Goal: Task Accomplishment & Management: Manage account settings

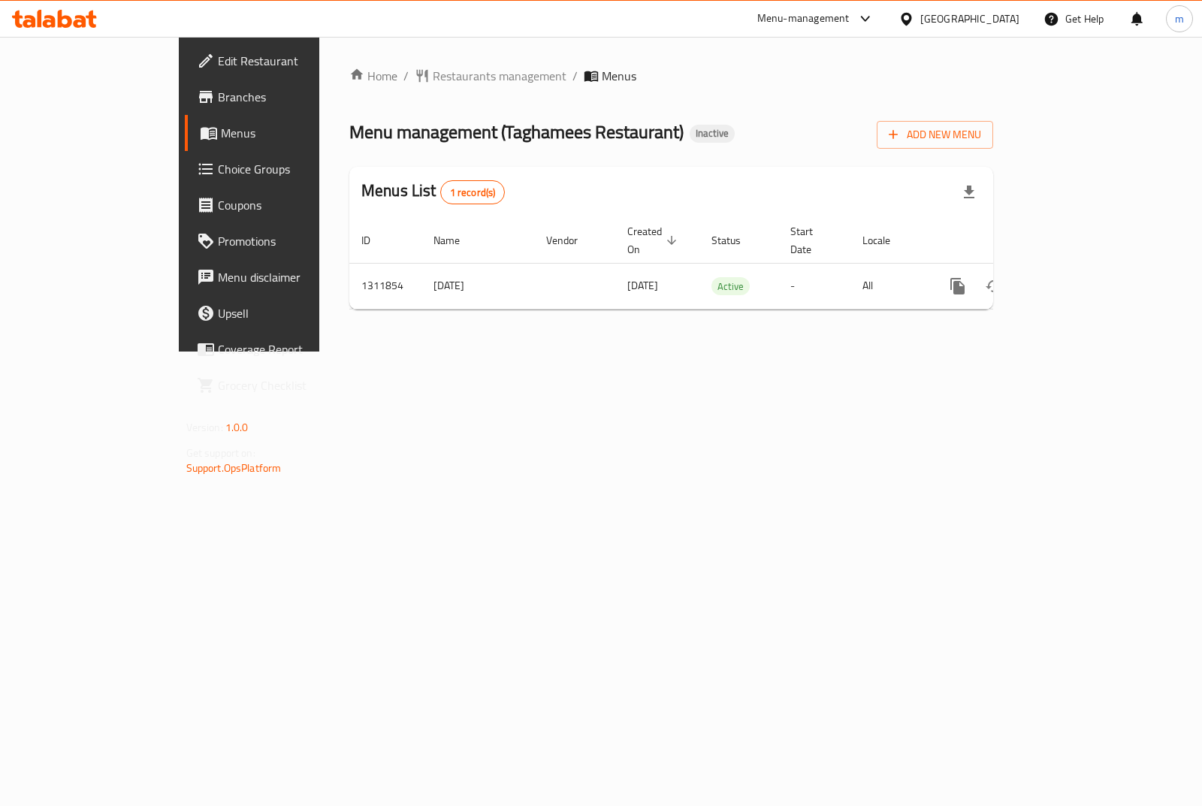
click at [185, 87] on link "Branches" at bounding box center [282, 97] width 195 height 36
click at [982, 134] on span "Add New Menu" at bounding box center [935, 135] width 92 height 19
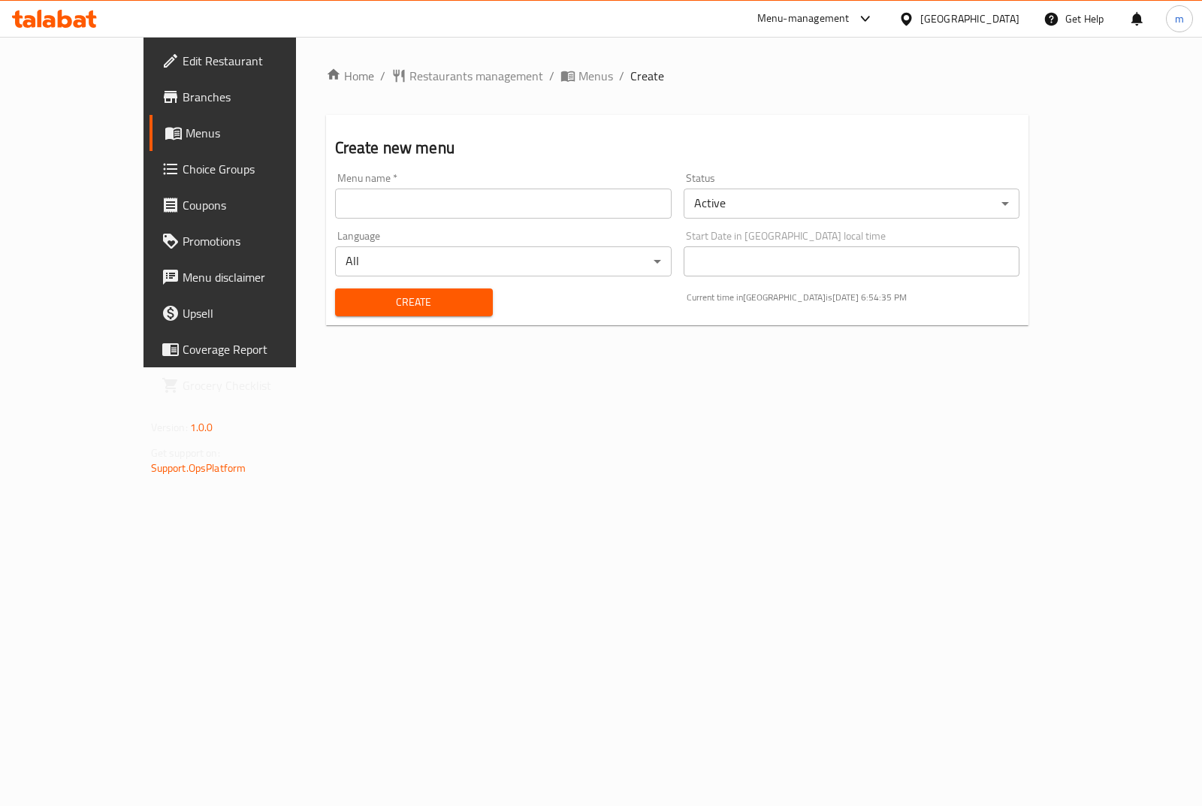
click at [738, 100] on div "Home / Restaurants management / Menus / Create Create new menu Menu name   * Me…" at bounding box center [677, 202] width 703 height 271
click at [381, 368] on div "Home / Restaurants management / Menus / Create Create new menu Menu name   * Me…" at bounding box center [678, 202] width 764 height 331
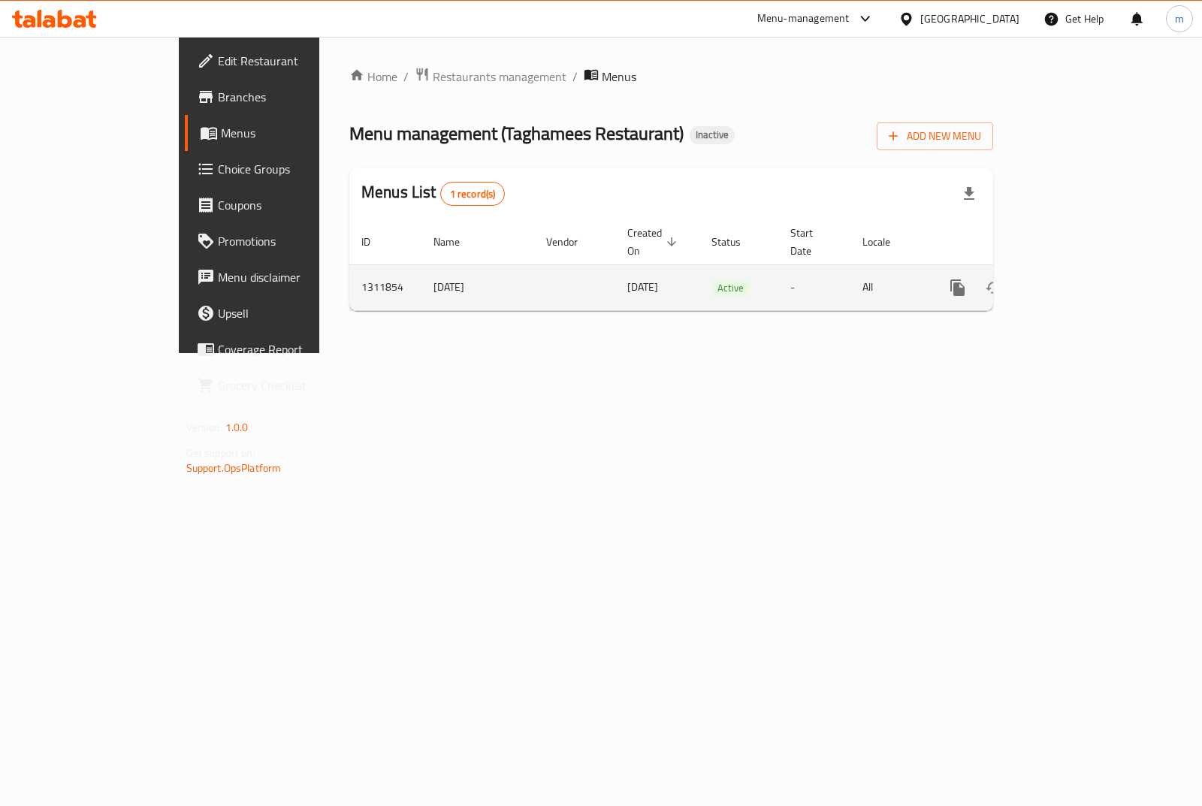
click at [1075, 279] on icon "enhanced table" at bounding box center [1066, 288] width 18 height 18
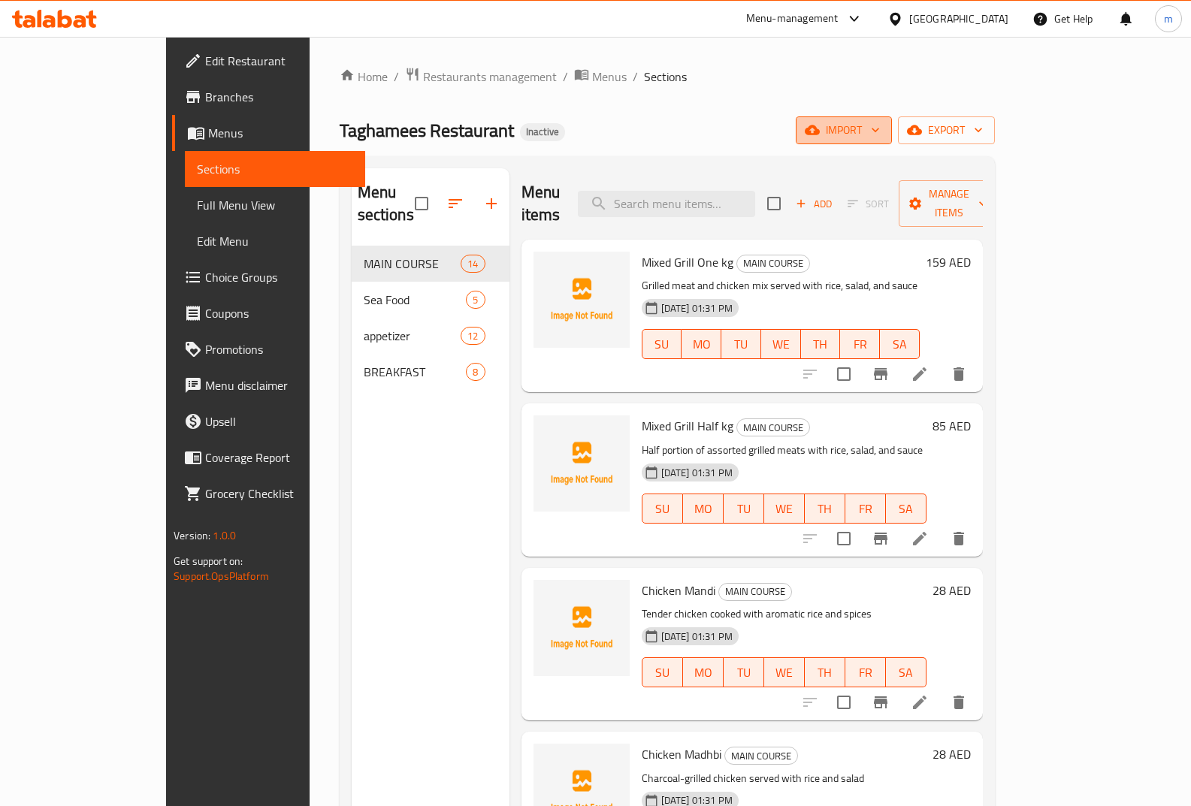
click at [880, 131] on span "import" at bounding box center [844, 130] width 72 height 19
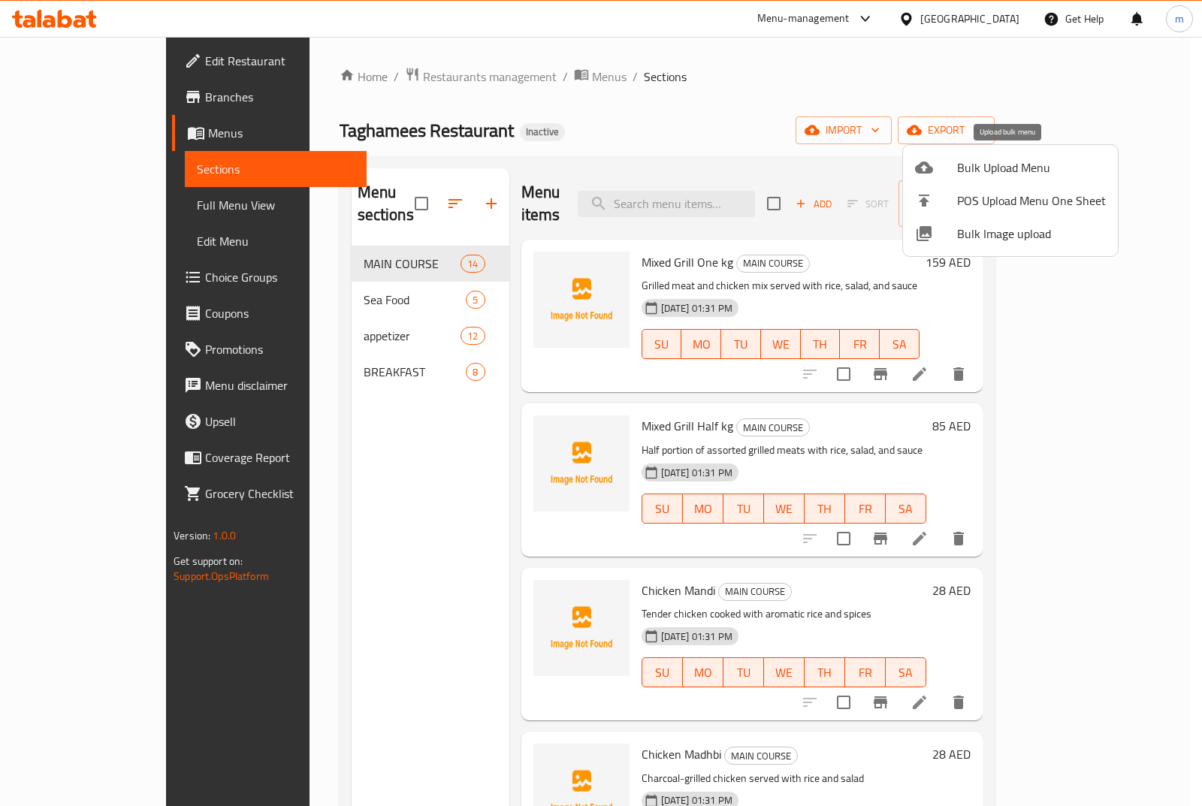
click at [976, 171] on span "Bulk Upload Menu" at bounding box center [1031, 168] width 149 height 18
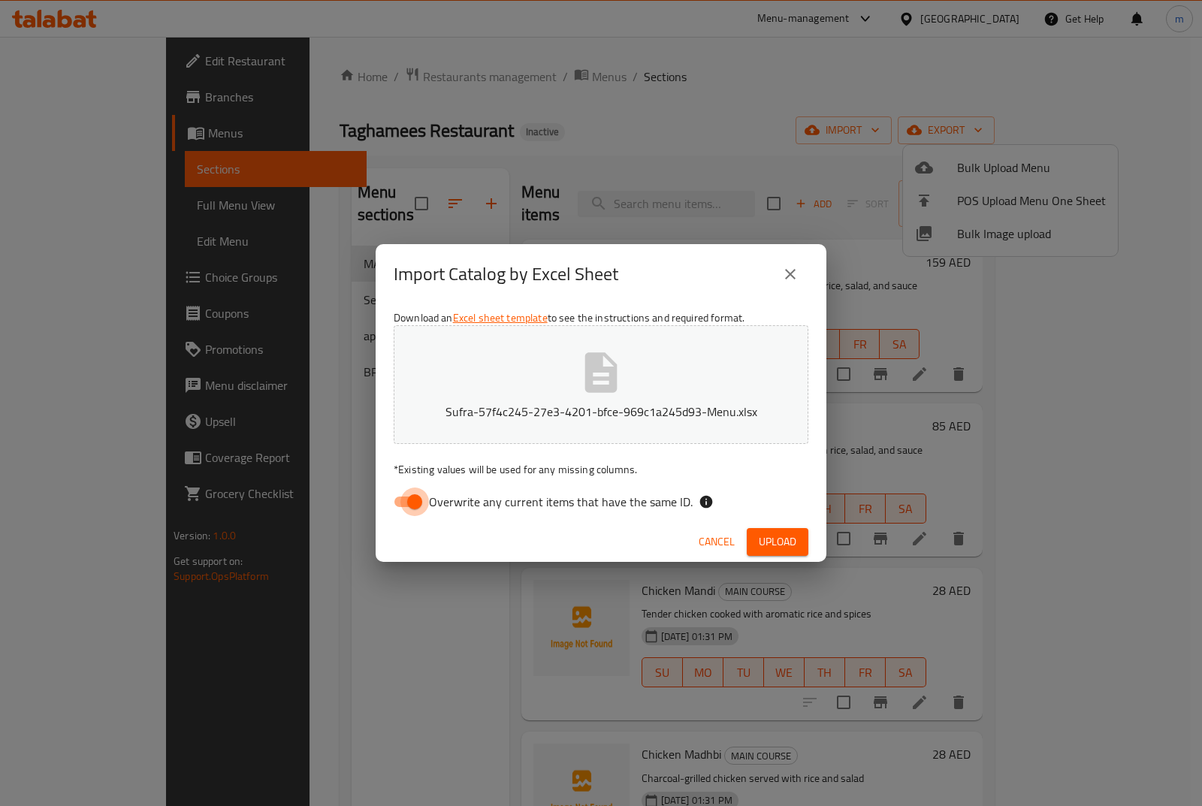
click at [407, 502] on input "Overwrite any current items that have the same ID." at bounding box center [415, 502] width 86 height 29
checkbox input "false"
click at [787, 535] on span "Upload" at bounding box center [778, 542] width 38 height 19
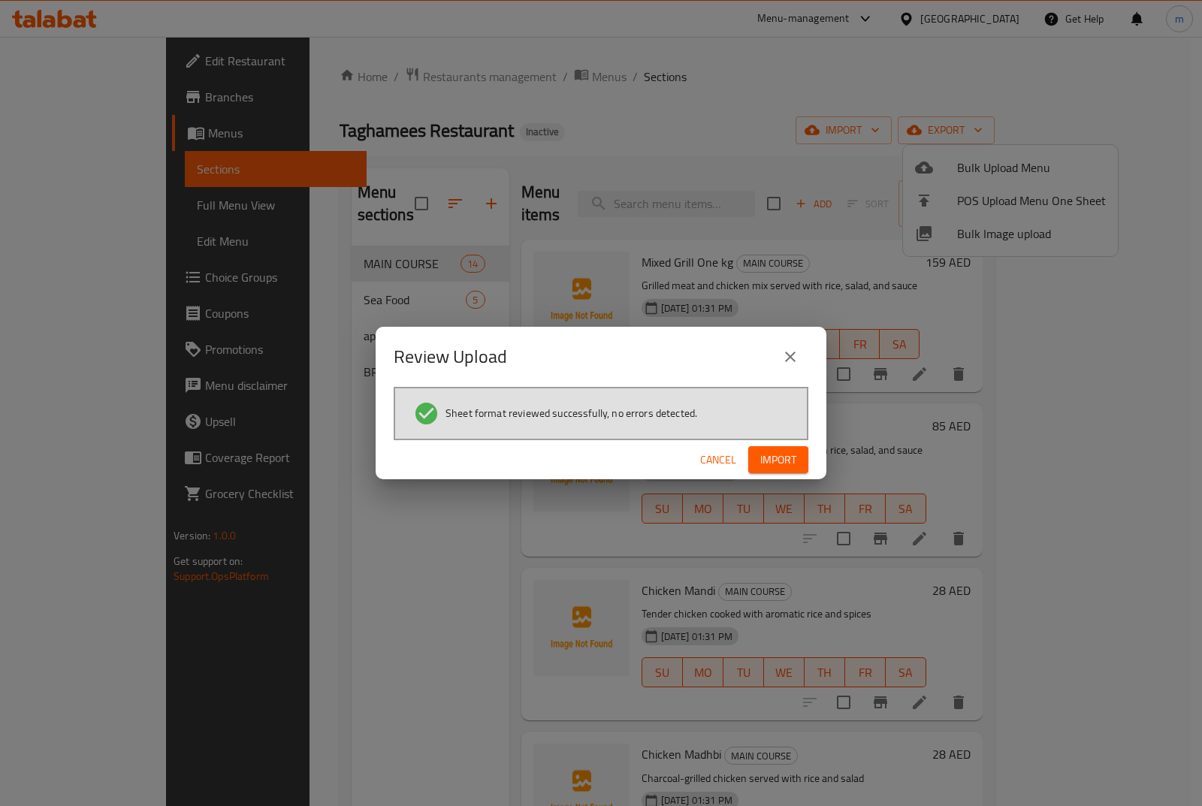
click at [800, 459] on button "Import" at bounding box center [779, 460] width 60 height 28
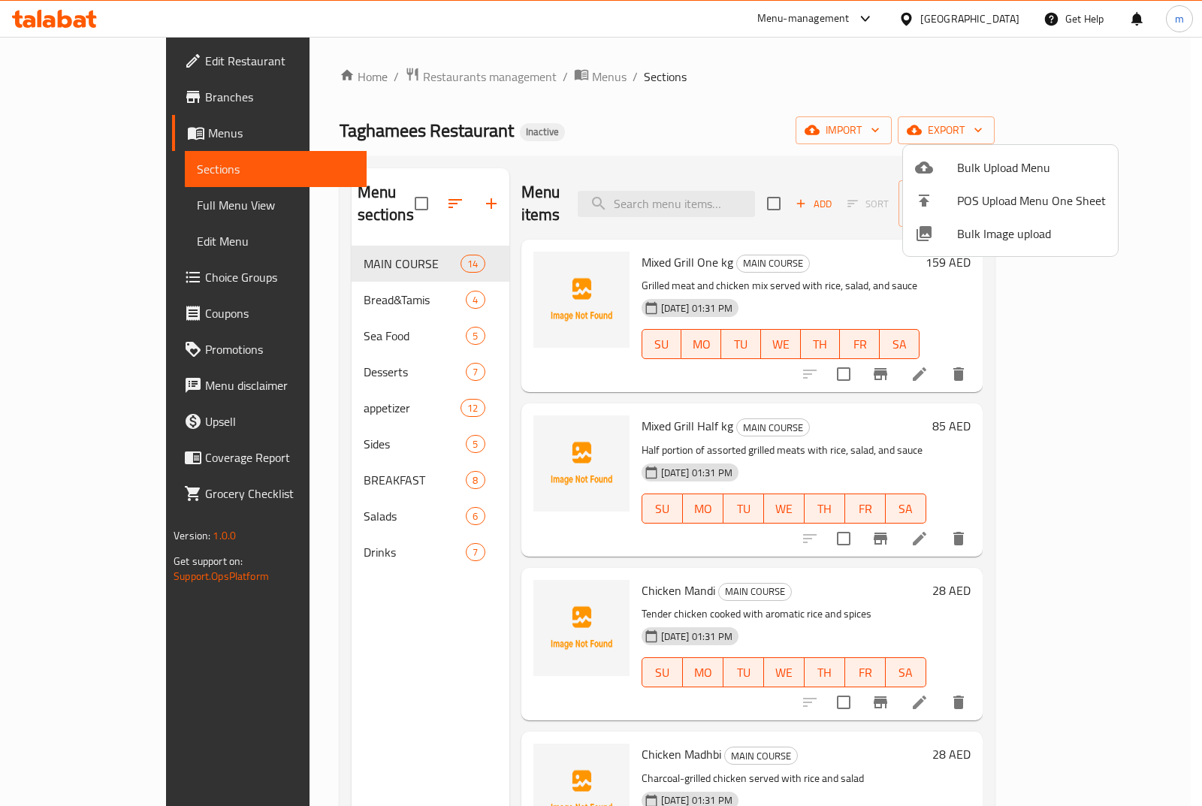
click at [435, 534] on div at bounding box center [601, 403] width 1202 height 806
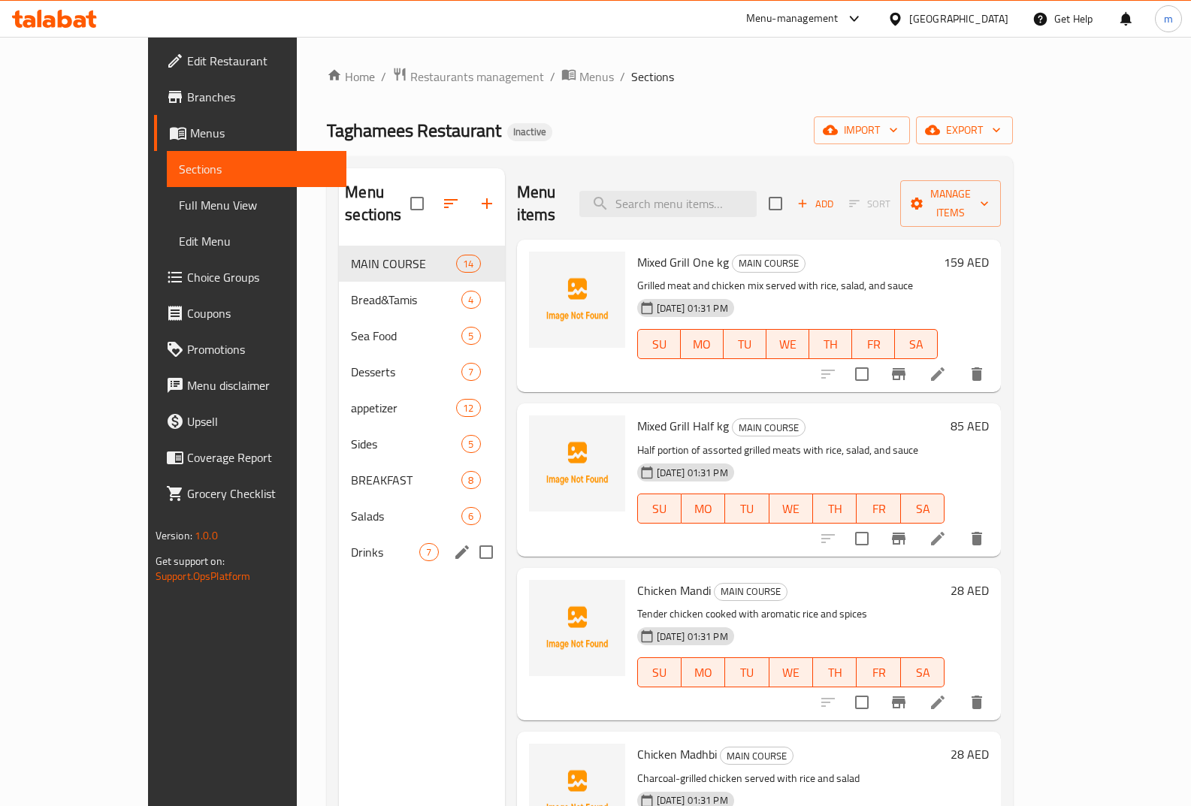
click at [470, 537] on input "Menu sections" at bounding box center [486, 553] width 32 height 32
checkbox input "true"
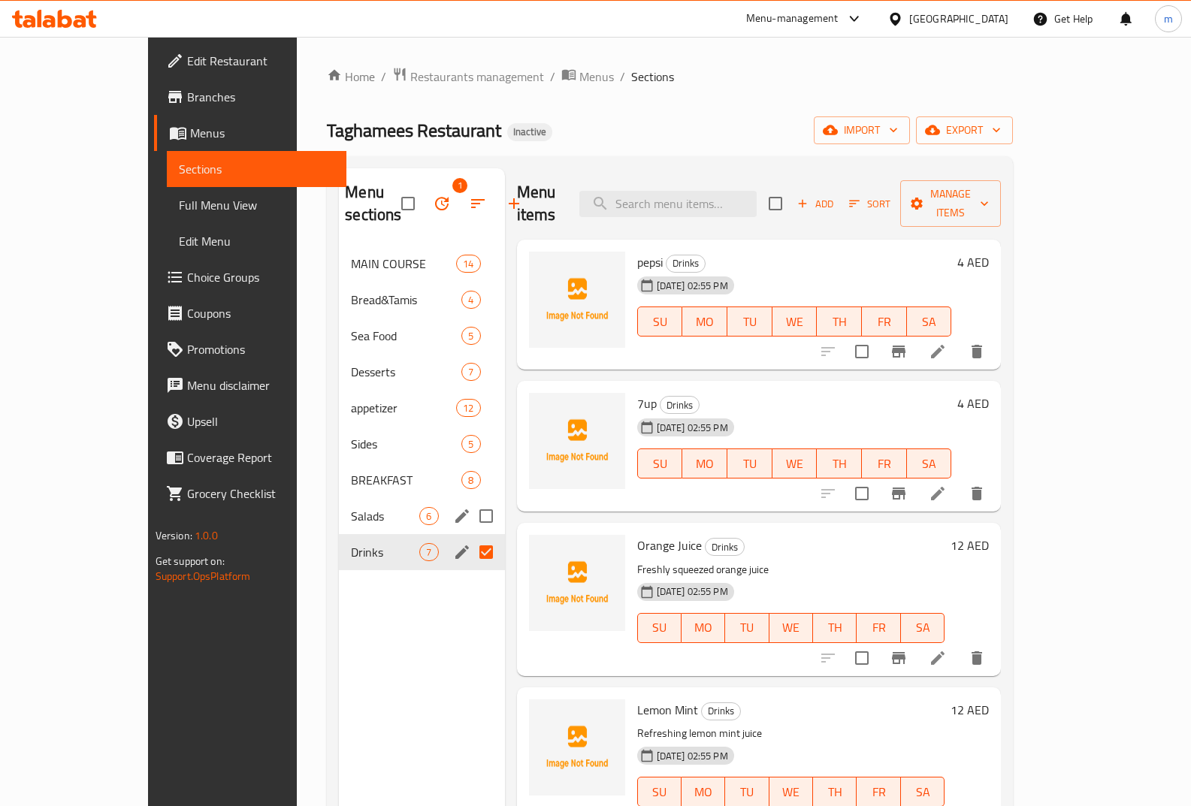
click at [470, 516] on input "Menu sections" at bounding box center [486, 517] width 32 height 32
checkbox input "true"
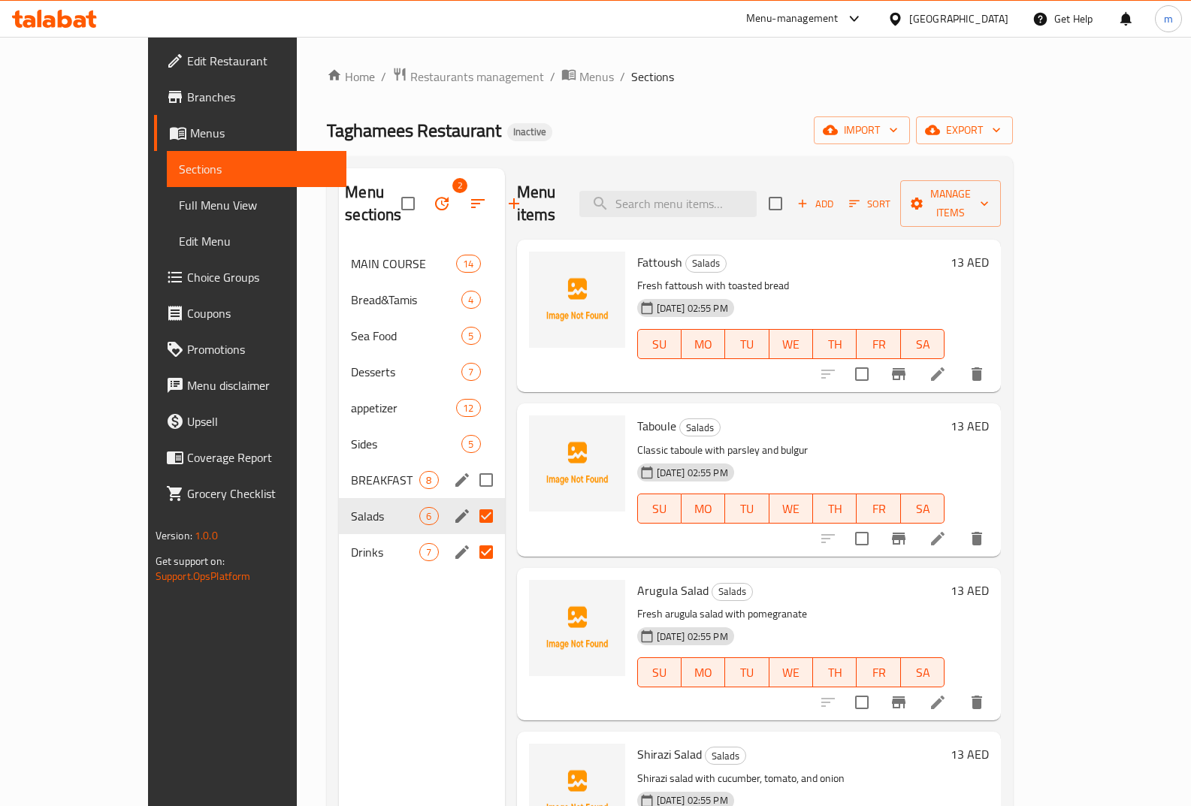
click at [470, 479] on input "Menu sections" at bounding box center [486, 480] width 32 height 32
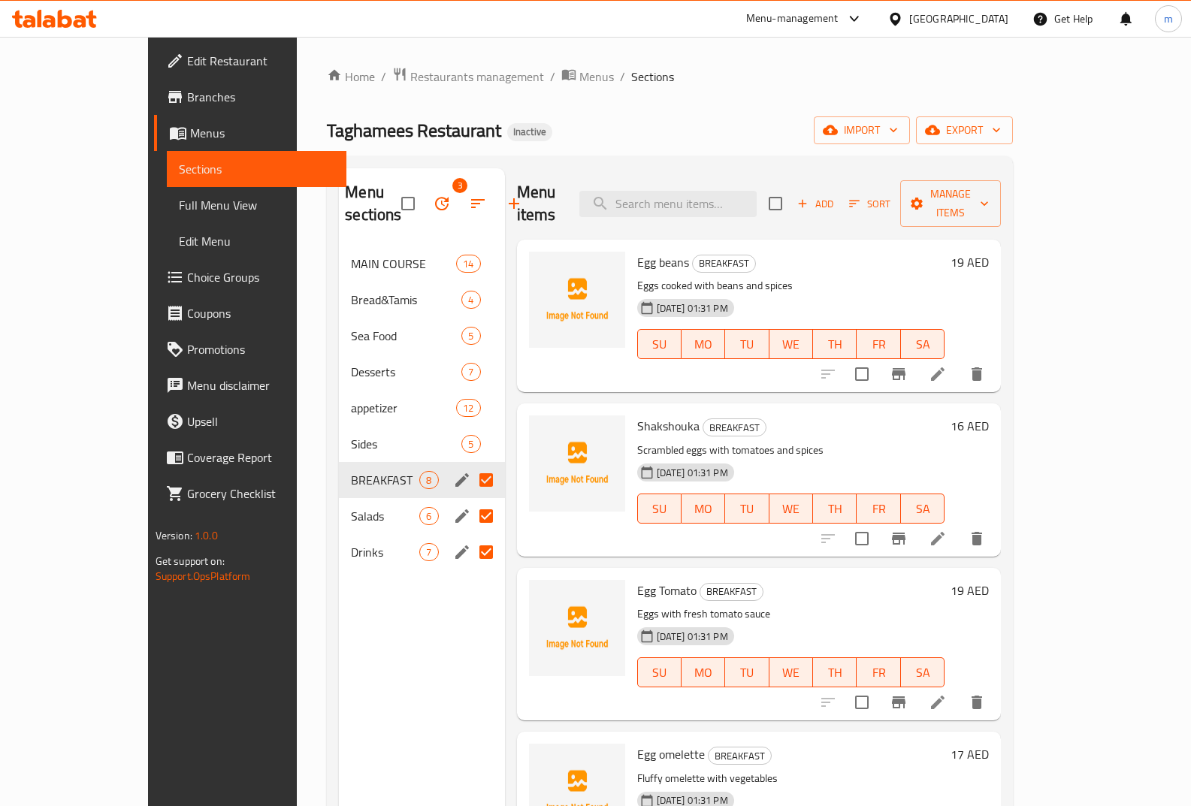
click at [470, 483] on input "Menu sections" at bounding box center [486, 480] width 32 height 32
checkbox input "false"
click at [470, 299] on input "Menu sections" at bounding box center [486, 300] width 32 height 32
checkbox input "true"
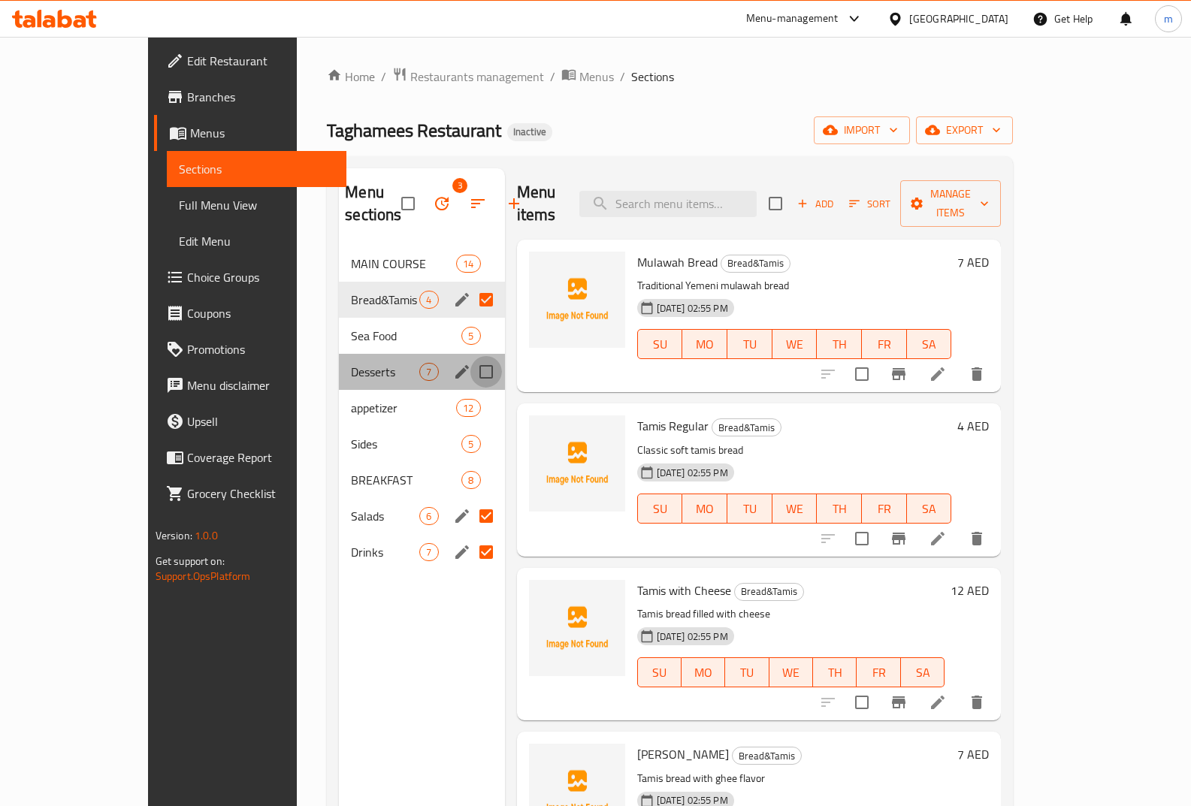
click at [470, 367] on input "Menu sections" at bounding box center [486, 372] width 32 height 32
checkbox input "true"
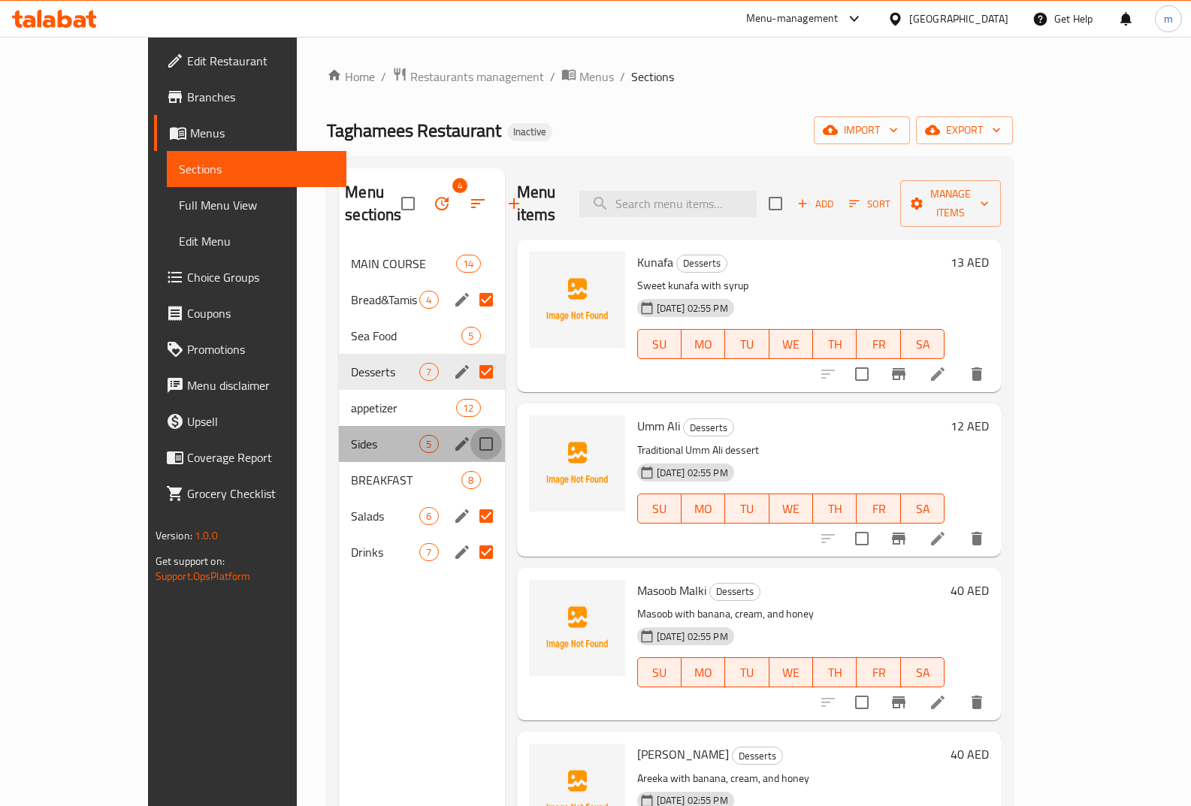
click at [470, 446] on input "Menu sections" at bounding box center [486, 444] width 32 height 32
checkbox input "true"
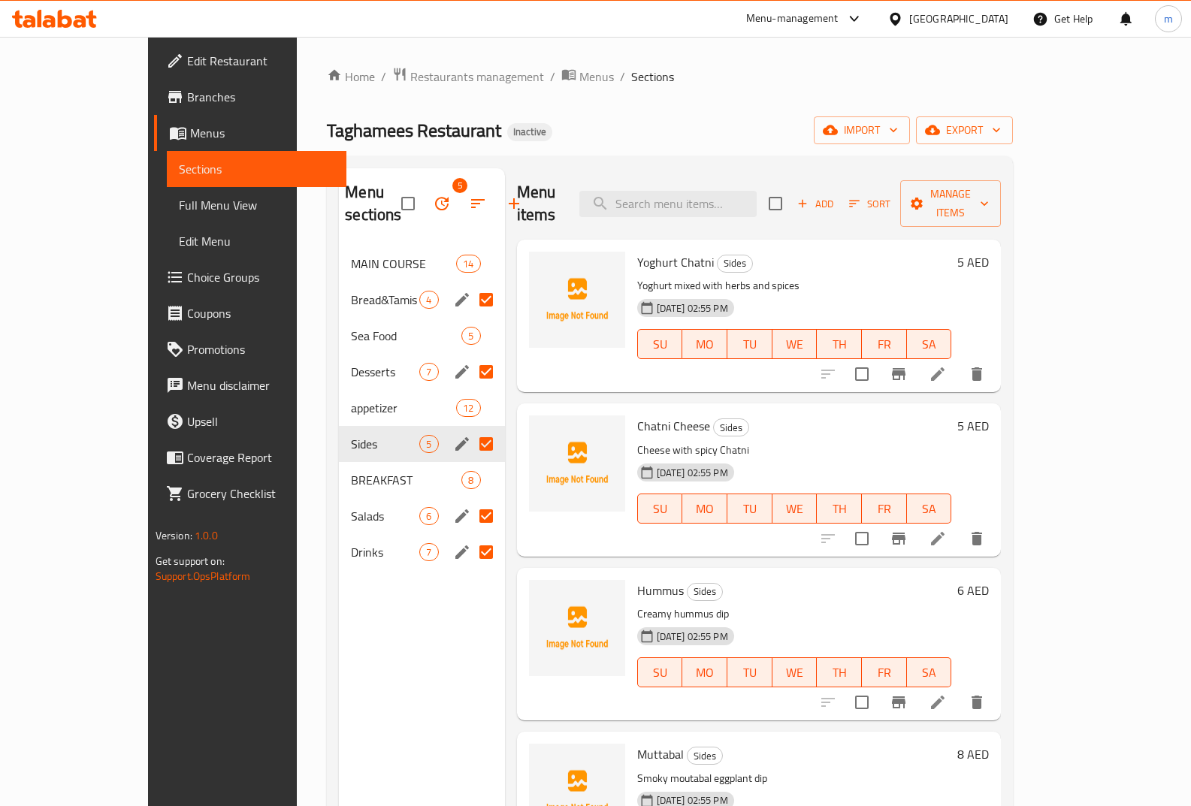
click at [470, 307] on input "Menu sections" at bounding box center [486, 300] width 32 height 32
checkbox input "false"
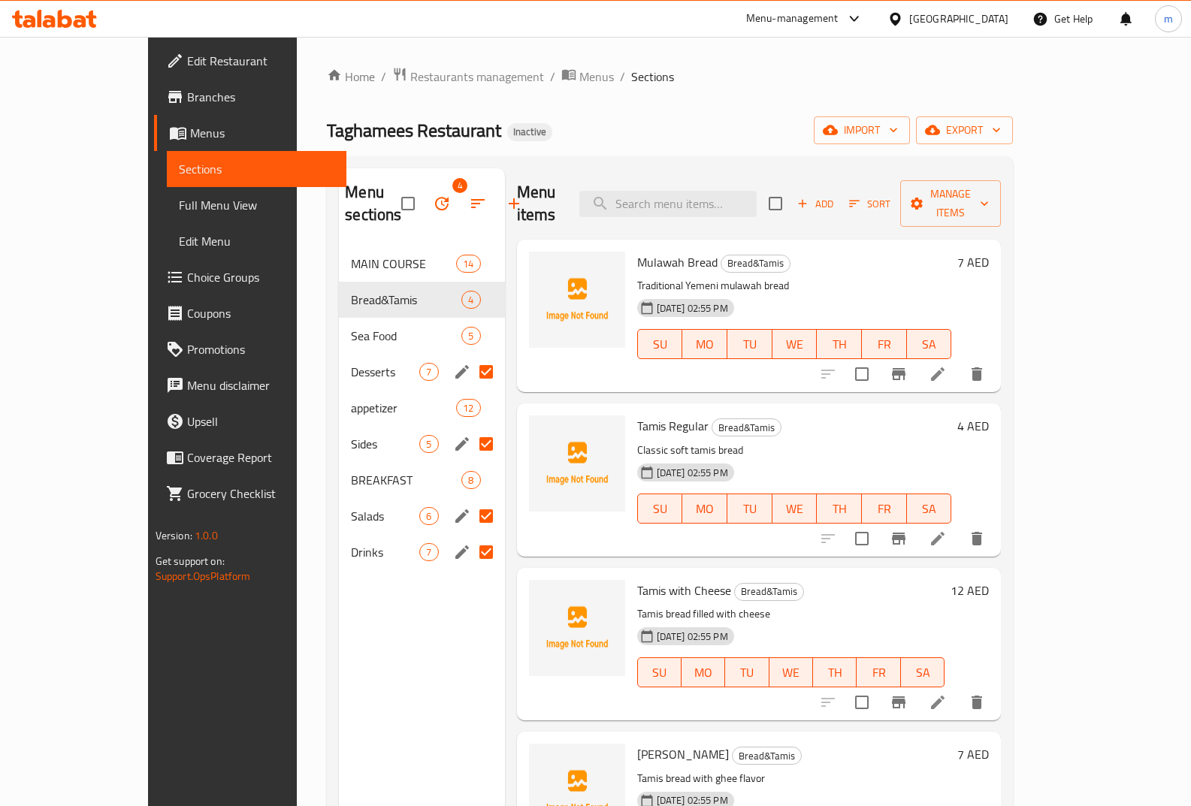
click at [470, 364] on input "Menu sections" at bounding box center [486, 372] width 32 height 32
checkbox input "false"
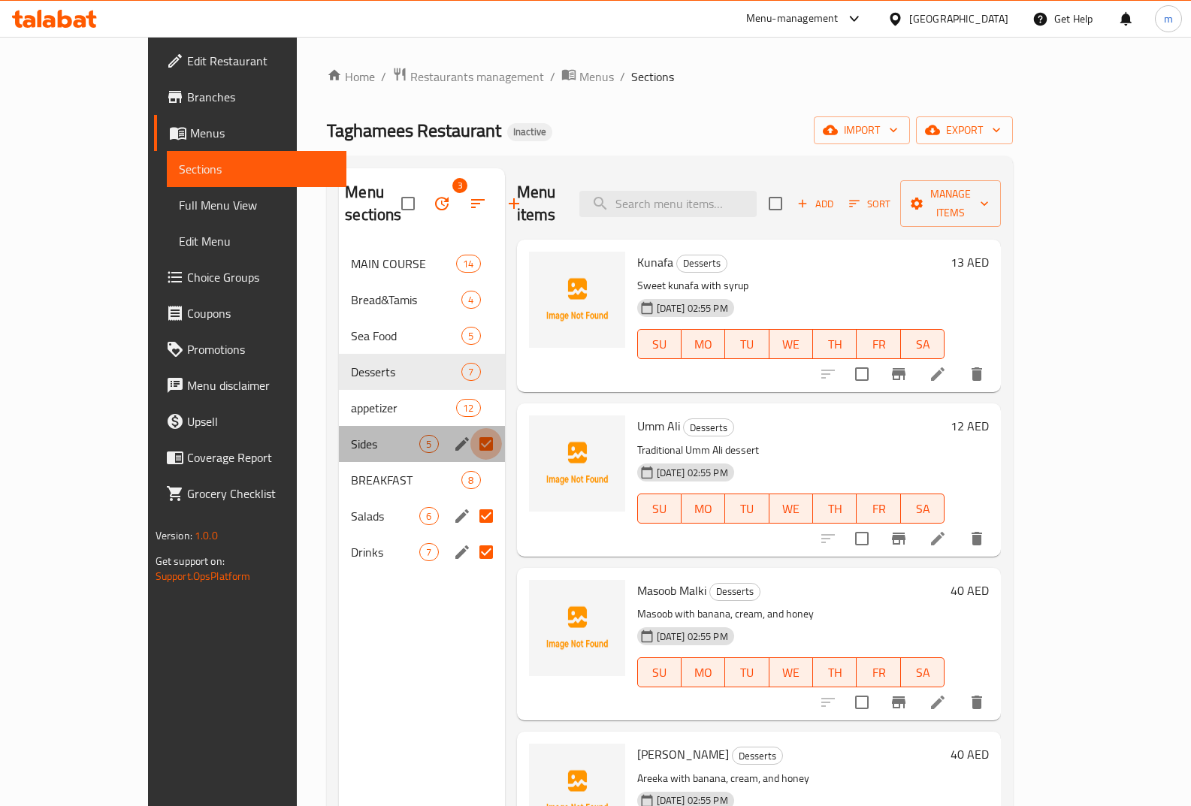
click at [470, 434] on input "Menu sections" at bounding box center [486, 444] width 32 height 32
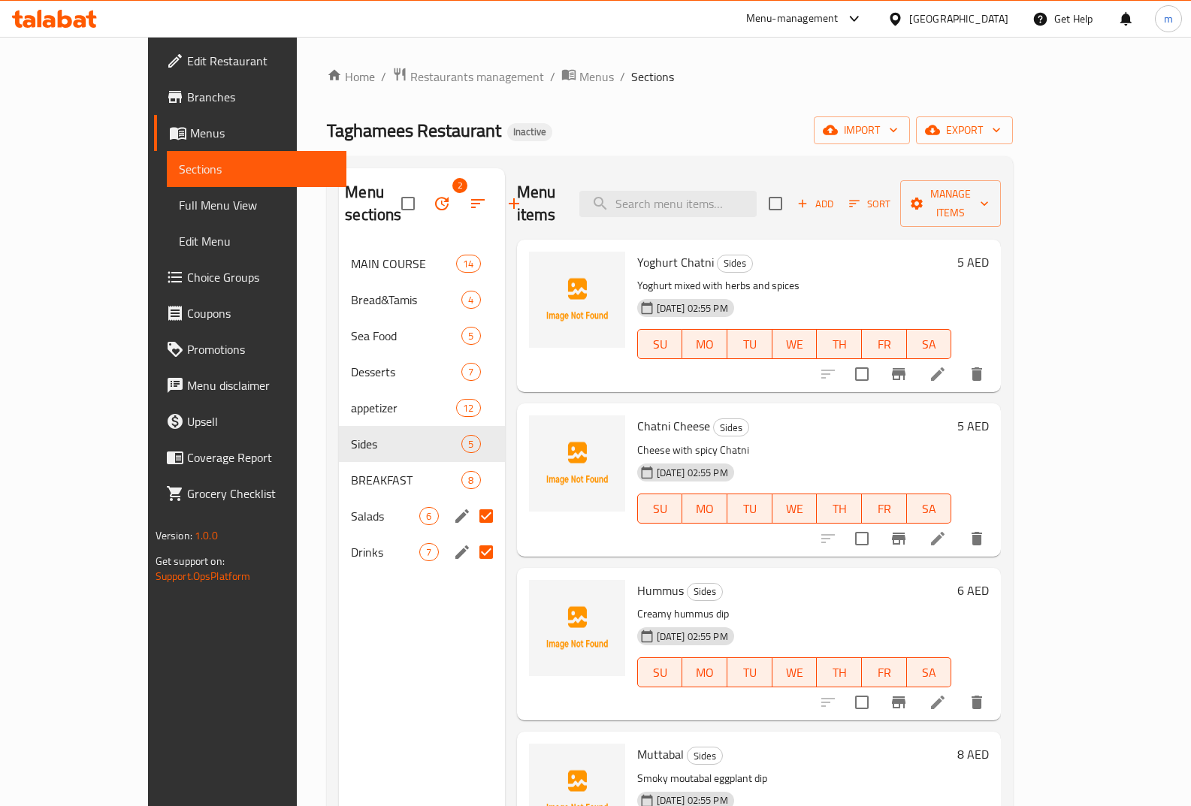
click at [470, 509] on input "Menu sections" at bounding box center [486, 517] width 32 height 32
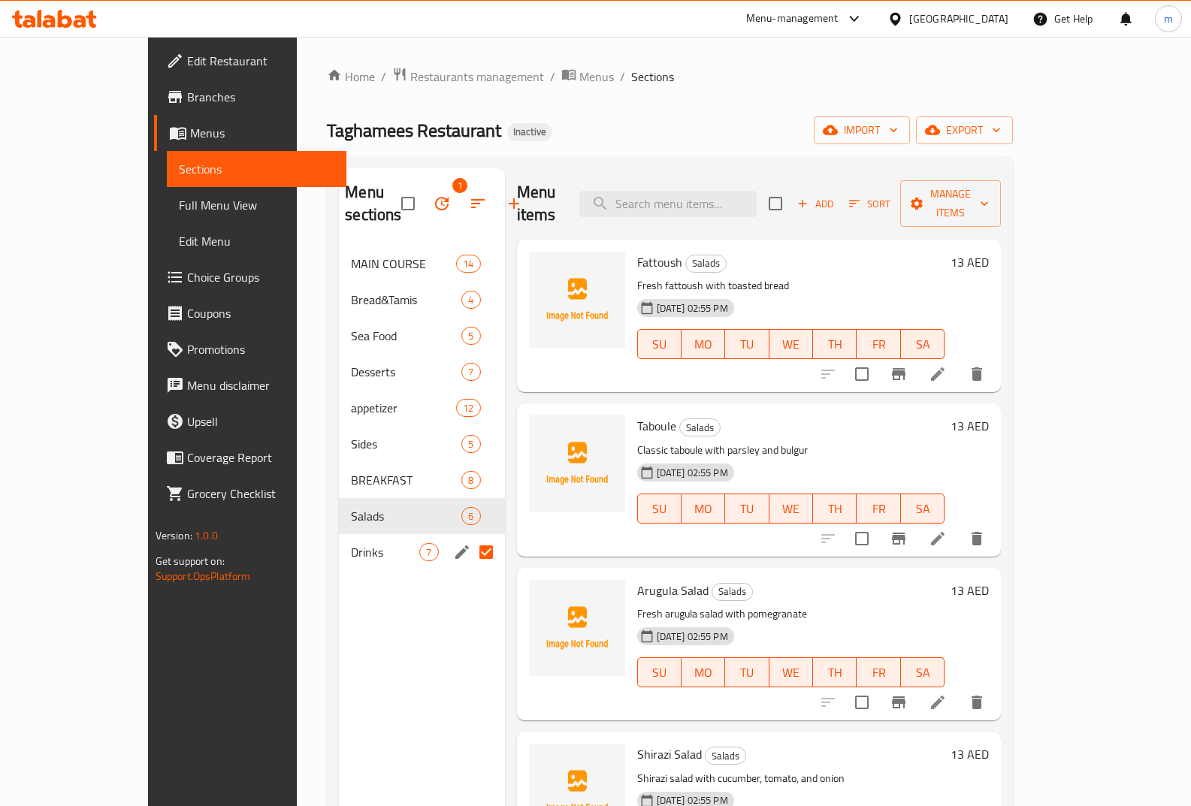
click at [470, 551] on input "Menu sections" at bounding box center [486, 553] width 32 height 32
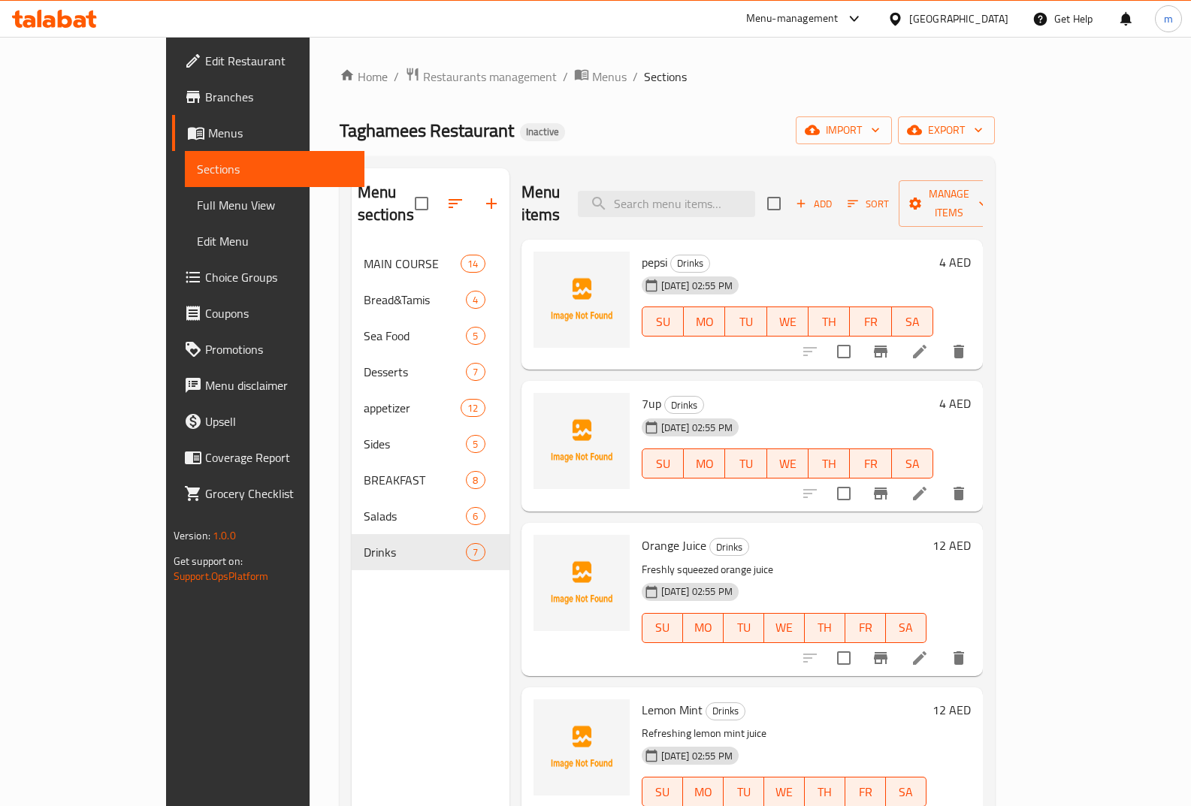
click at [450, 552] on nav "MAIN COURSE 14 Bread&Tamis 4 Sea Food 5 Desserts 7 appetizer 12 Sides 5 BREAKFA…" at bounding box center [431, 408] width 158 height 337
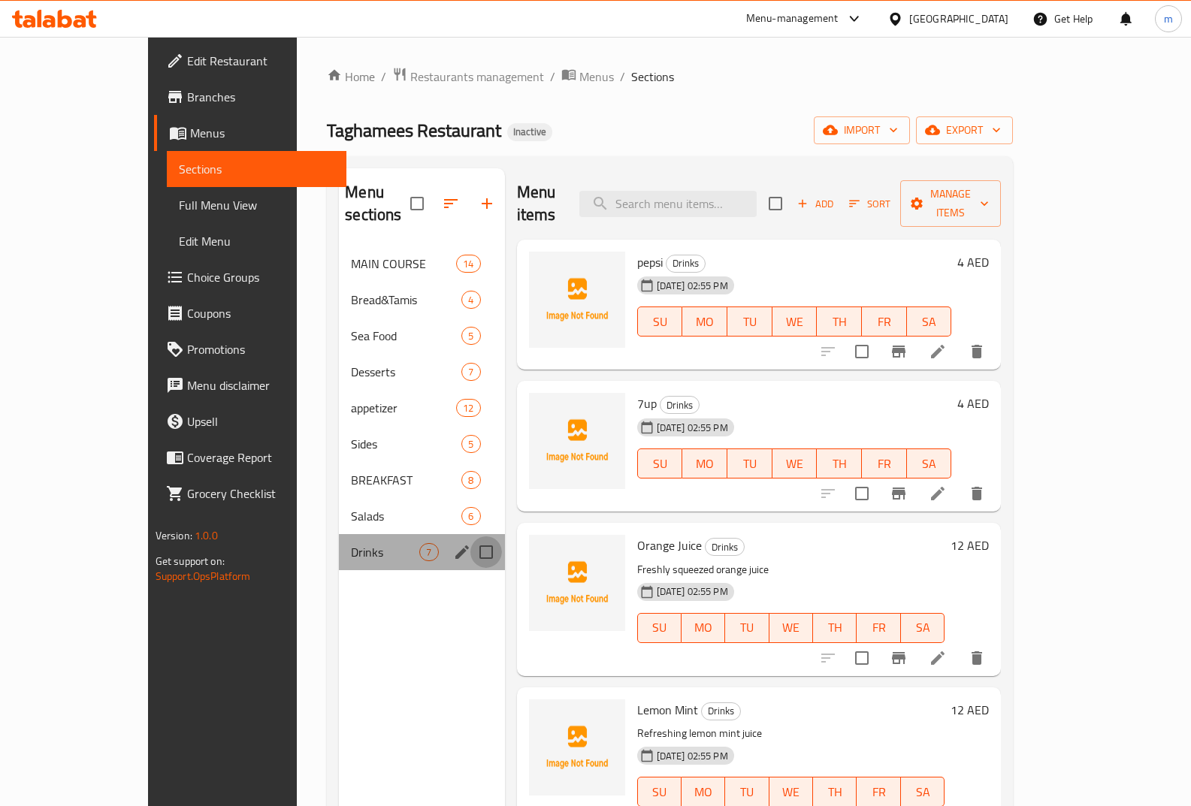
click at [470, 537] on input "Menu sections" at bounding box center [486, 553] width 32 height 32
checkbox input "true"
click at [947, 343] on icon at bounding box center [938, 352] width 18 height 18
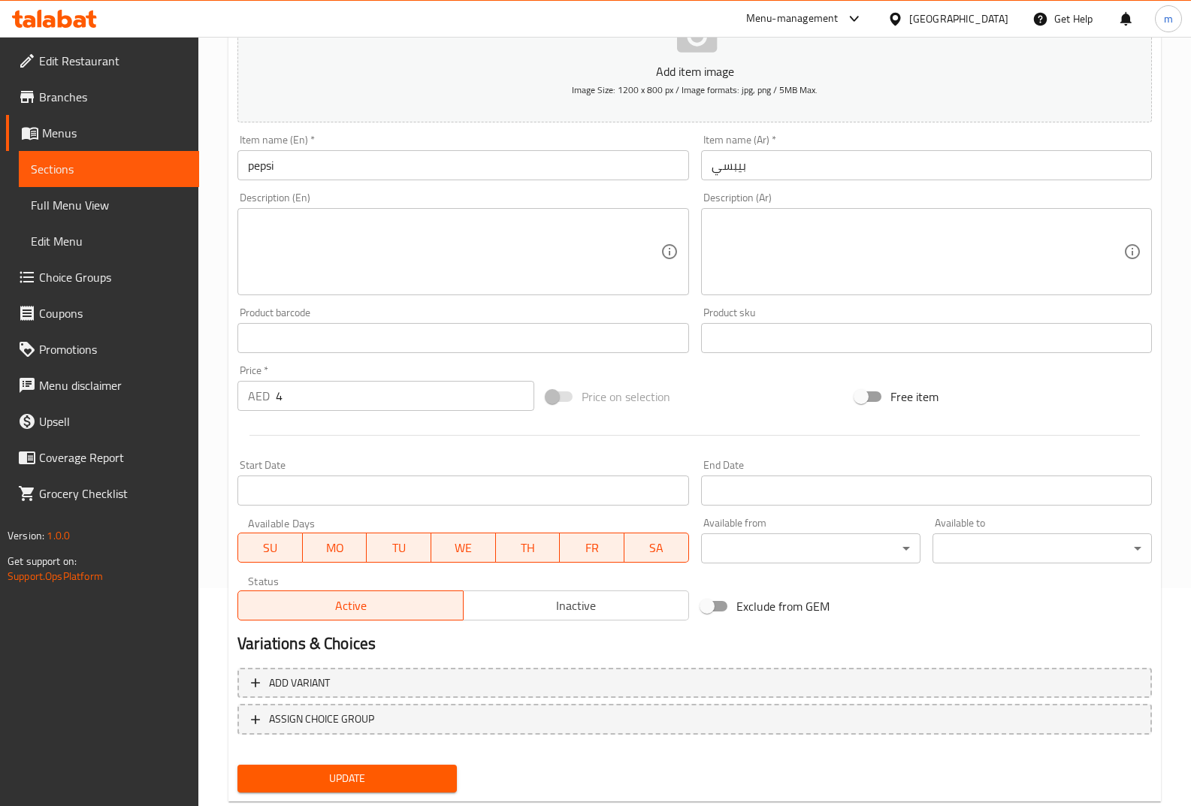
scroll to position [256, 0]
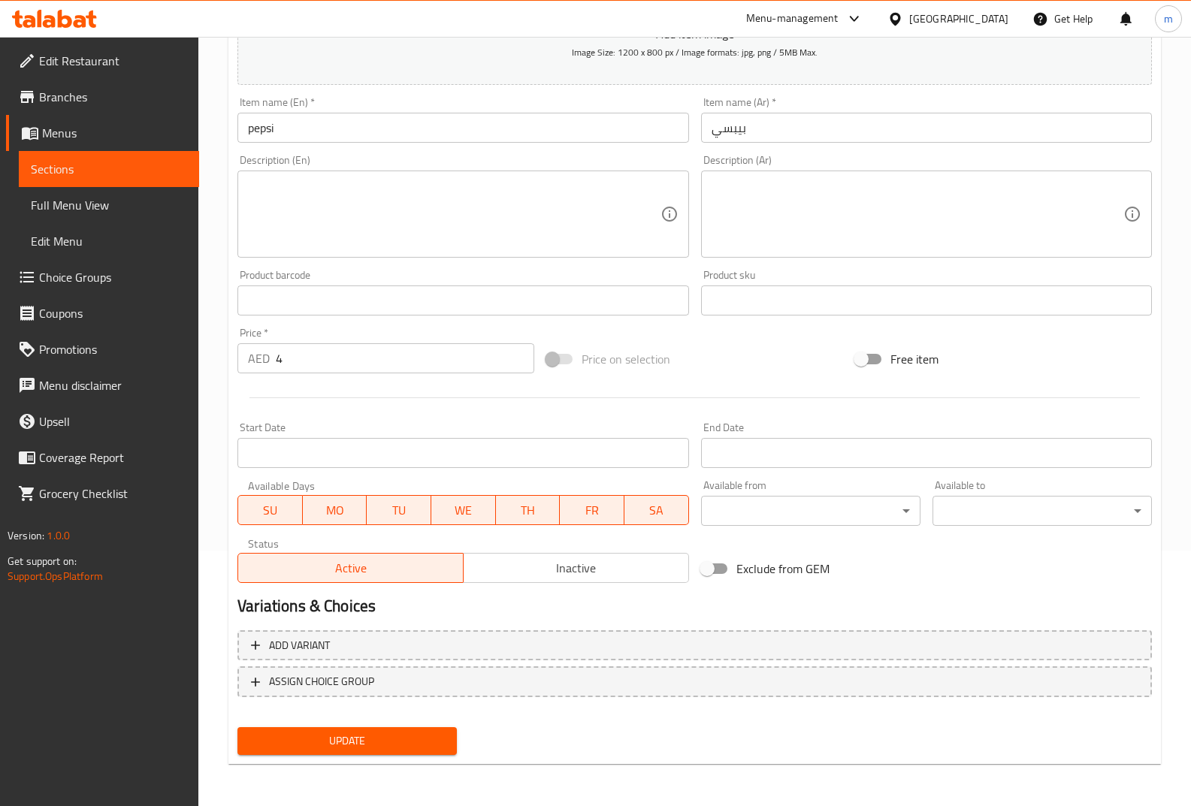
click at [119, 163] on span "Sections" at bounding box center [109, 169] width 156 height 18
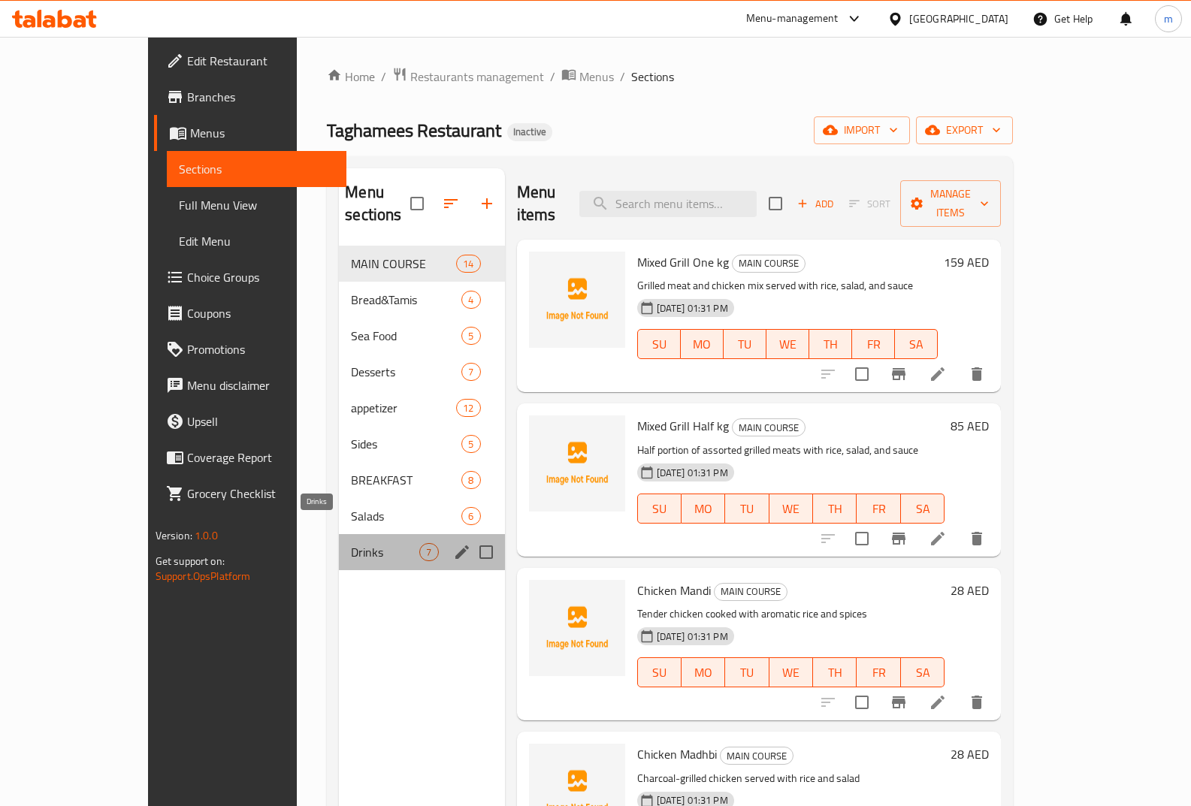
click at [351, 543] on span "Drinks" at bounding box center [385, 552] width 68 height 18
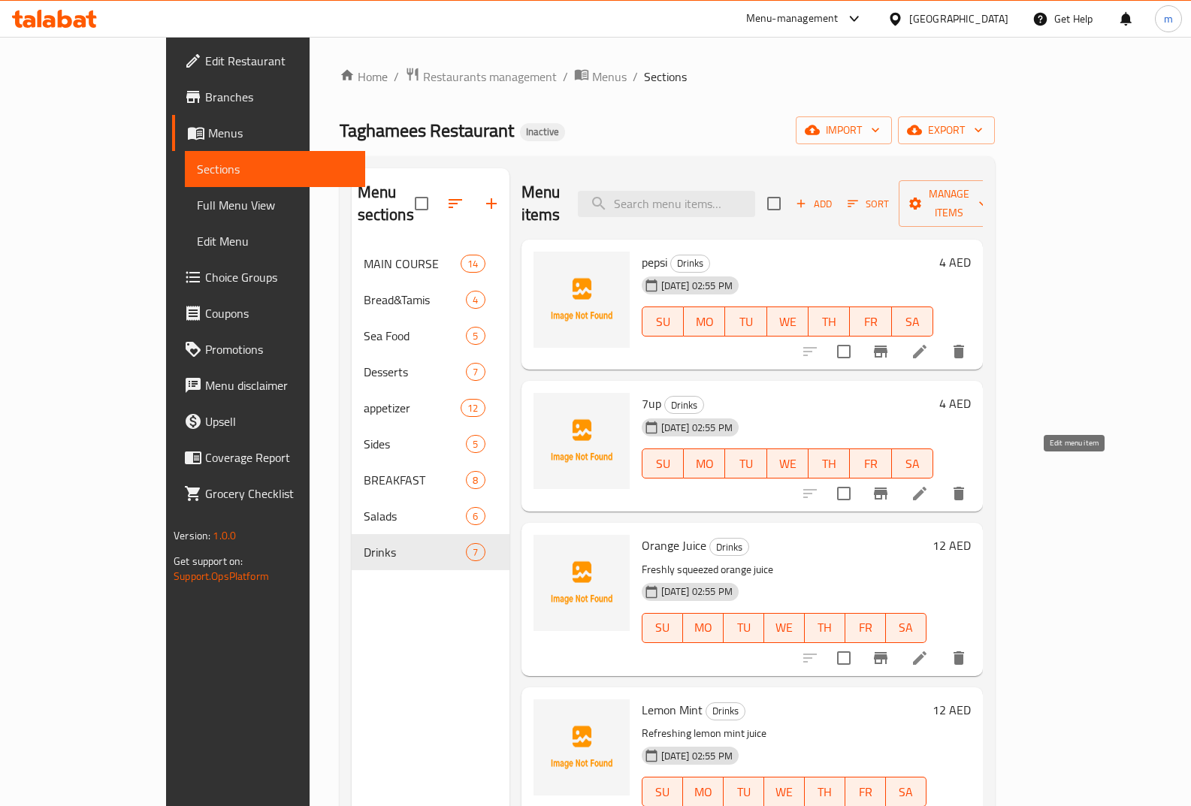
click at [929, 485] on icon at bounding box center [920, 494] width 18 height 18
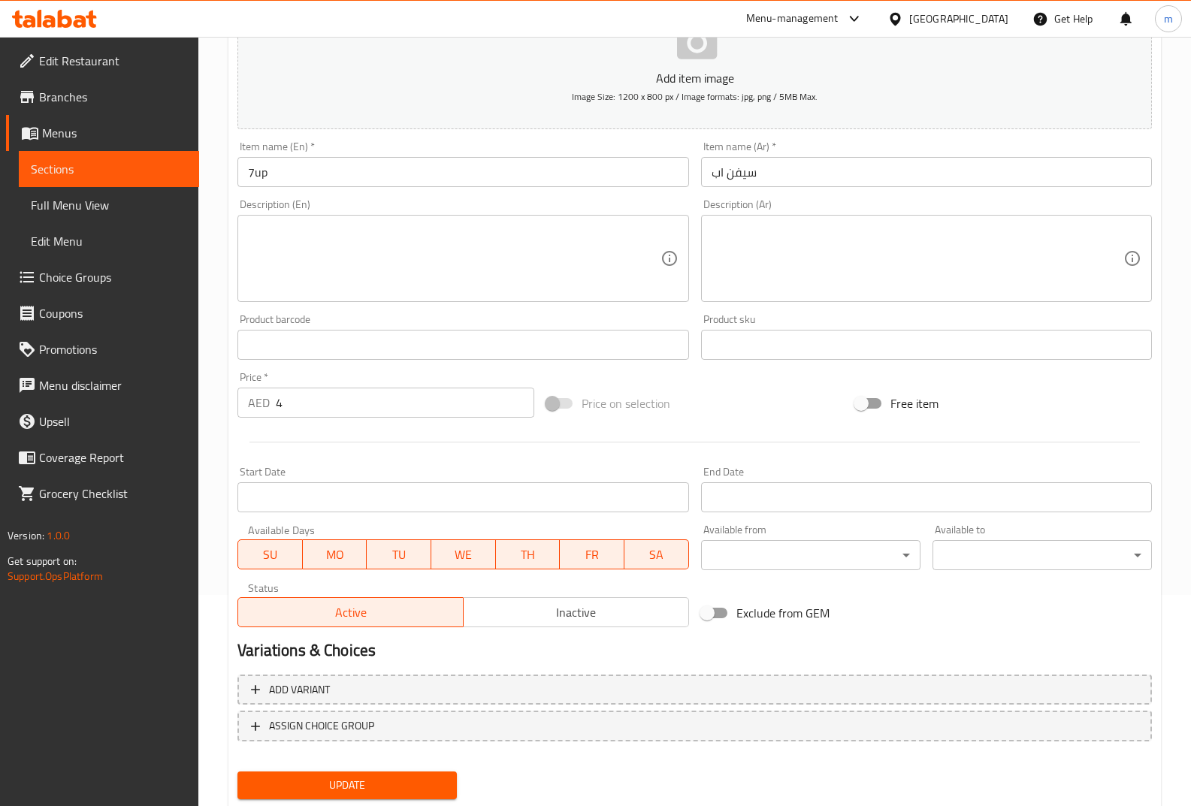
scroll to position [225, 0]
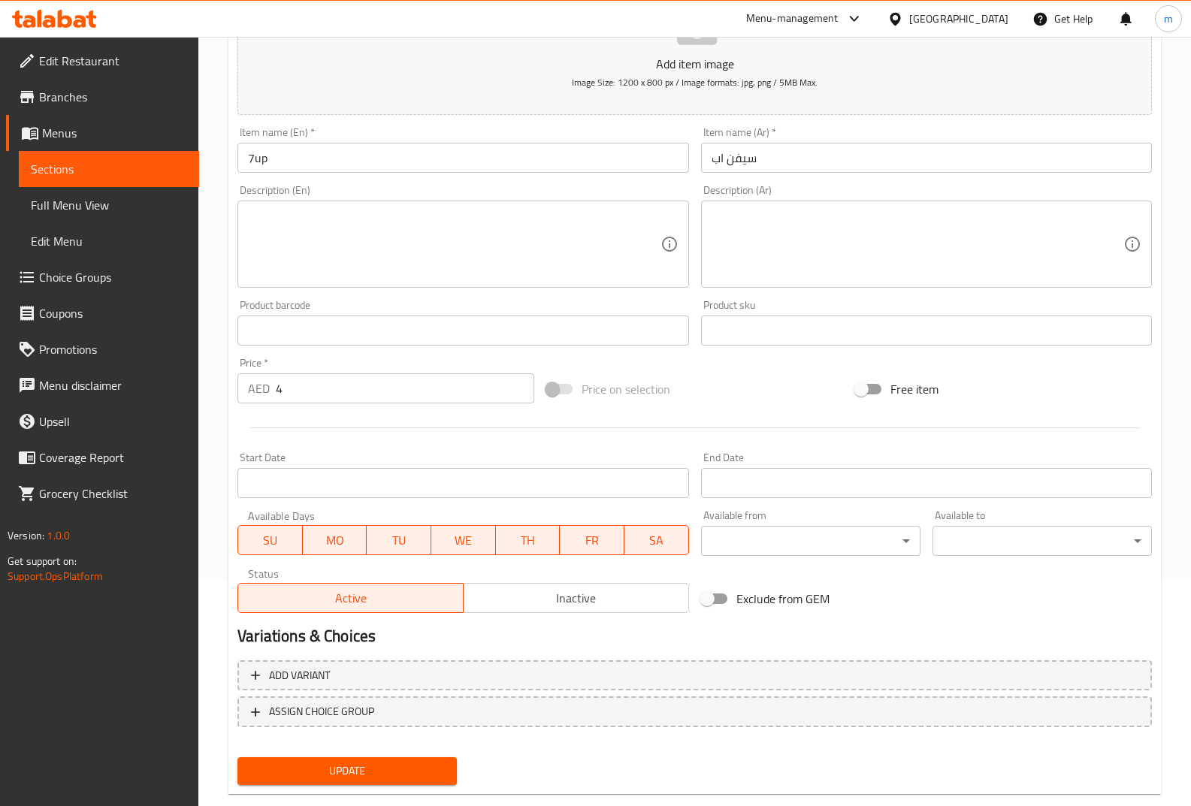
click at [105, 165] on span "Sections" at bounding box center [109, 169] width 156 height 18
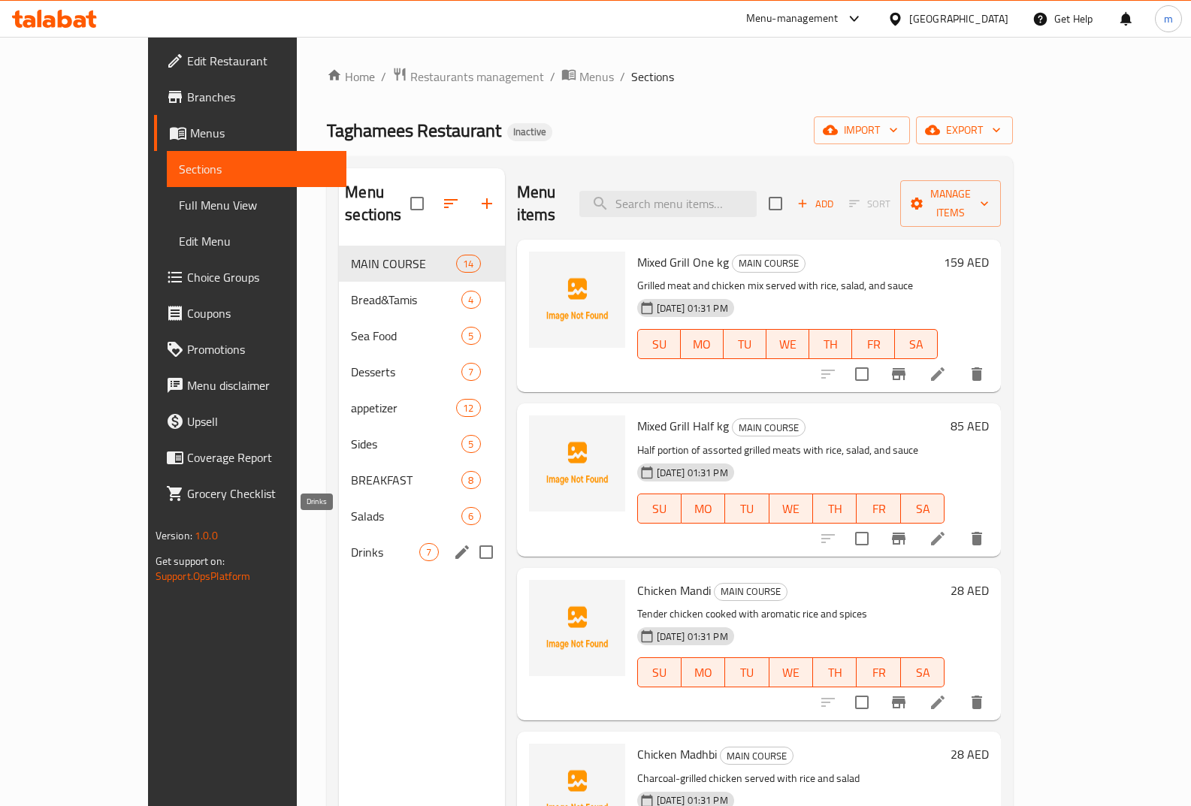
click at [351, 543] on span "Drinks" at bounding box center [385, 552] width 68 height 18
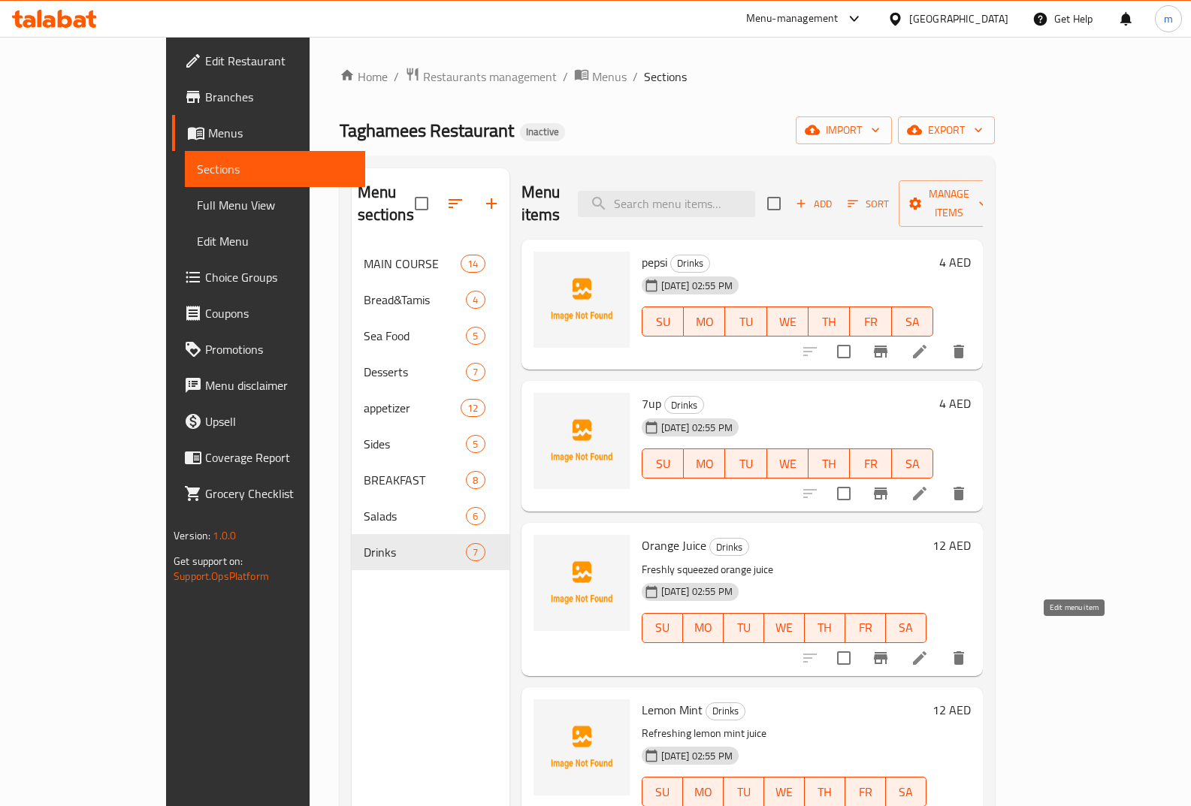
click at [929, 649] on icon at bounding box center [920, 658] width 18 height 18
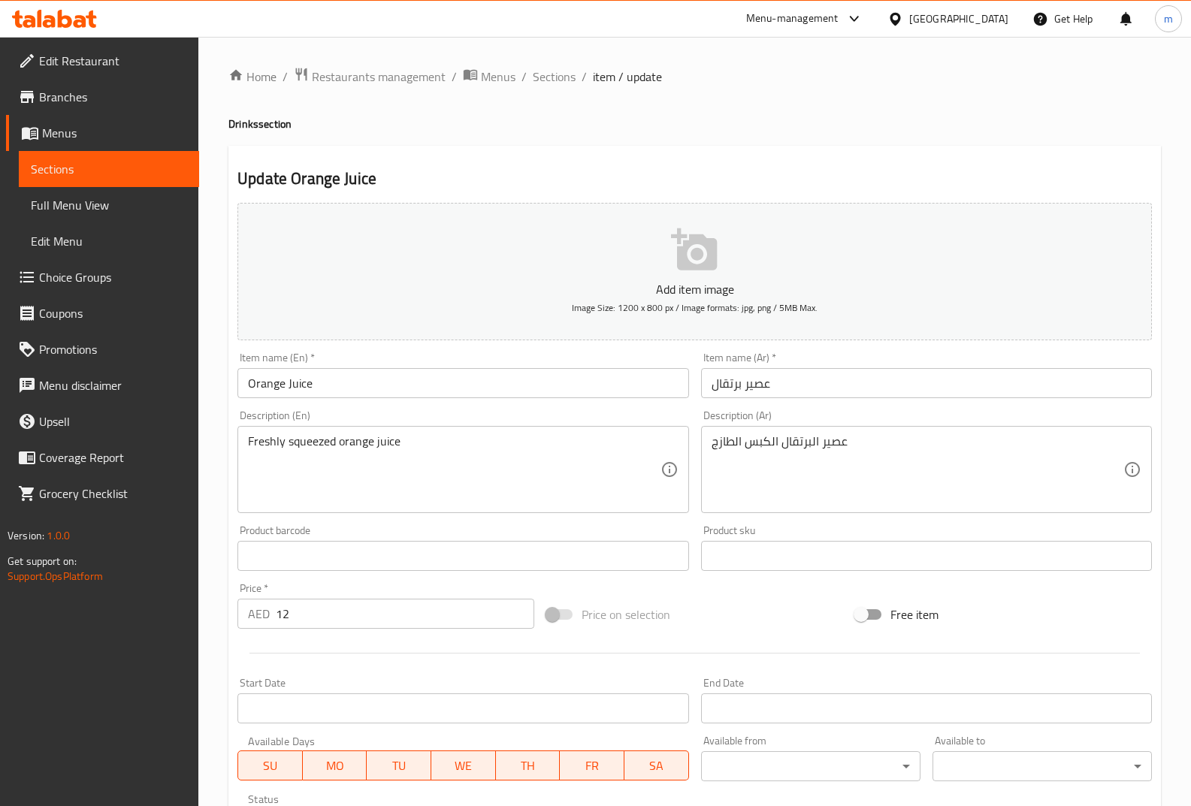
click at [87, 186] on link "Sections" at bounding box center [109, 169] width 180 height 36
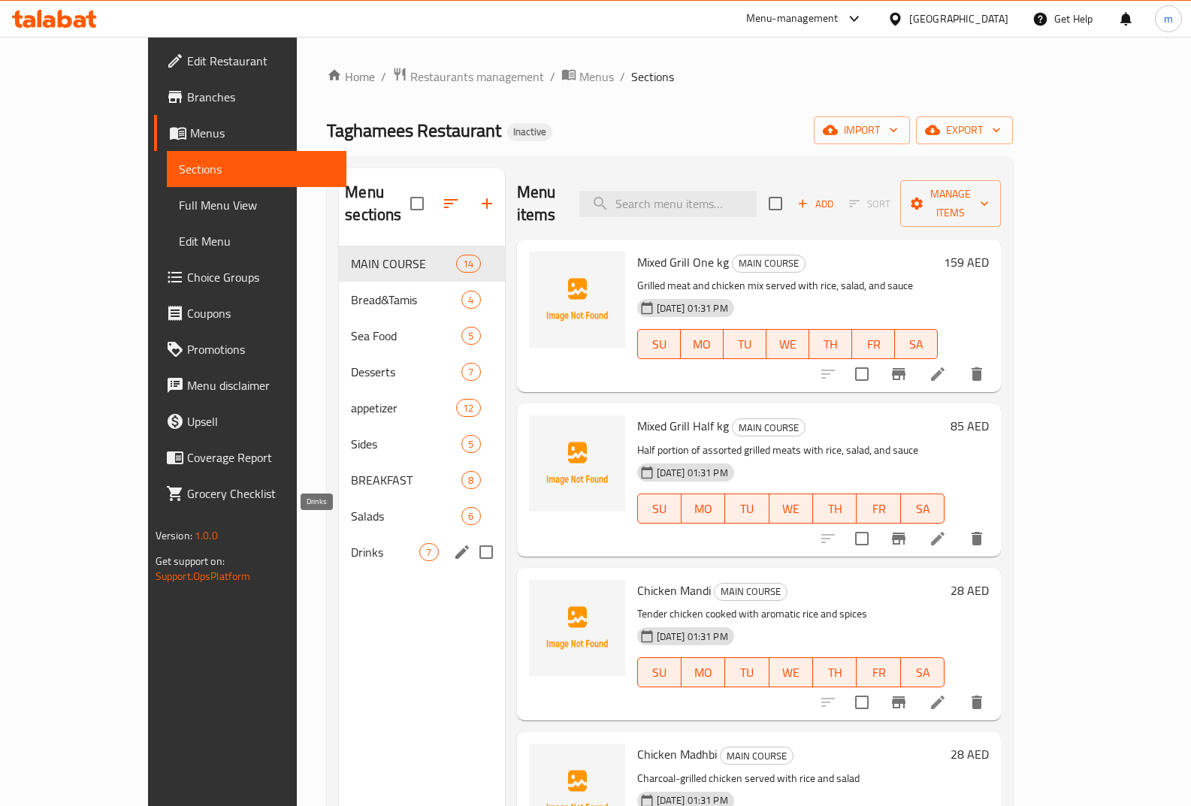
click at [351, 543] on span "Drinks" at bounding box center [385, 552] width 68 height 18
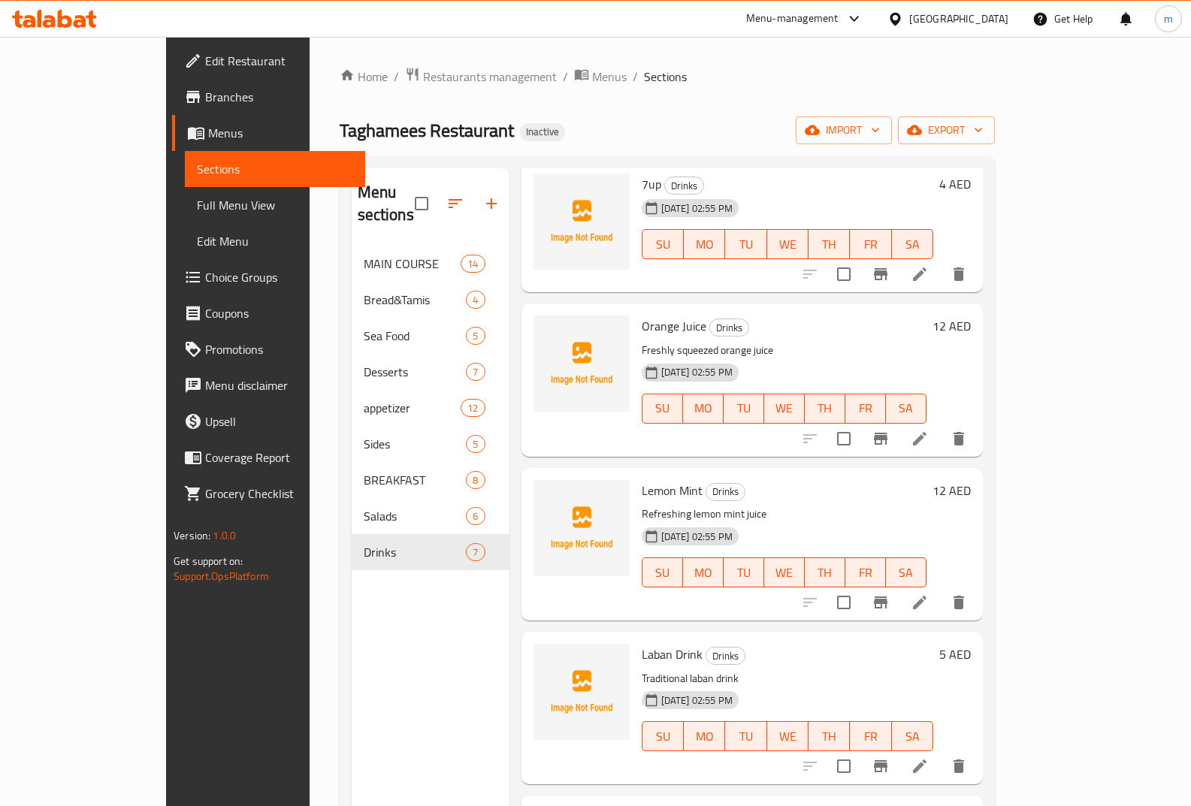
scroll to position [225, 0]
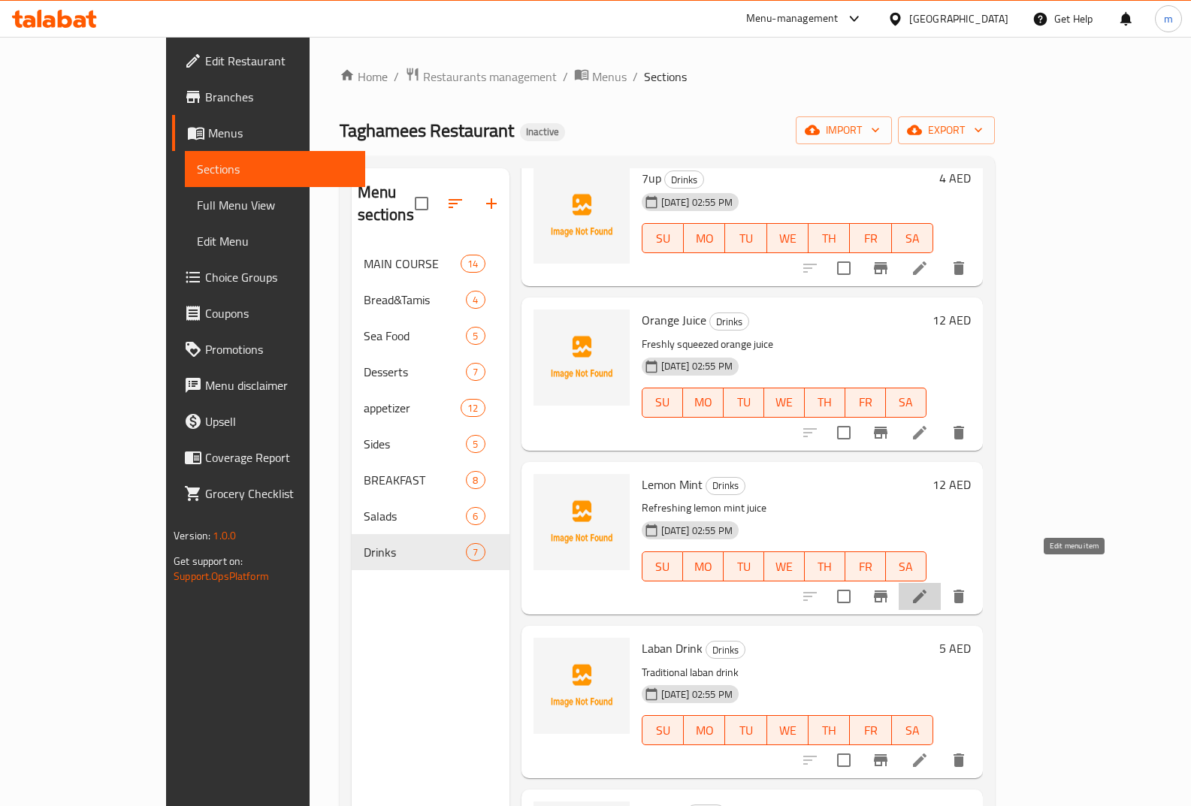
click at [929, 588] on icon at bounding box center [920, 597] width 18 height 18
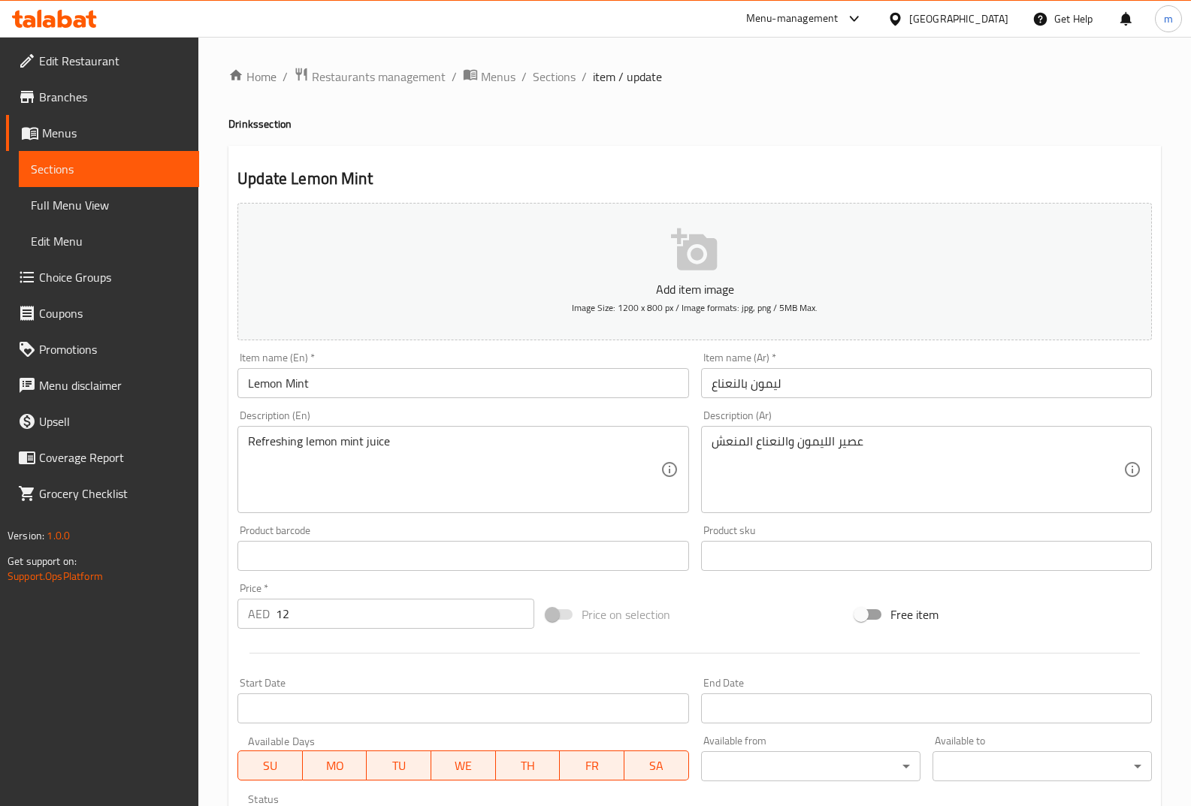
click at [113, 173] on span "Sections" at bounding box center [109, 169] width 156 height 18
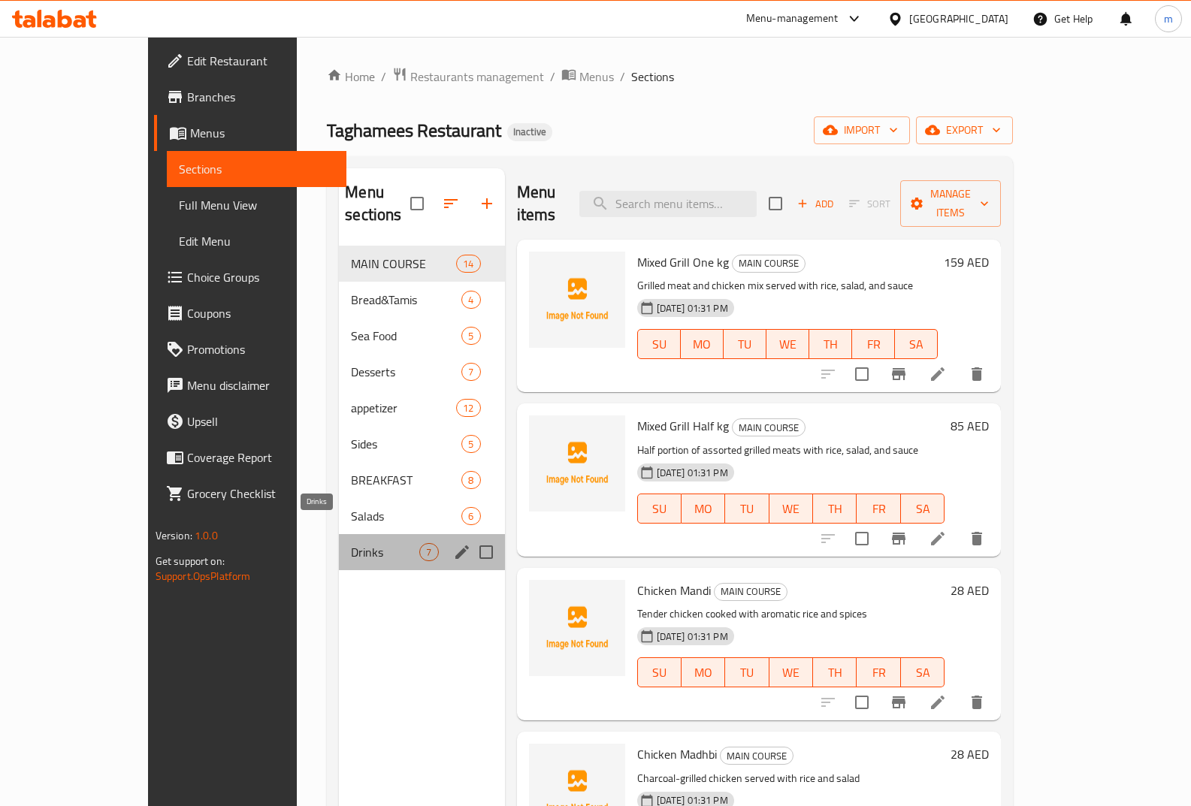
click at [351, 543] on span "Drinks" at bounding box center [385, 552] width 68 height 18
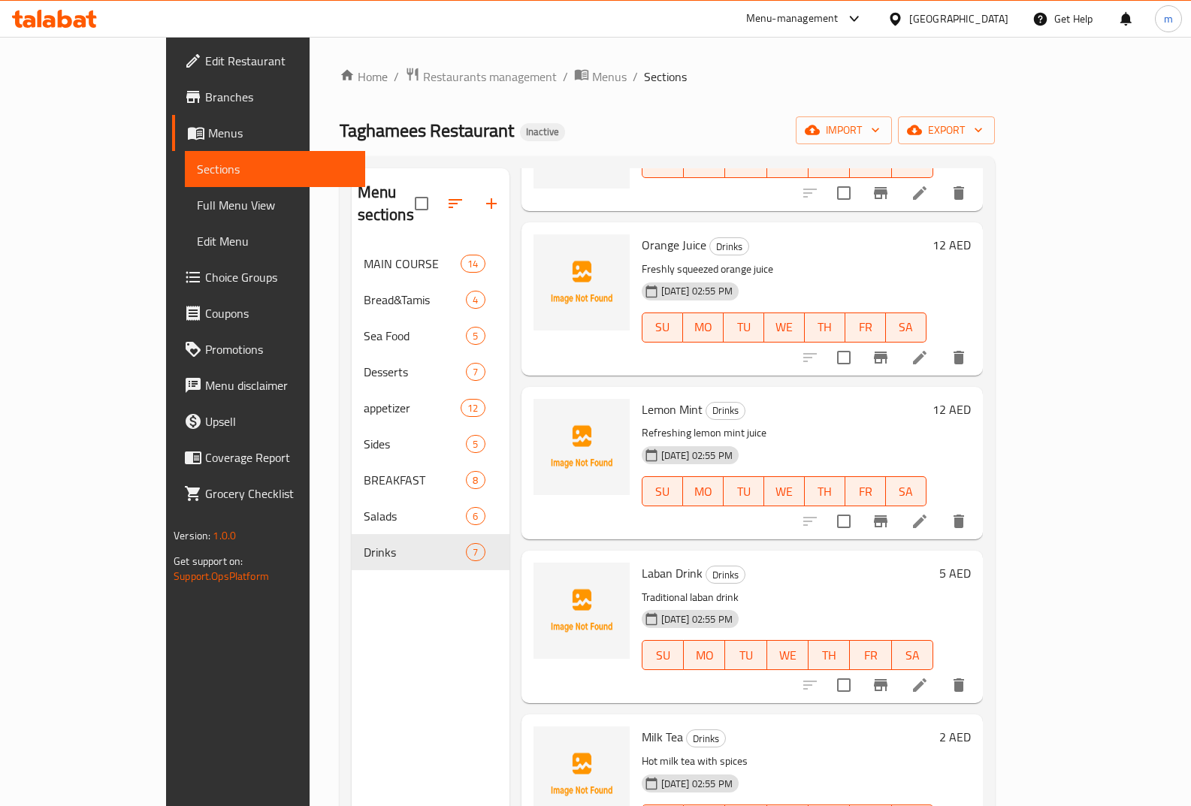
scroll to position [335, 0]
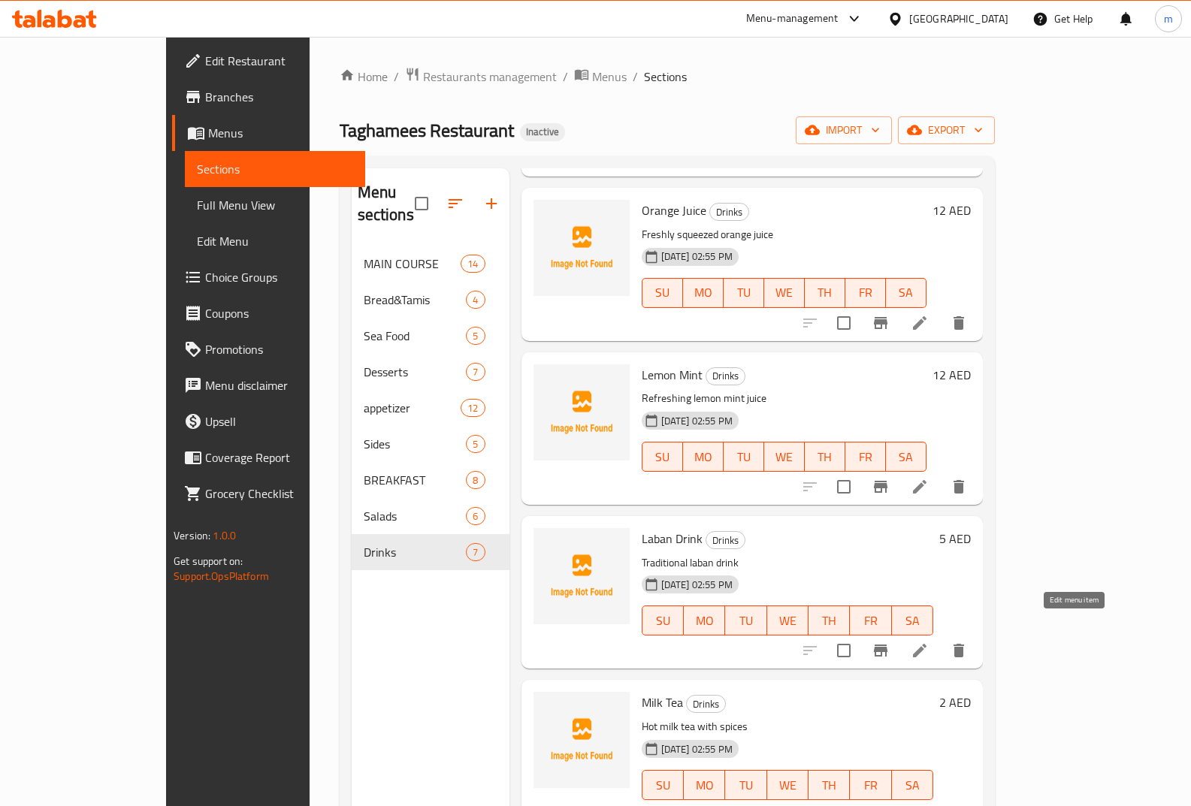
click at [929, 642] on icon at bounding box center [920, 651] width 18 height 18
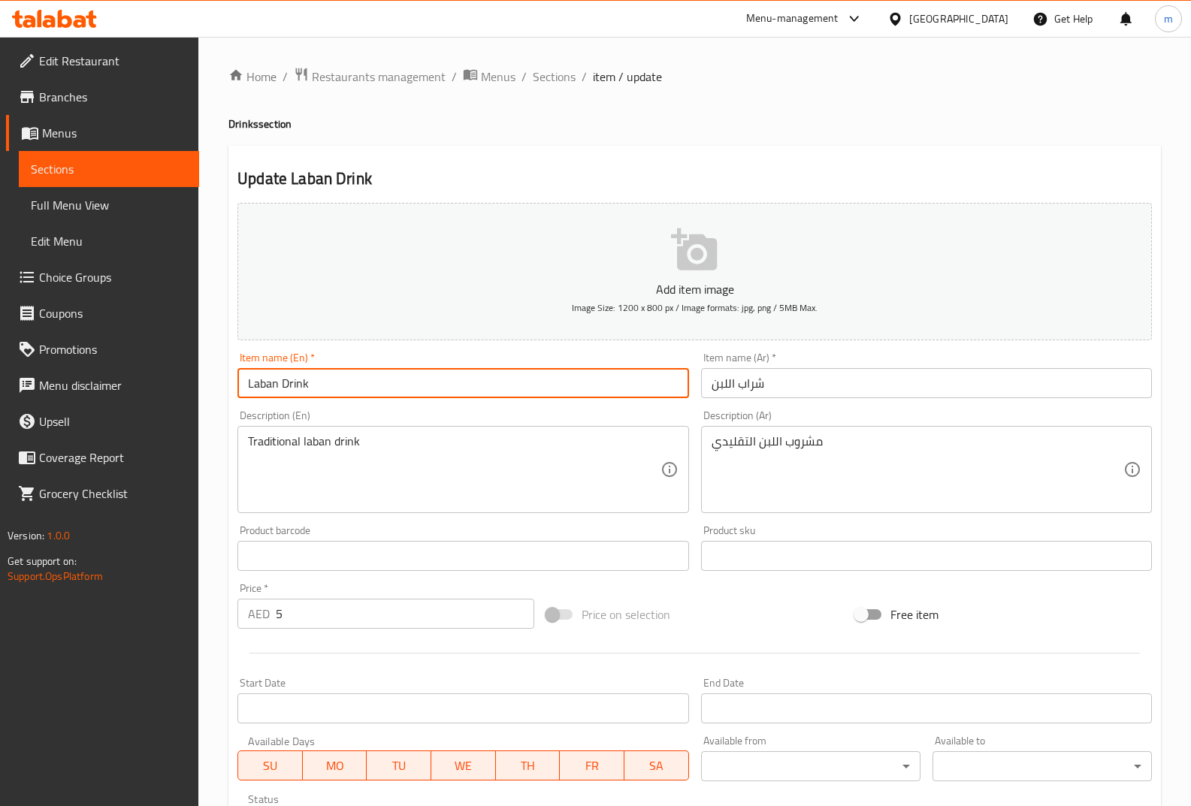
drag, startPoint x: 344, startPoint y: 381, endPoint x: 283, endPoint y: 377, distance: 61.0
click at [283, 377] on input "Laban Drink" at bounding box center [462, 383] width 451 height 30
click at [776, 389] on input "شراب اللبن" at bounding box center [926, 383] width 451 height 30
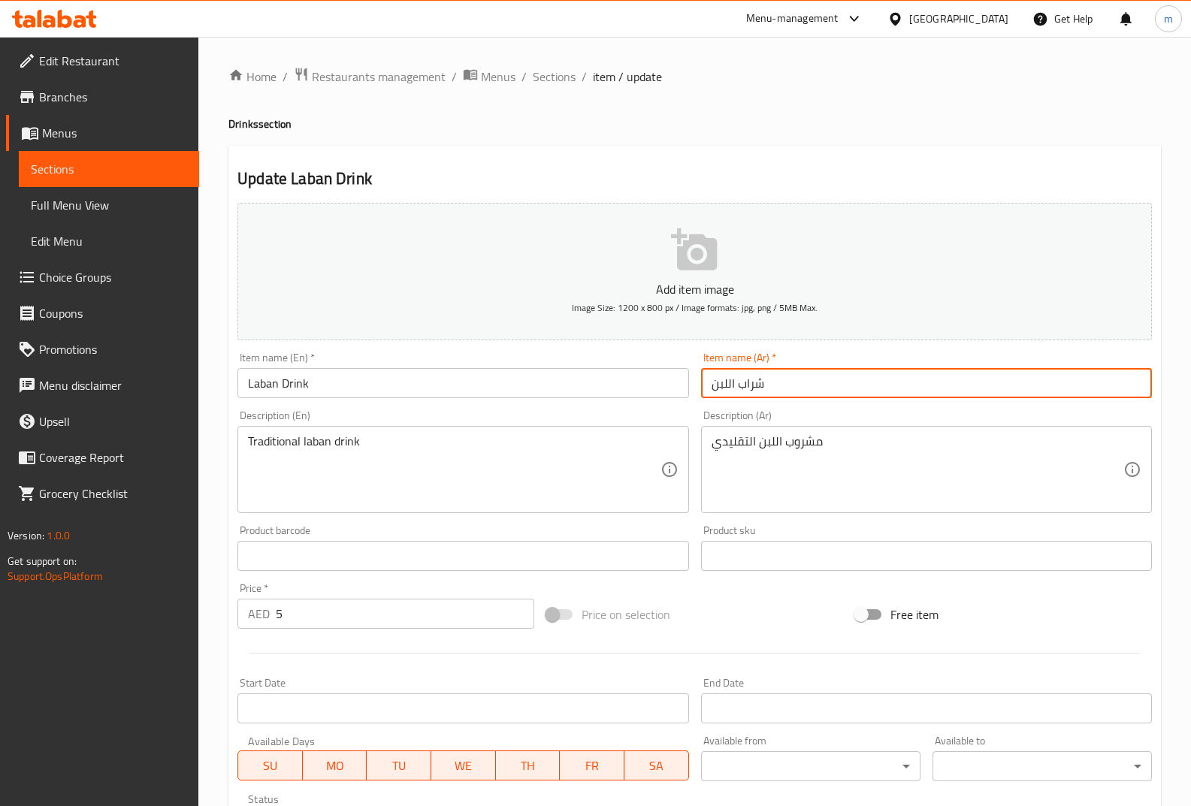
drag, startPoint x: 741, startPoint y: 386, endPoint x: 788, endPoint y: 386, distance: 47.3
click at [788, 386] on input "شراب اللبن" at bounding box center [926, 383] width 451 height 30
type input "مشروب اللبن"
click at [141, 158] on link "Sections" at bounding box center [109, 169] width 180 height 36
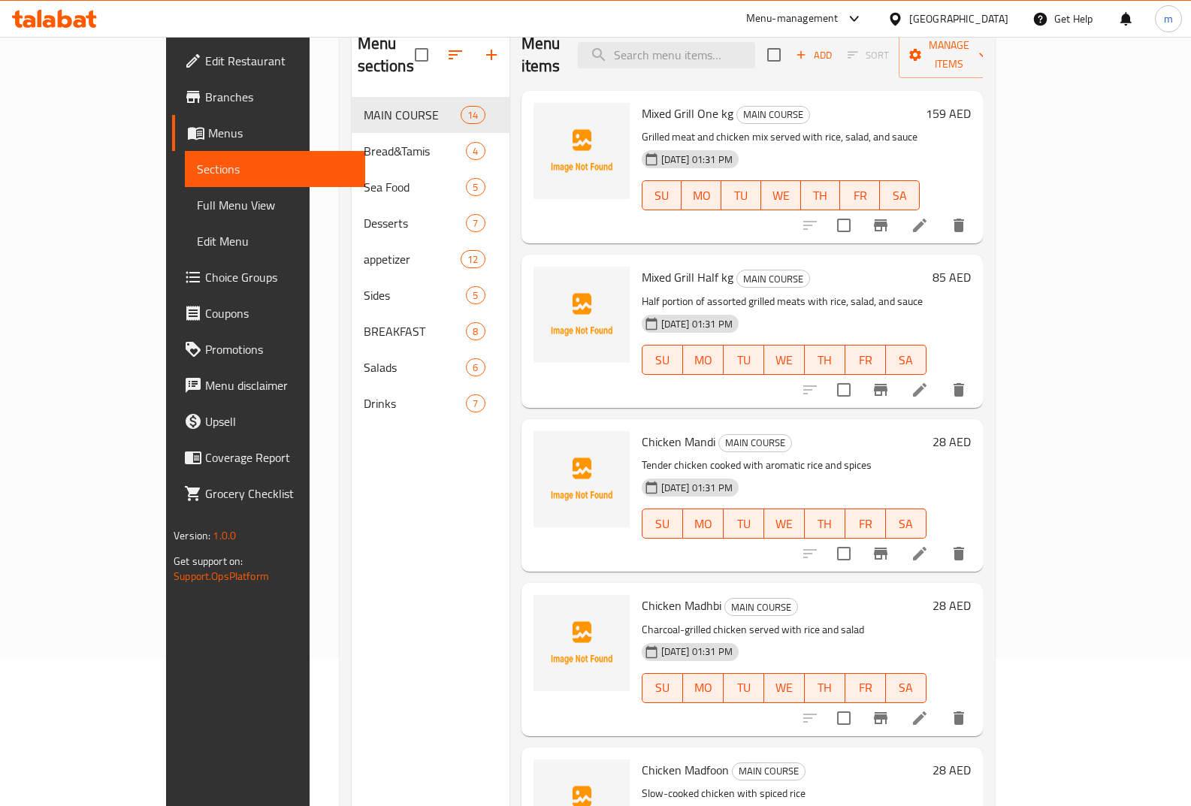
scroll to position [150, 0]
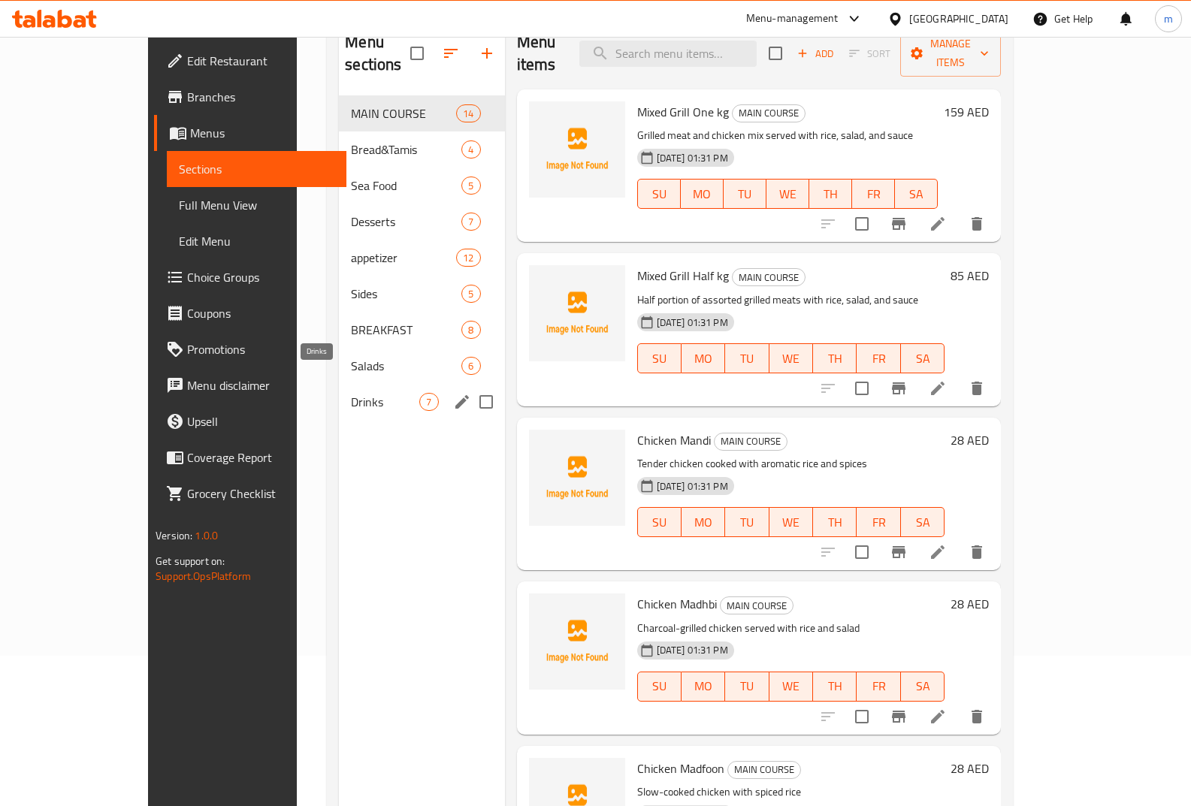
click at [360, 393] on span "Drinks" at bounding box center [385, 402] width 68 height 18
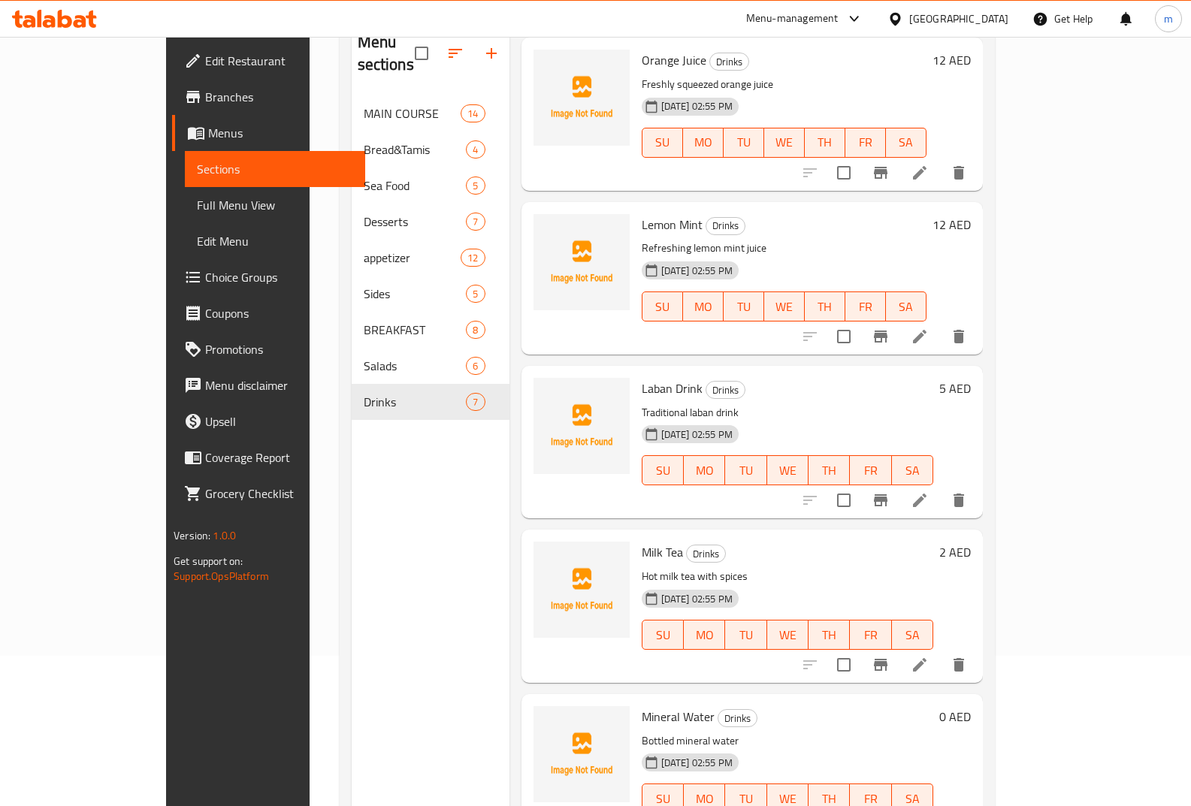
scroll to position [210, 0]
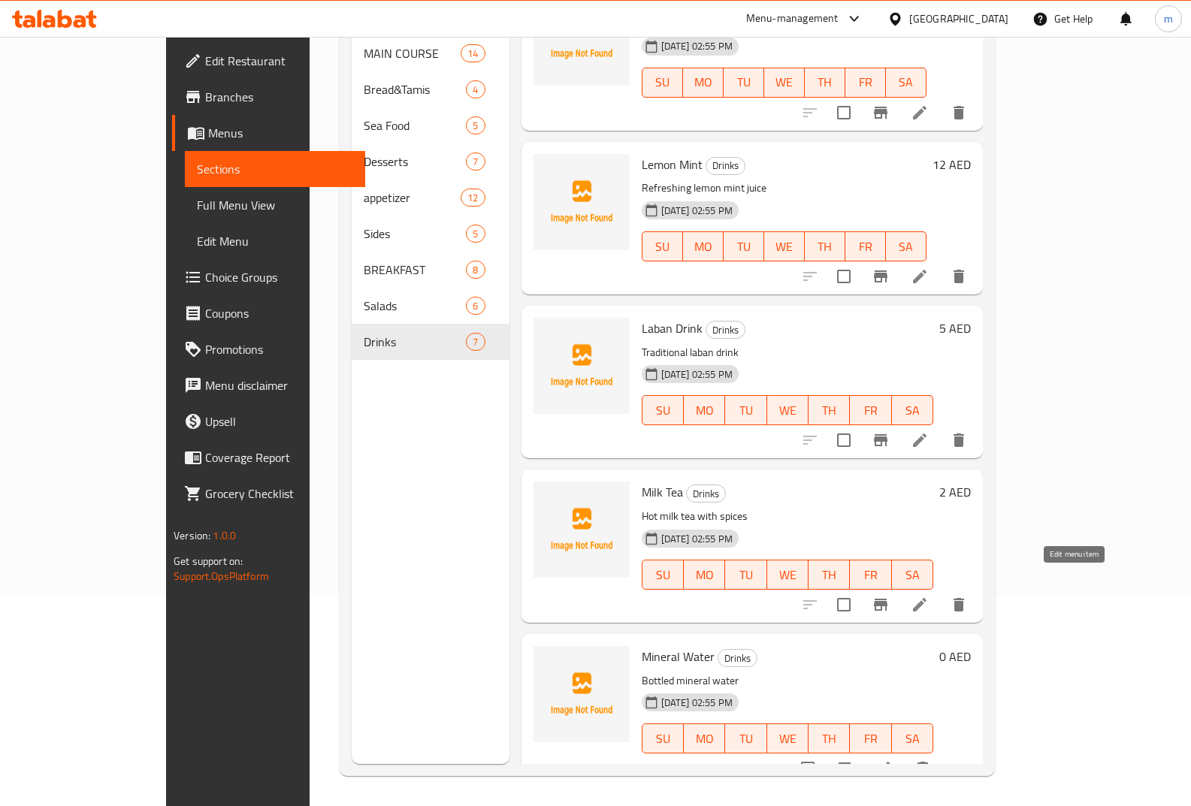
click at [927, 598] on icon at bounding box center [920, 605] width 14 height 14
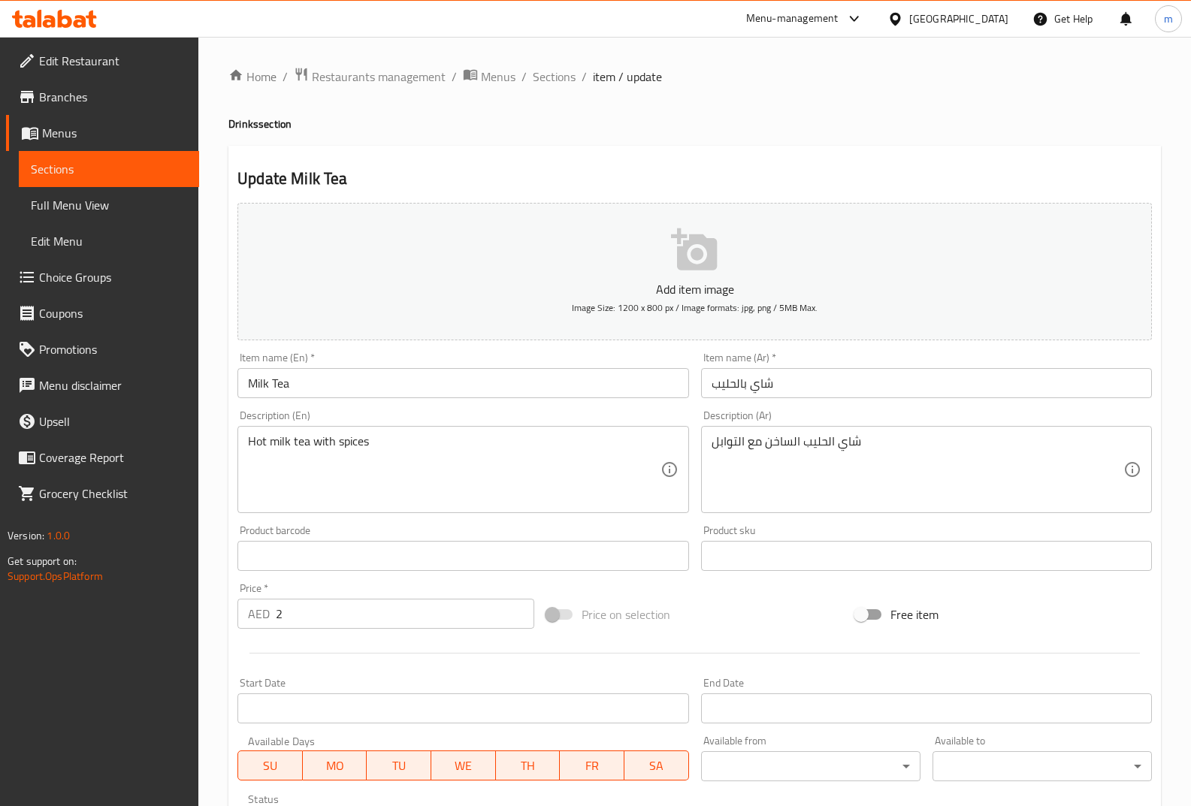
click at [116, 166] on span "Sections" at bounding box center [109, 169] width 156 height 18
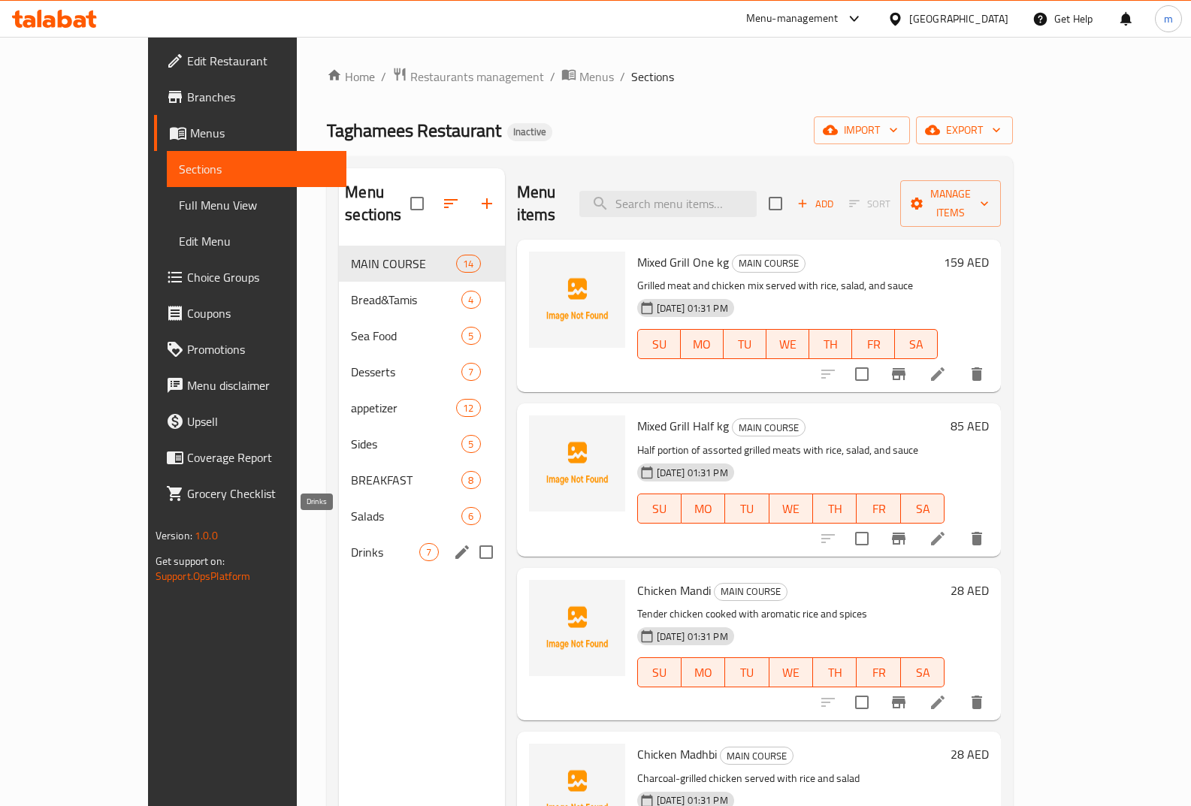
click at [351, 543] on span "Drinks" at bounding box center [385, 552] width 68 height 18
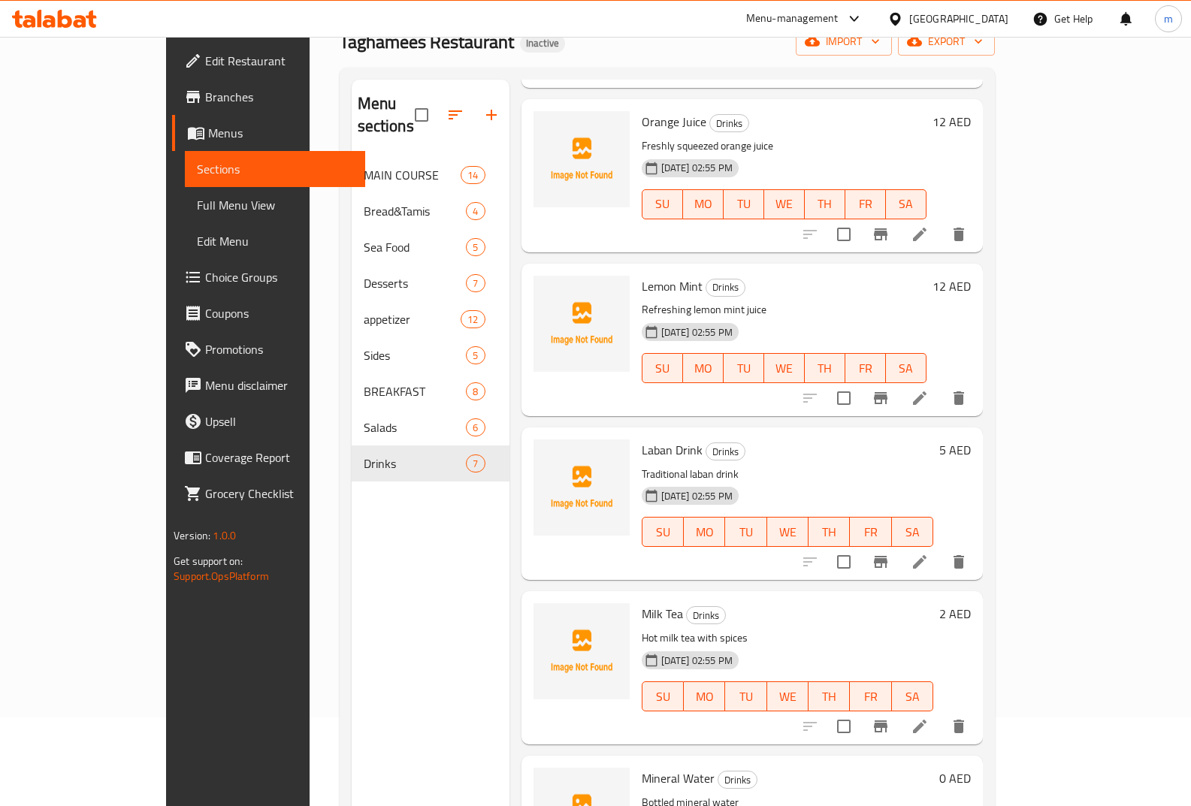
scroll to position [210, 0]
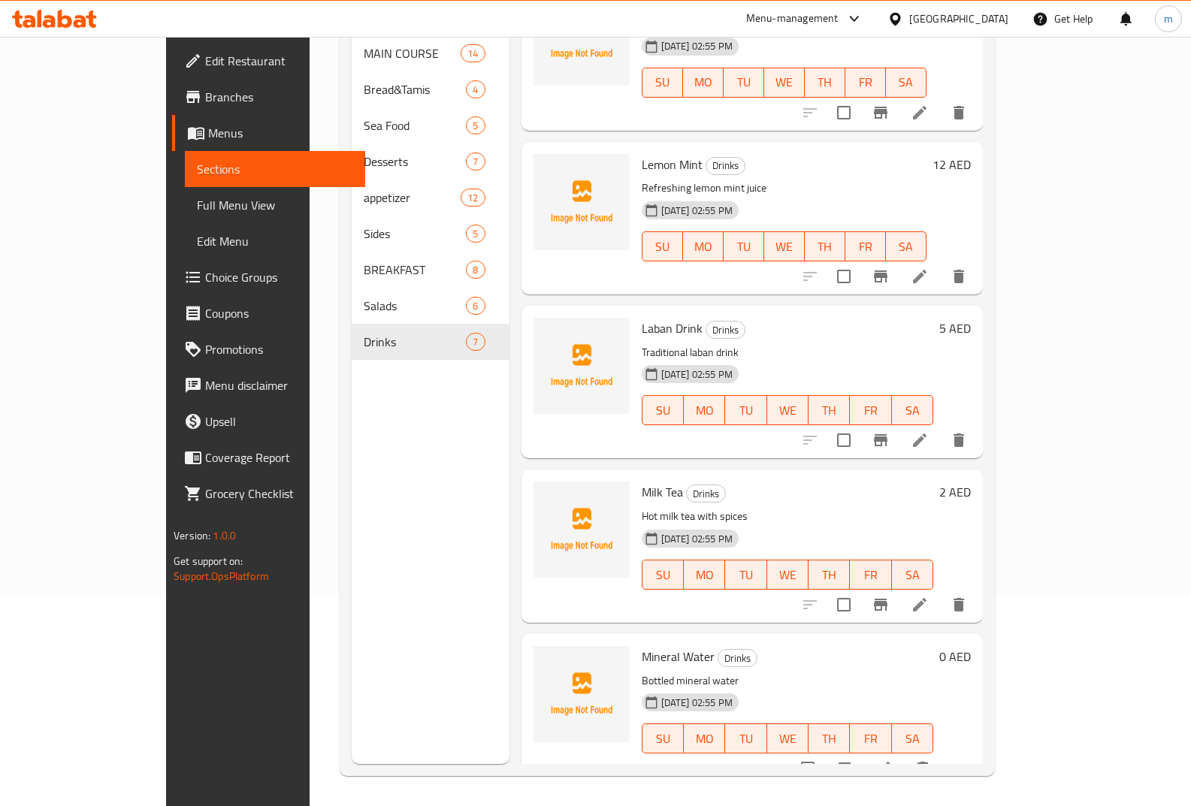
click at [893, 760] on icon at bounding box center [884, 769] width 18 height 18
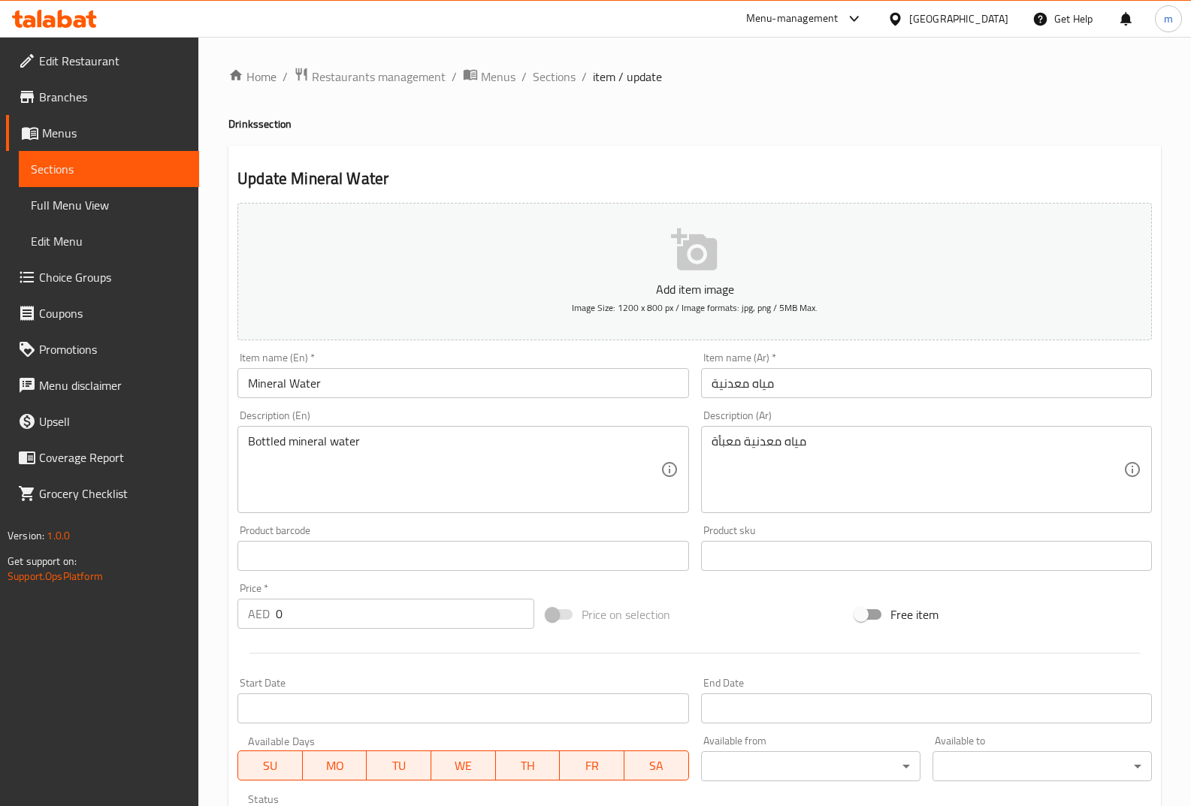
click at [141, 169] on span "Sections" at bounding box center [109, 169] width 156 height 18
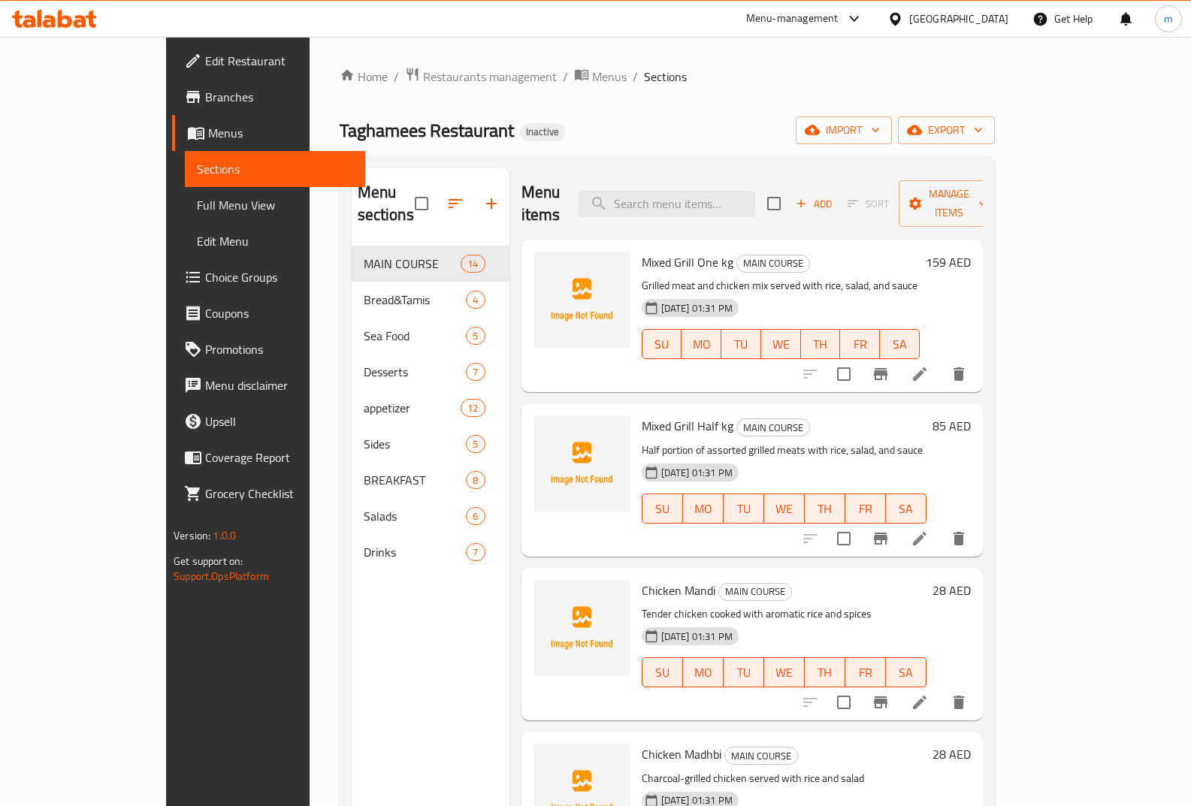
scroll to position [301, 0]
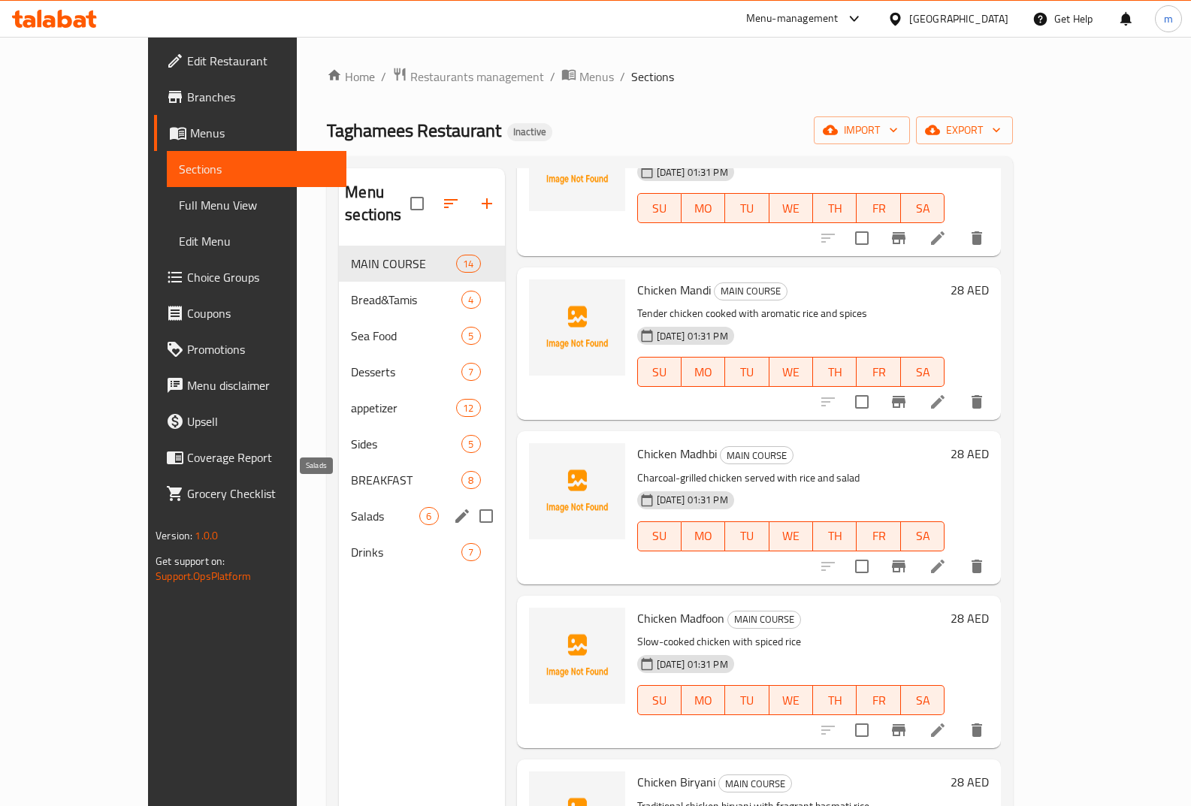
click at [351, 507] on span "Salads" at bounding box center [385, 516] width 68 height 18
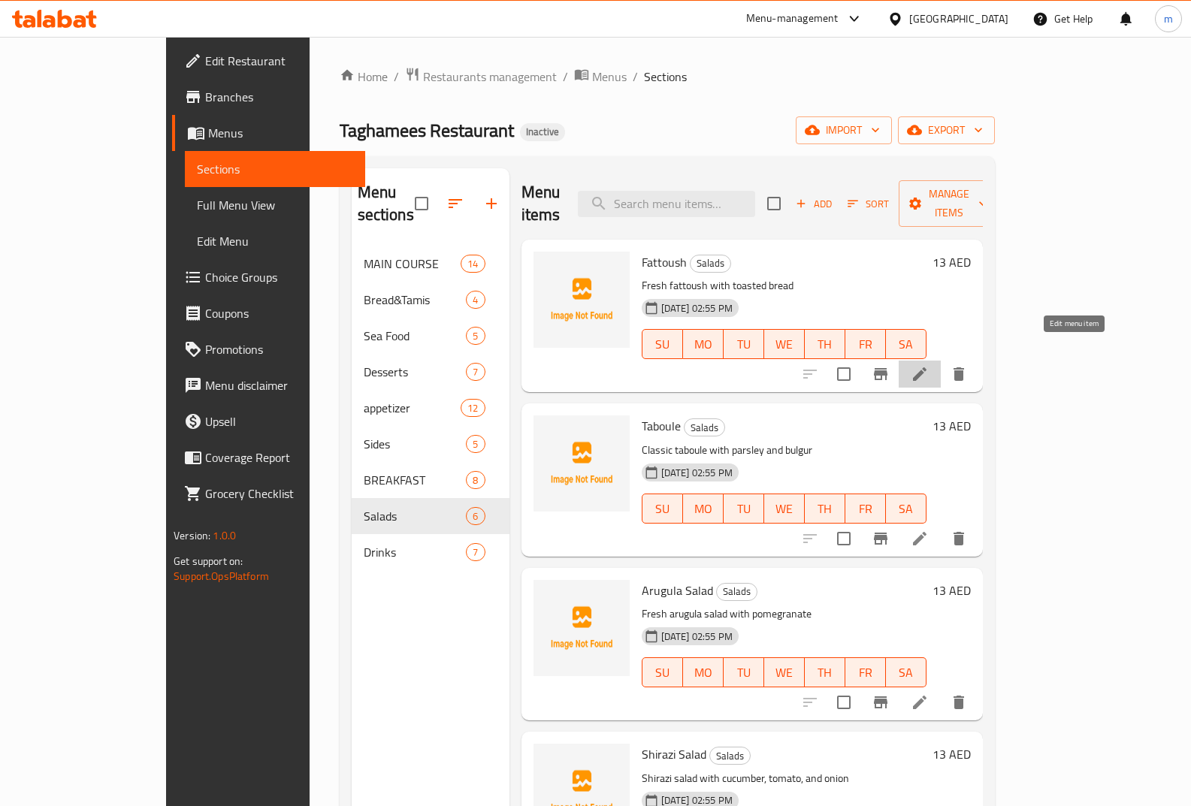
click at [927, 368] on icon at bounding box center [920, 375] width 14 height 14
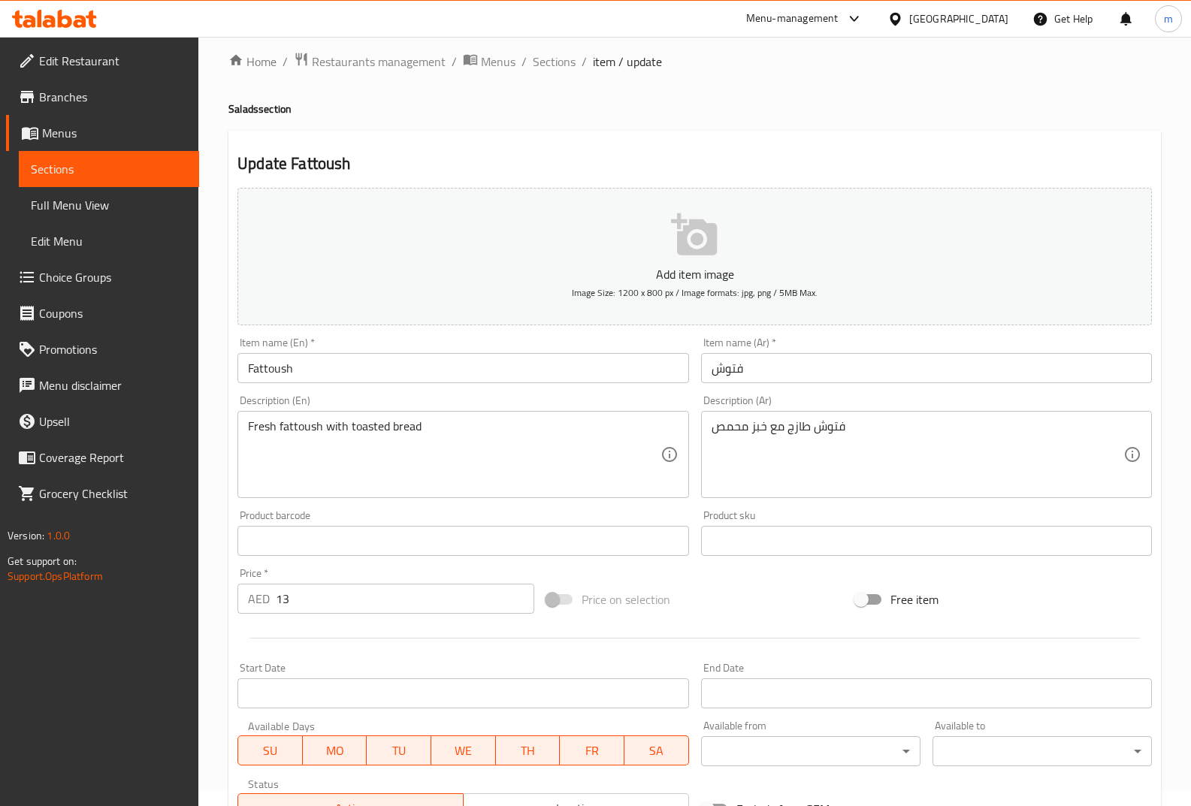
scroll to position [225, 0]
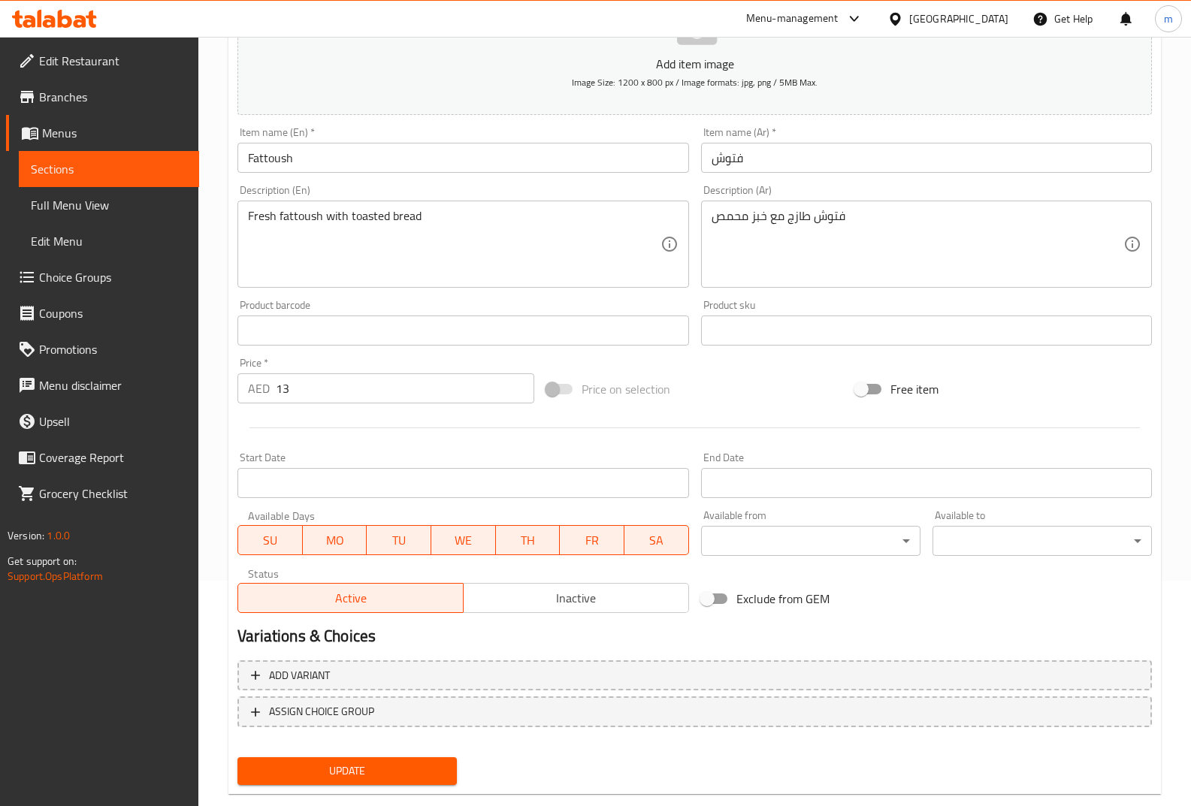
click at [120, 173] on span "Sections" at bounding box center [109, 169] width 156 height 18
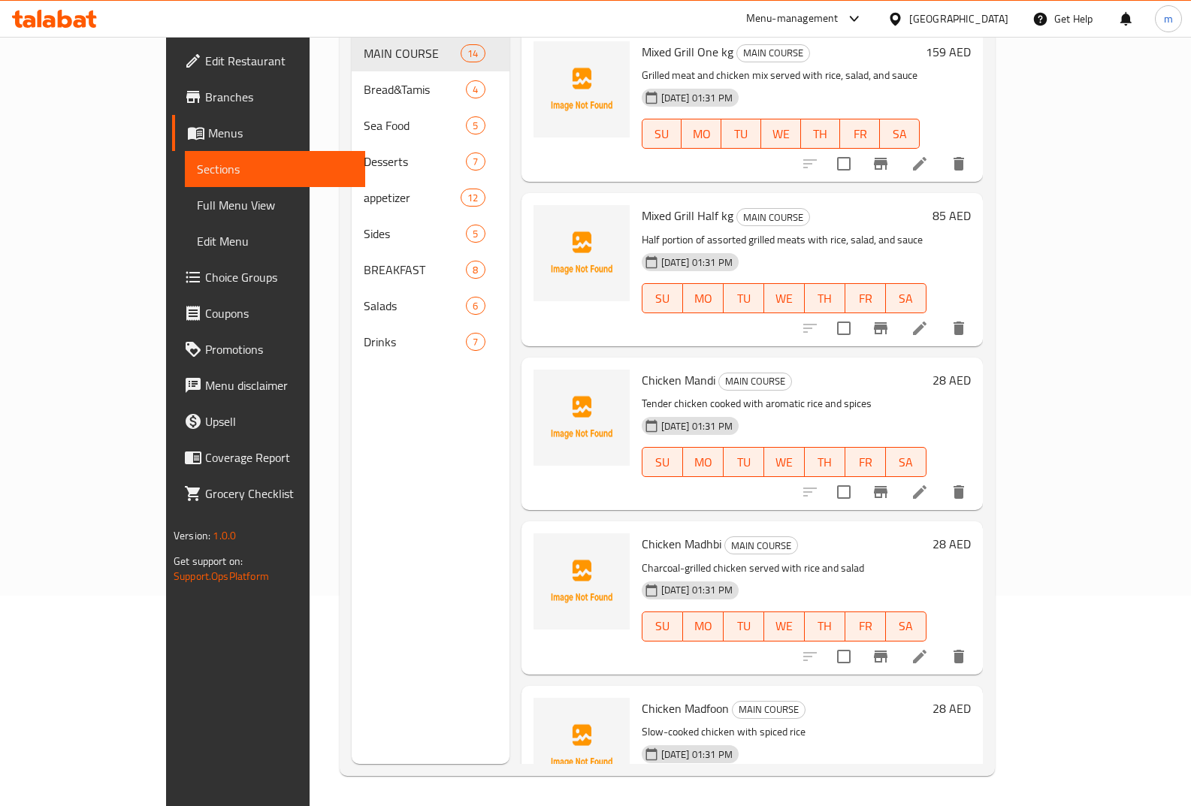
scroll to position [210, 0]
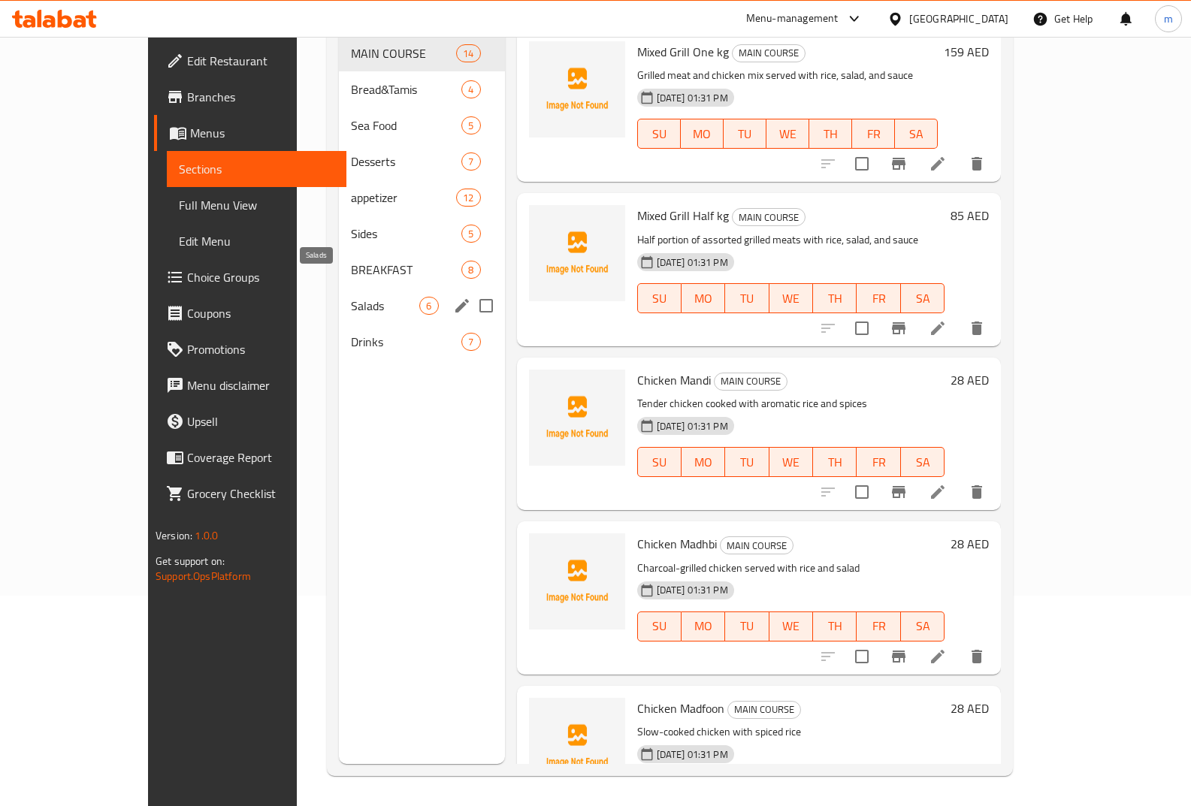
click at [351, 297] on span "Salads" at bounding box center [385, 306] width 68 height 18
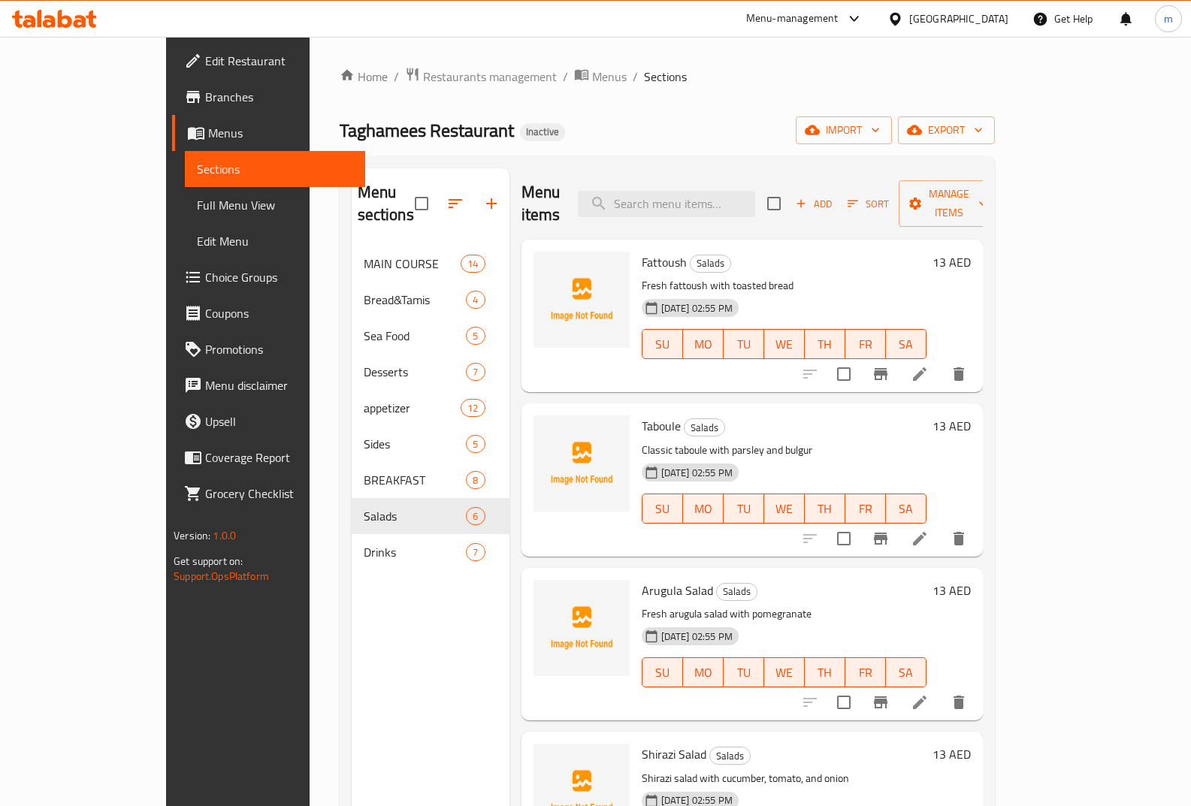
click at [941, 525] on li at bounding box center [920, 538] width 42 height 27
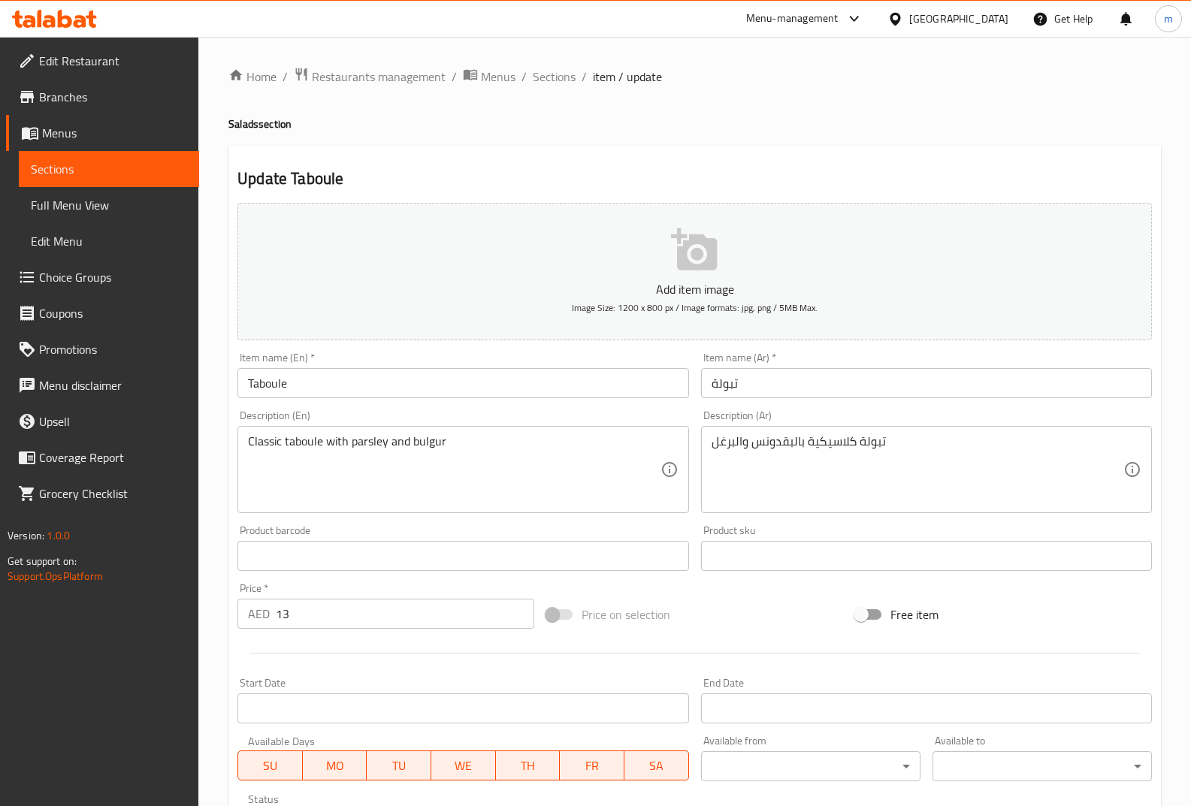
click at [109, 157] on link "Sections" at bounding box center [109, 169] width 180 height 36
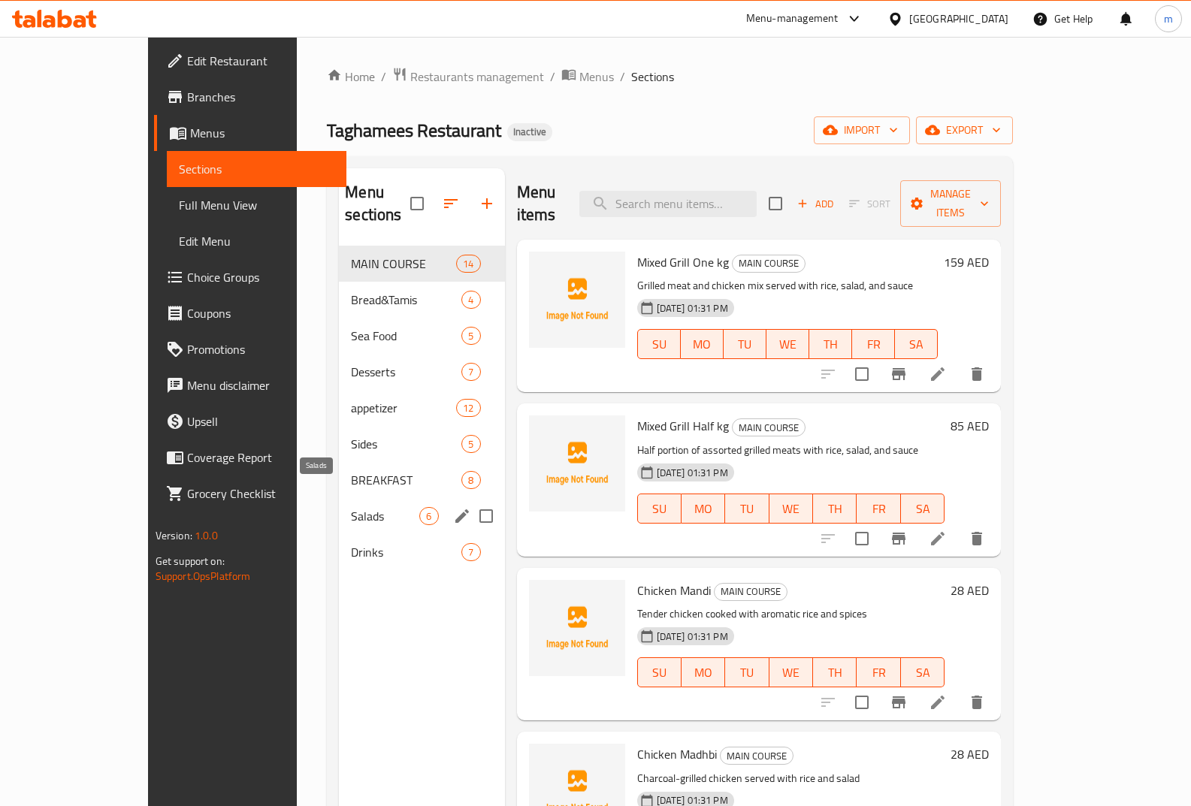
click at [351, 507] on span "Salads" at bounding box center [385, 516] width 68 height 18
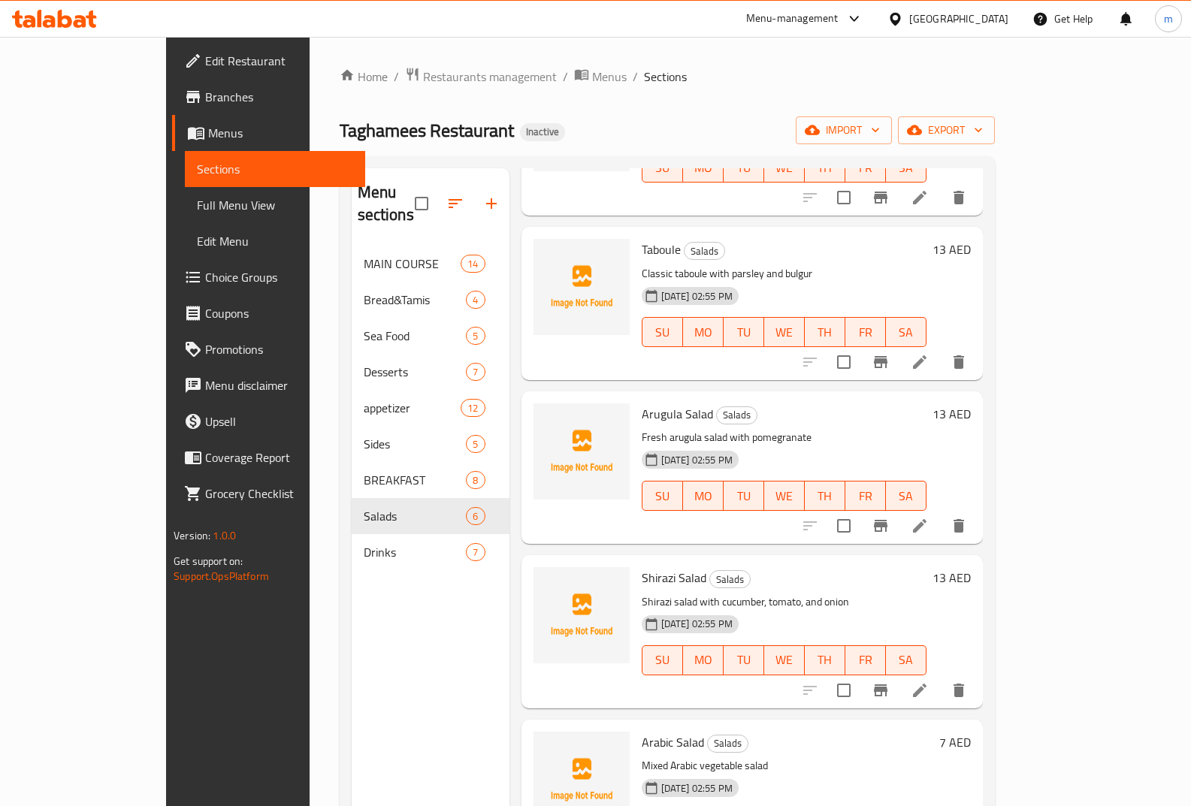
scroll to position [216, 0]
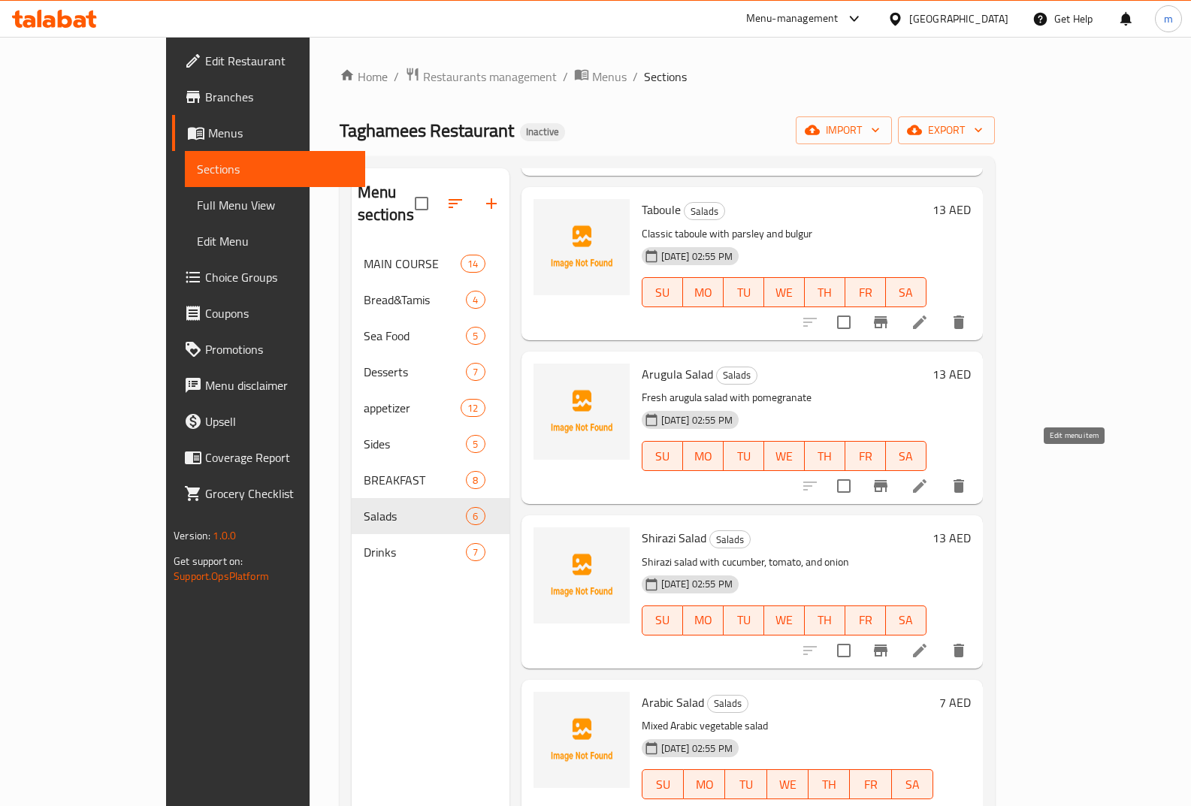
click at [927, 479] on icon at bounding box center [920, 486] width 14 height 14
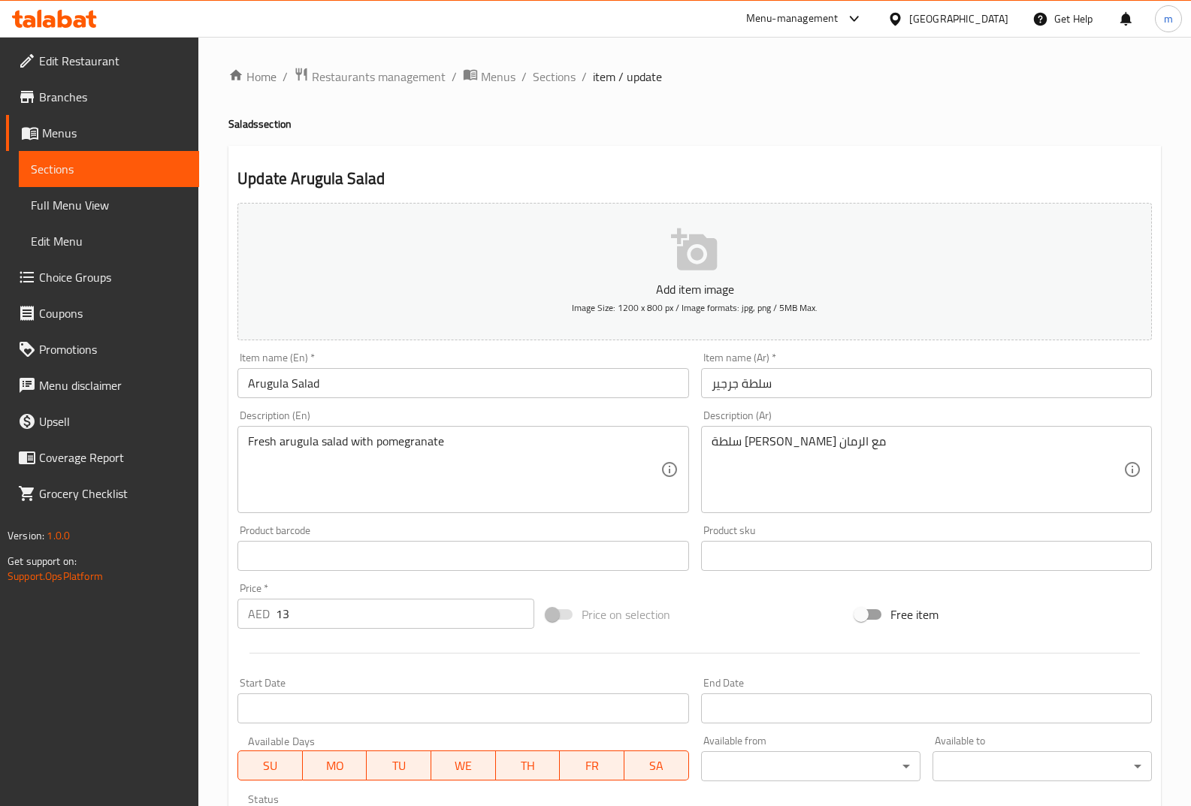
click at [85, 181] on link "Sections" at bounding box center [109, 169] width 180 height 36
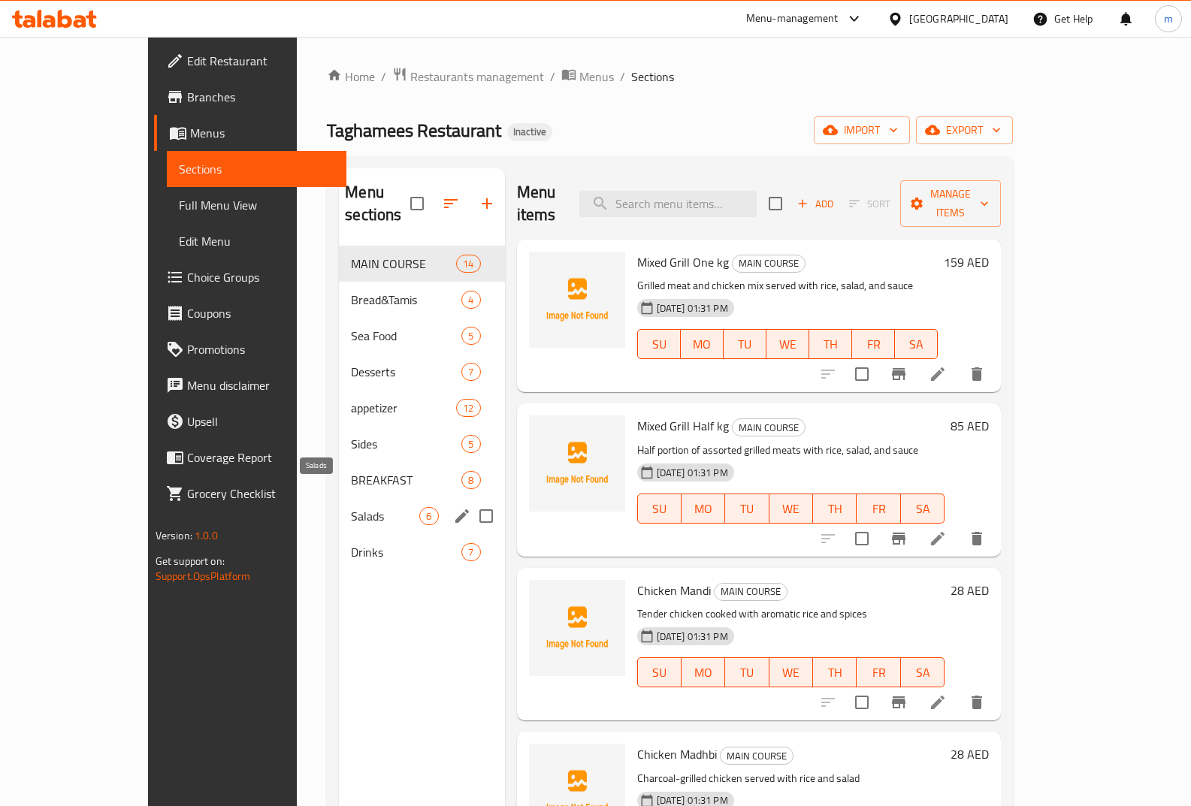
click at [362, 507] on span "Salads" at bounding box center [385, 516] width 68 height 18
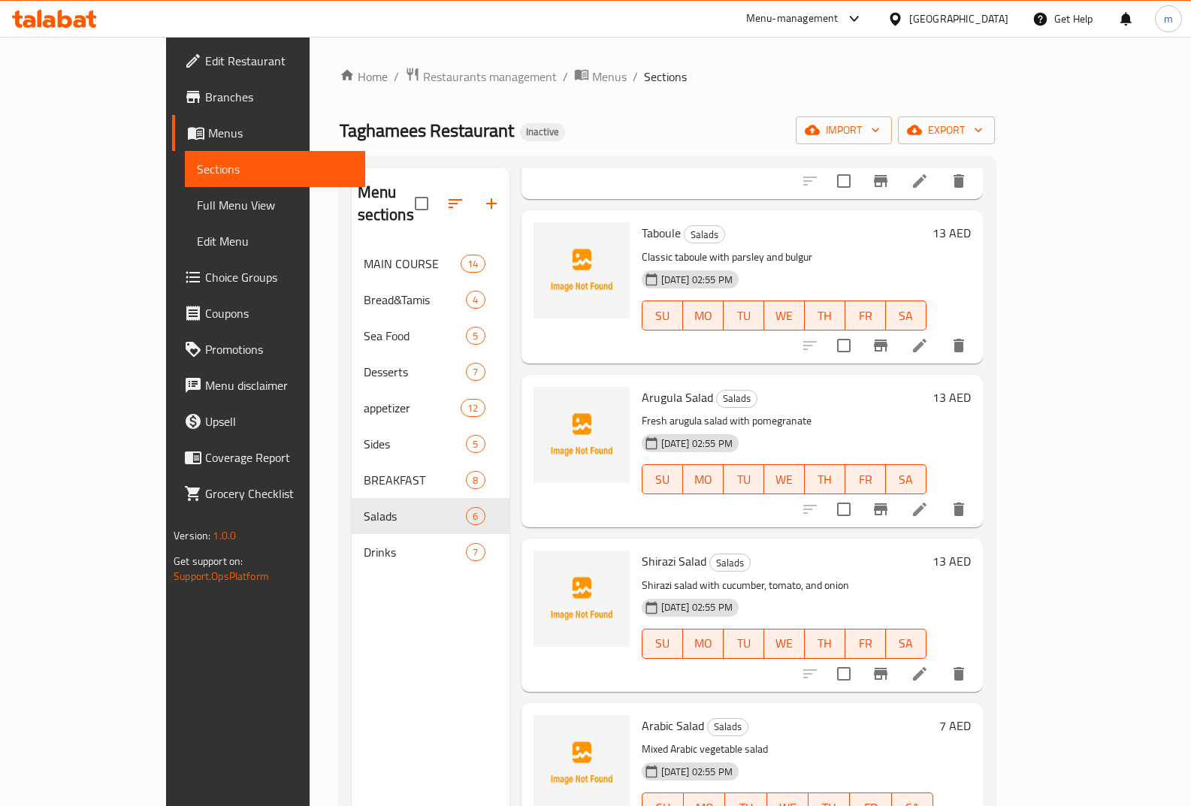
scroll to position [216, 0]
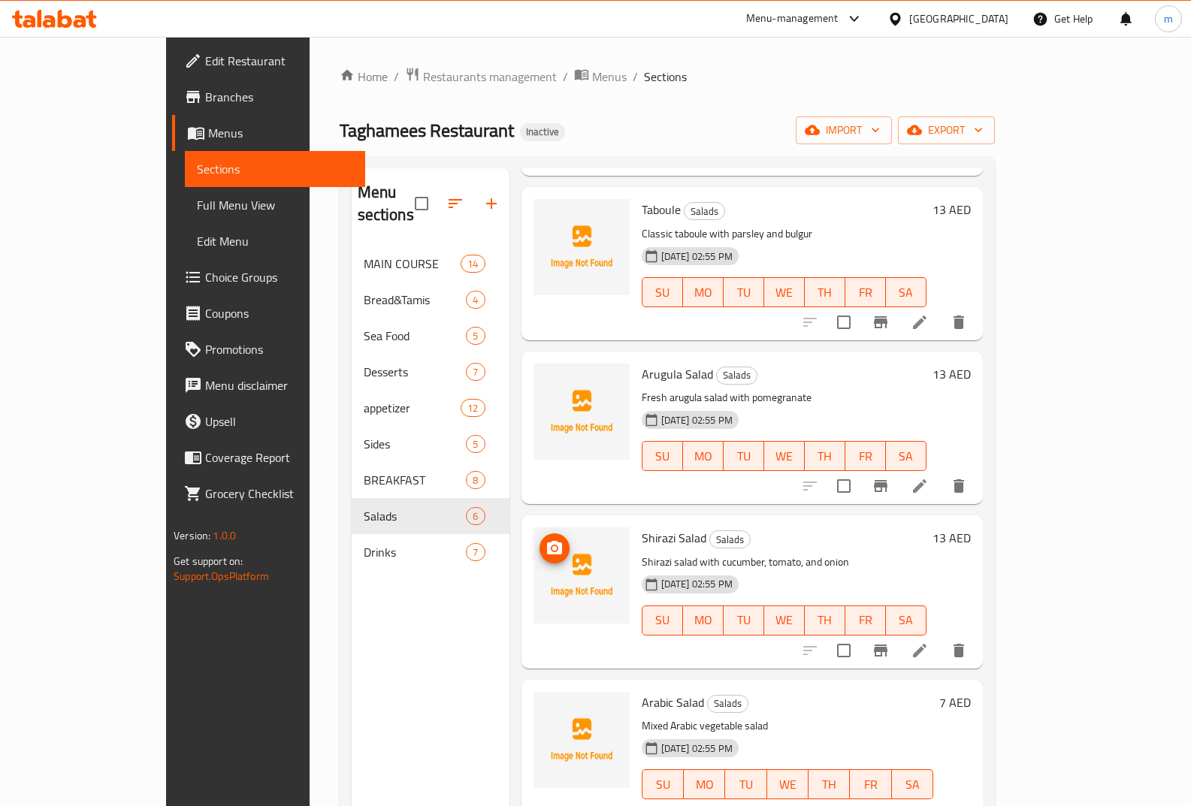
click at [574, 540] on img at bounding box center [582, 576] width 96 height 96
click at [927, 644] on icon at bounding box center [920, 651] width 14 height 14
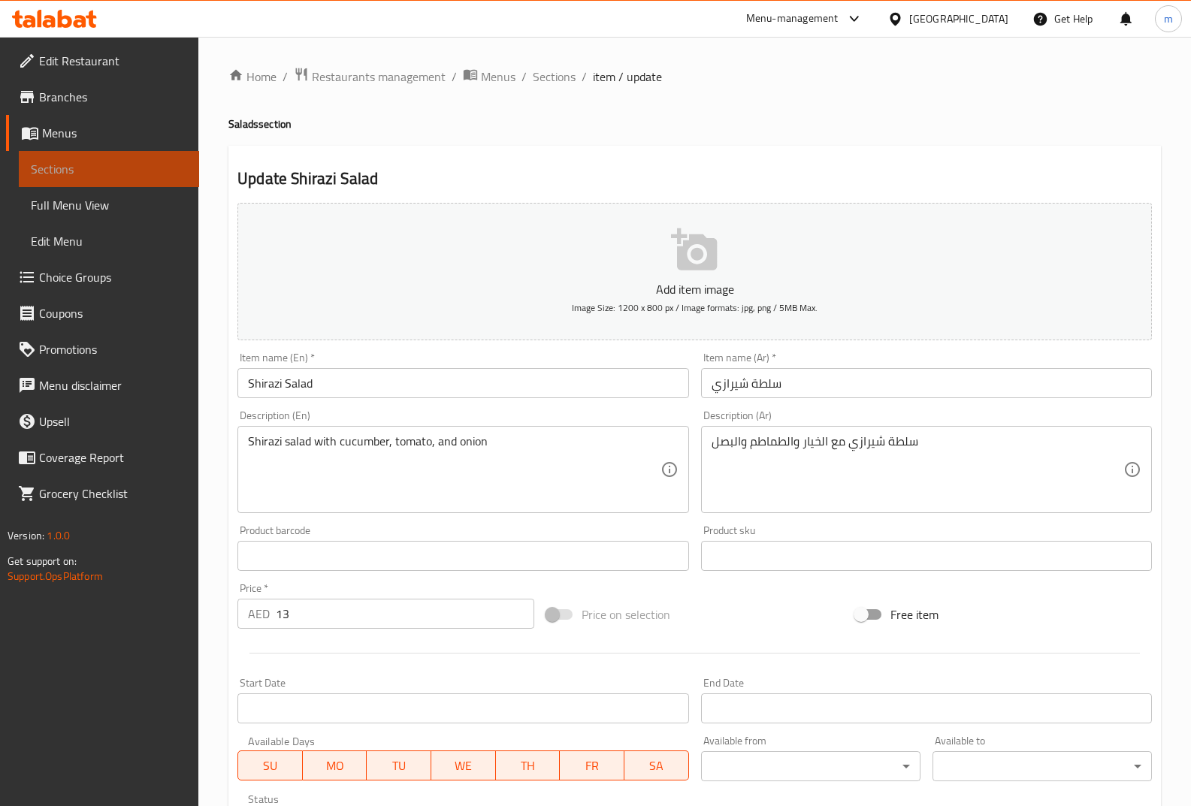
click at [79, 180] on link "Sections" at bounding box center [109, 169] width 180 height 36
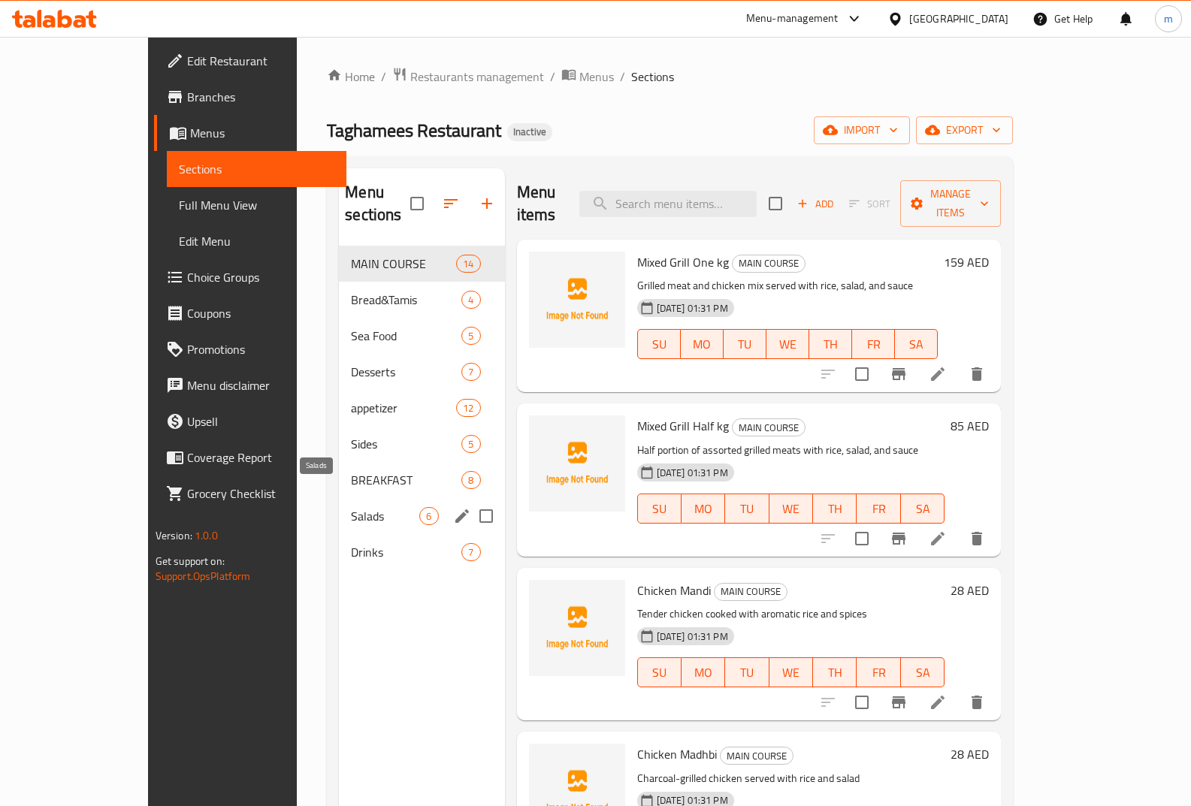
click at [351, 507] on span "Salads" at bounding box center [385, 516] width 68 height 18
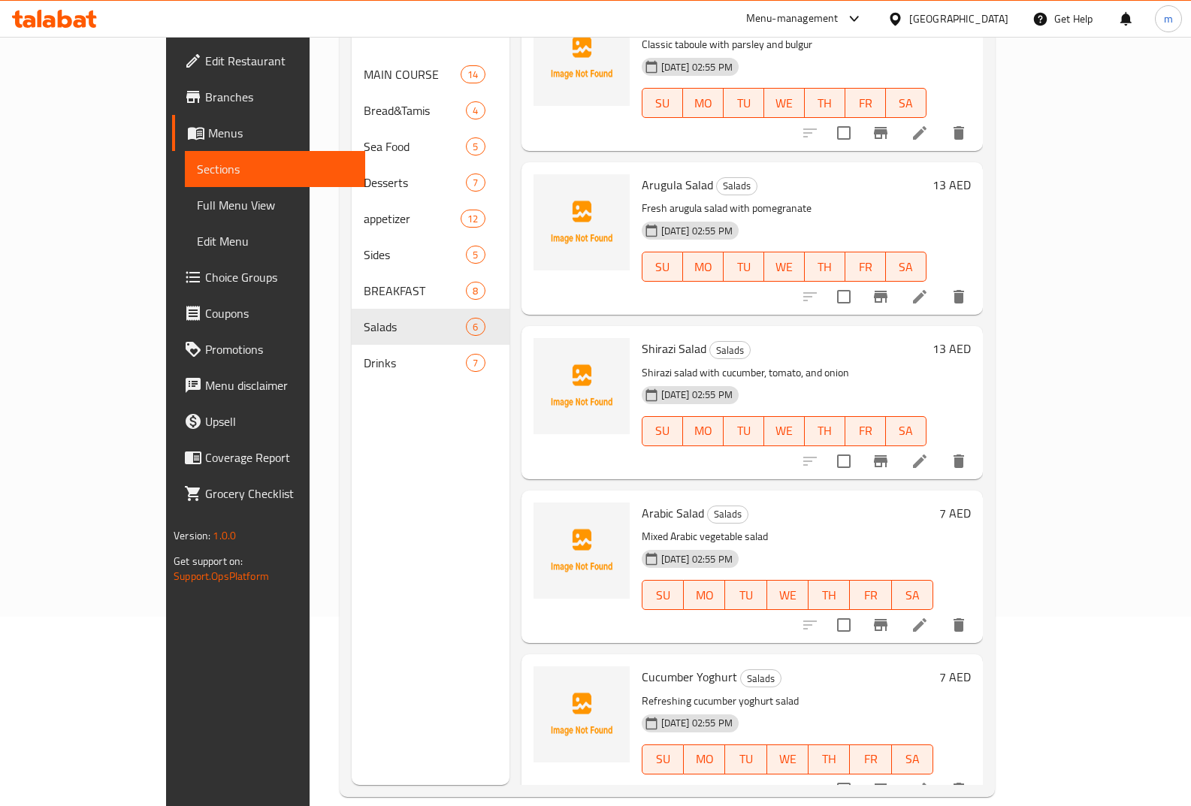
scroll to position [210, 0]
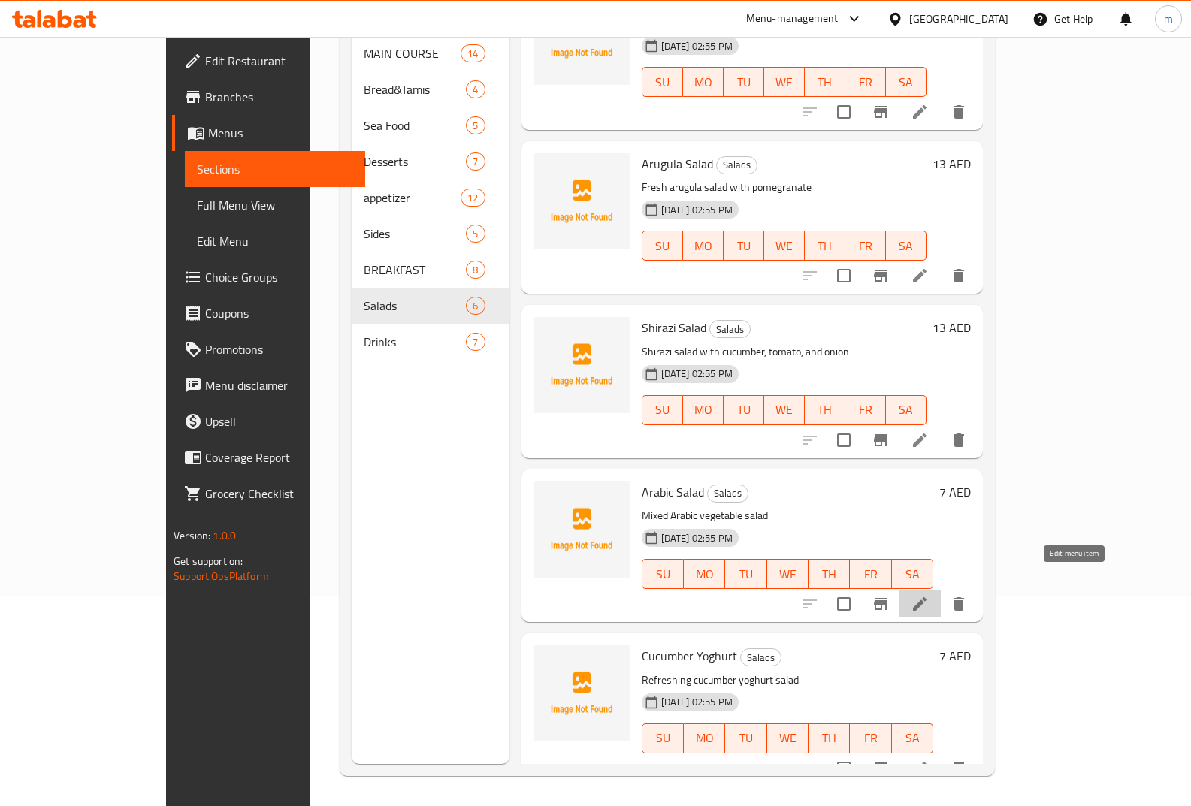
click at [929, 595] on icon at bounding box center [920, 604] width 18 height 18
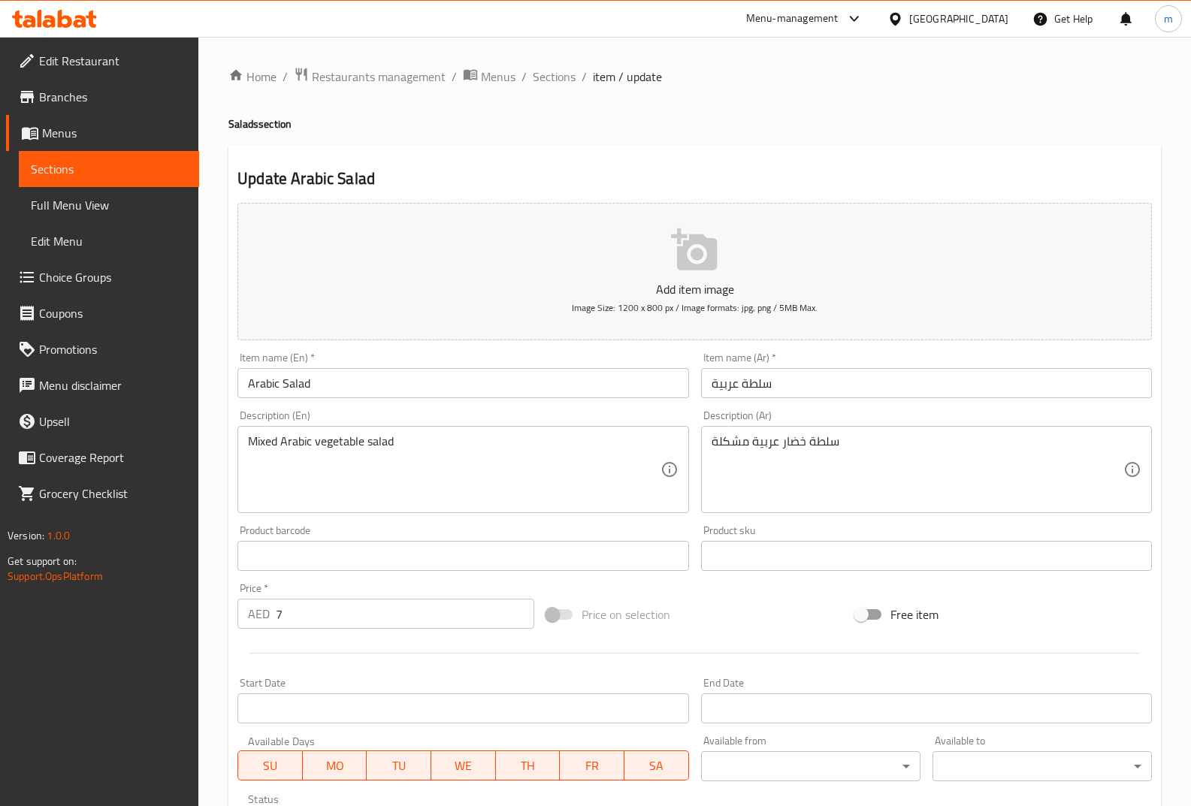
click at [123, 168] on span "Sections" at bounding box center [109, 169] width 156 height 18
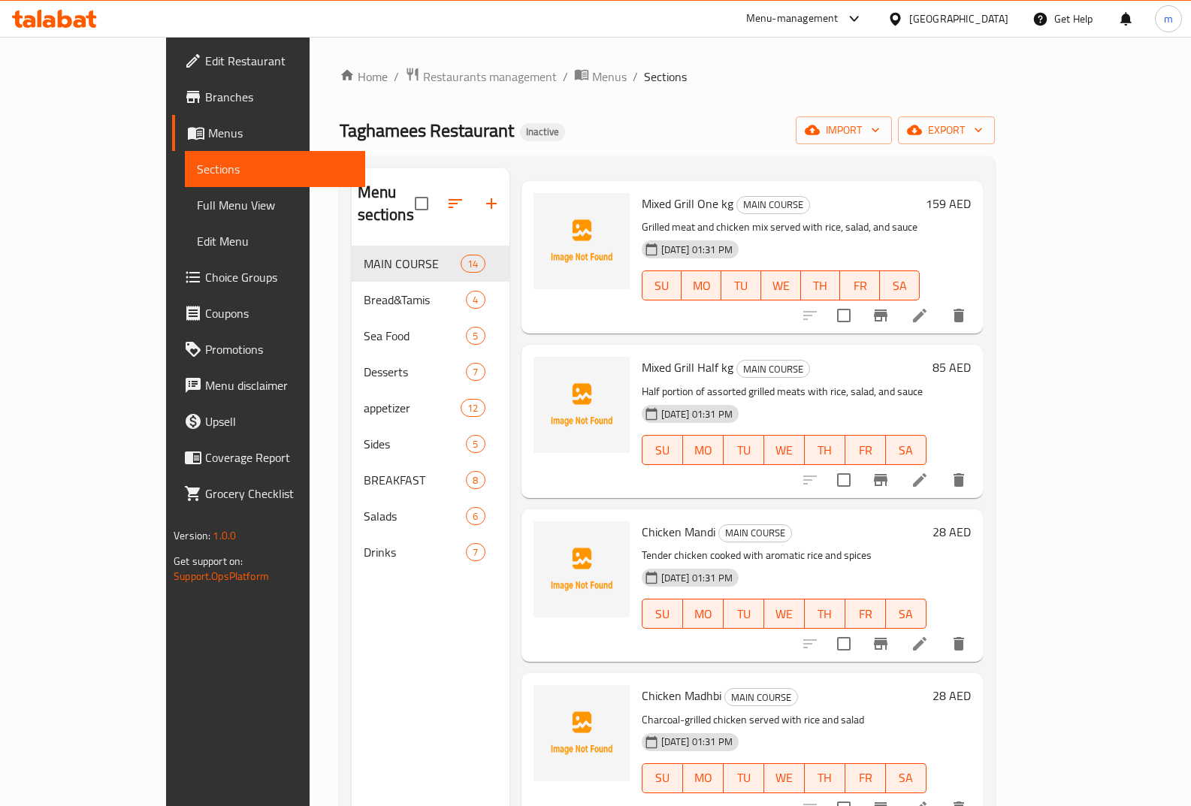
scroll to position [150, 0]
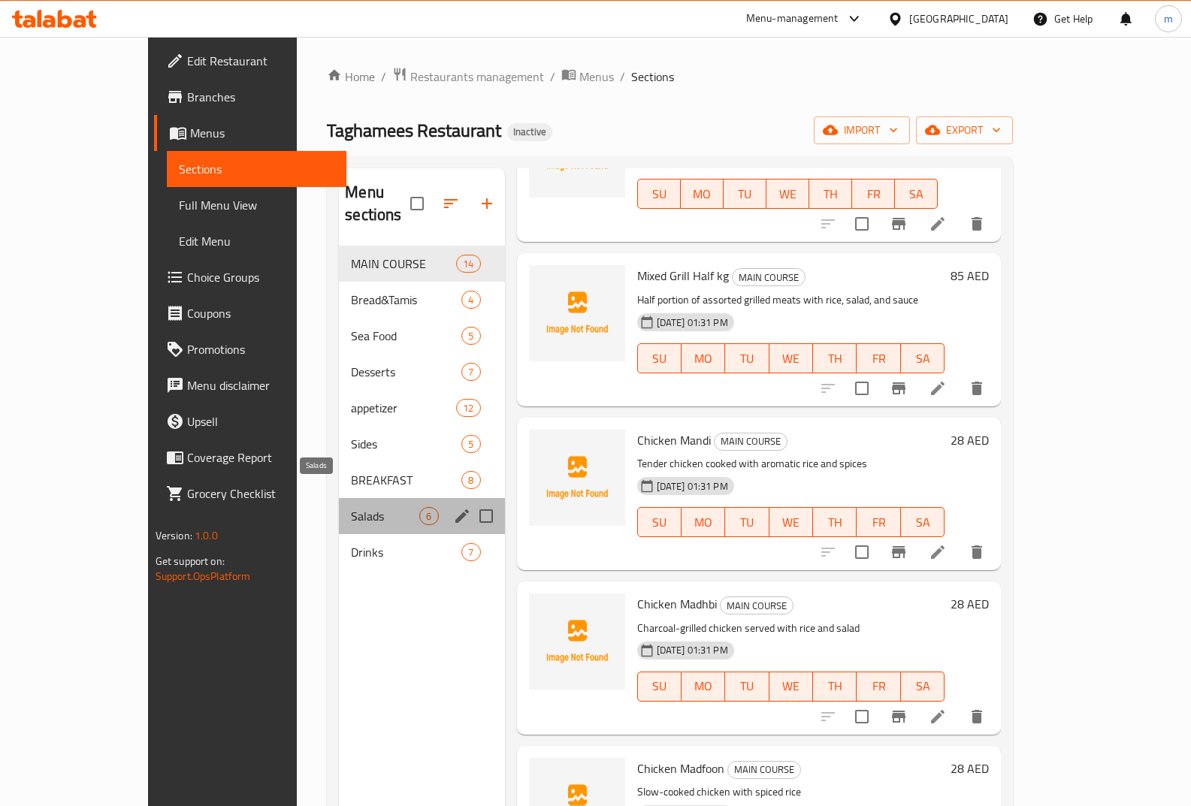
click at [351, 507] on span "Salads" at bounding box center [385, 516] width 68 height 18
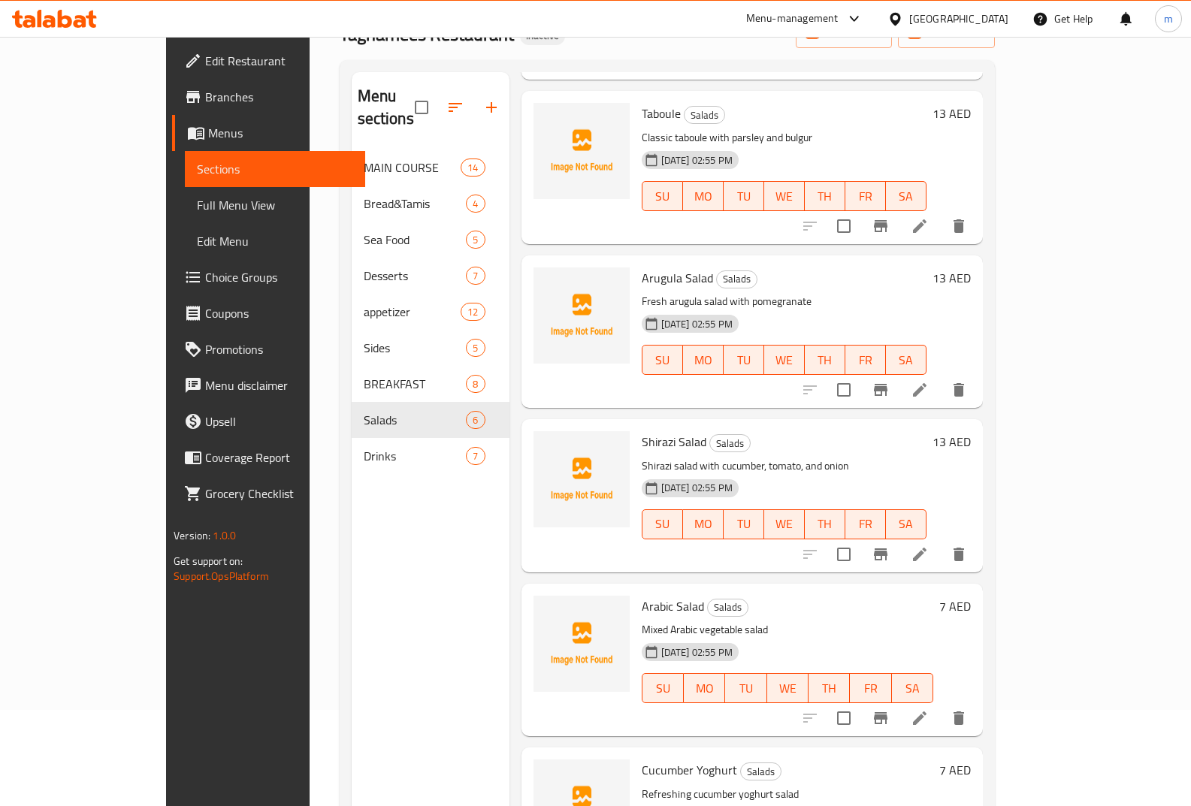
scroll to position [210, 0]
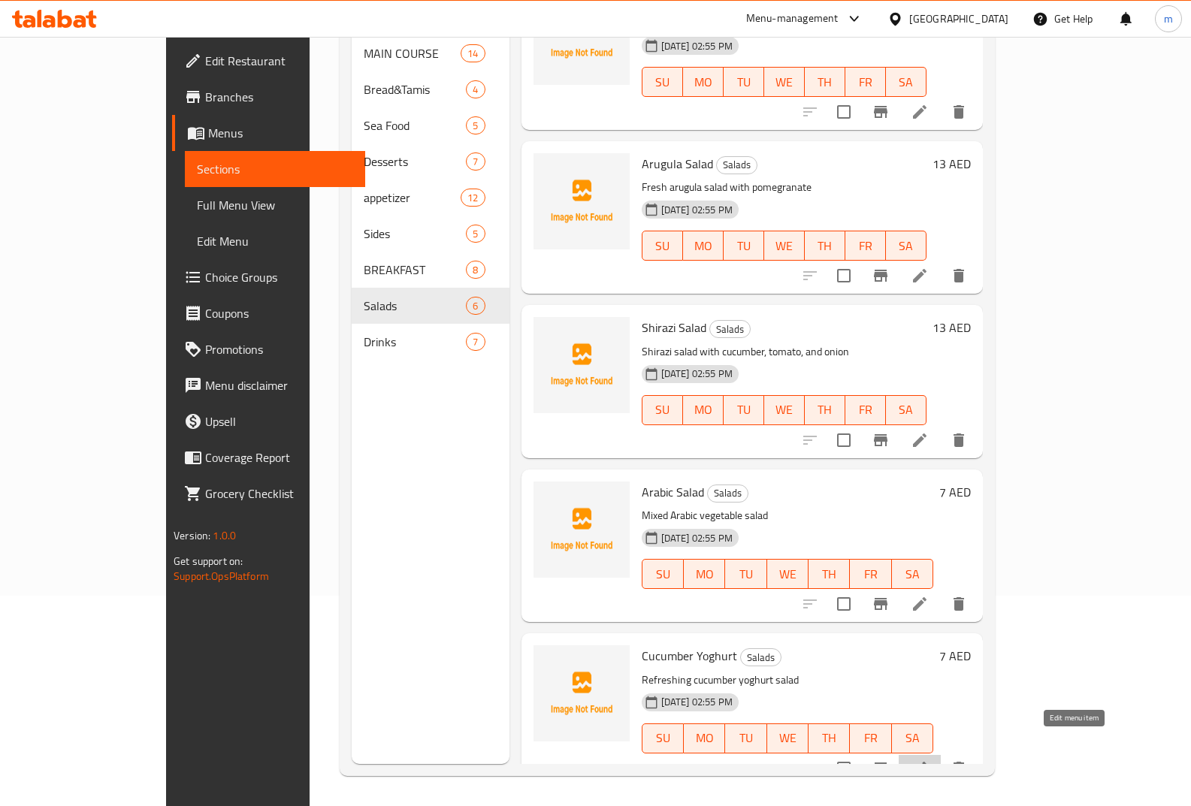
click at [929, 760] on icon at bounding box center [920, 769] width 18 height 18
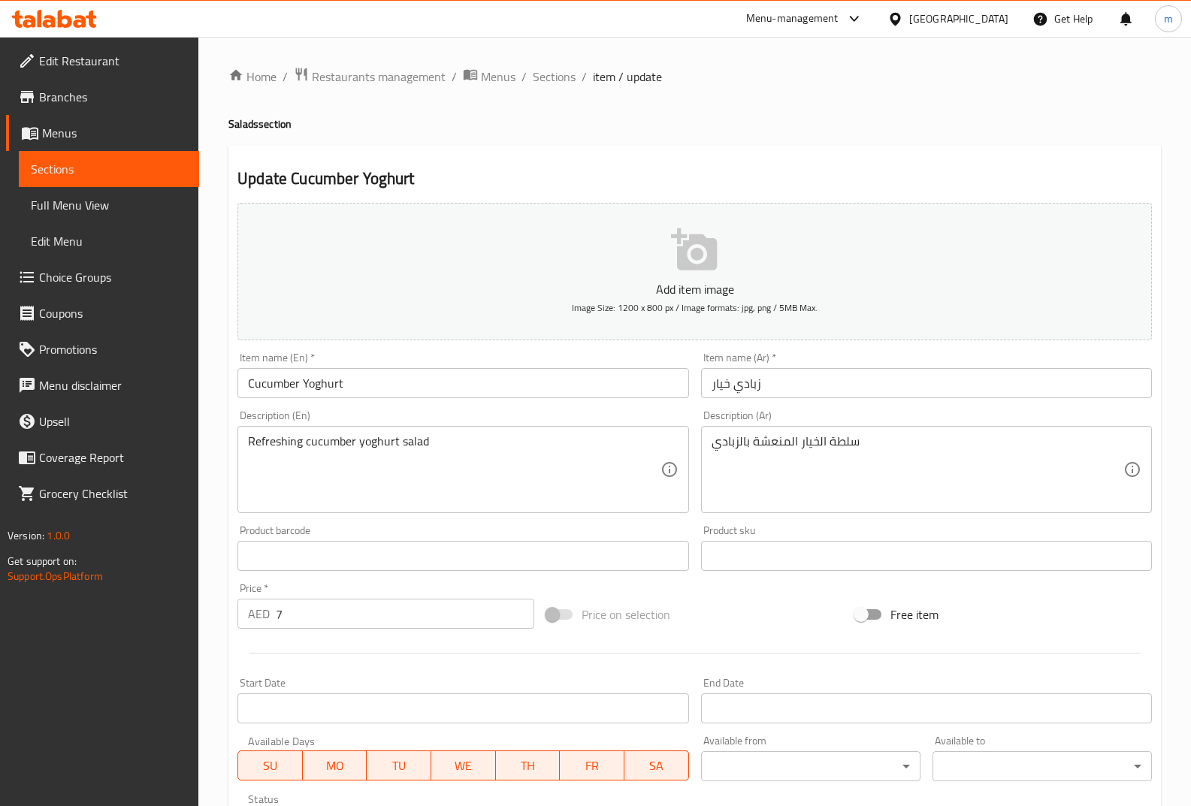
click at [156, 168] on span "Sections" at bounding box center [109, 169] width 156 height 18
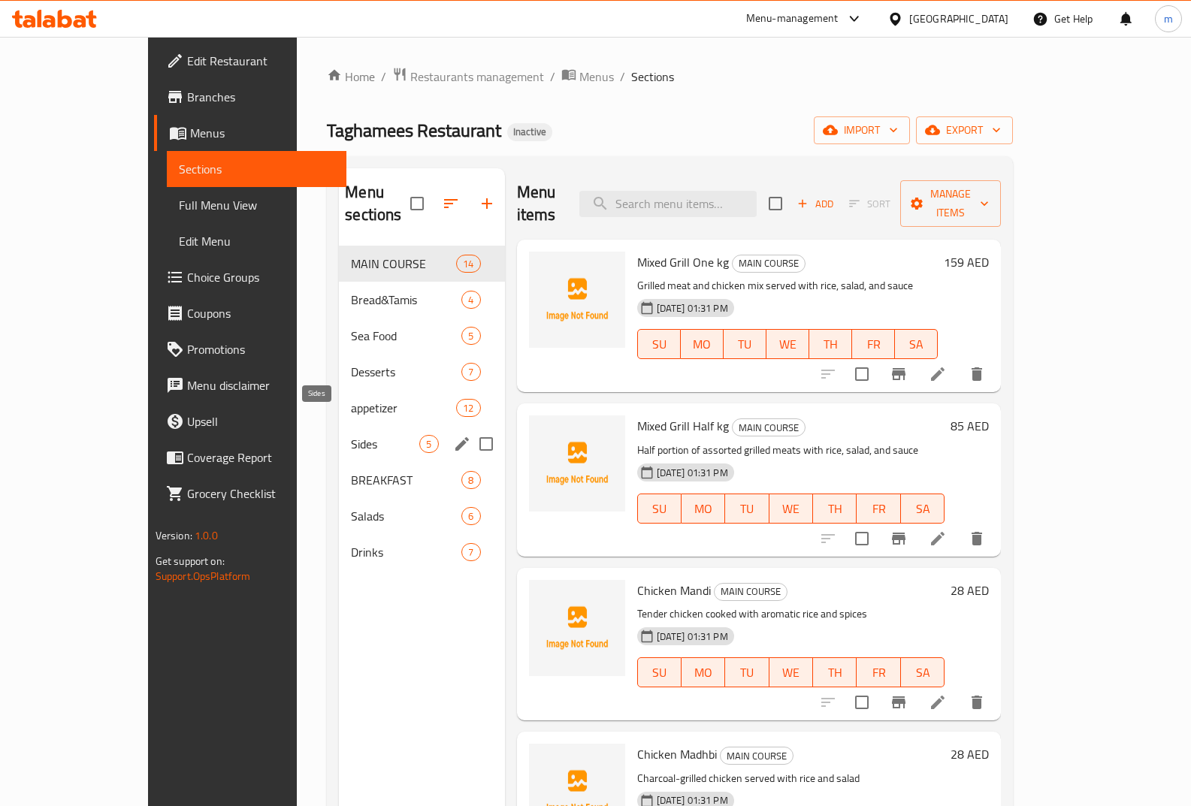
click at [351, 435] on span "Sides" at bounding box center [385, 444] width 68 height 18
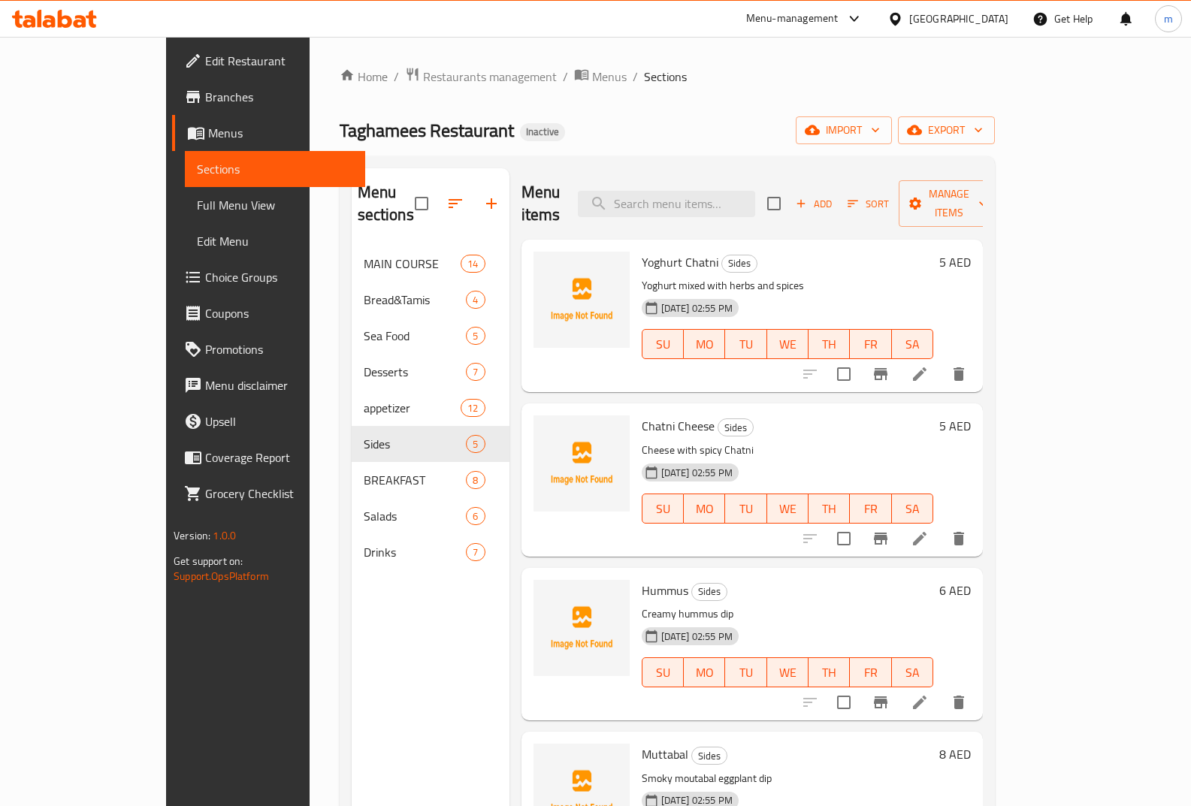
click at [929, 365] on icon at bounding box center [920, 374] width 18 height 18
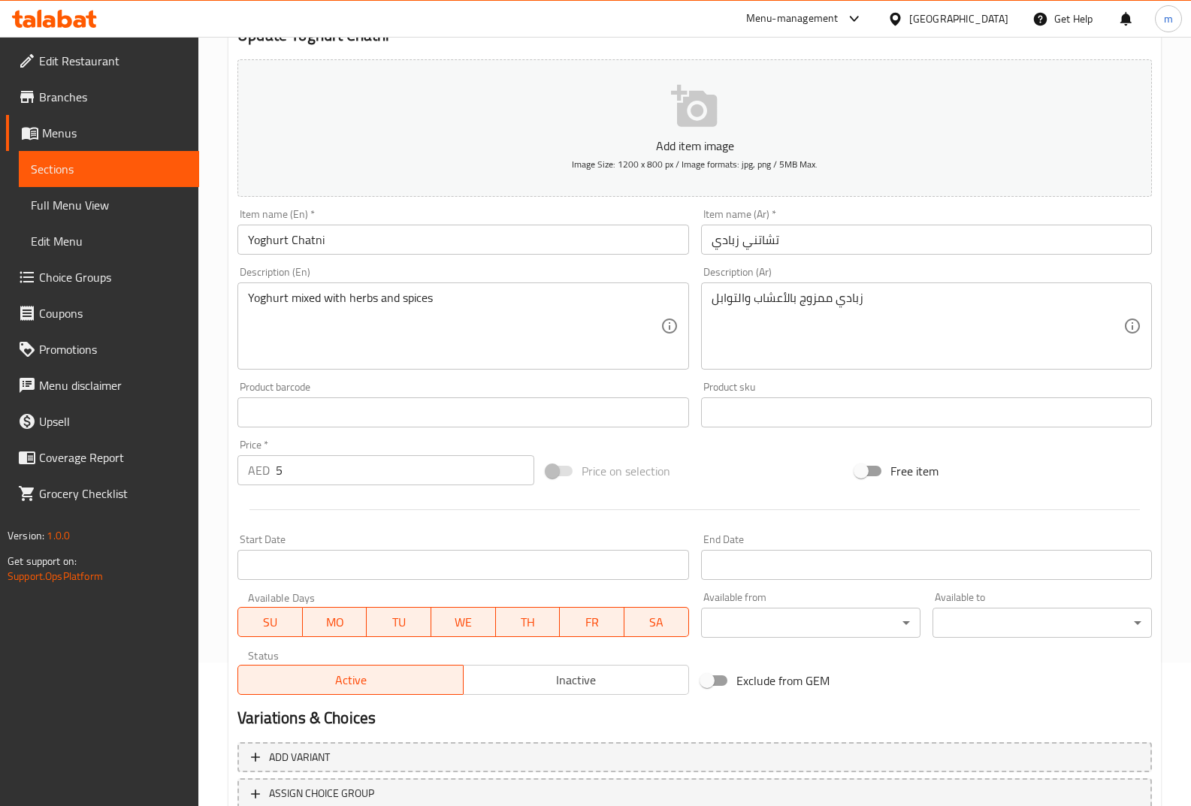
scroll to position [150, 0]
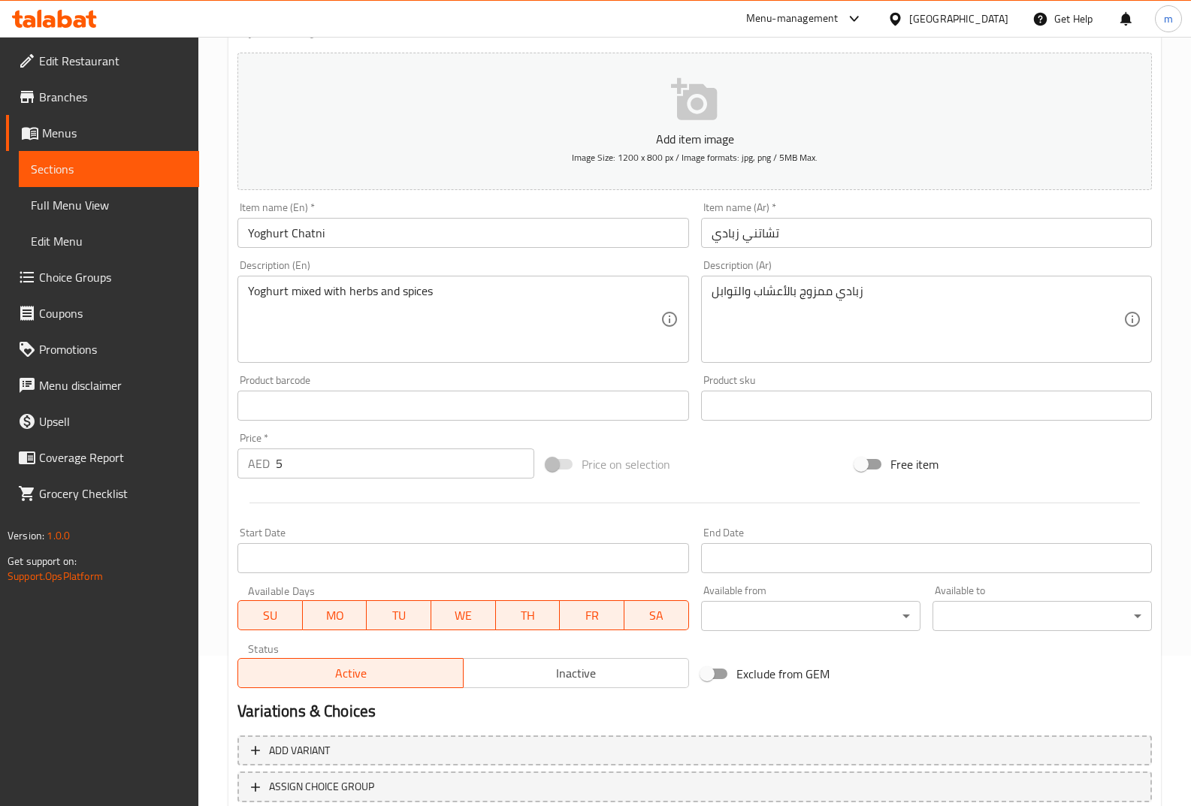
click at [103, 171] on span "Sections" at bounding box center [109, 169] width 156 height 18
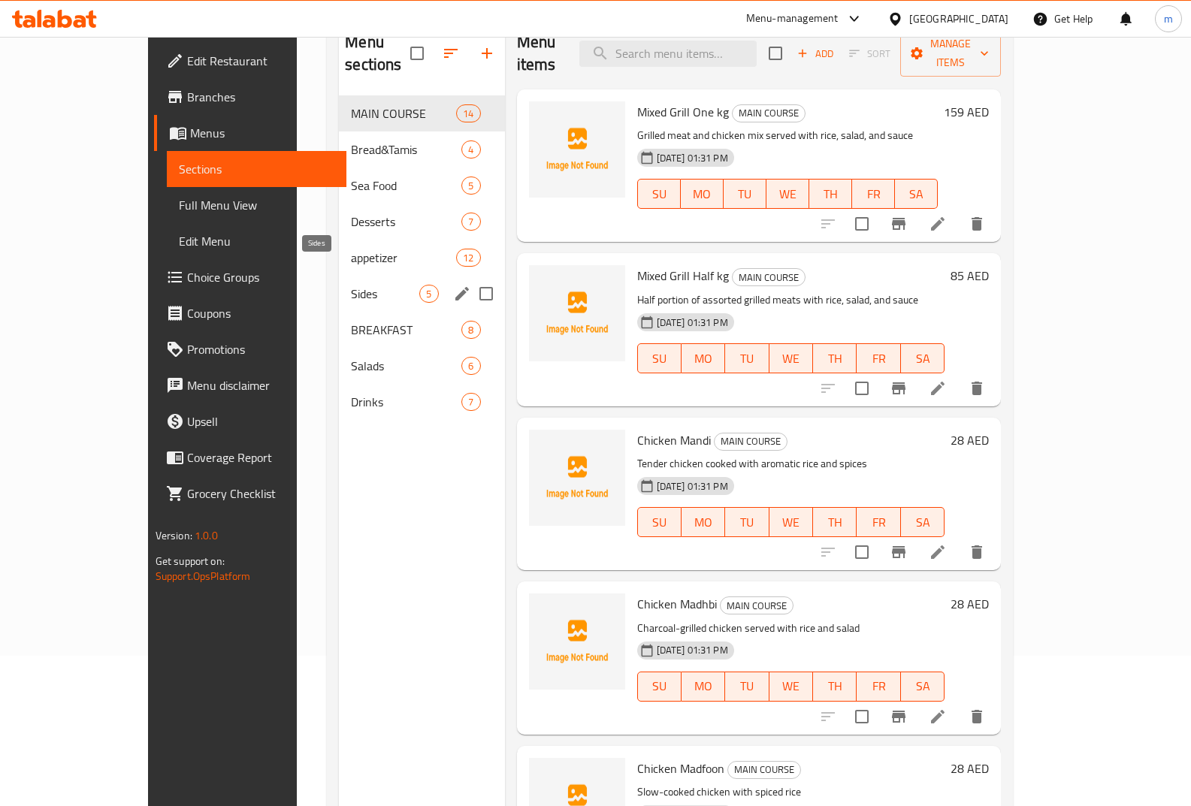
click at [351, 285] on span "Sides" at bounding box center [385, 294] width 68 height 18
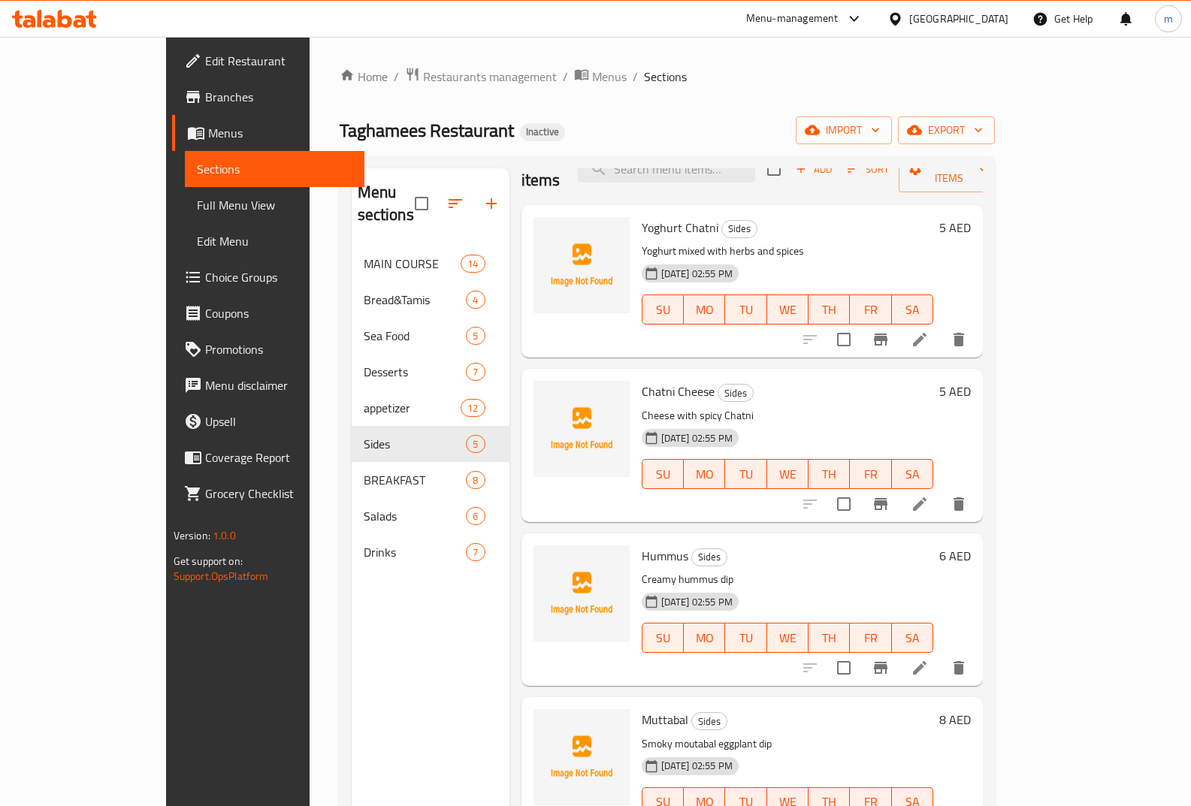
scroll to position [52, 0]
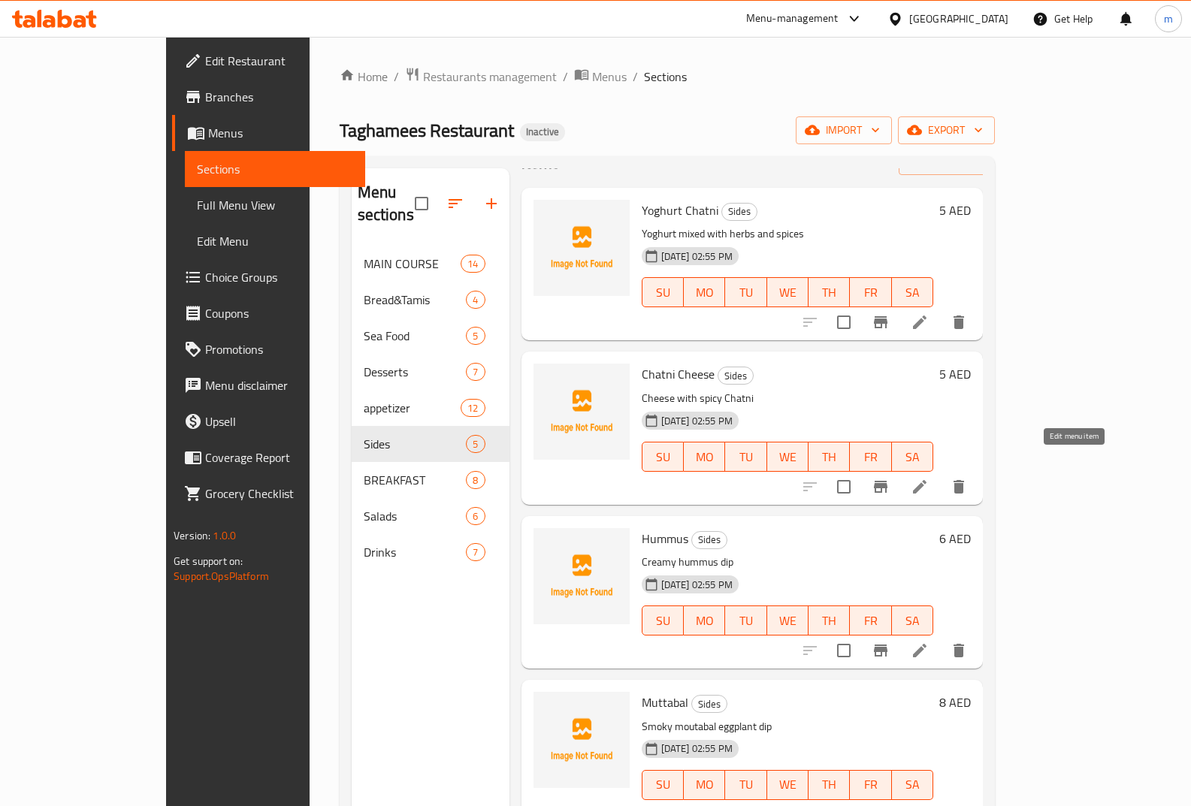
click at [929, 478] on icon at bounding box center [920, 487] width 18 height 18
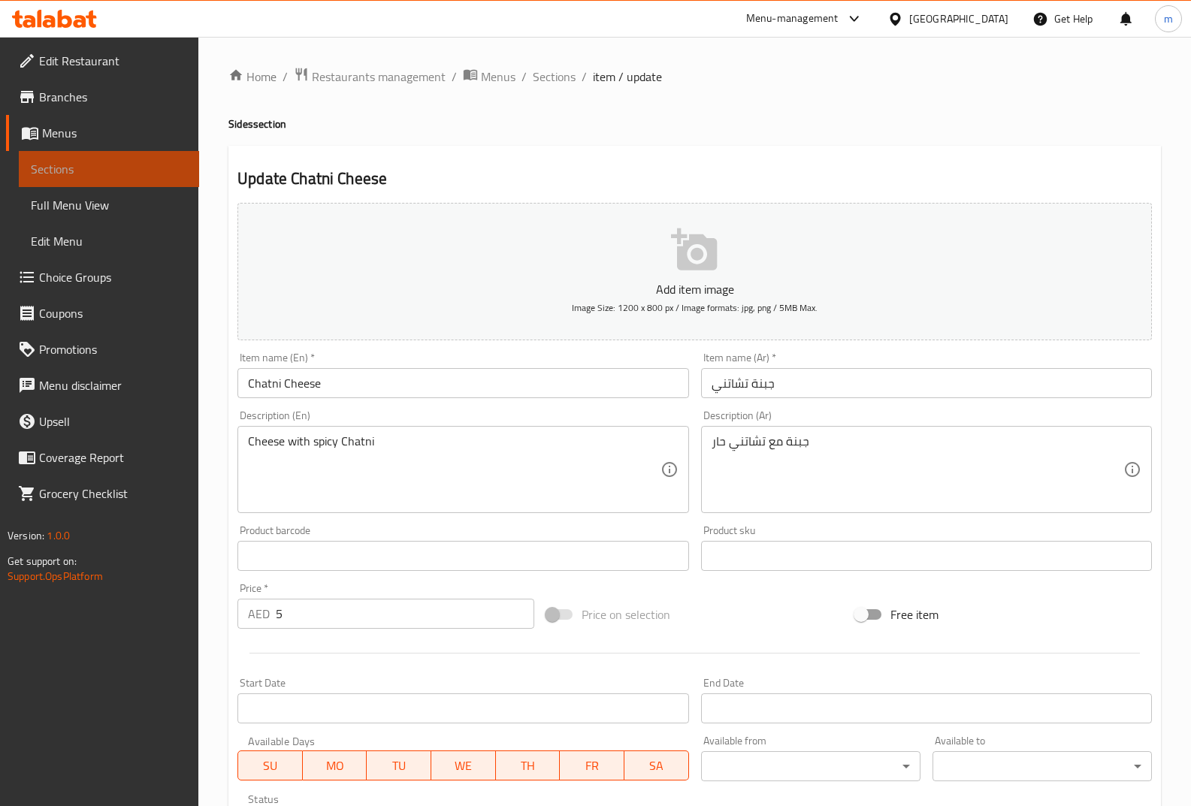
click at [107, 180] on link "Sections" at bounding box center [109, 169] width 180 height 36
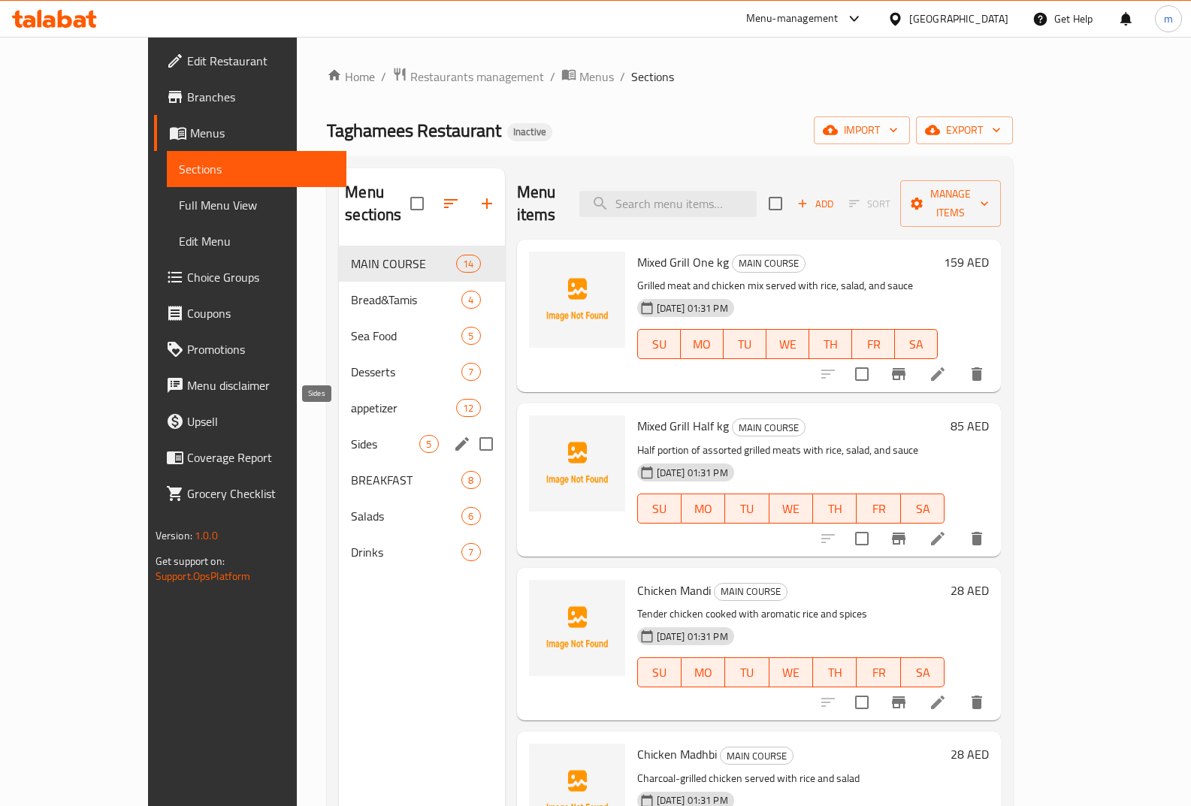
click at [351, 435] on span "Sides" at bounding box center [385, 444] width 68 height 18
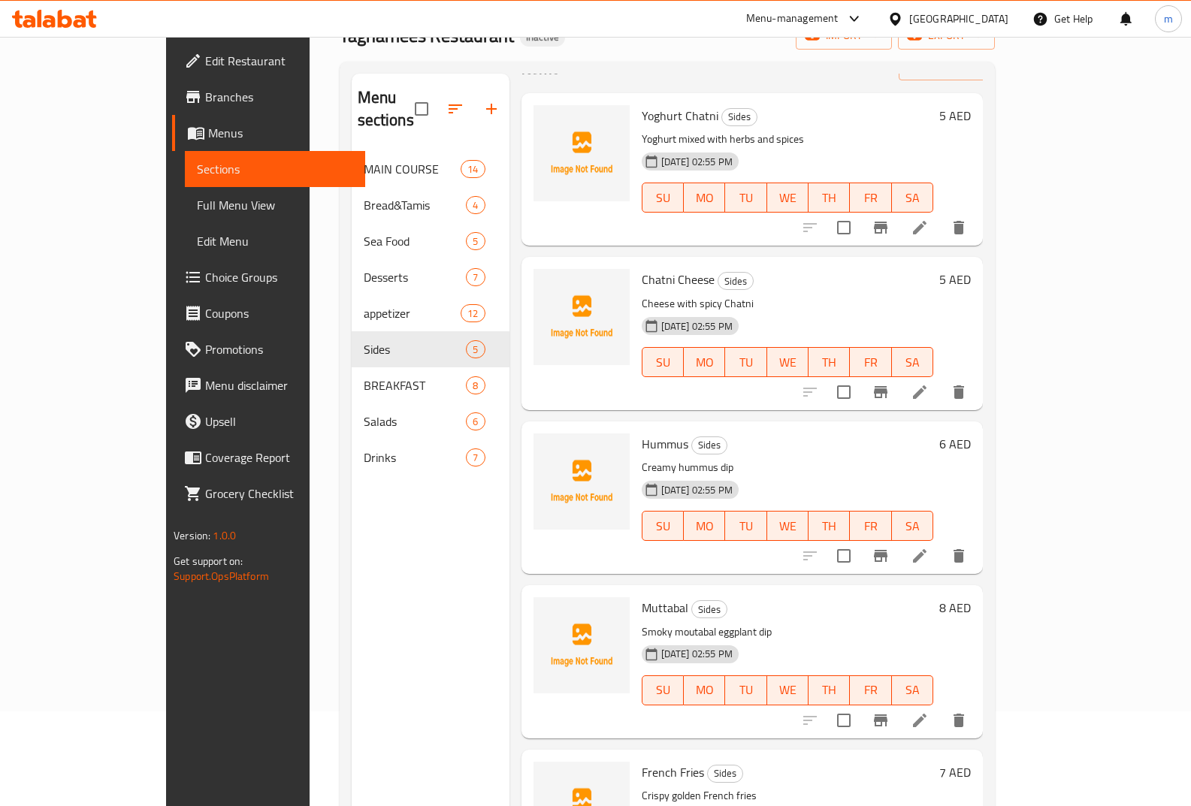
scroll to position [210, 0]
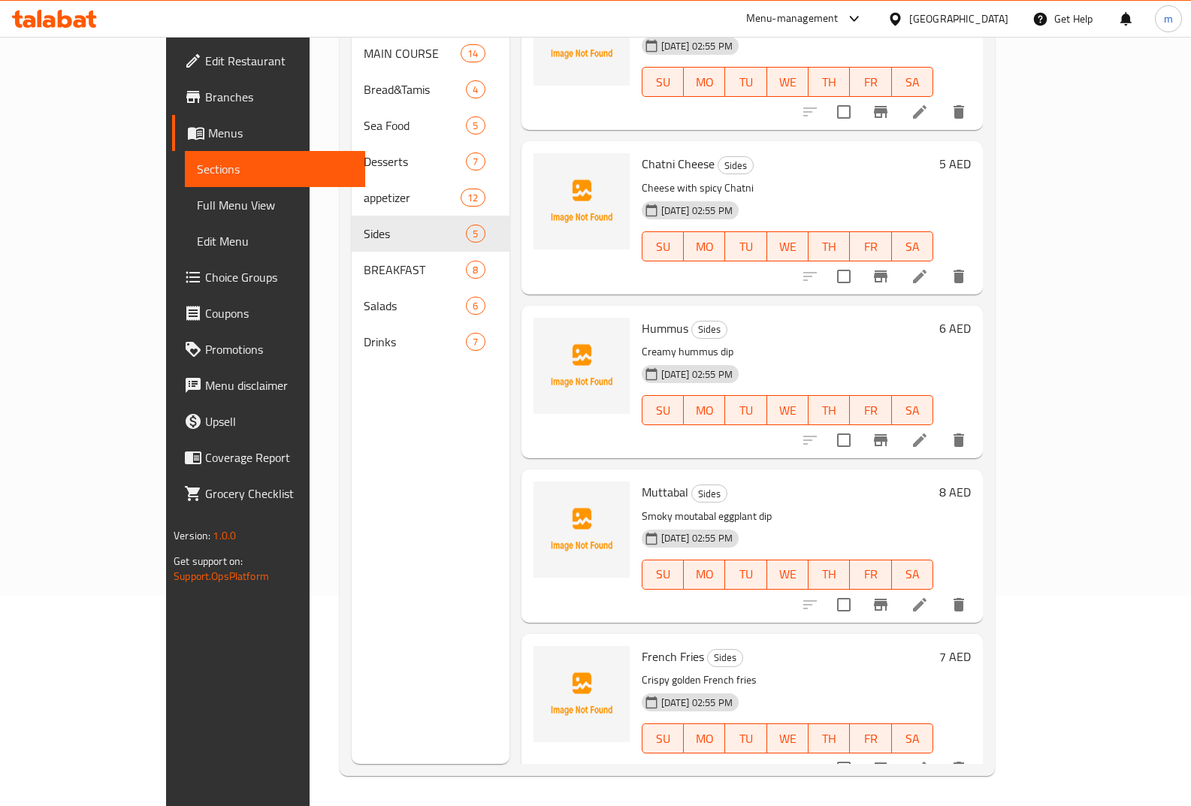
click at [929, 431] on icon at bounding box center [920, 440] width 18 height 18
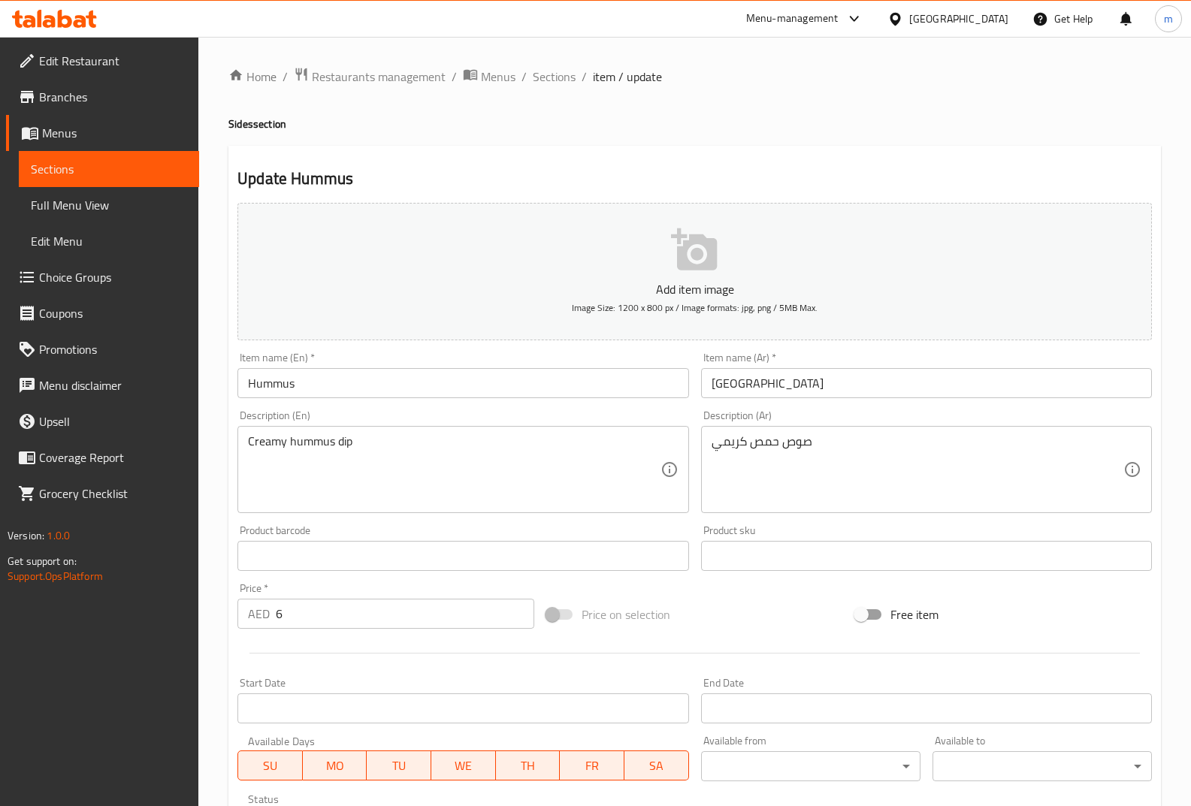
click at [107, 174] on span "Sections" at bounding box center [109, 169] width 156 height 18
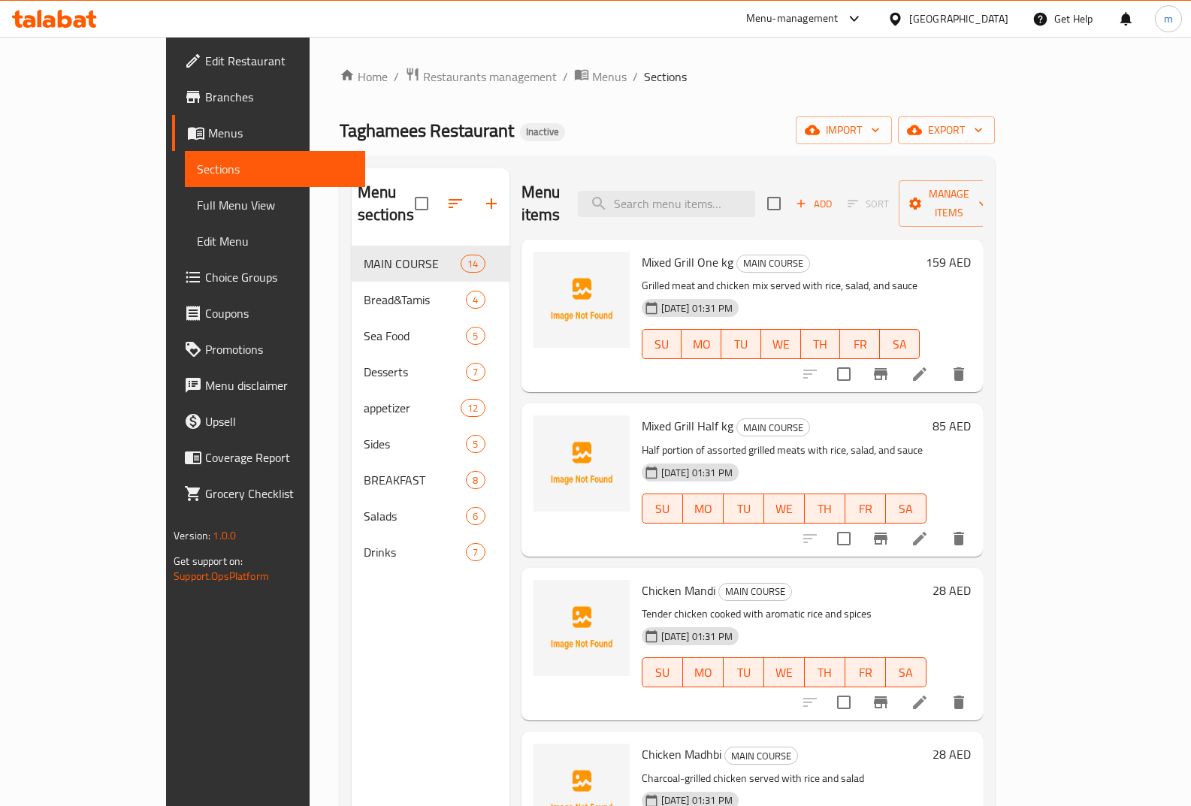
click at [197, 172] on span "Sections" at bounding box center [275, 169] width 156 height 18
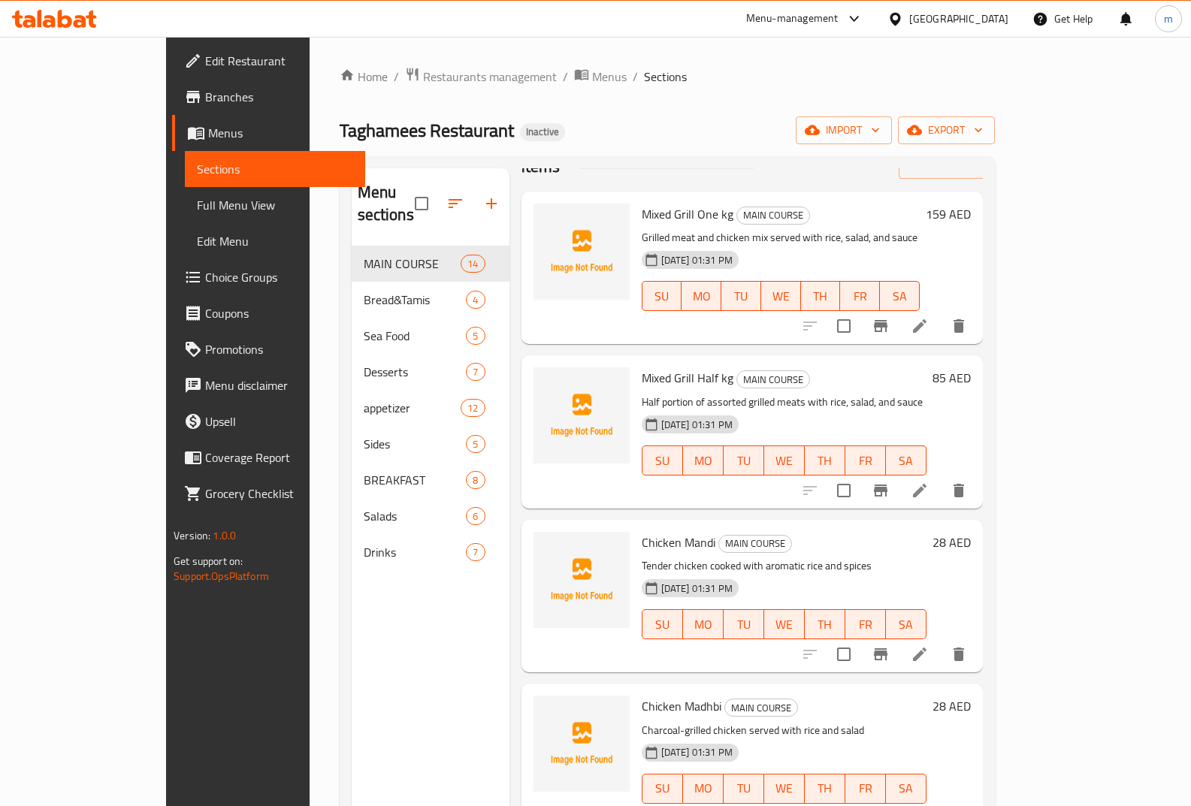
scroll to position [75, 0]
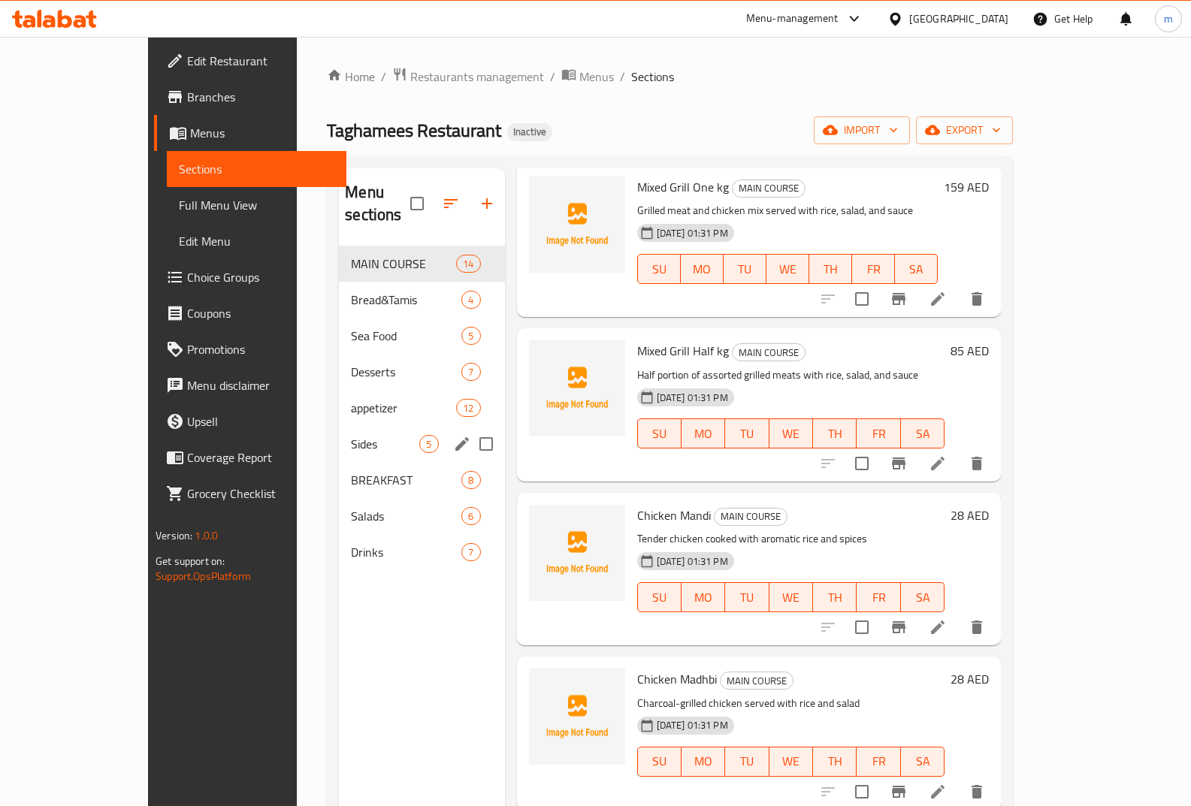
click at [343, 431] on div "Sides 5" at bounding box center [421, 444] width 165 height 36
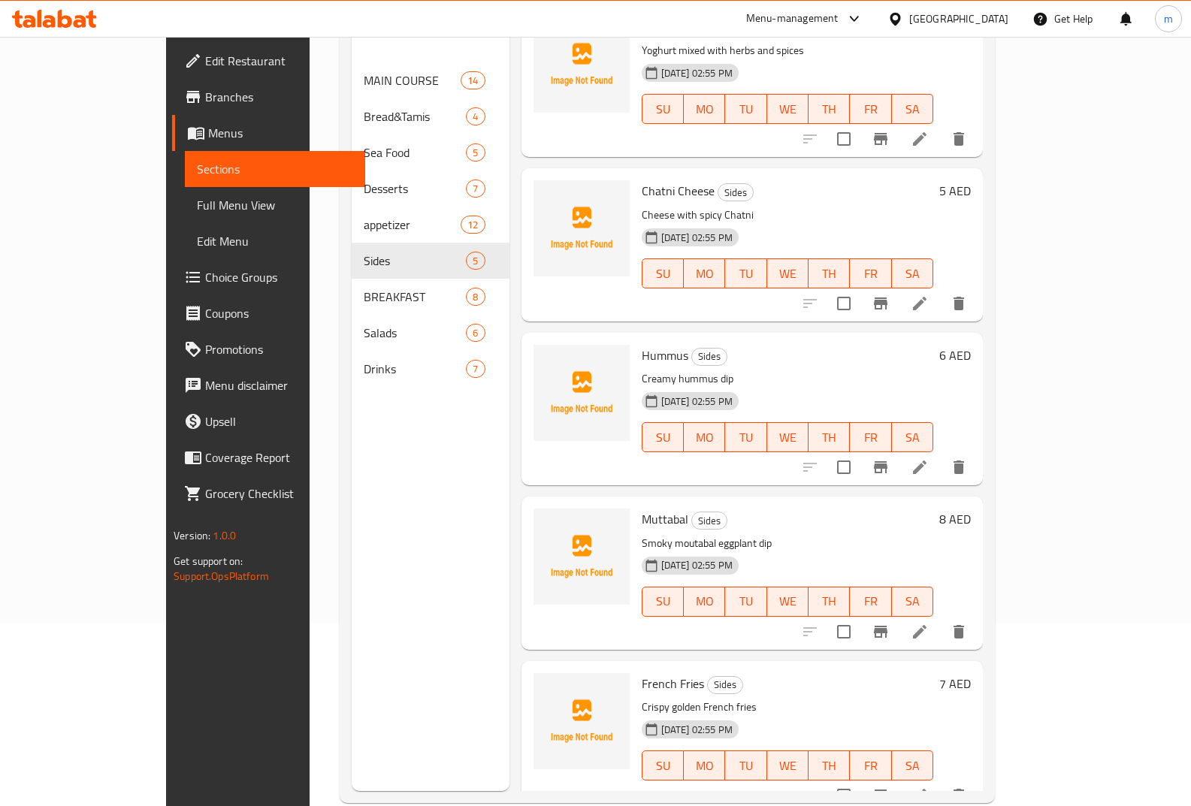
scroll to position [210, 0]
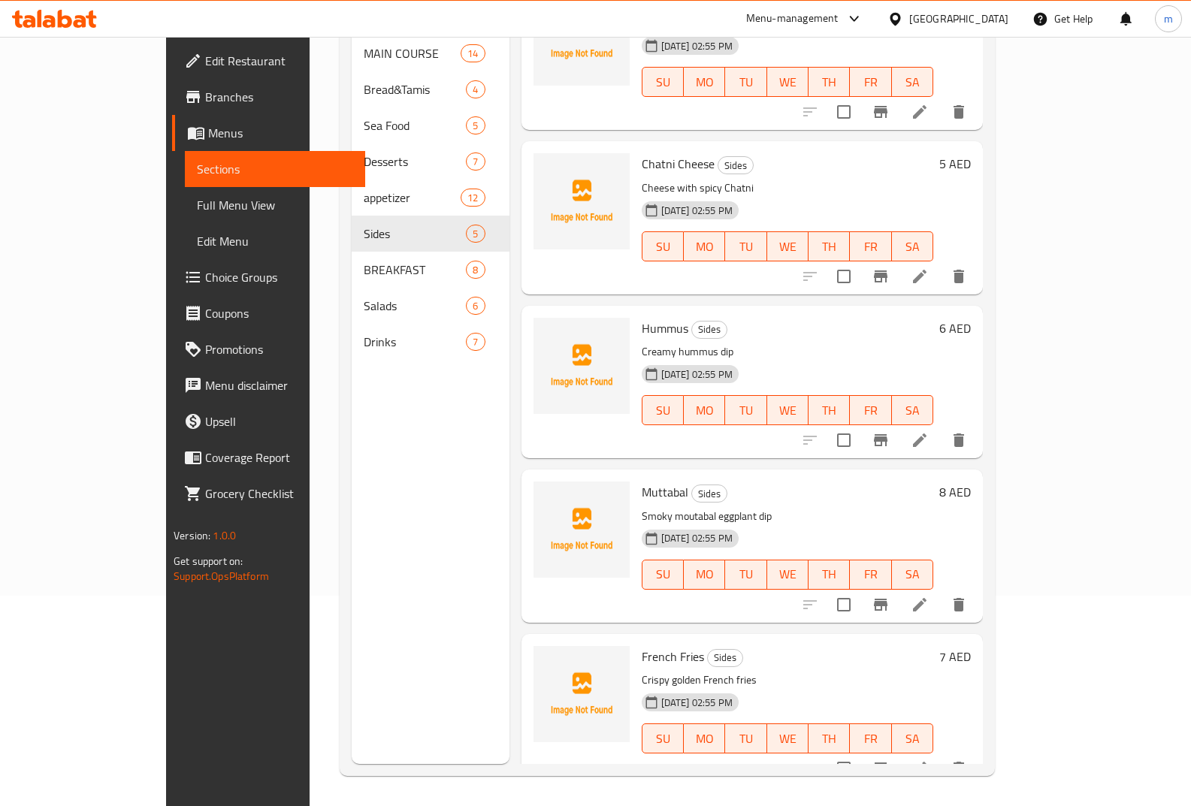
click at [929, 596] on icon at bounding box center [920, 605] width 18 height 18
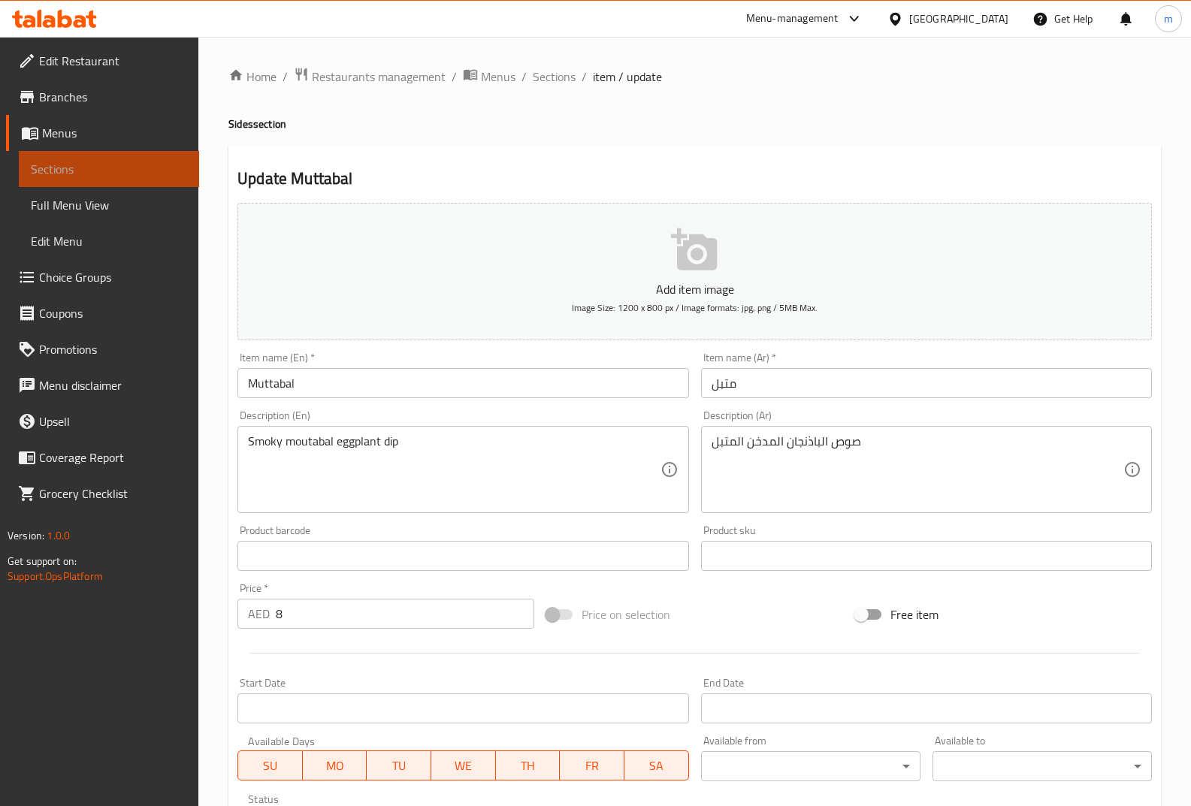
click at [53, 173] on span "Sections" at bounding box center [109, 169] width 156 height 18
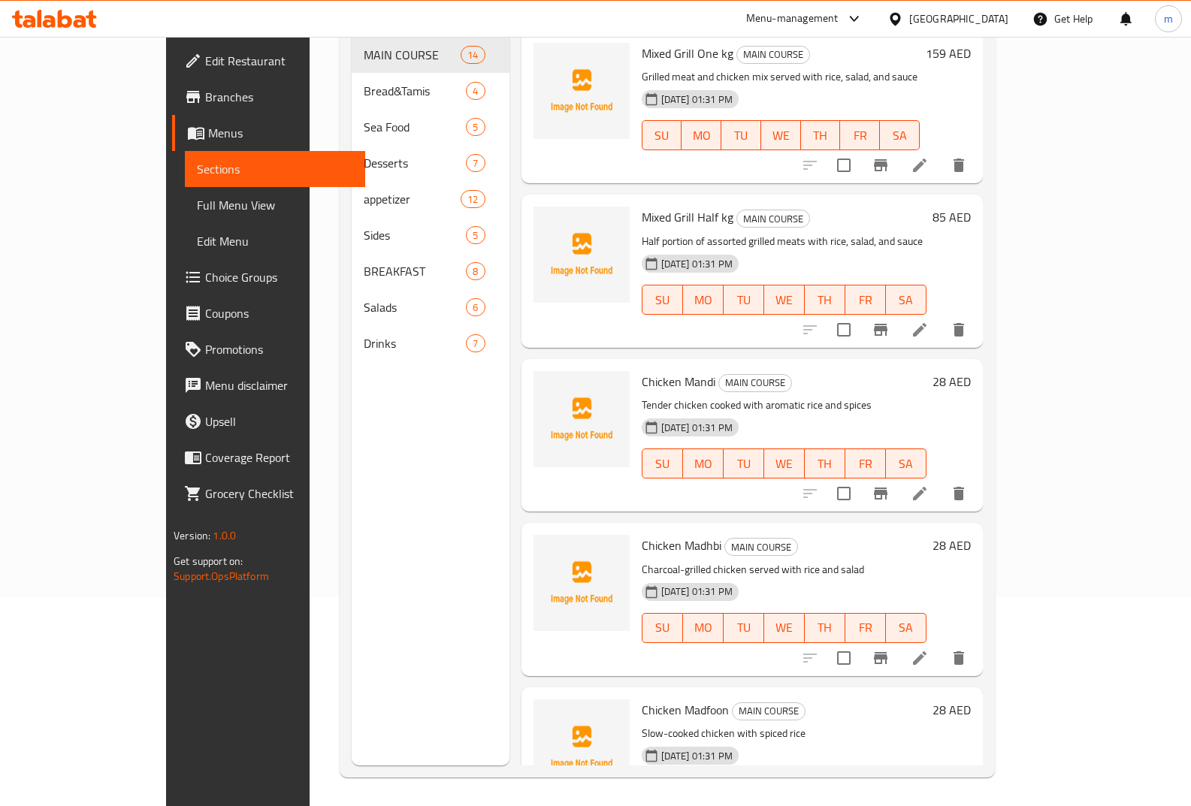
scroll to position [210, 0]
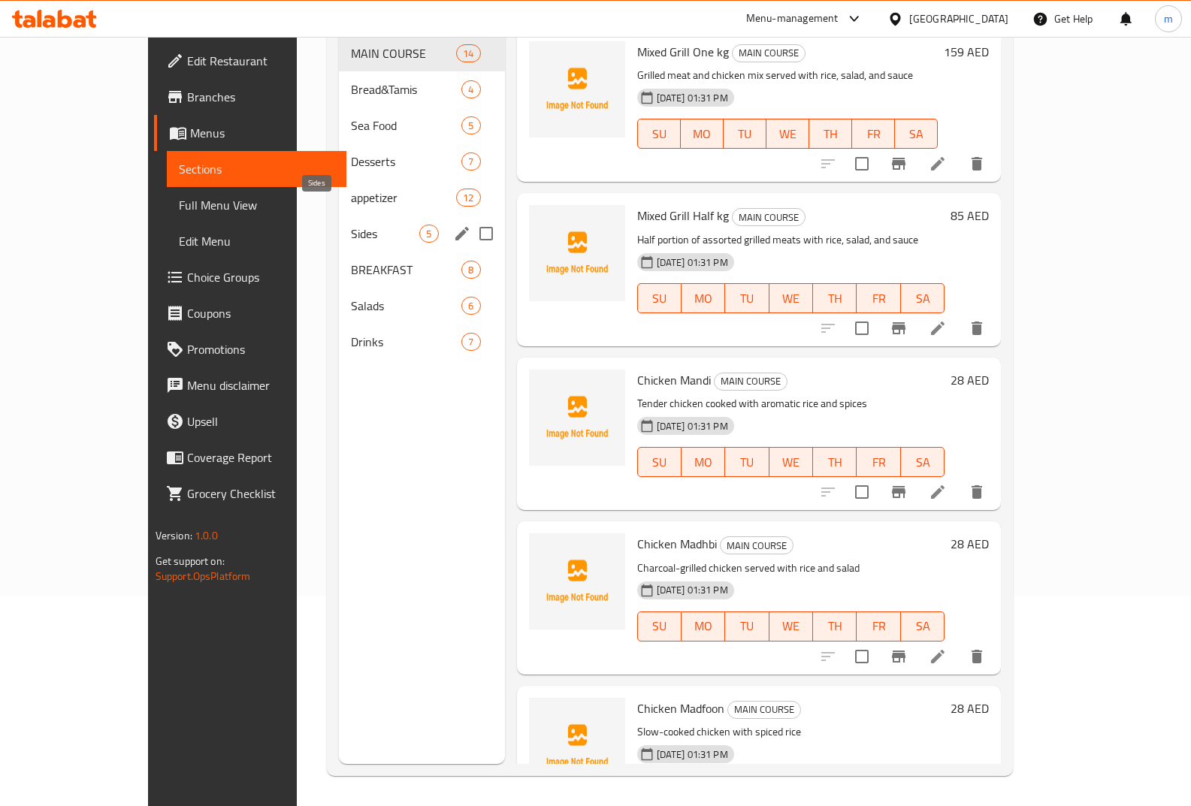
click at [351, 225] on span "Sides" at bounding box center [385, 234] width 68 height 18
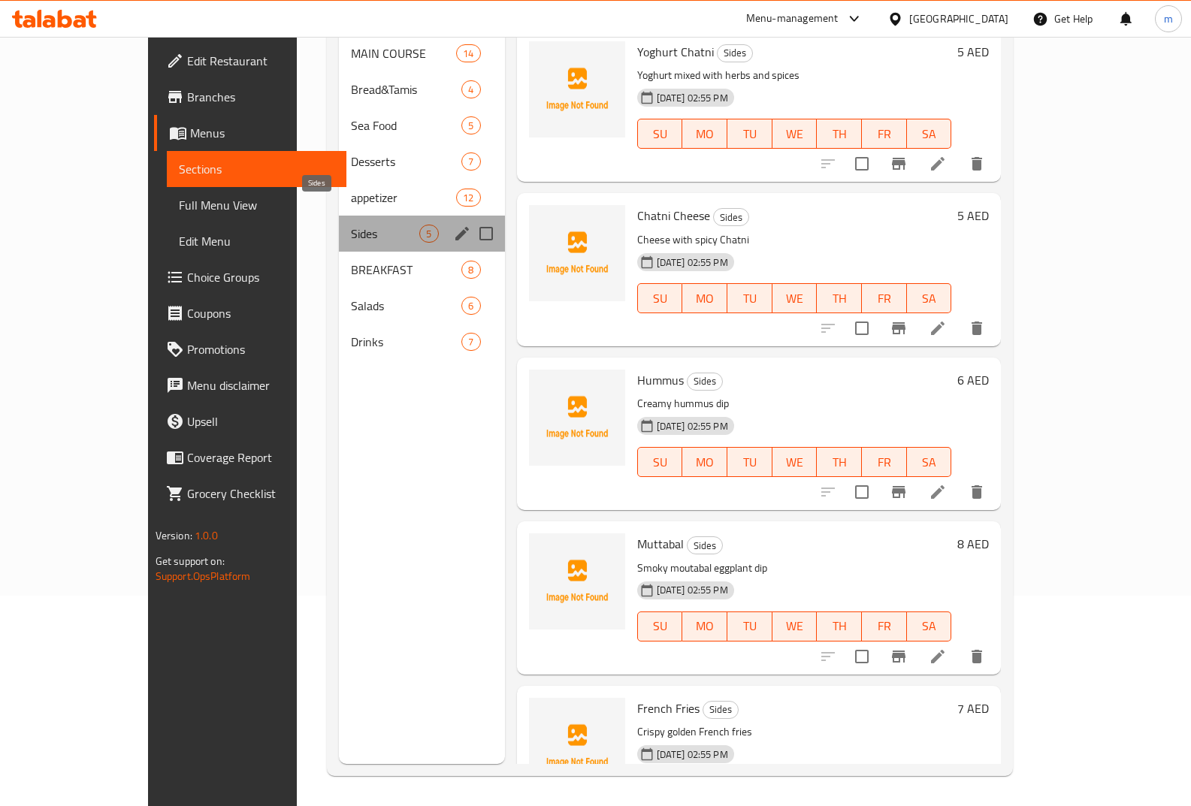
click at [351, 225] on span "Sides" at bounding box center [385, 234] width 68 height 18
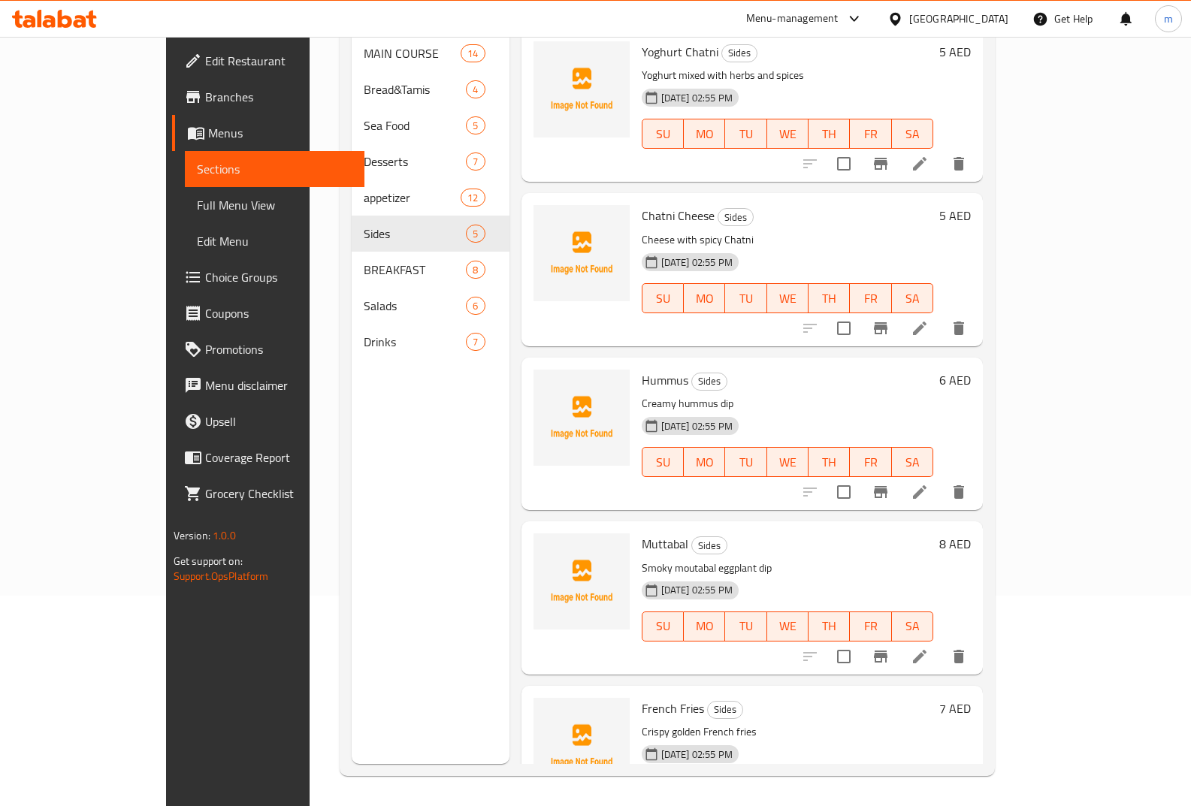
scroll to position [52, 0]
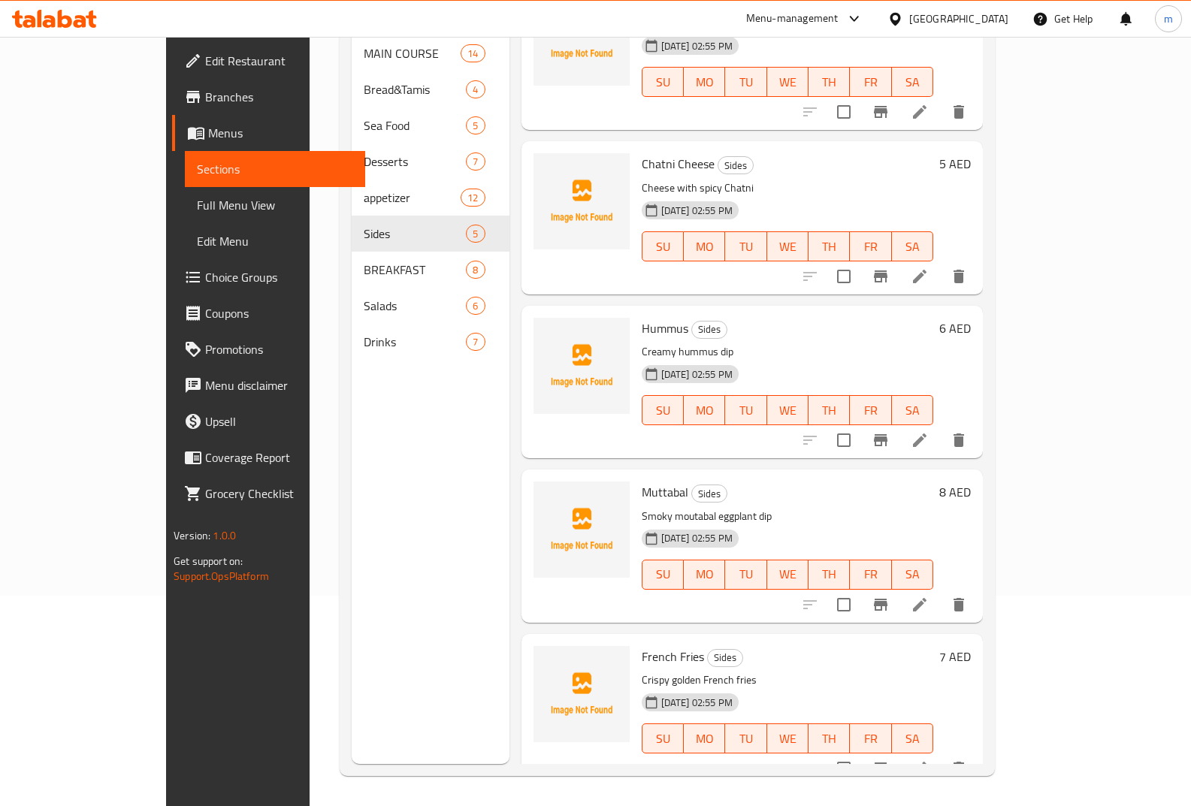
click at [929, 760] on icon at bounding box center [920, 769] width 18 height 18
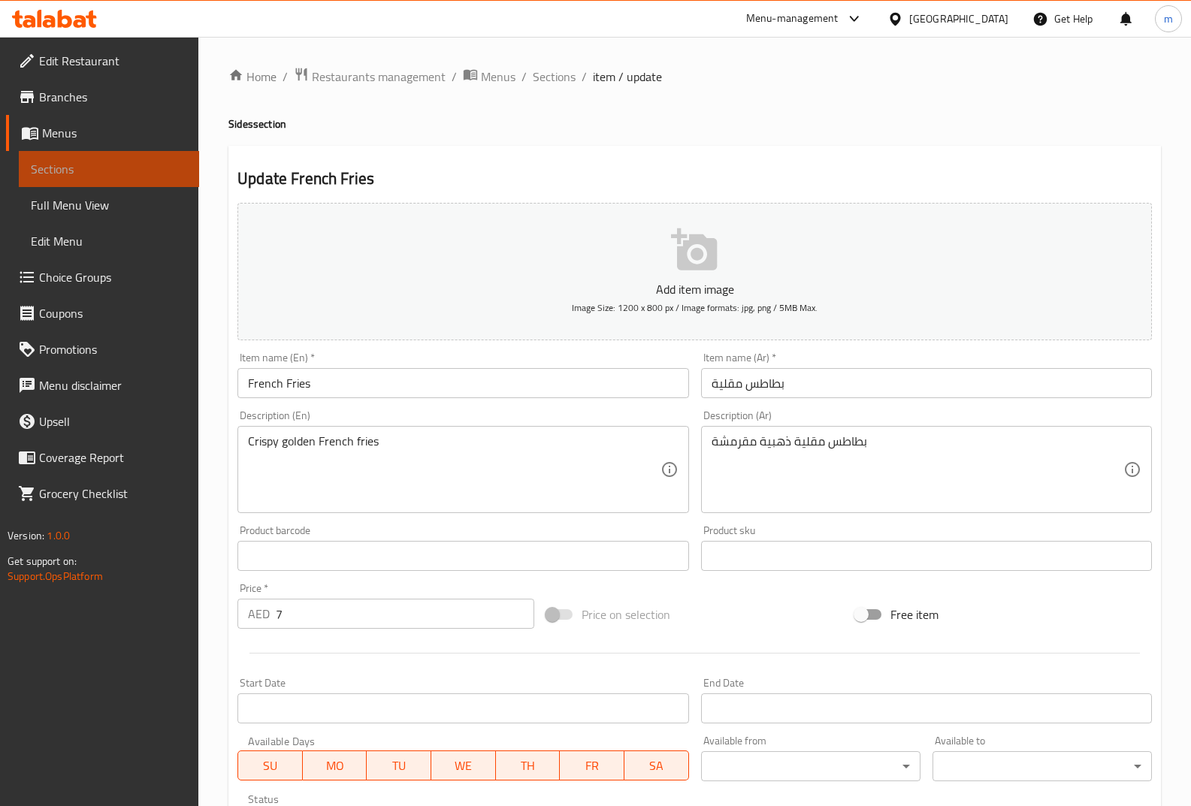
click at [177, 154] on link "Sections" at bounding box center [109, 169] width 180 height 36
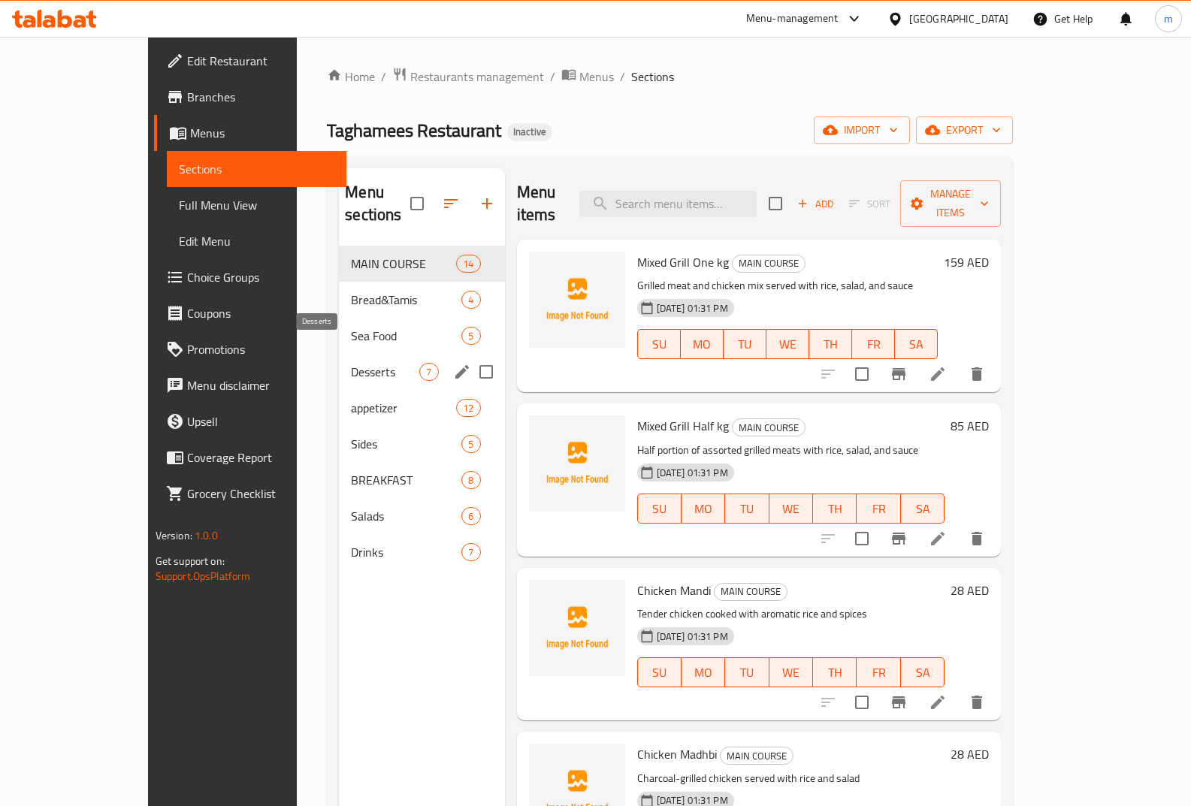
click at [351, 363] on span "Desserts" at bounding box center [385, 372] width 68 height 18
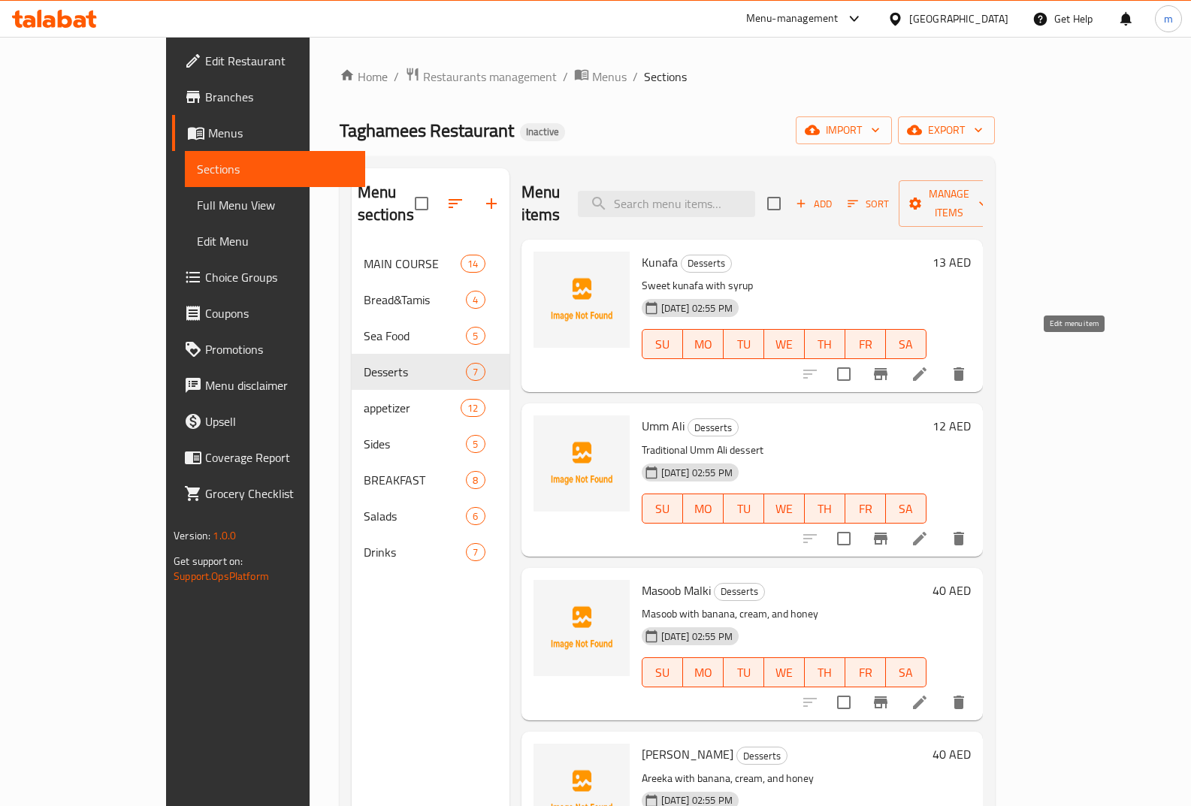
click at [929, 365] on icon at bounding box center [920, 374] width 18 height 18
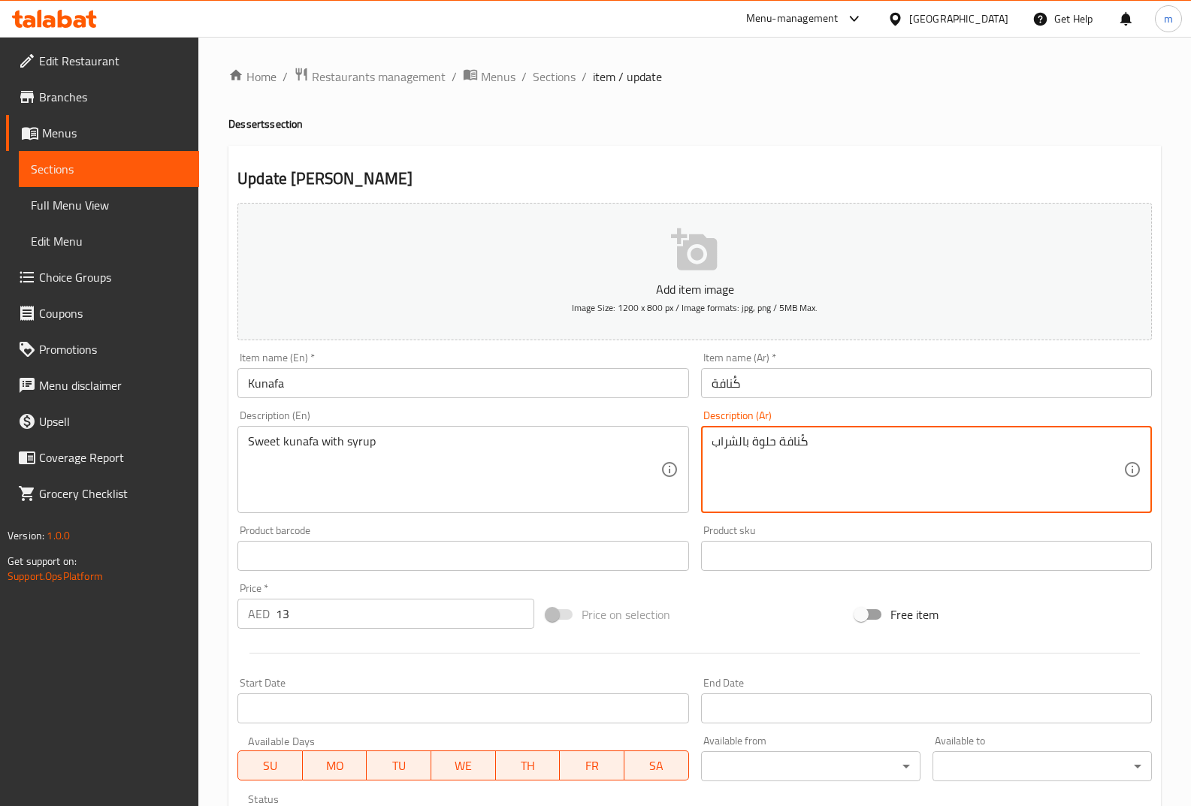
type textarea "كُنافة حلوة بالشراب"
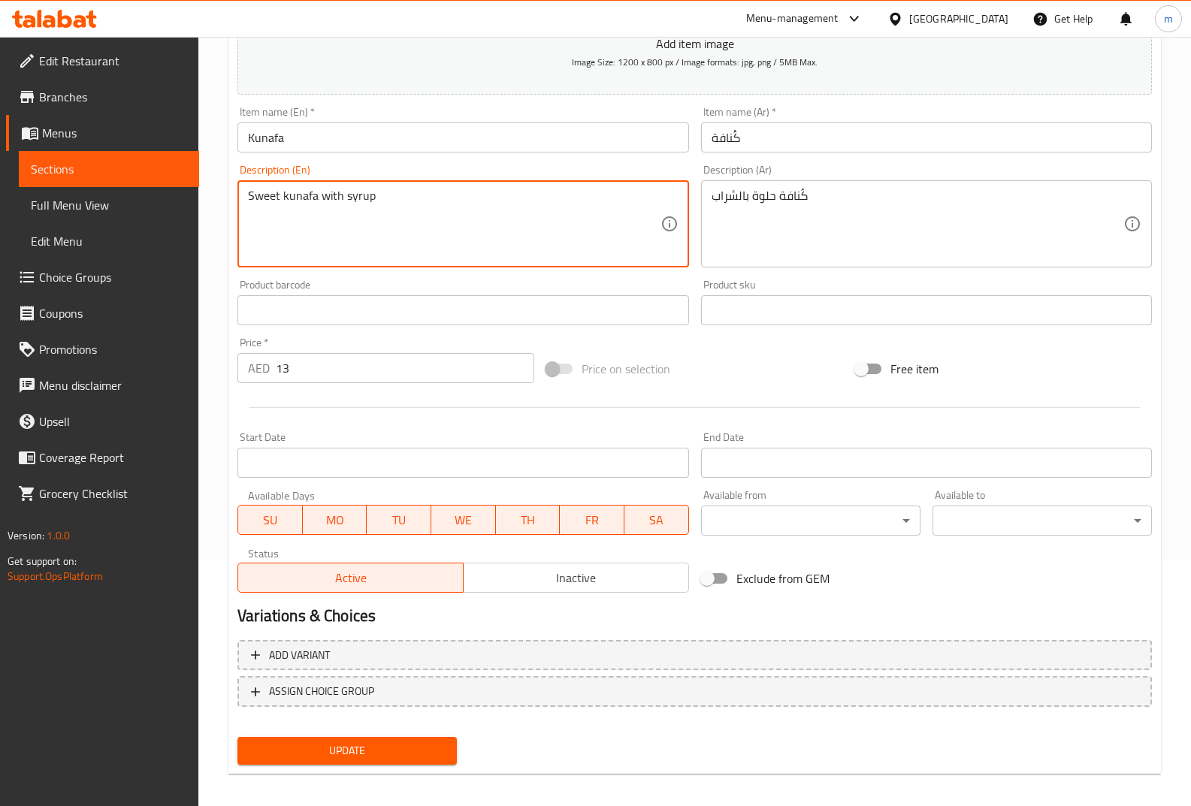
scroll to position [256, 0]
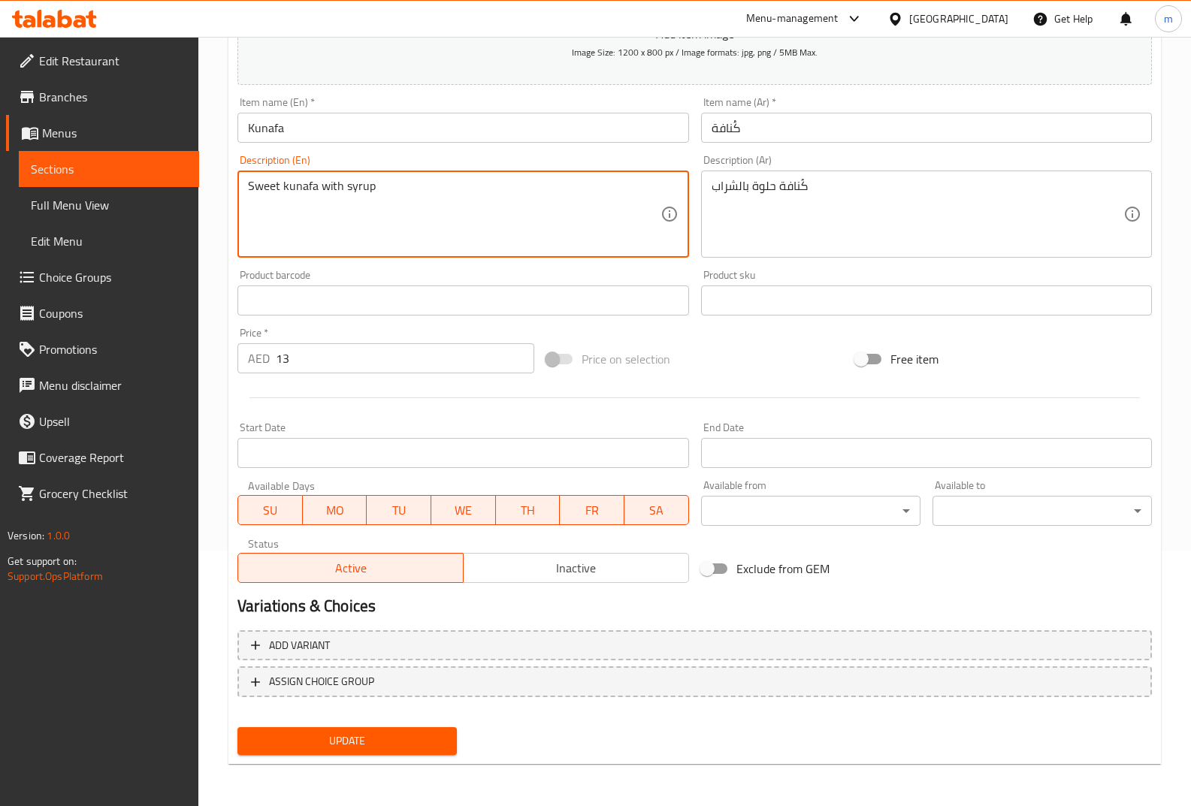
type textarea "Sweet kunafa with syrup"
click at [373, 739] on span "Update" at bounding box center [347, 741] width 195 height 19
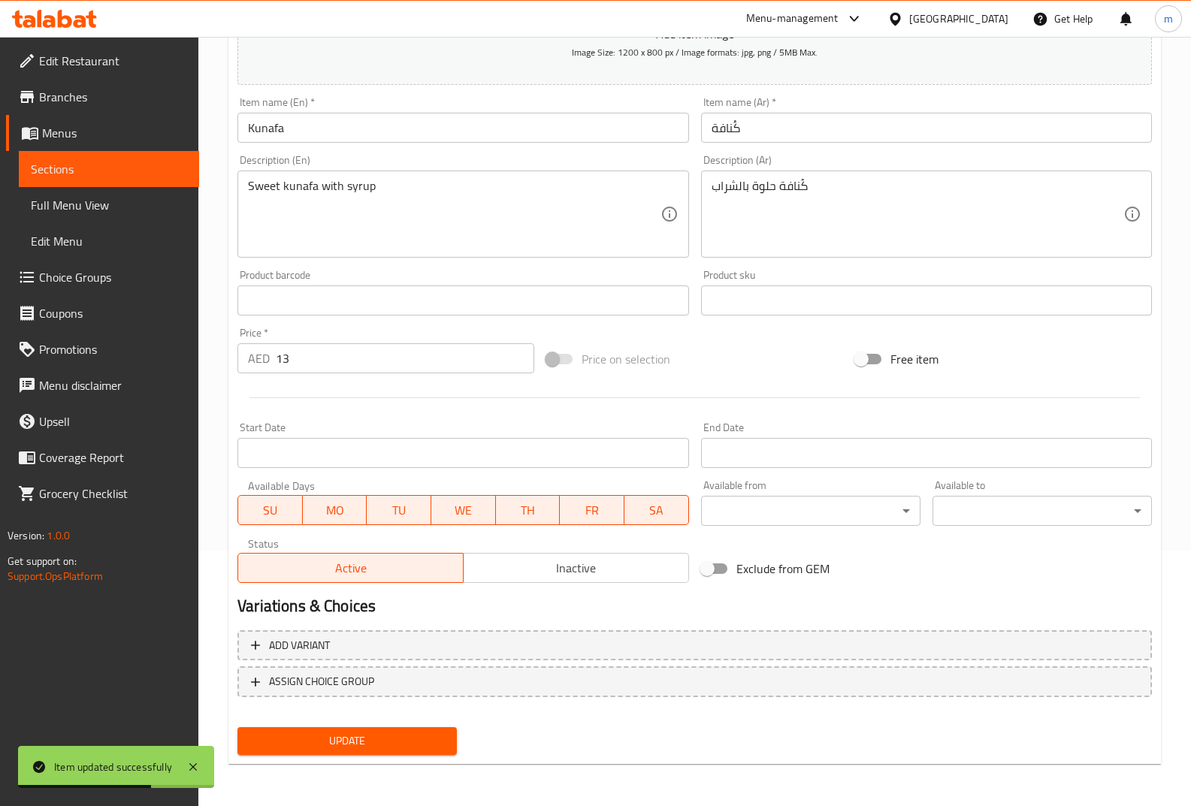
click at [105, 179] on link "Sections" at bounding box center [109, 169] width 180 height 36
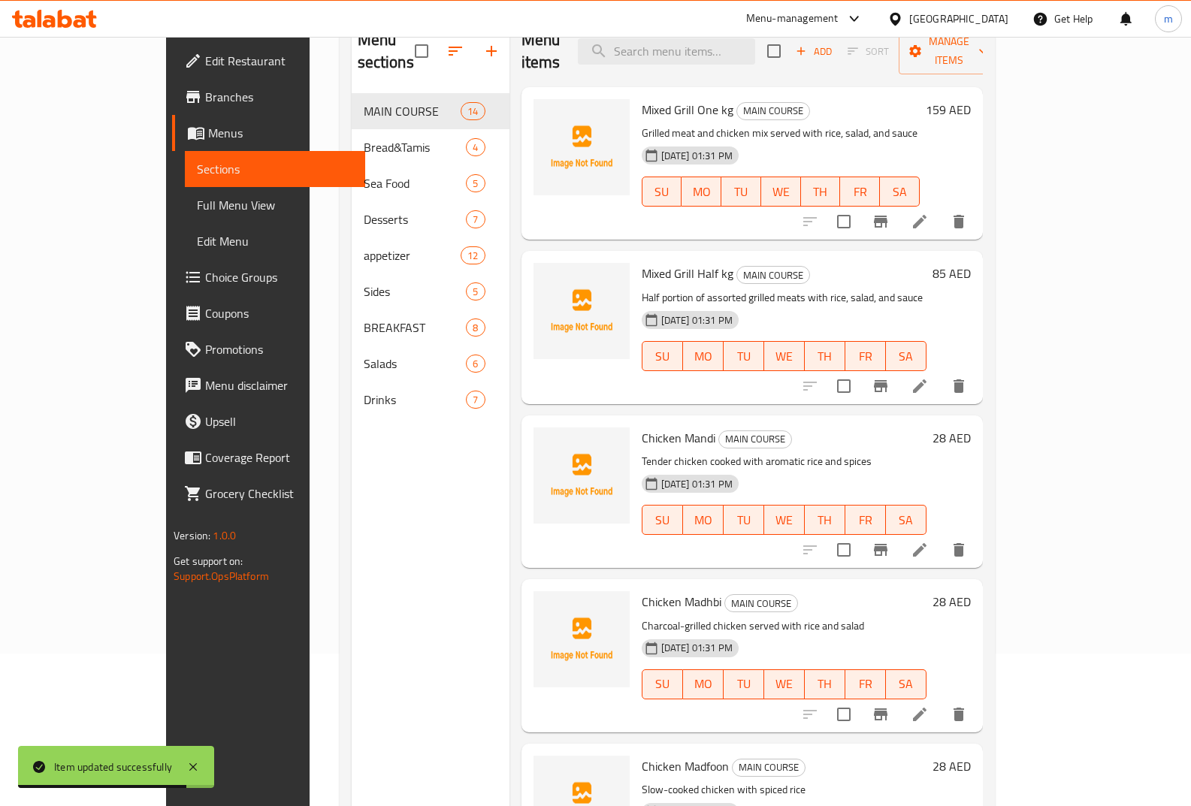
scroll to position [135, 0]
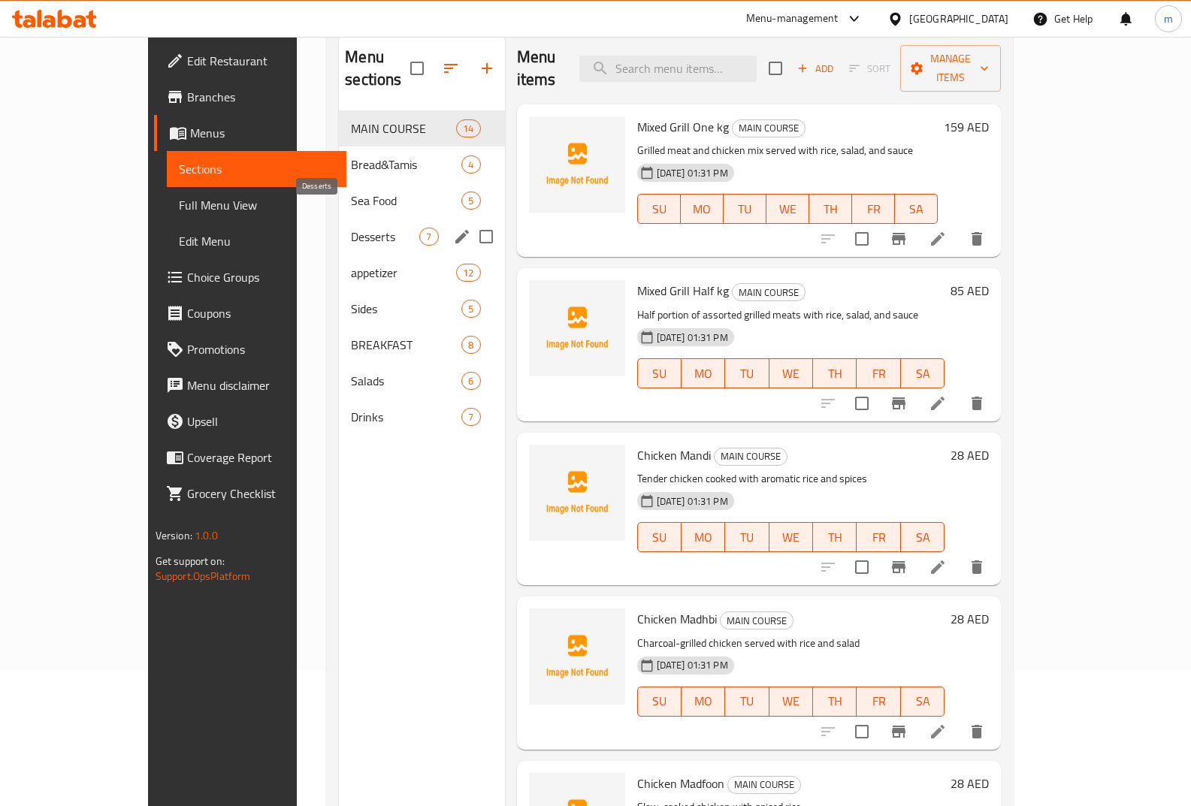
click at [351, 228] on span "Desserts" at bounding box center [385, 237] width 68 height 18
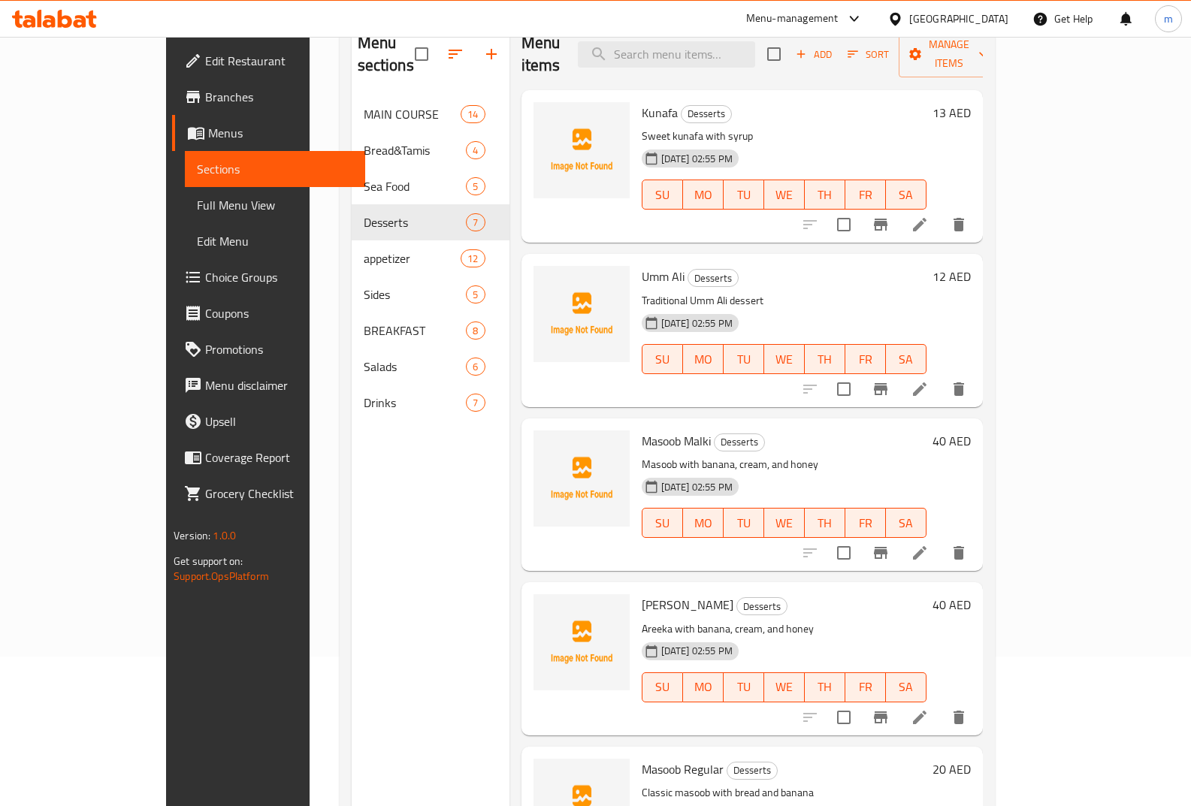
scroll to position [150, 0]
click at [927, 382] on icon at bounding box center [920, 389] width 14 height 14
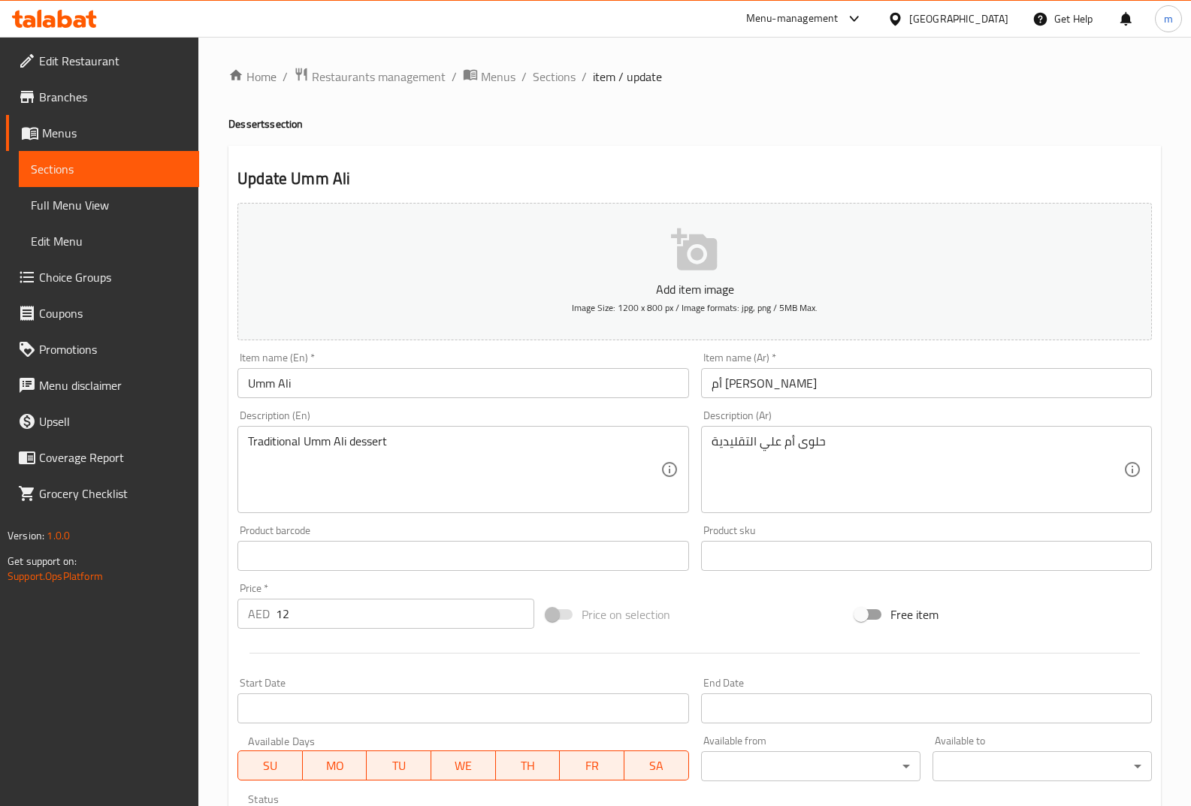
click at [82, 180] on link "Sections" at bounding box center [109, 169] width 180 height 36
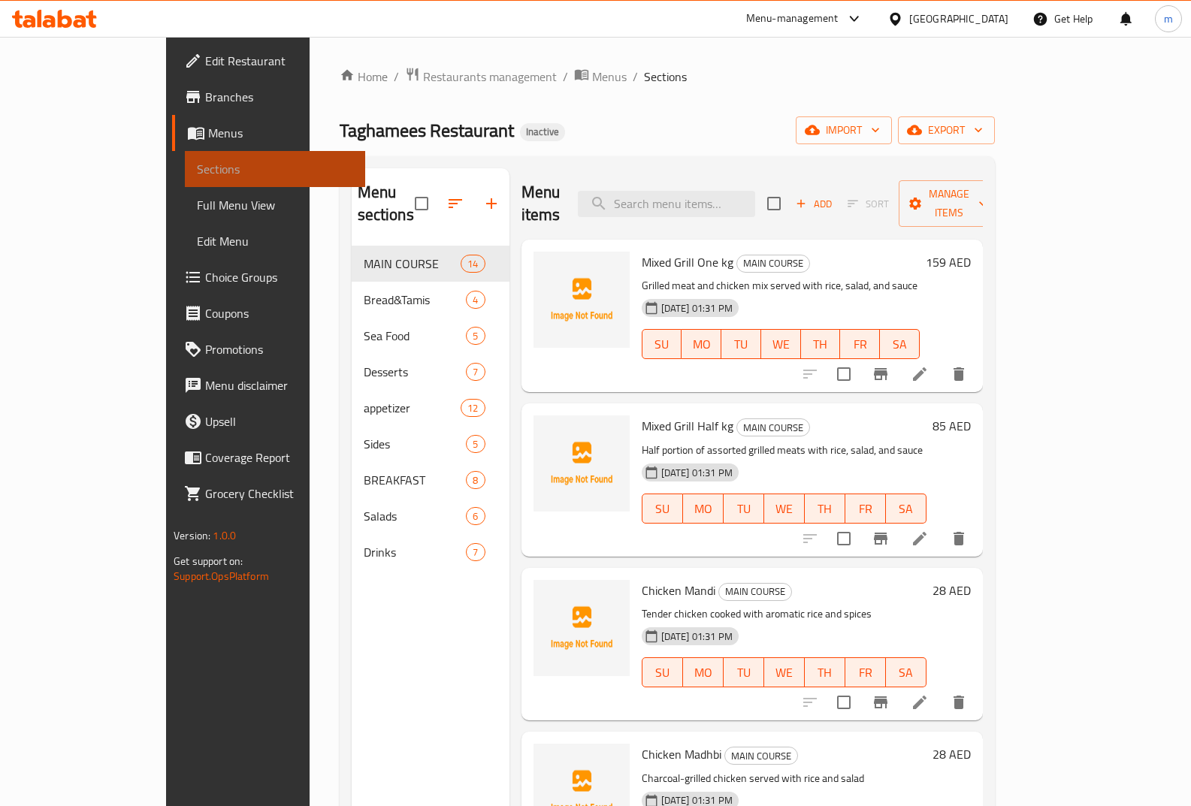
click at [197, 165] on span "Sections" at bounding box center [275, 169] width 156 height 18
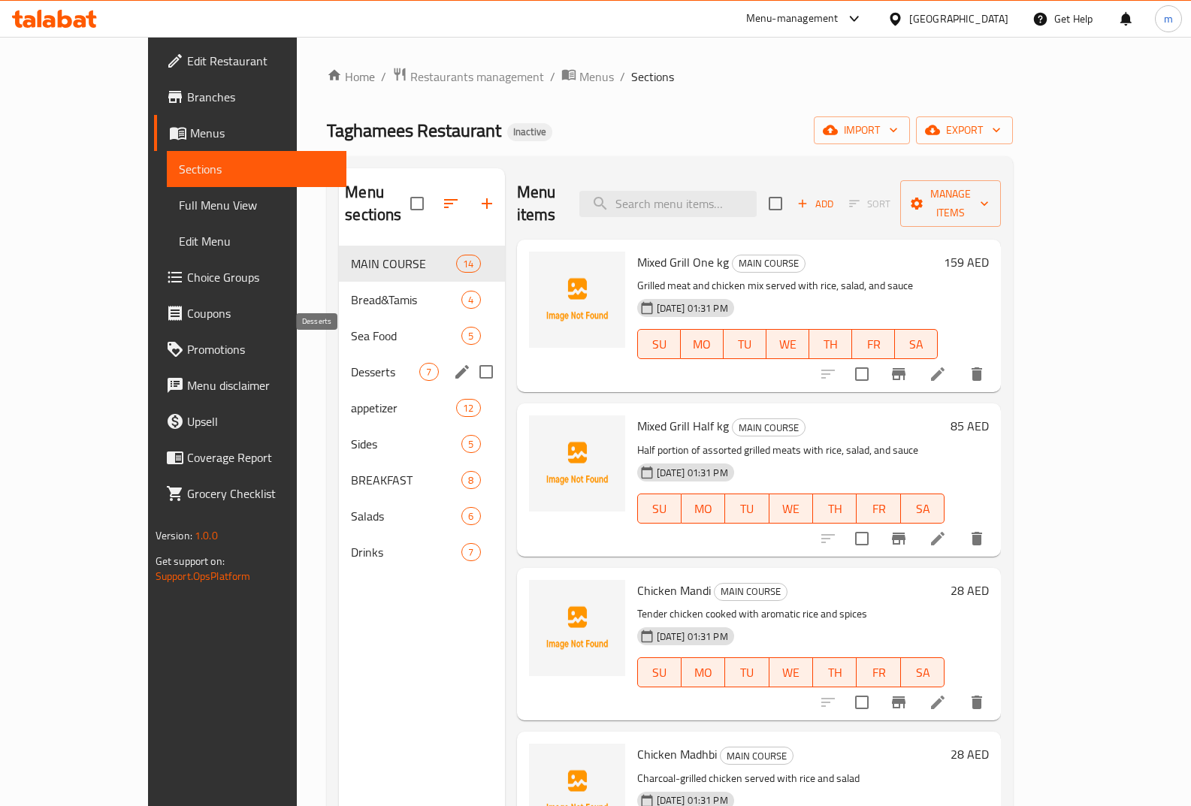
click at [351, 363] on span "Desserts" at bounding box center [385, 372] width 68 height 18
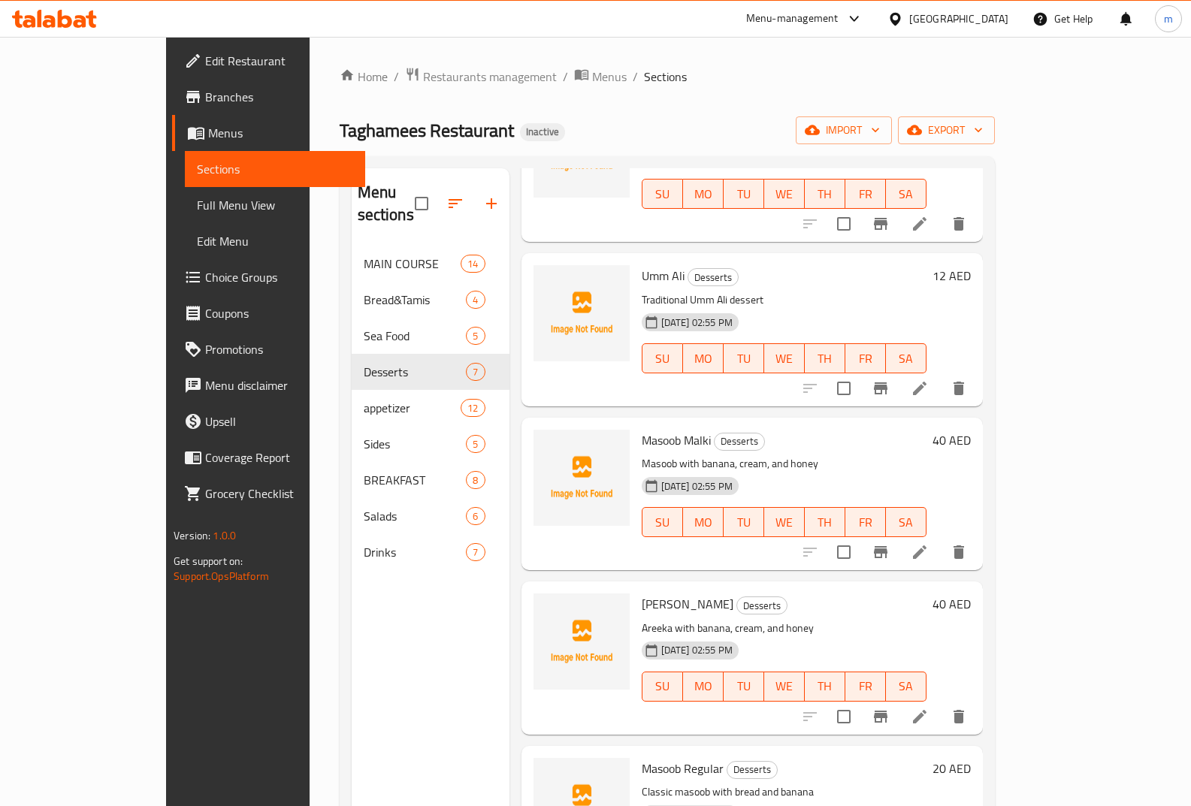
scroll to position [301, 0]
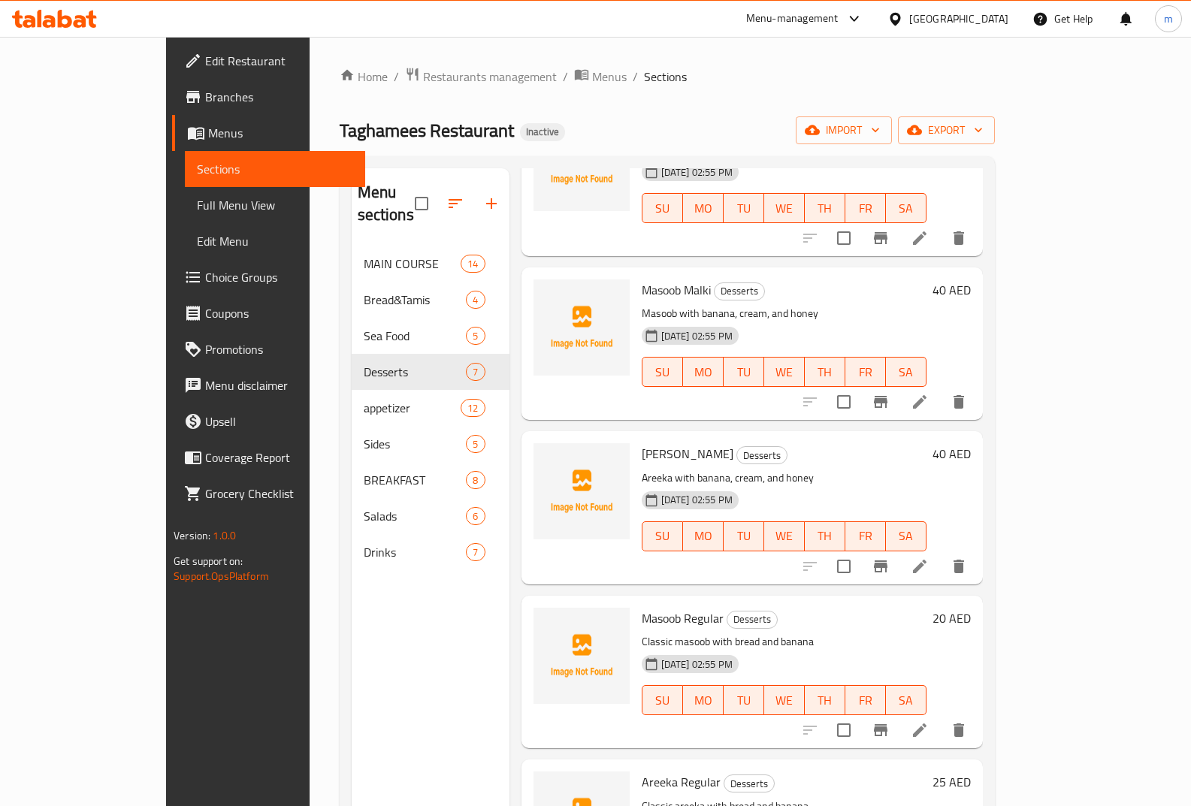
click at [929, 393] on icon at bounding box center [920, 402] width 18 height 18
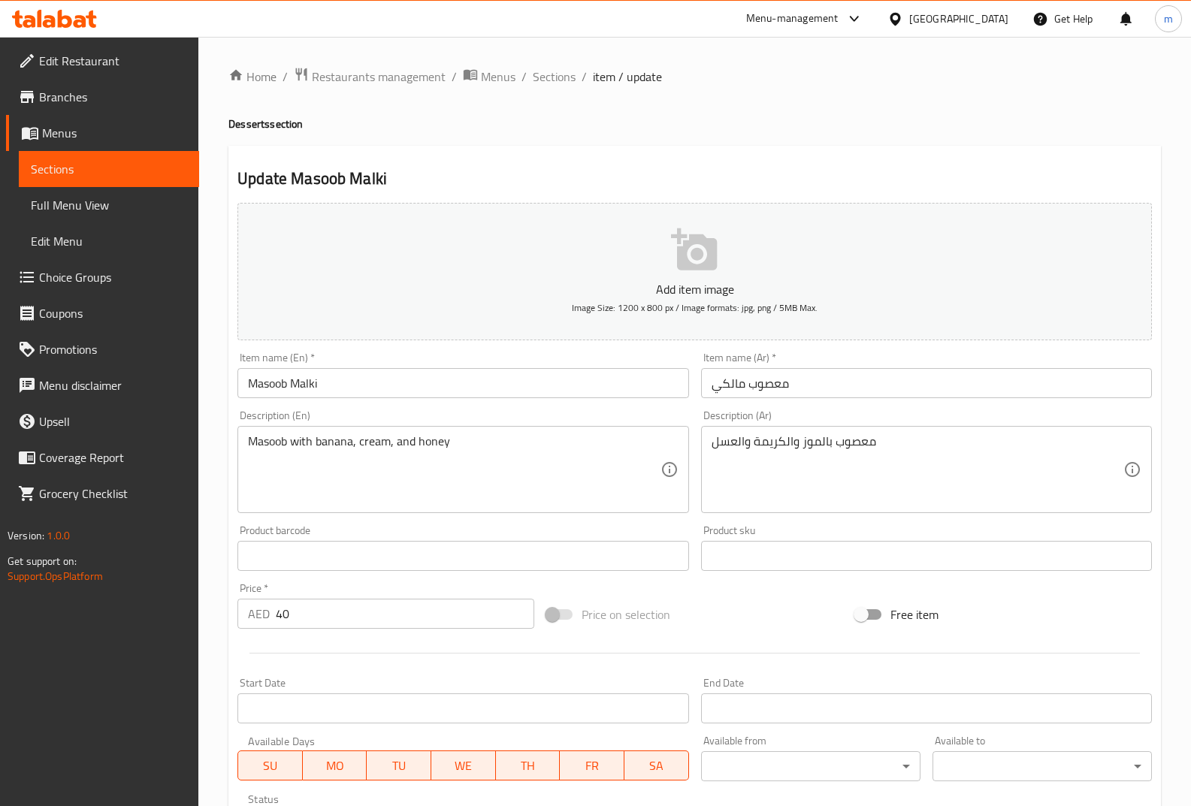
click at [103, 177] on span "Sections" at bounding box center [109, 169] width 156 height 18
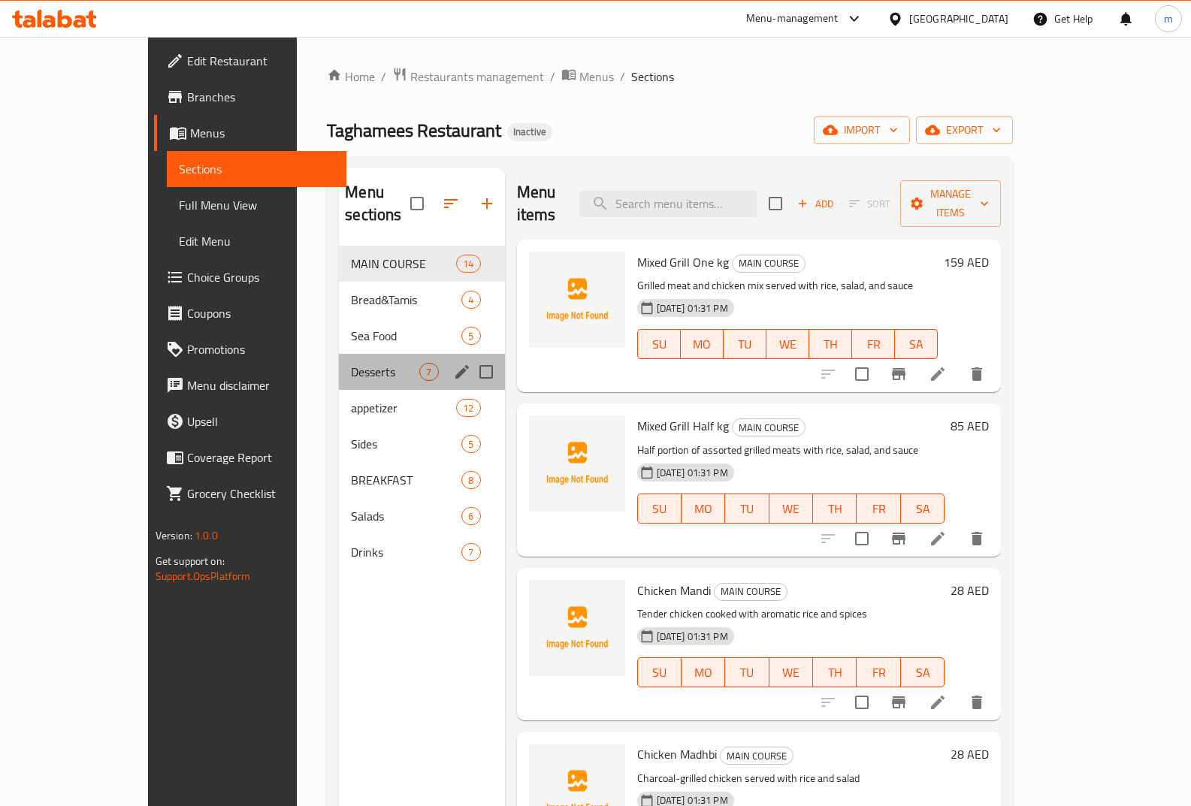
click at [339, 354] on div "Desserts 7" at bounding box center [421, 372] width 165 height 36
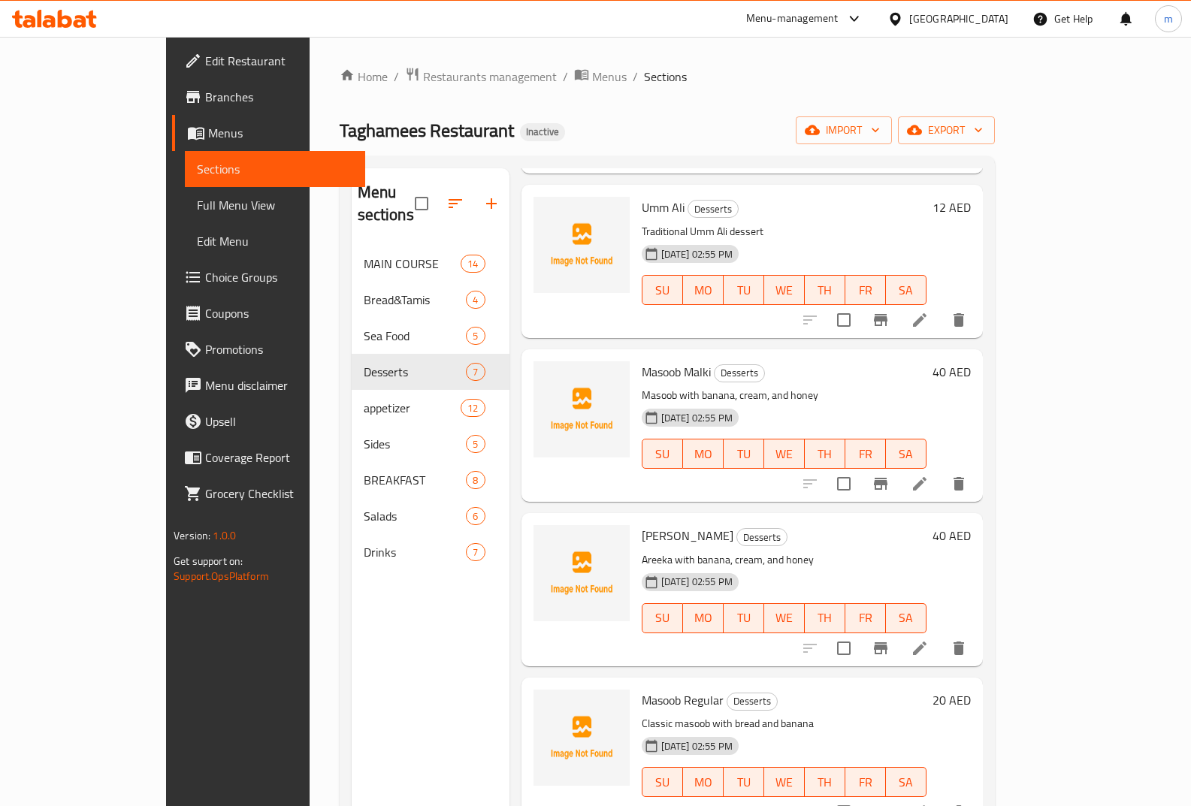
scroll to position [225, 0]
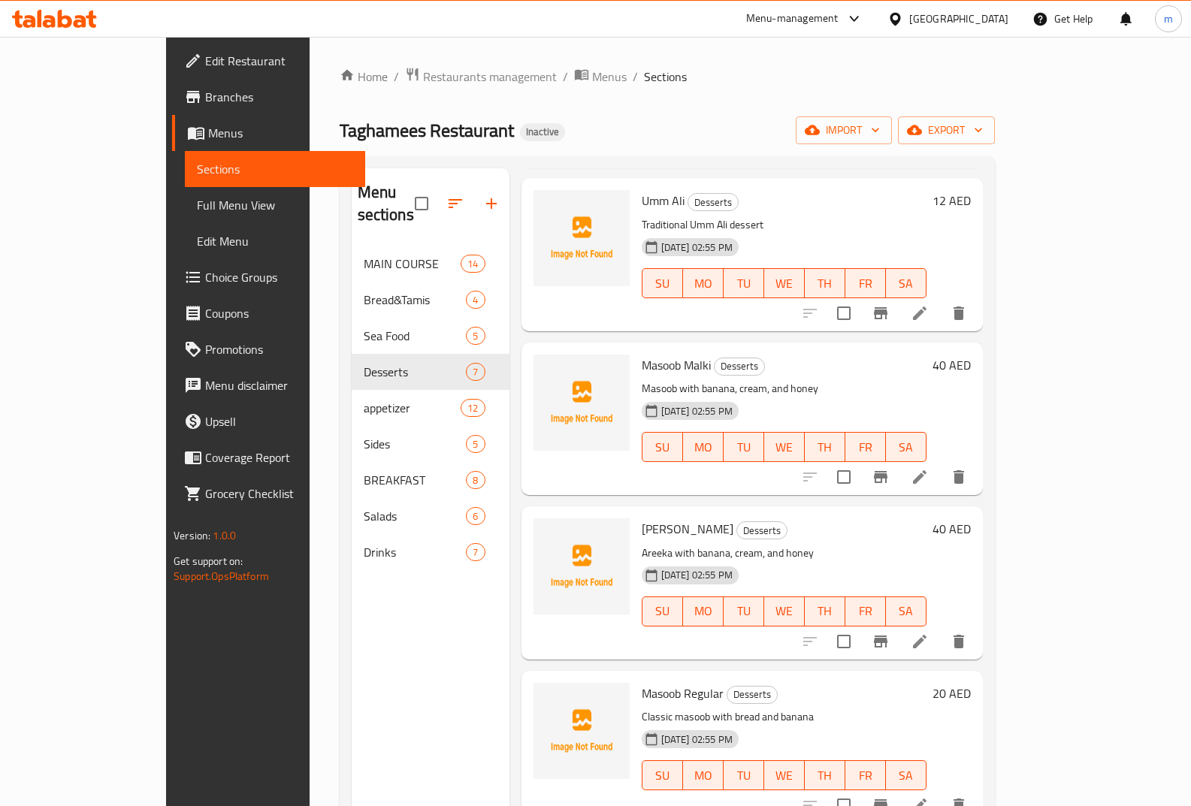
click at [927, 635] on icon at bounding box center [920, 642] width 14 height 14
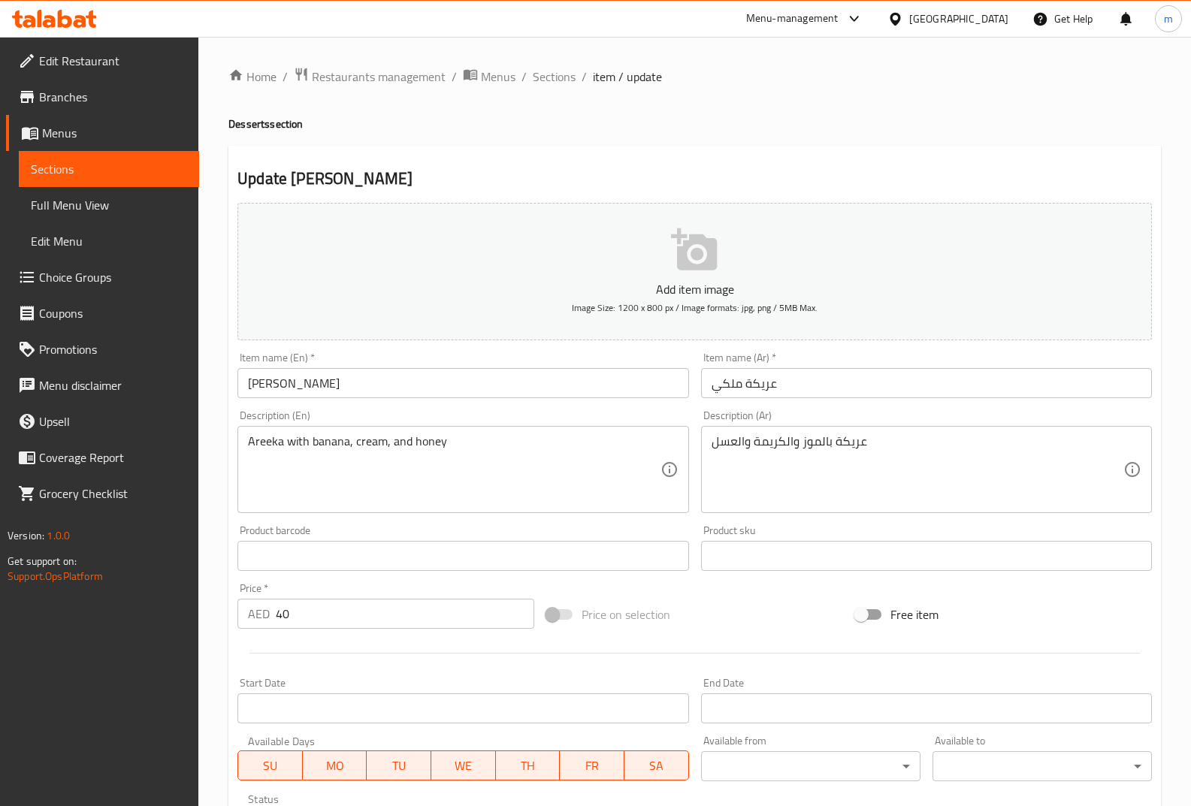
click at [74, 180] on link "Sections" at bounding box center [109, 169] width 180 height 36
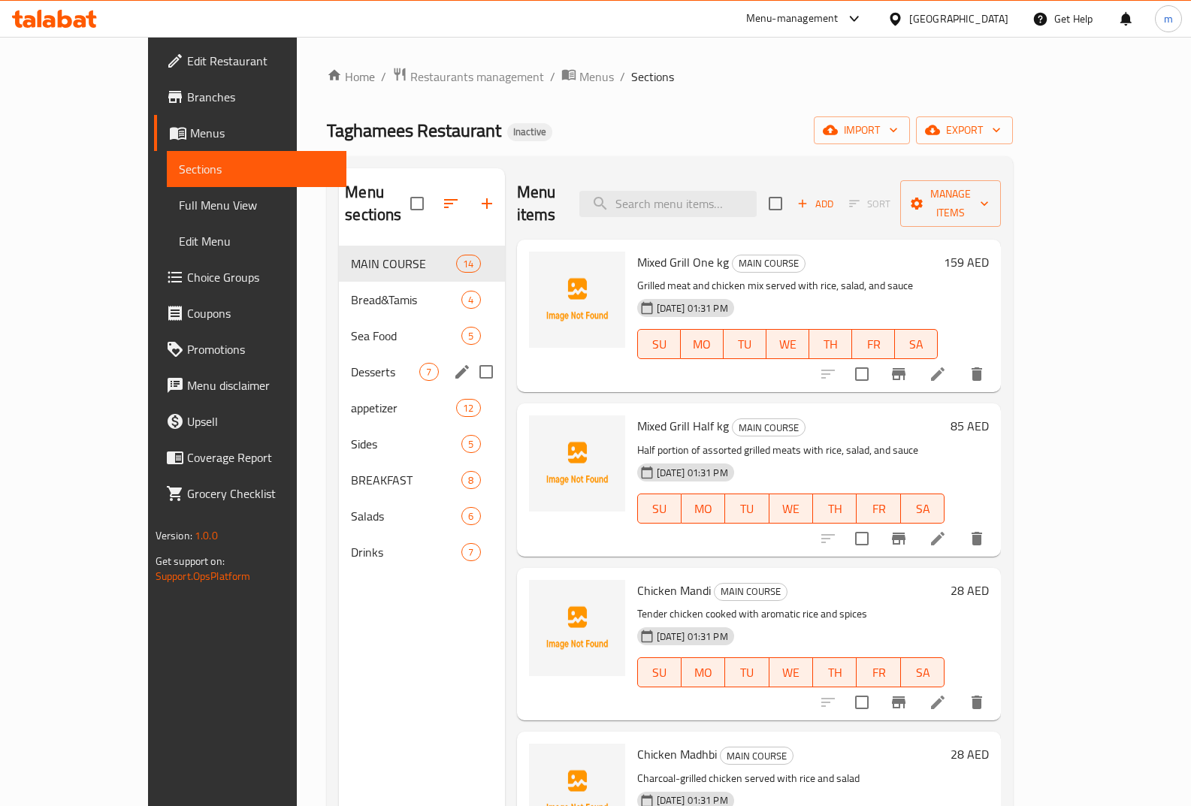
click at [351, 363] on span "Desserts" at bounding box center [385, 372] width 68 height 18
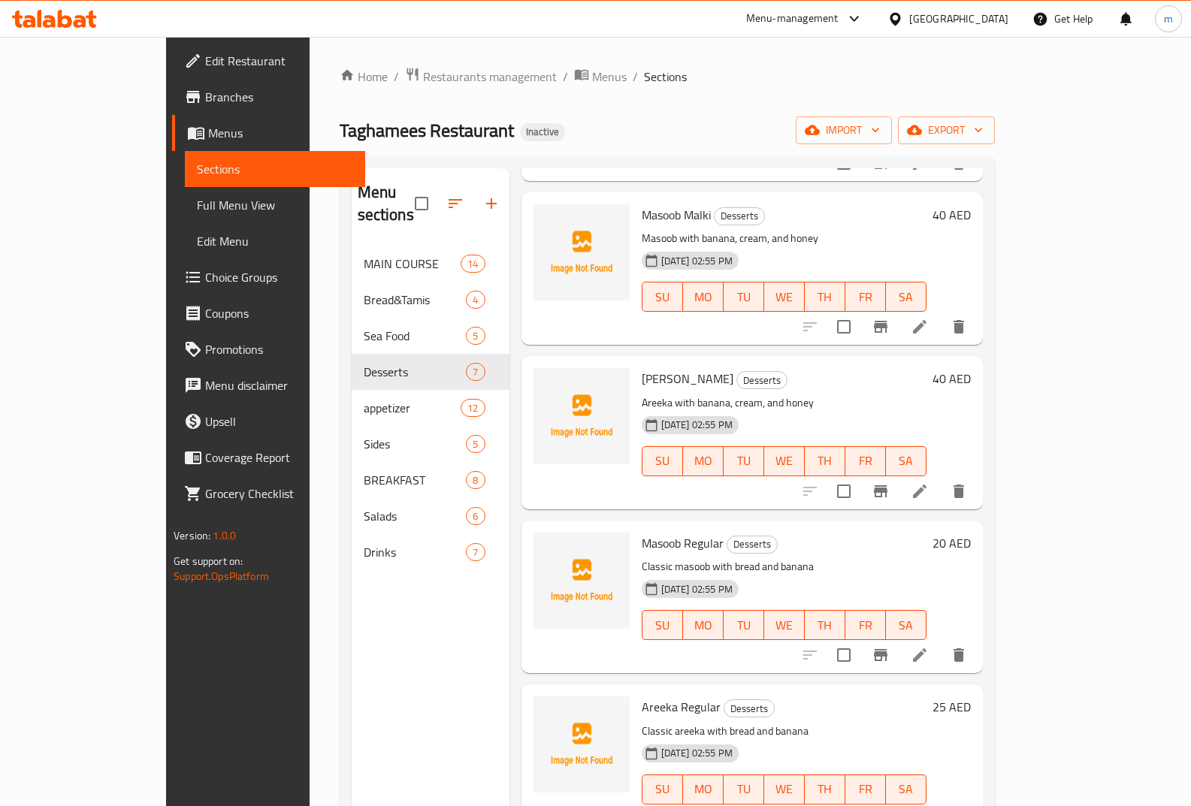
scroll to position [380, 0]
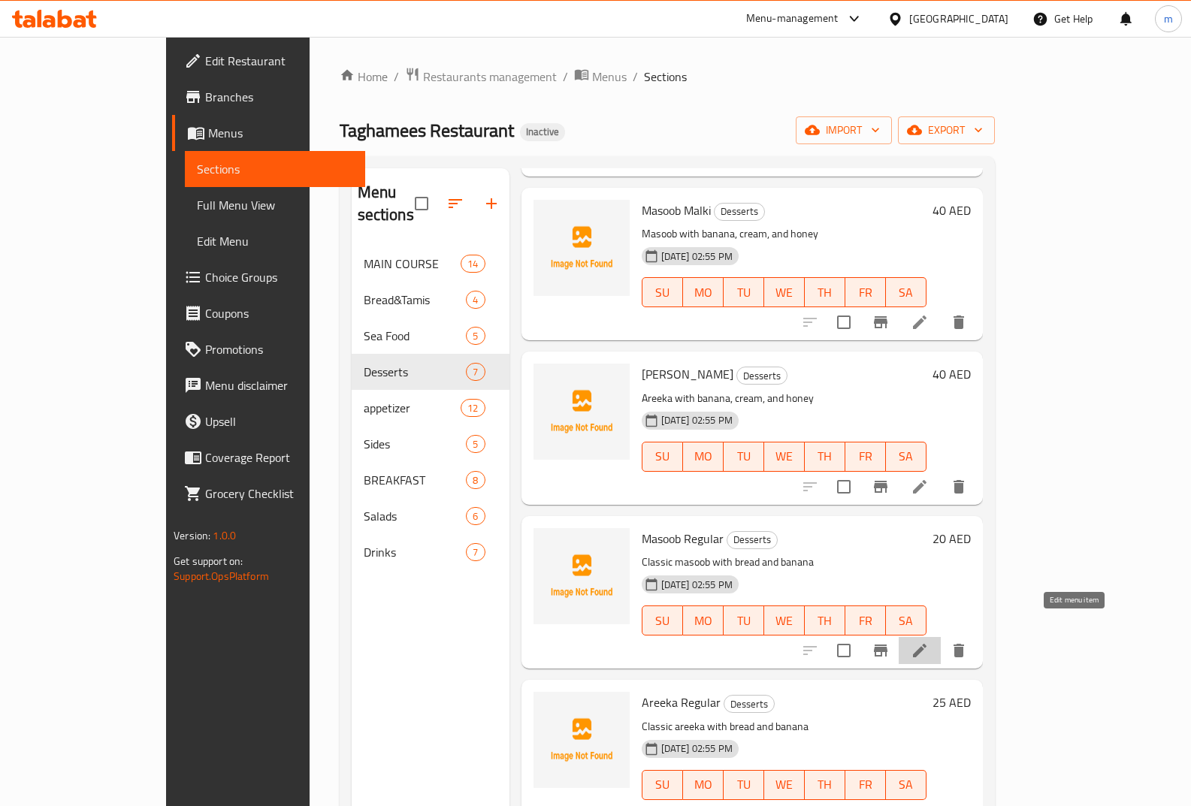
click at [929, 642] on icon at bounding box center [920, 651] width 18 height 18
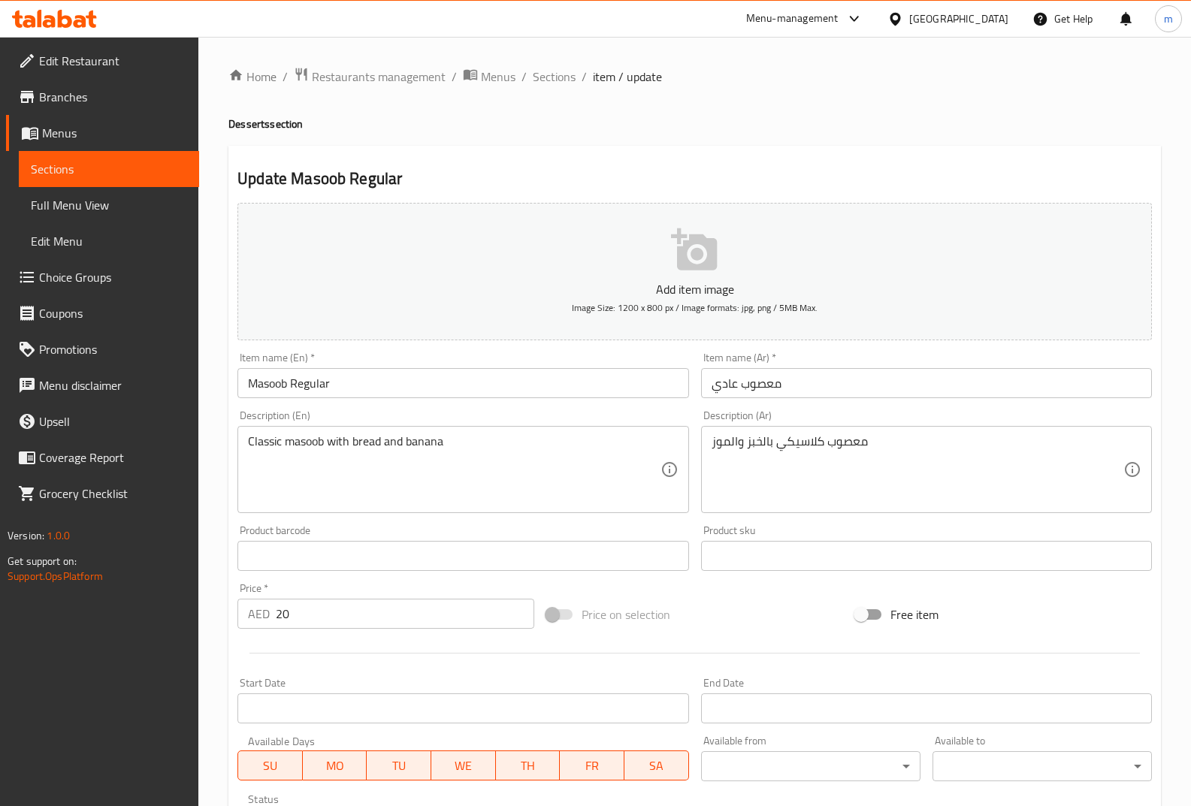
click at [101, 167] on span "Sections" at bounding box center [109, 169] width 156 height 18
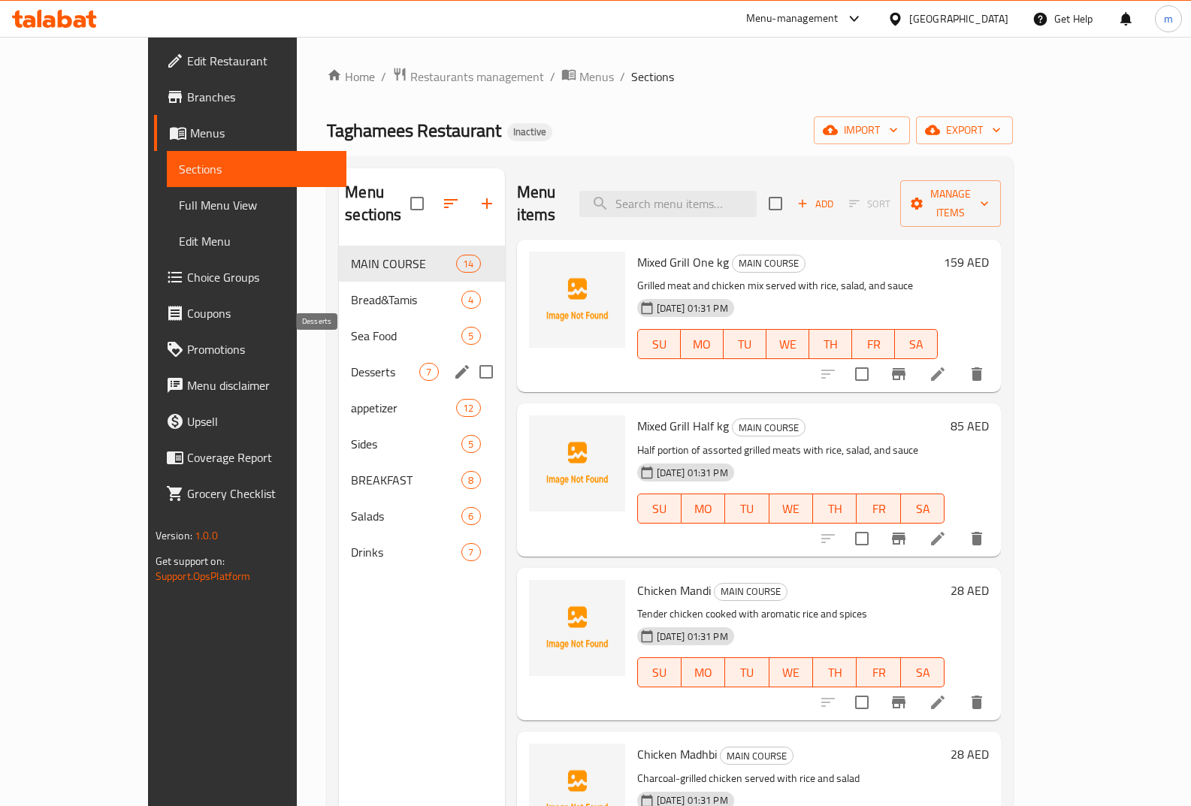
click at [351, 363] on span "Desserts" at bounding box center [385, 372] width 68 height 18
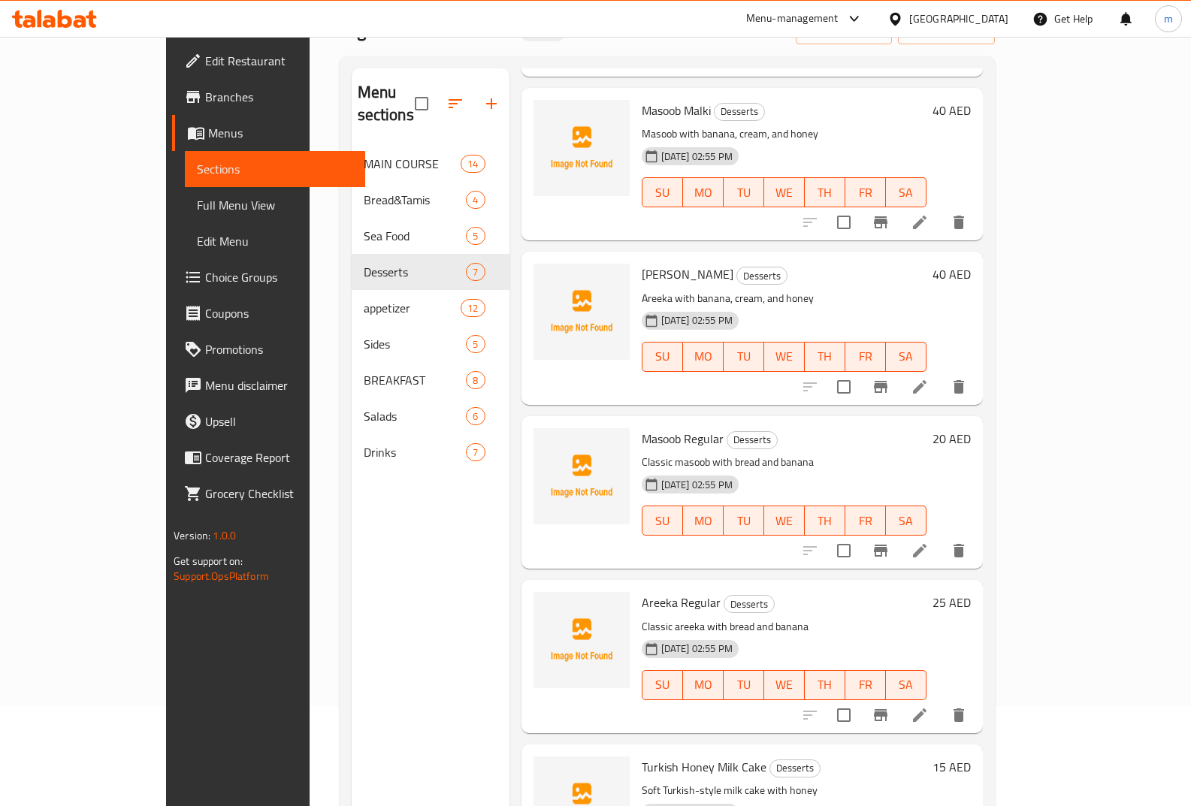
scroll to position [210, 0]
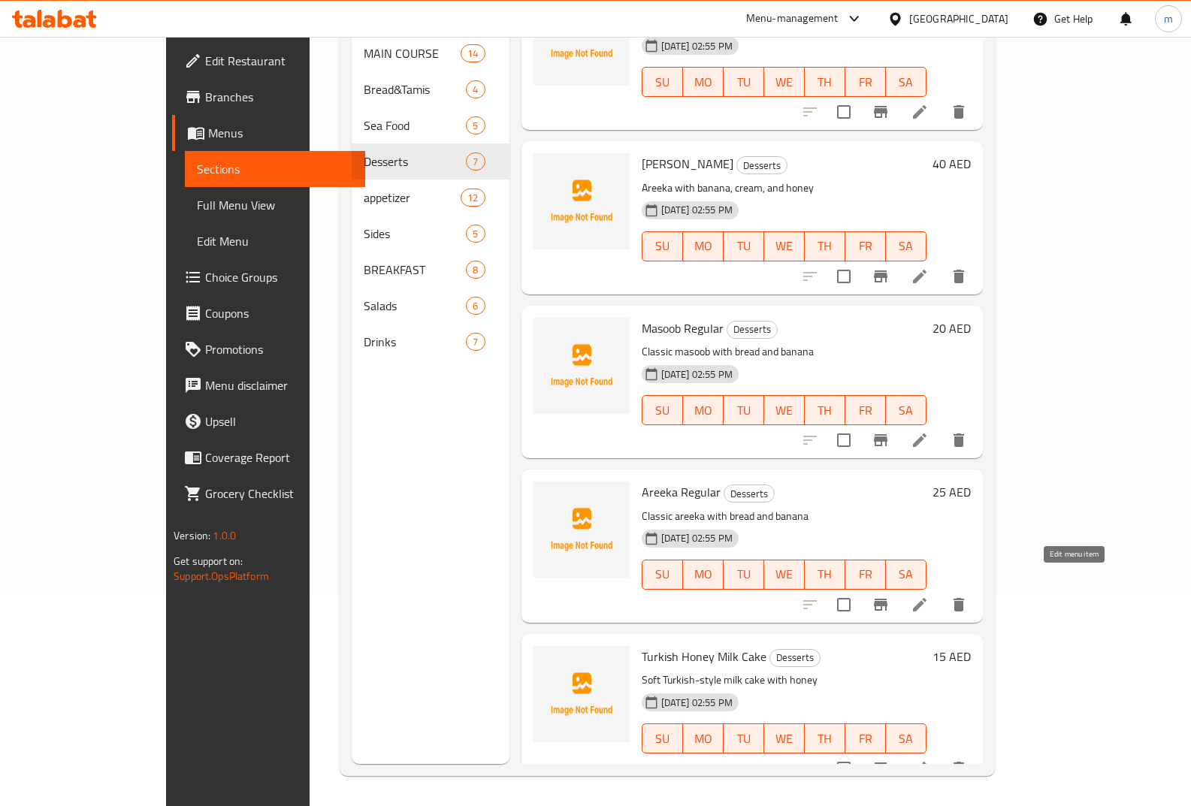
click at [927, 598] on icon at bounding box center [920, 605] width 14 height 14
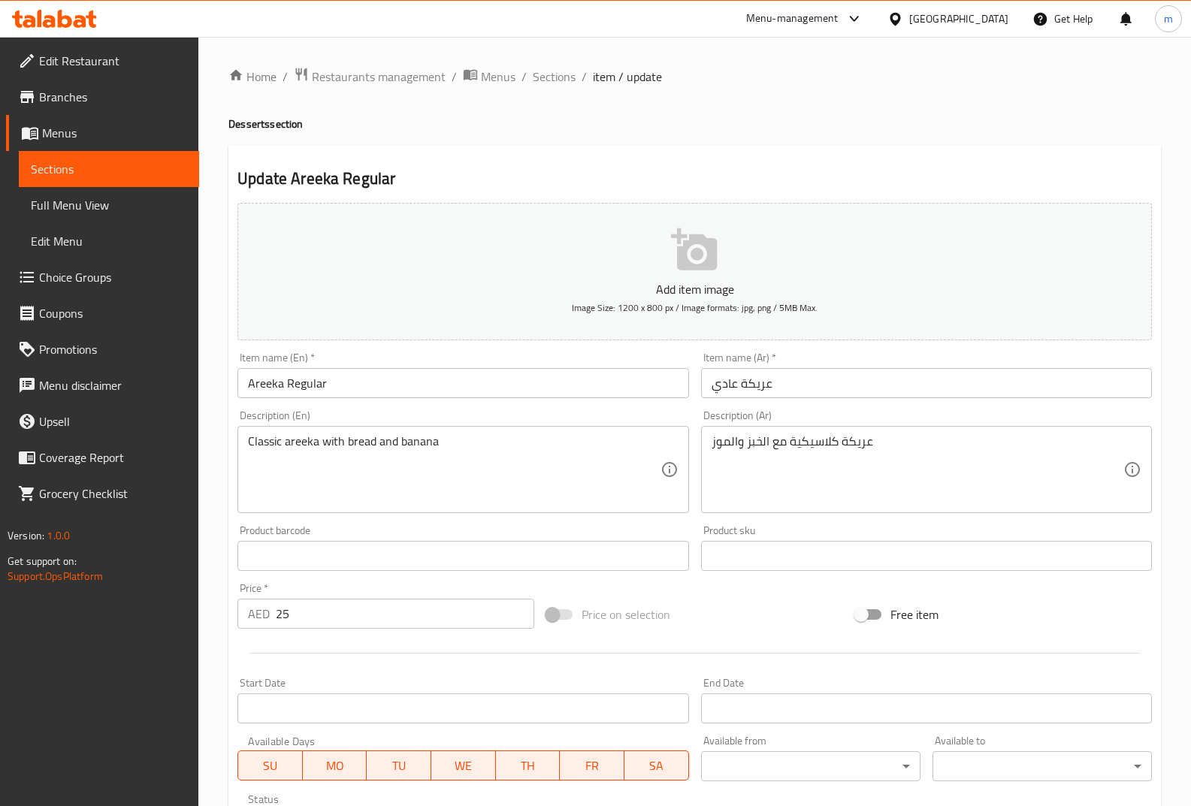
click at [92, 159] on link "Sections" at bounding box center [109, 169] width 180 height 36
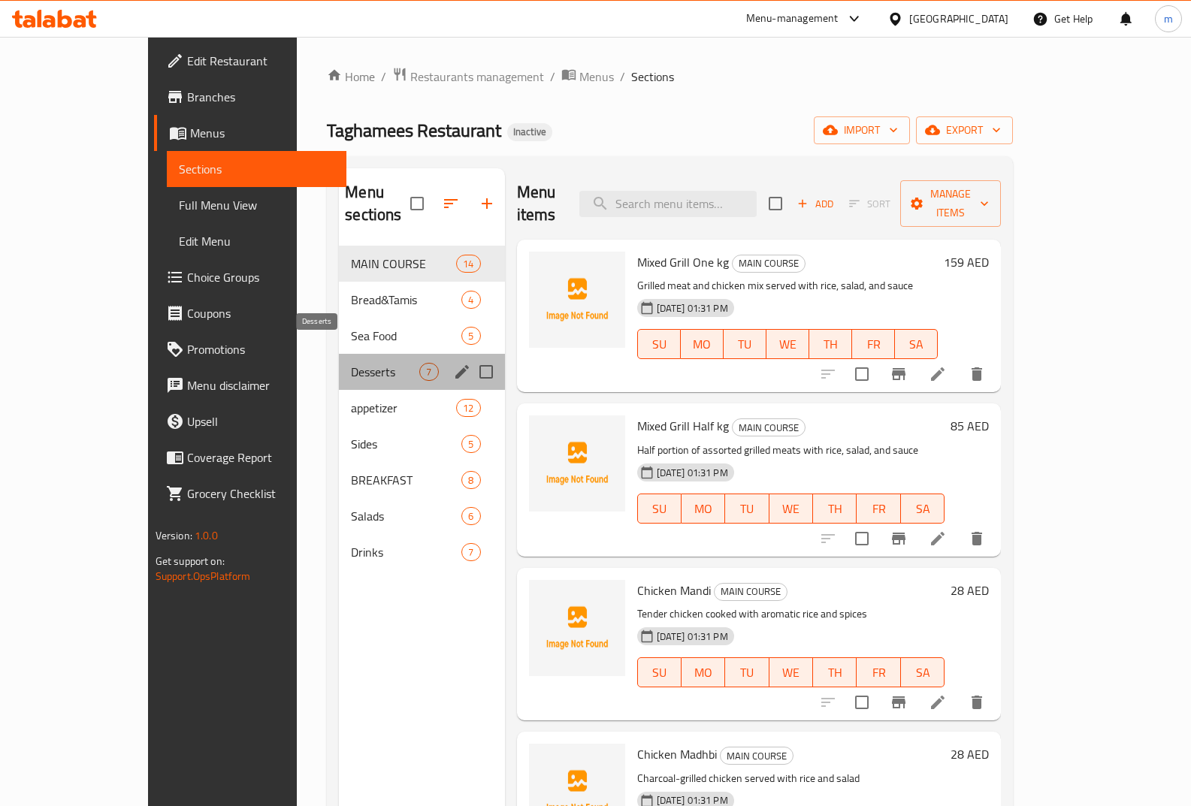
click at [351, 363] on span "Desserts" at bounding box center [385, 372] width 68 height 18
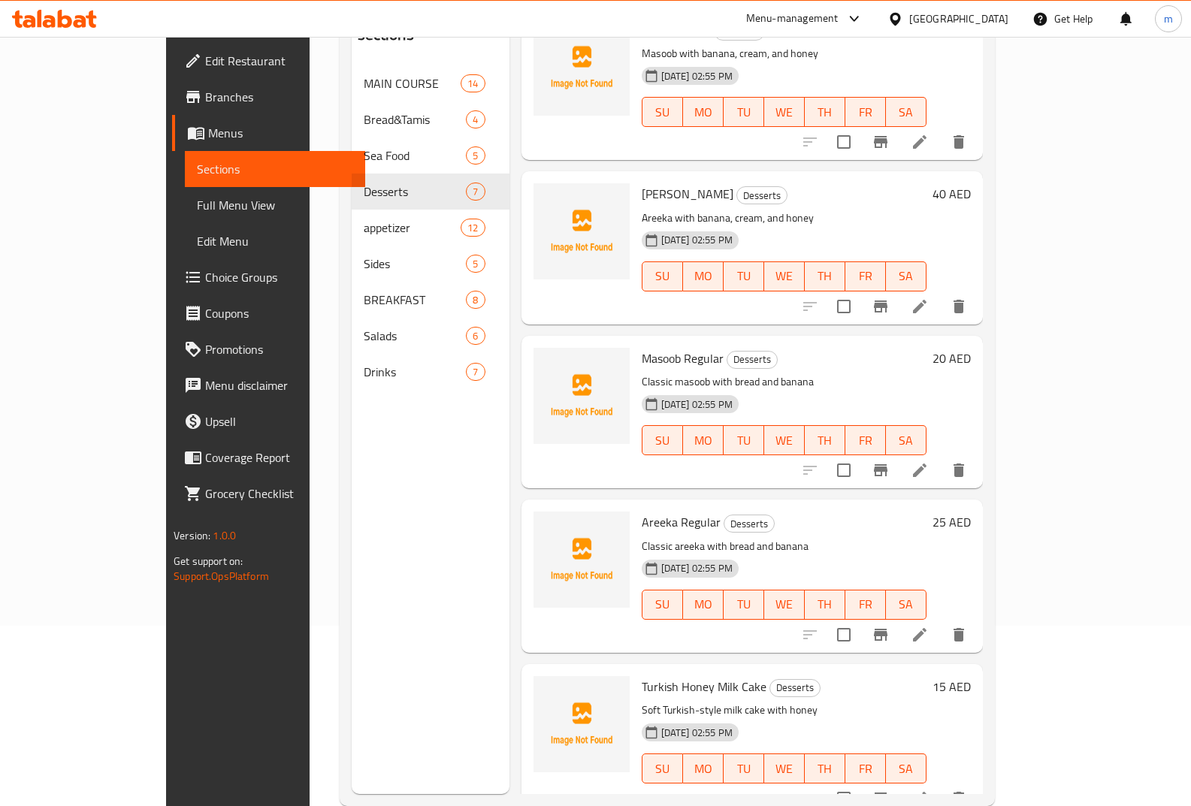
scroll to position [210, 0]
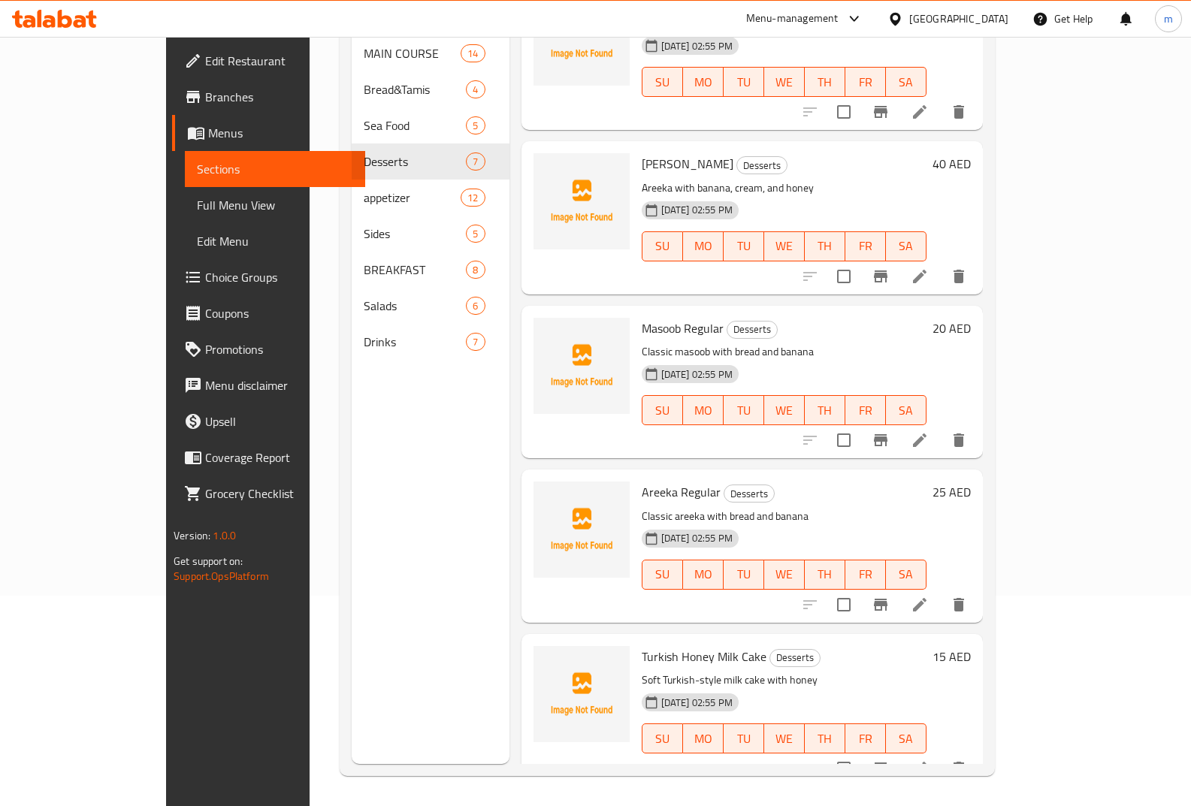
click at [927, 762] on icon at bounding box center [920, 769] width 14 height 14
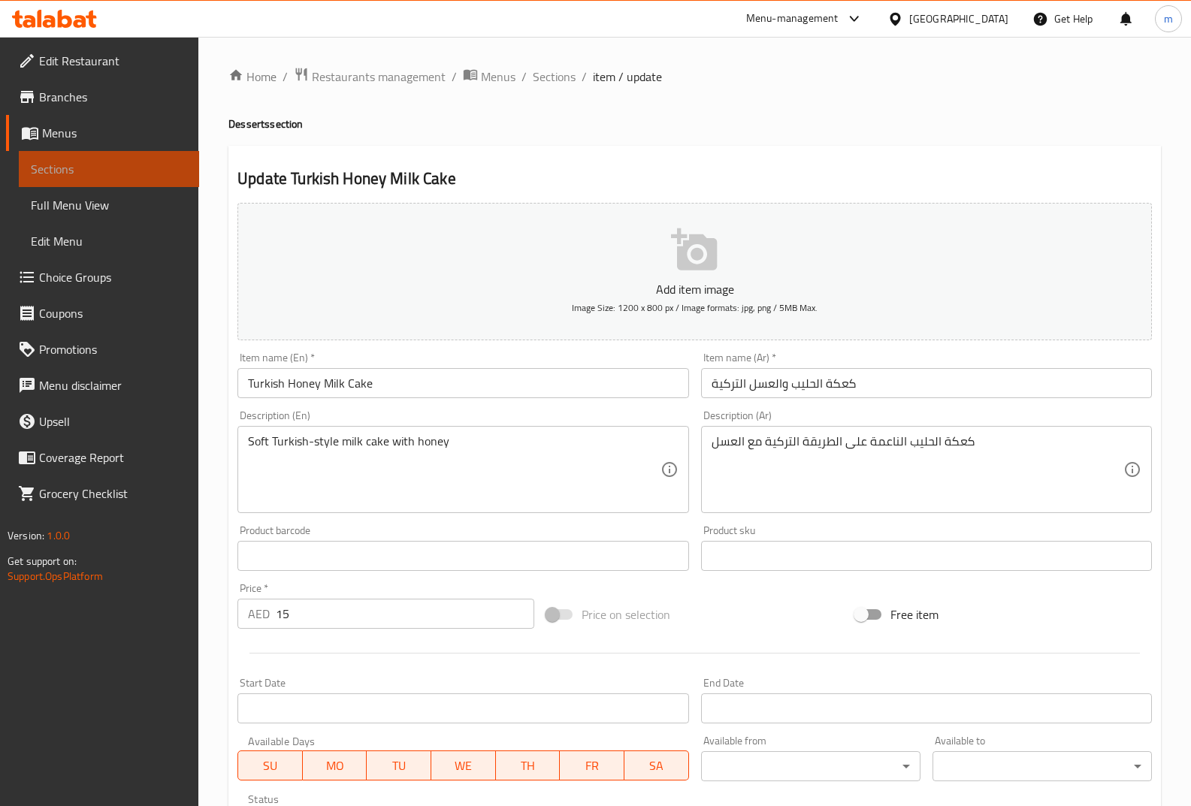
click at [132, 162] on span "Sections" at bounding box center [109, 169] width 156 height 18
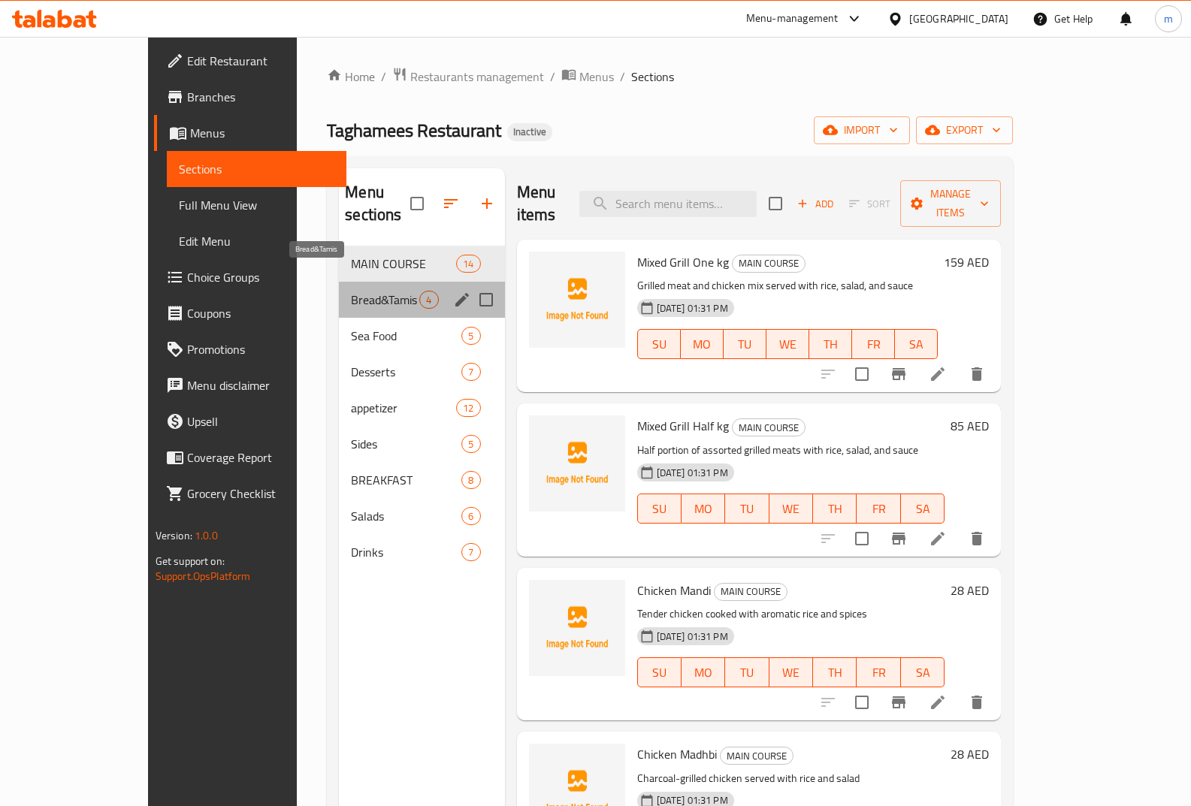
click at [351, 291] on span "Bread&Tamis" at bounding box center [385, 300] width 68 height 18
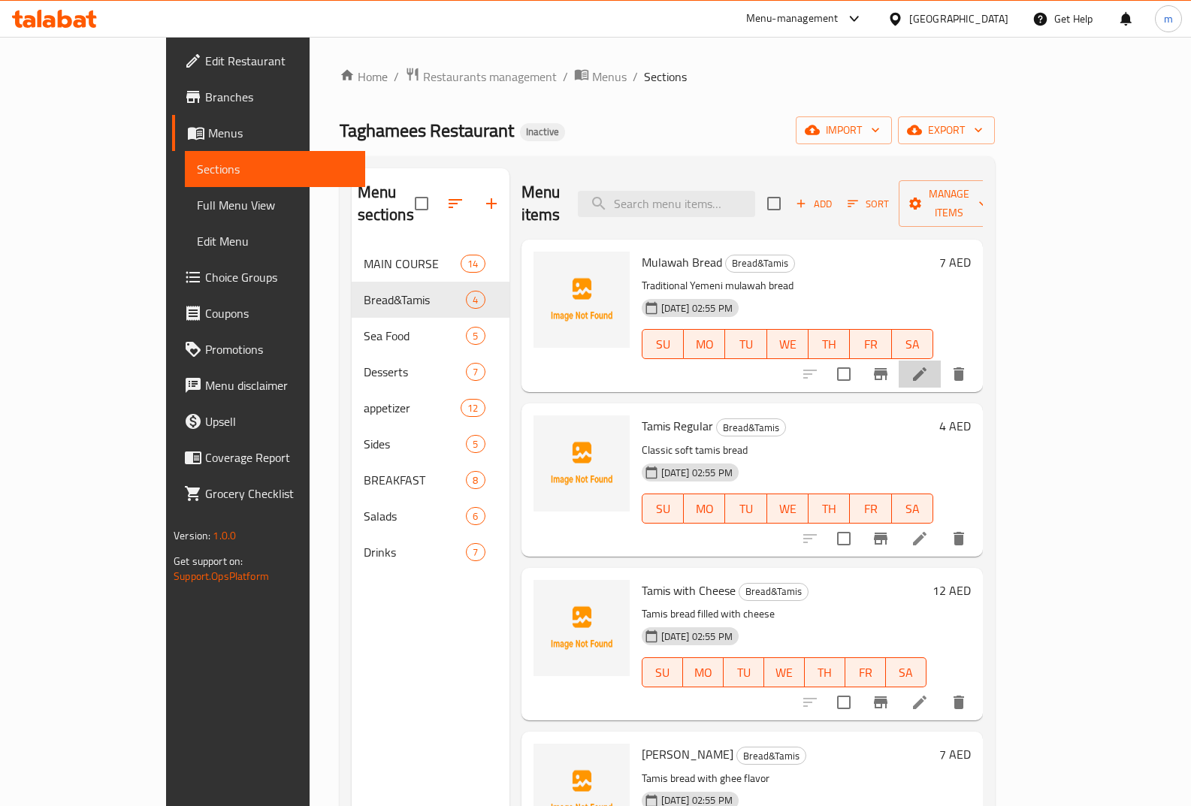
click at [941, 361] on li at bounding box center [920, 374] width 42 height 27
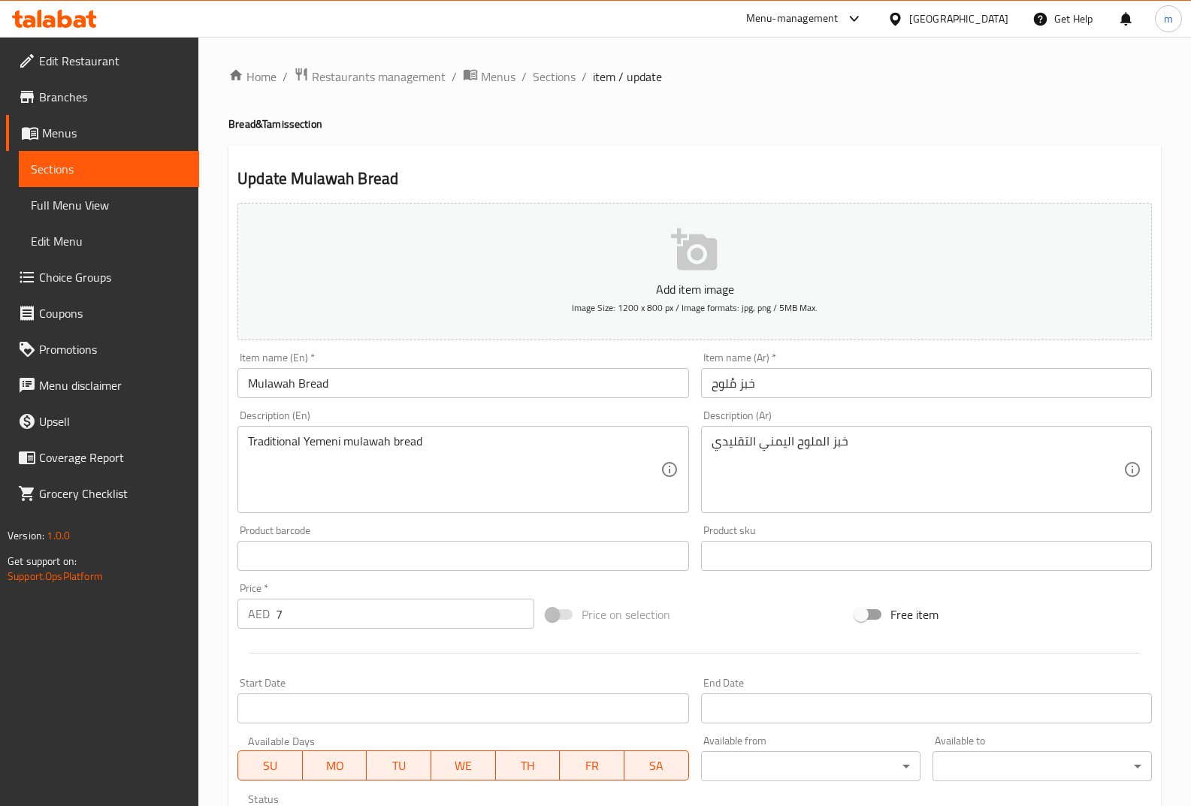
click at [100, 163] on span "Sections" at bounding box center [109, 169] width 156 height 18
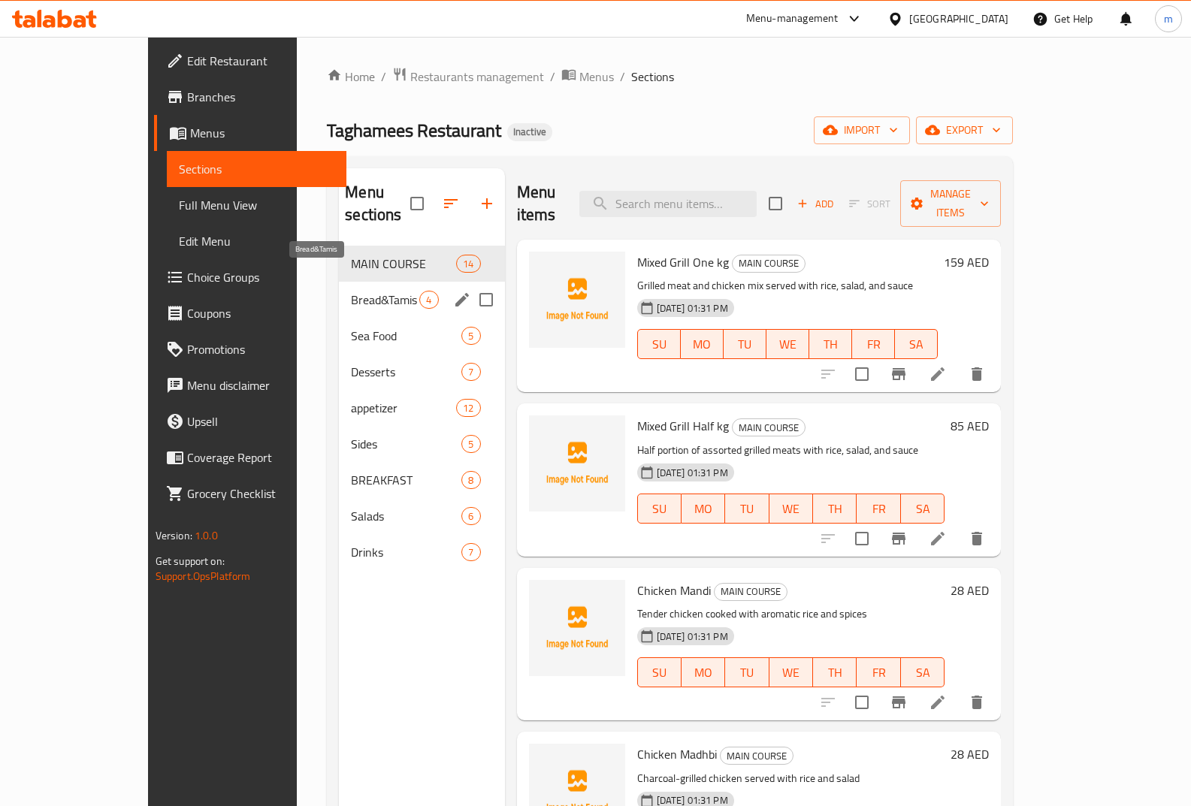
click at [351, 291] on span "Bread&Tamis" at bounding box center [385, 300] width 68 height 18
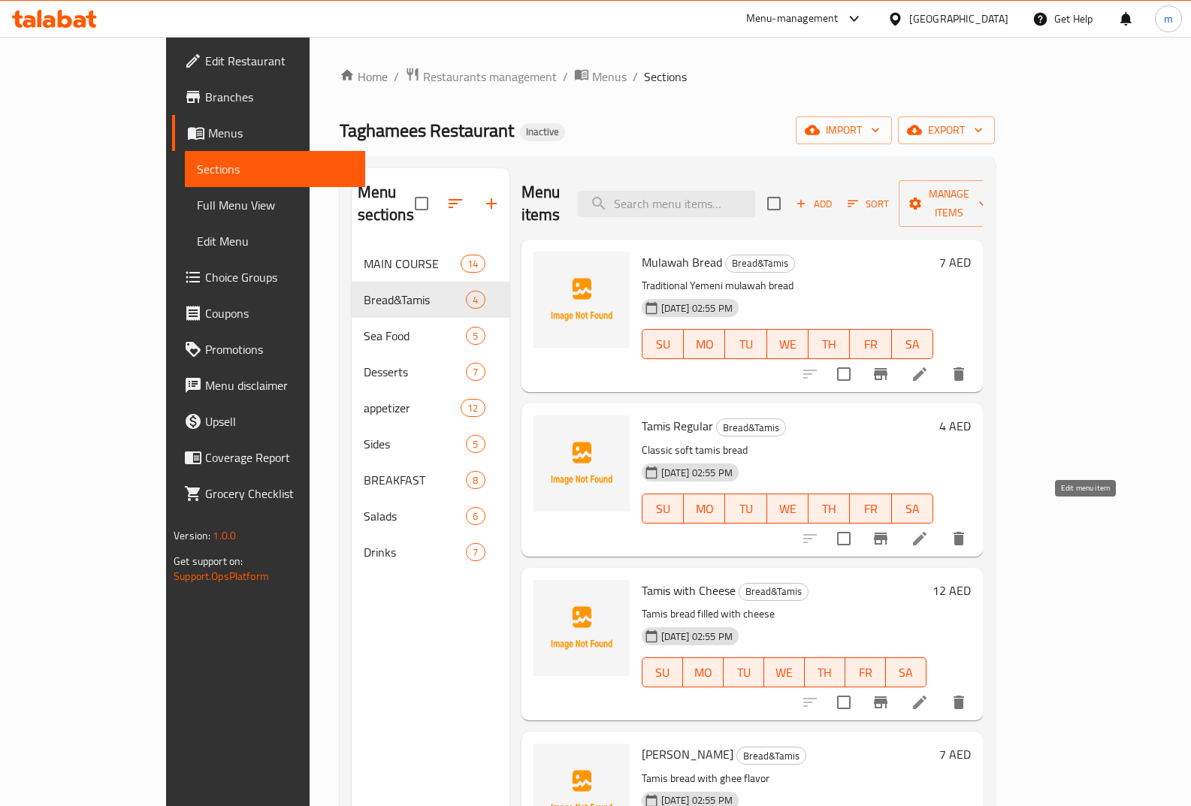
click at [927, 532] on icon at bounding box center [920, 539] width 14 height 14
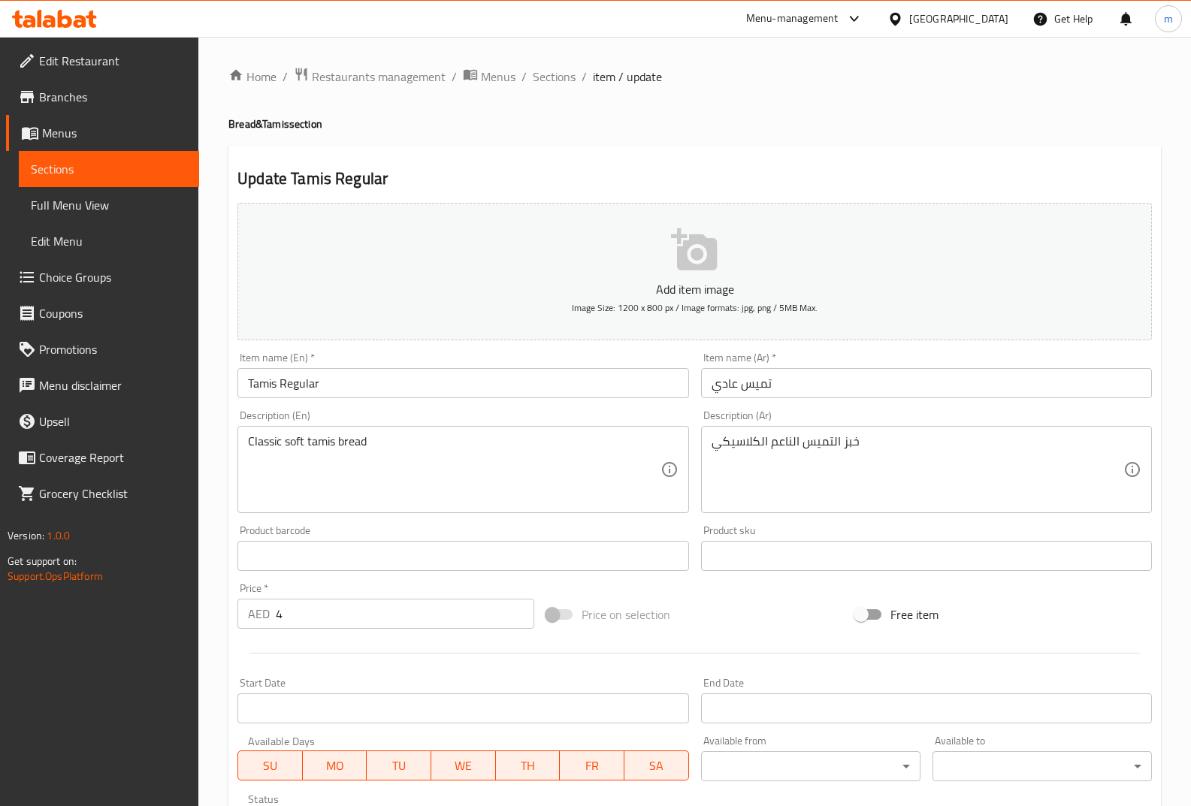
click at [95, 174] on span "Sections" at bounding box center [109, 169] width 156 height 18
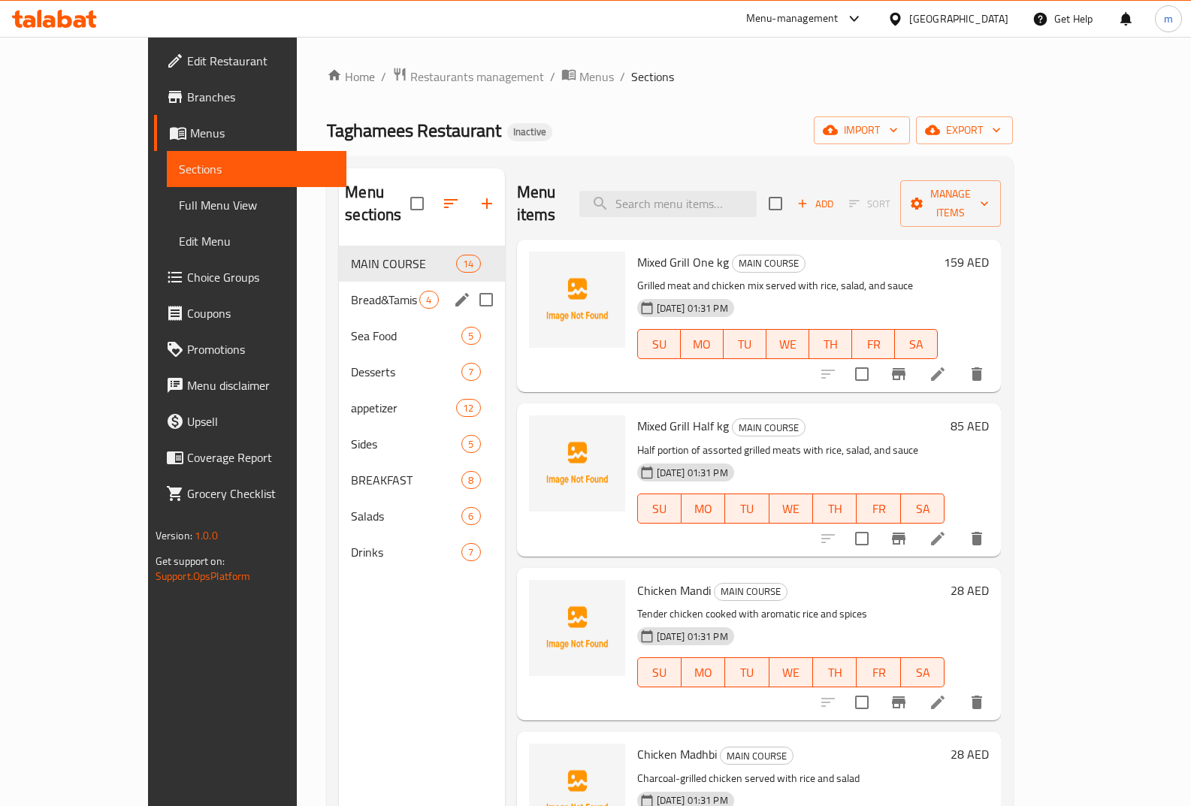
click at [351, 291] on span "Bread&Tamis" at bounding box center [385, 300] width 68 height 18
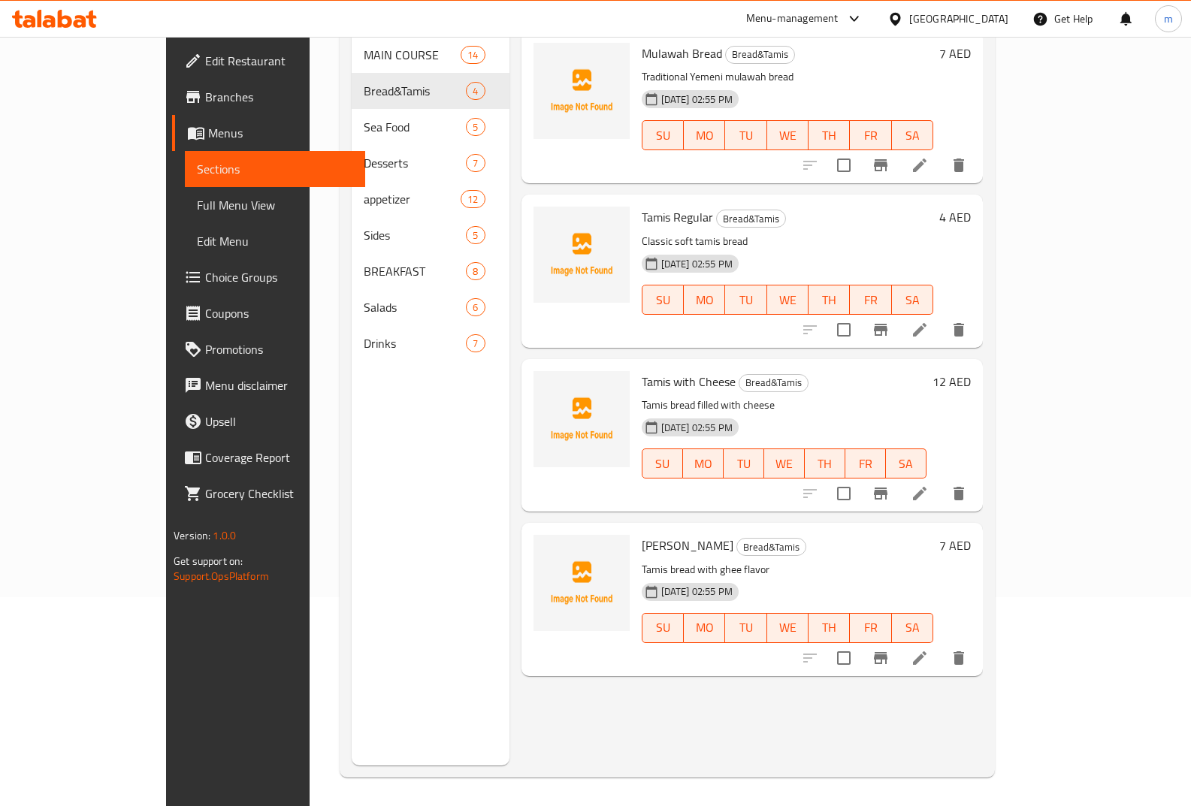
scroll to position [210, 0]
click at [929, 483] on icon at bounding box center [920, 492] width 18 height 18
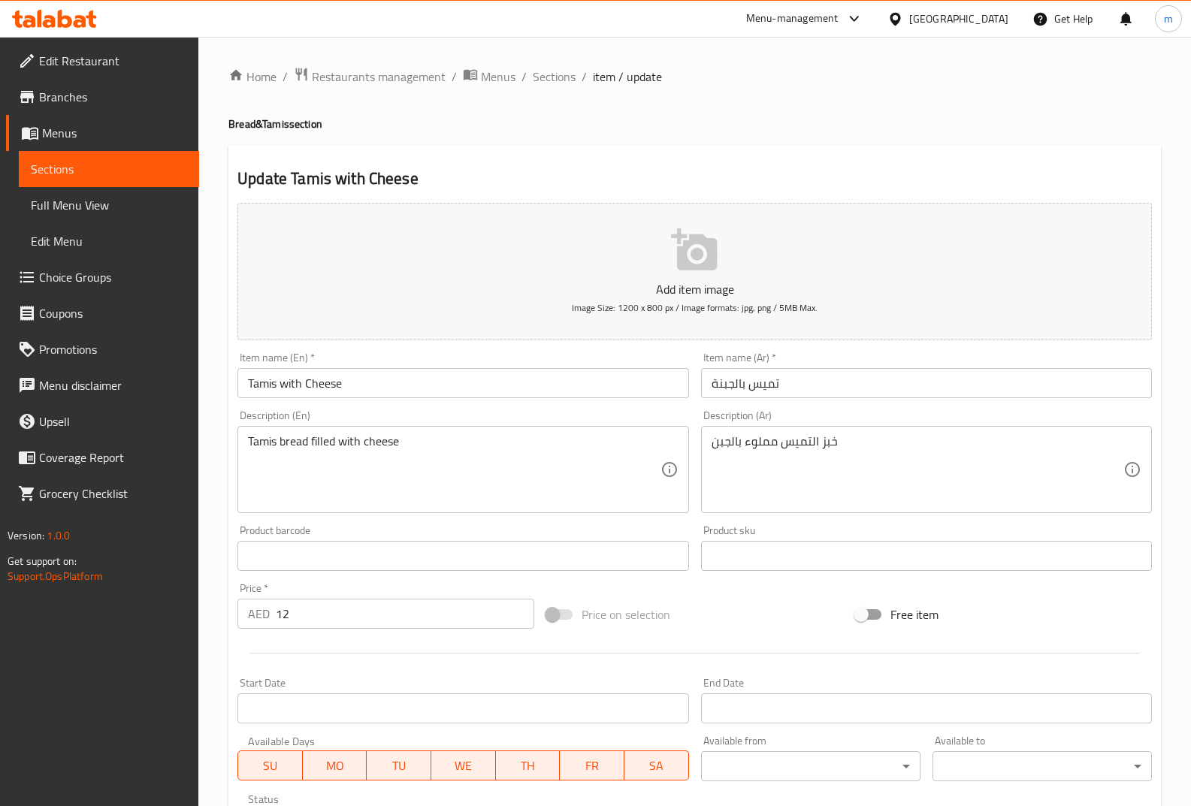
click at [115, 163] on span "Sections" at bounding box center [109, 169] width 156 height 18
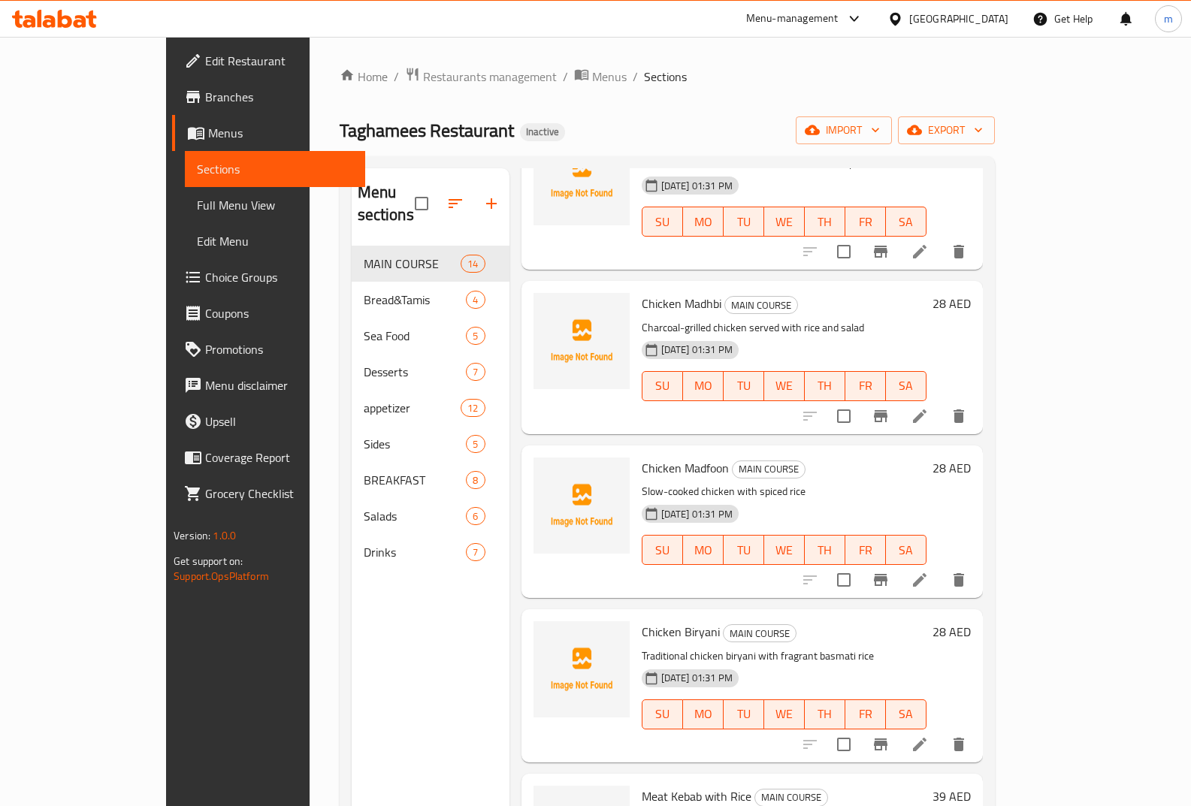
scroll to position [150, 0]
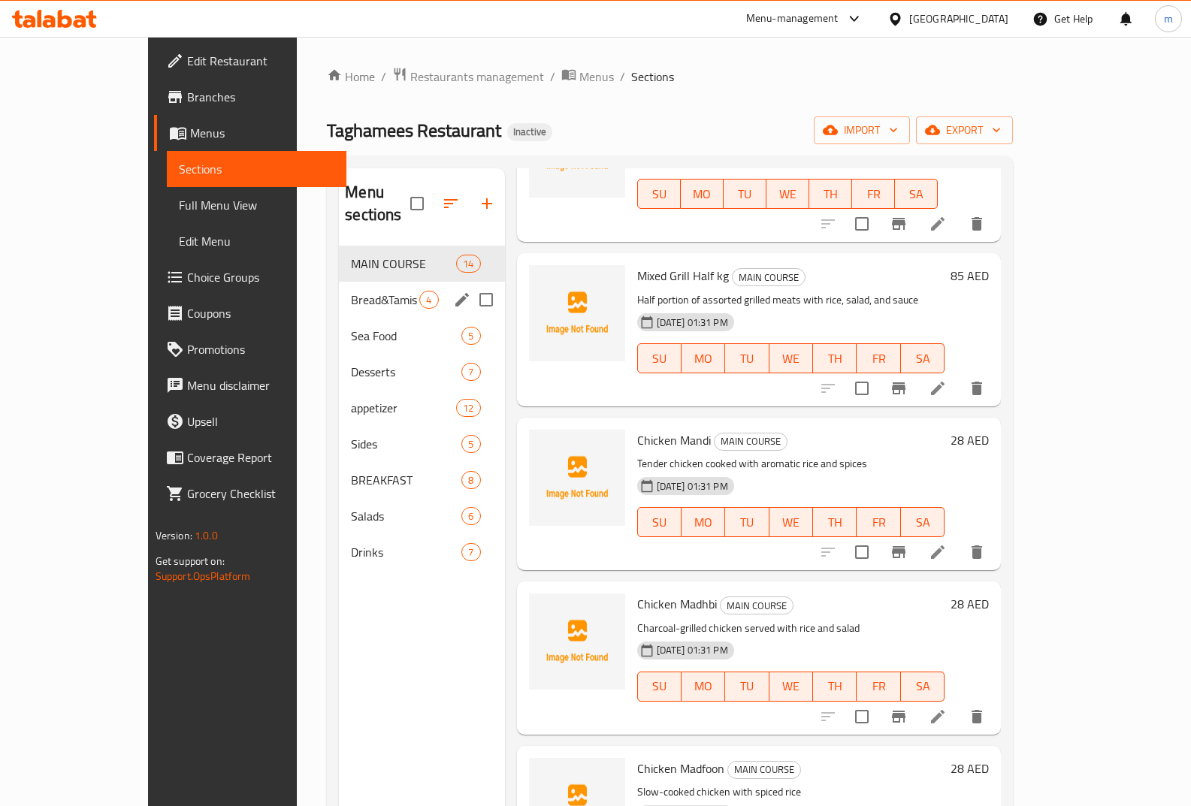
click at [351, 291] on span "Bread&Tamis" at bounding box center [385, 300] width 68 height 18
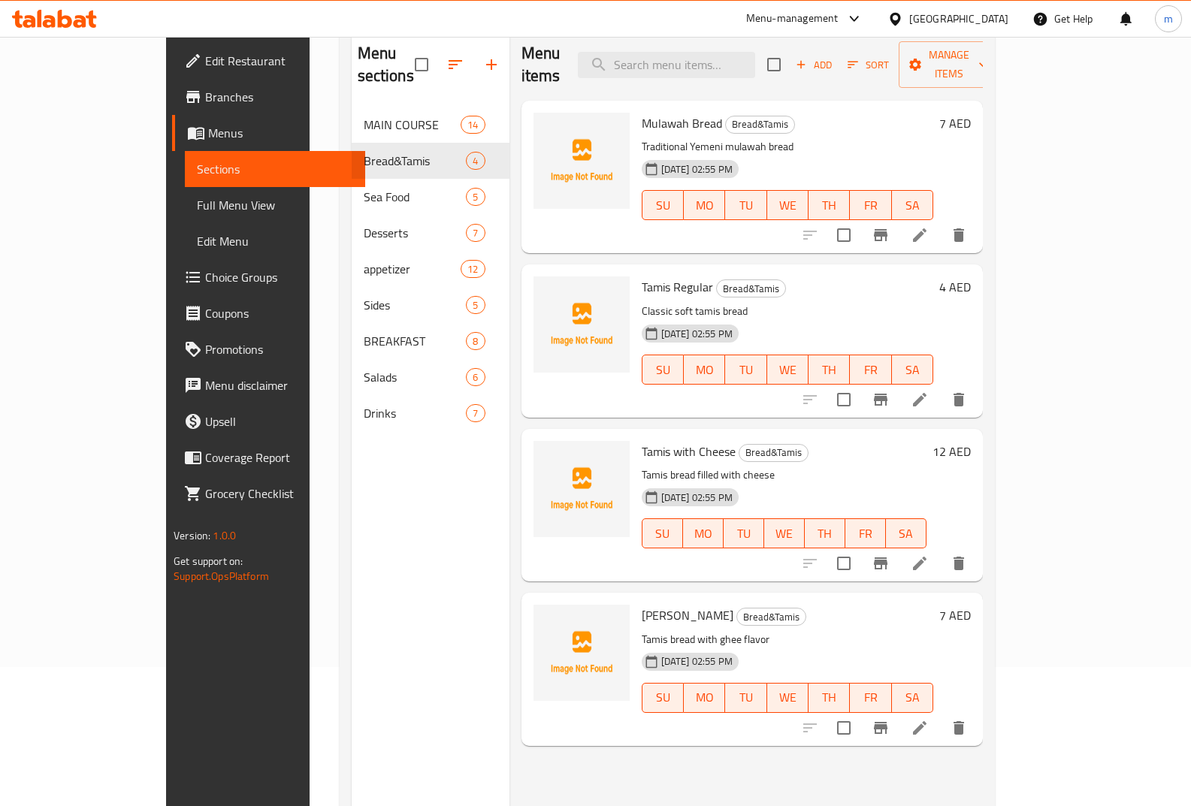
scroll to position [150, 0]
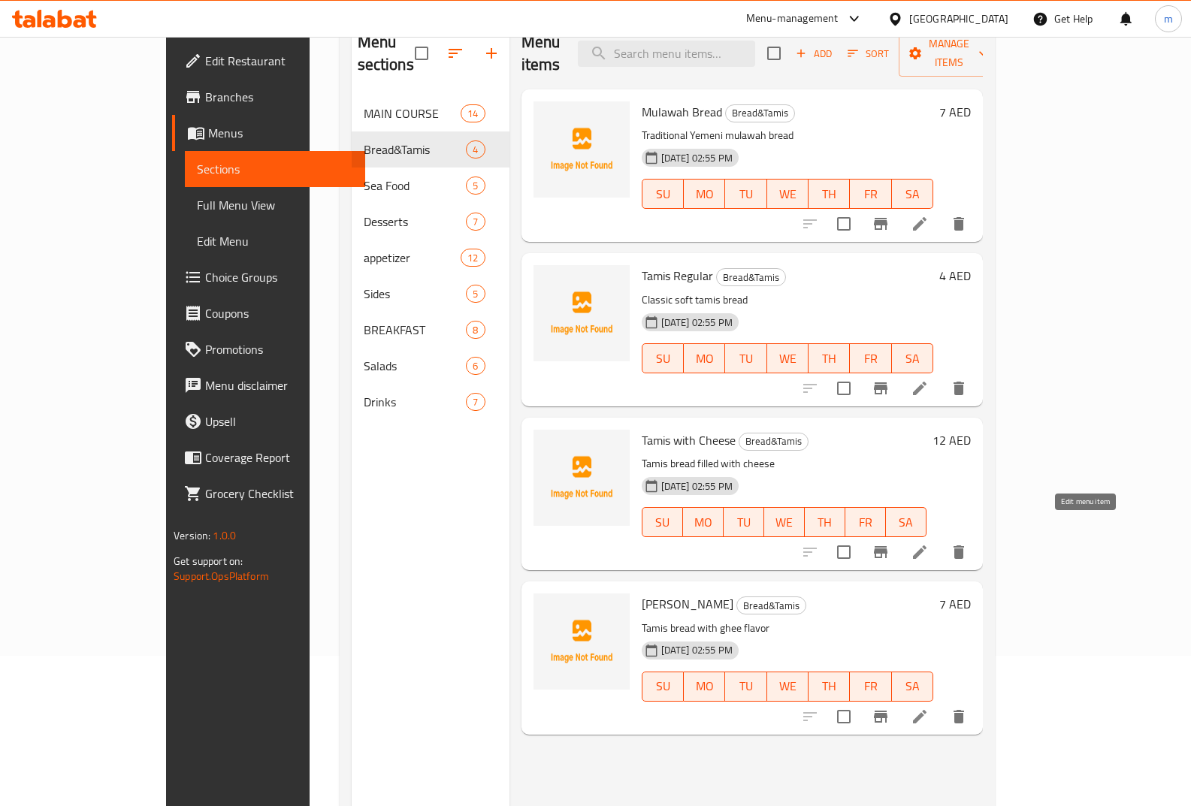
click at [929, 543] on icon at bounding box center [920, 552] width 18 height 18
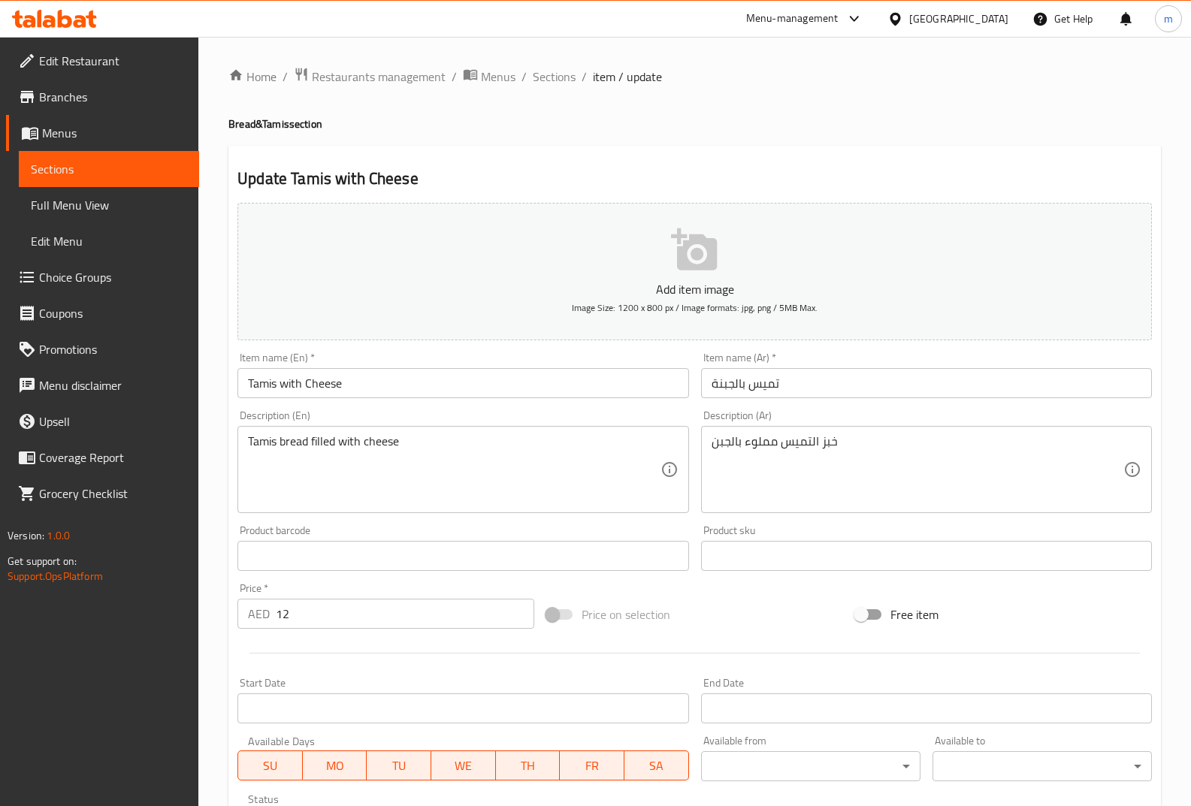
click at [99, 170] on span "Sections" at bounding box center [109, 169] width 156 height 18
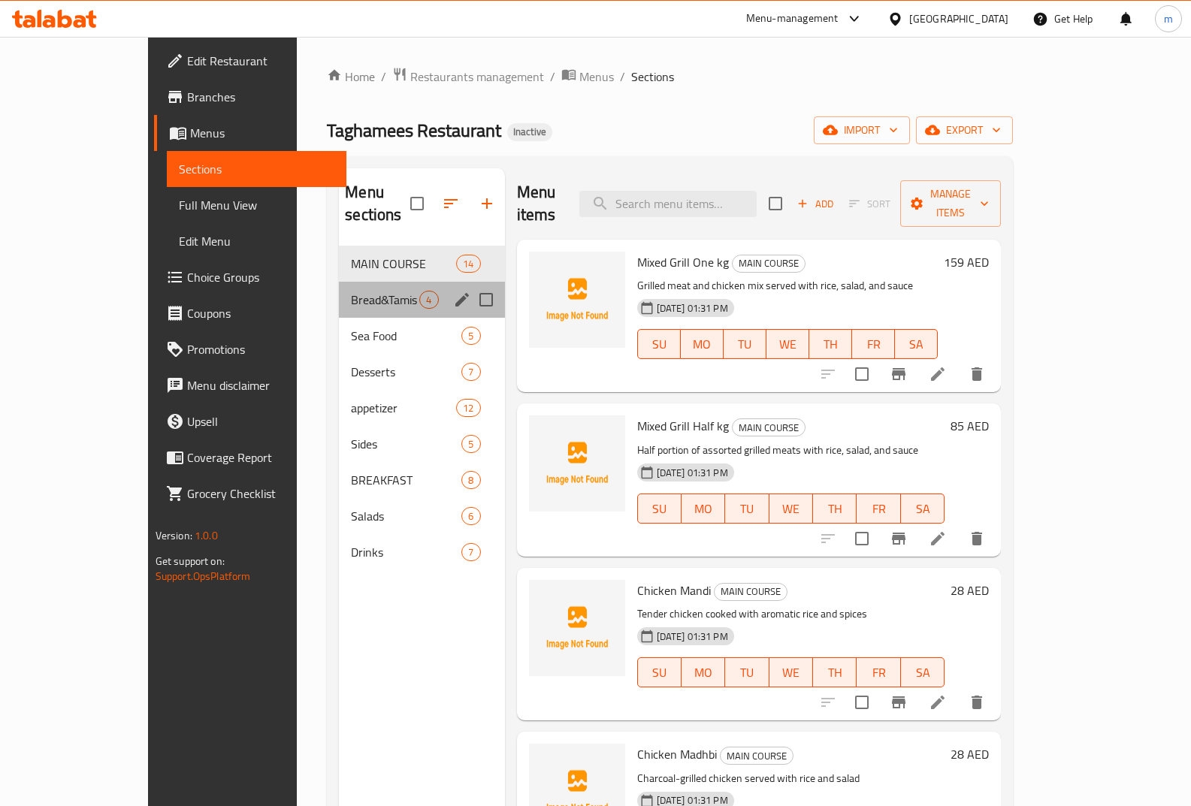
click at [351, 292] on div "Bread&Tamis 4" at bounding box center [421, 300] width 165 height 36
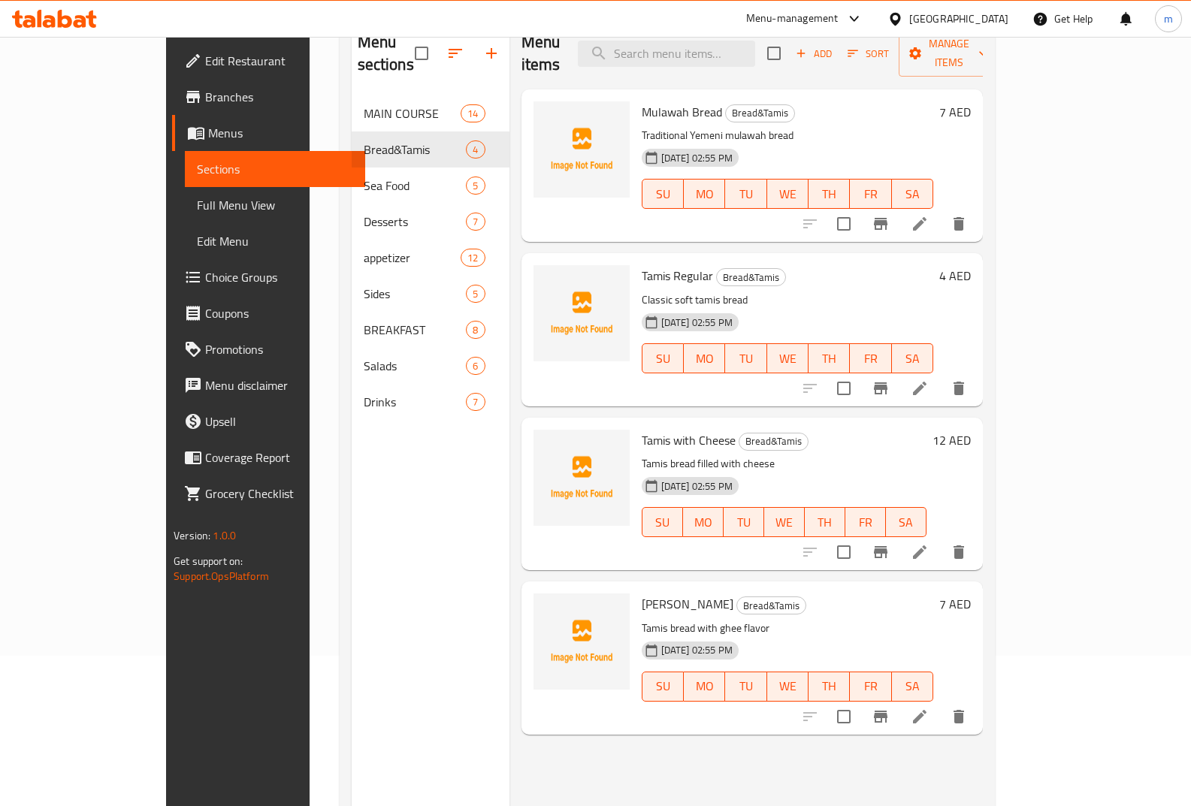
scroll to position [210, 0]
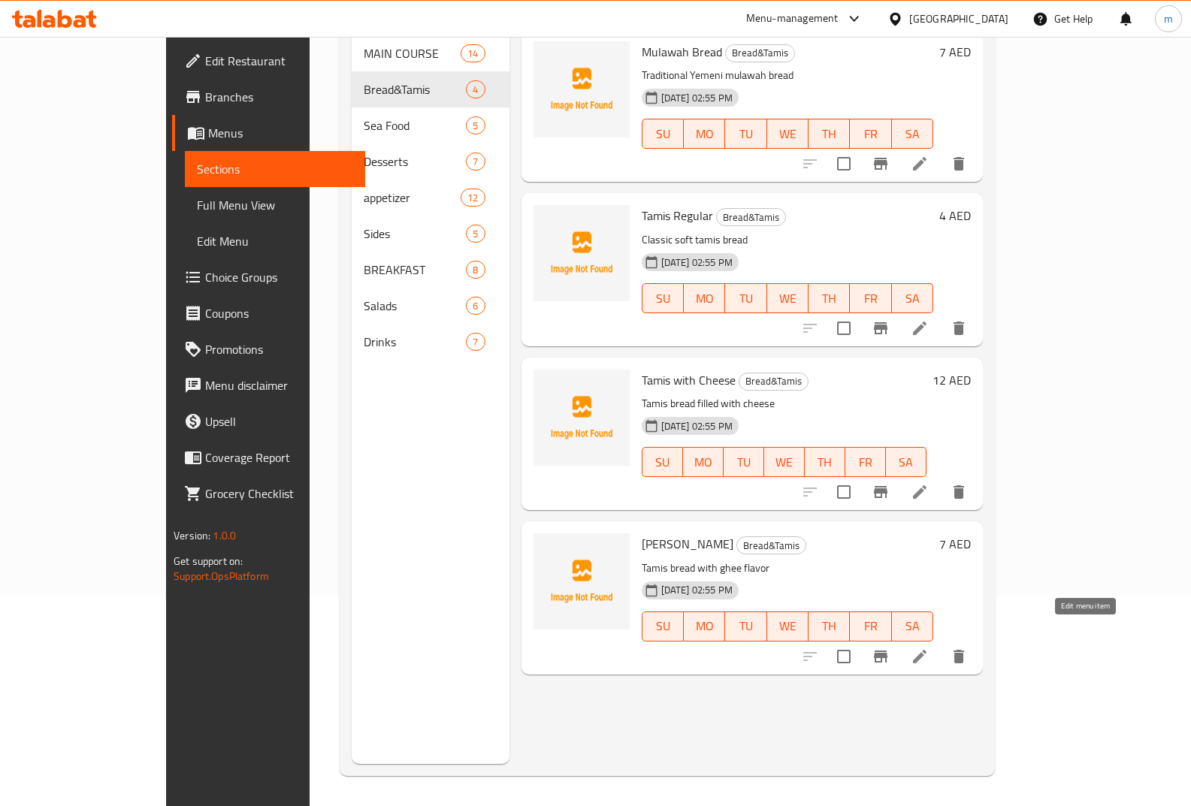
click at [929, 648] on icon at bounding box center [920, 657] width 18 height 18
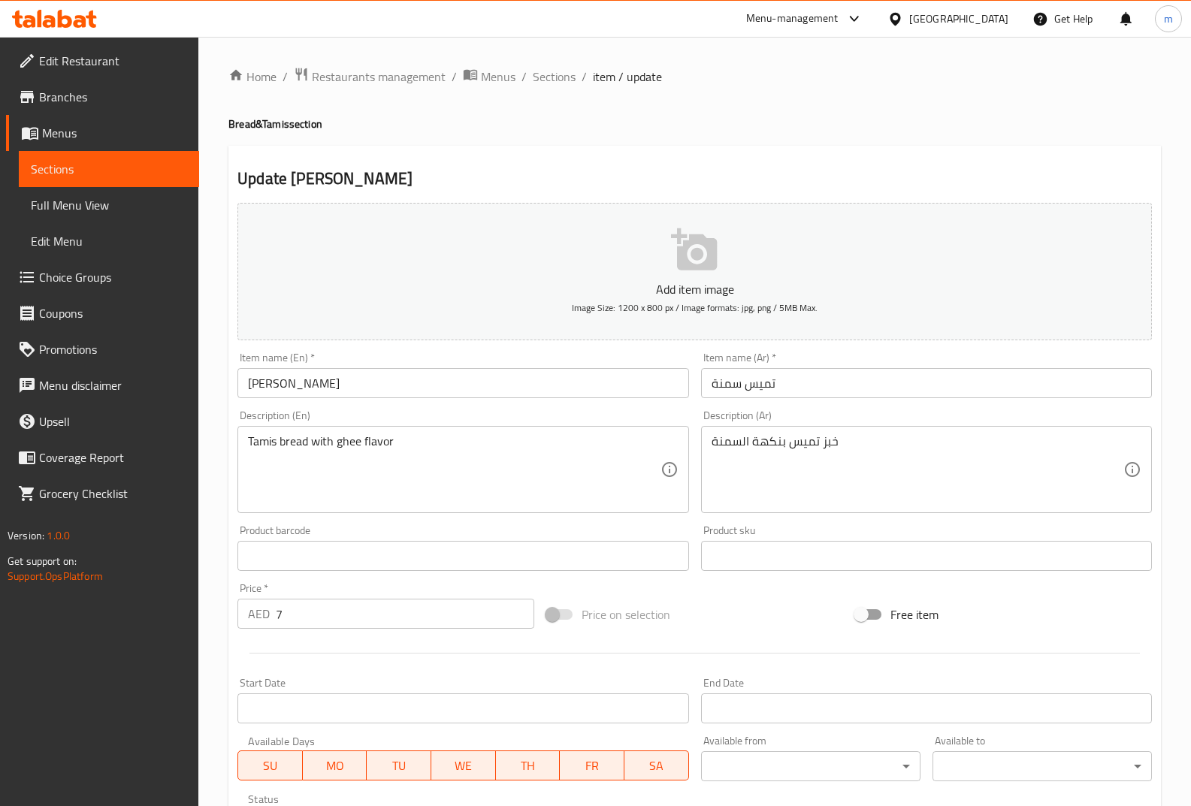
click at [129, 154] on link "Sections" at bounding box center [109, 169] width 180 height 36
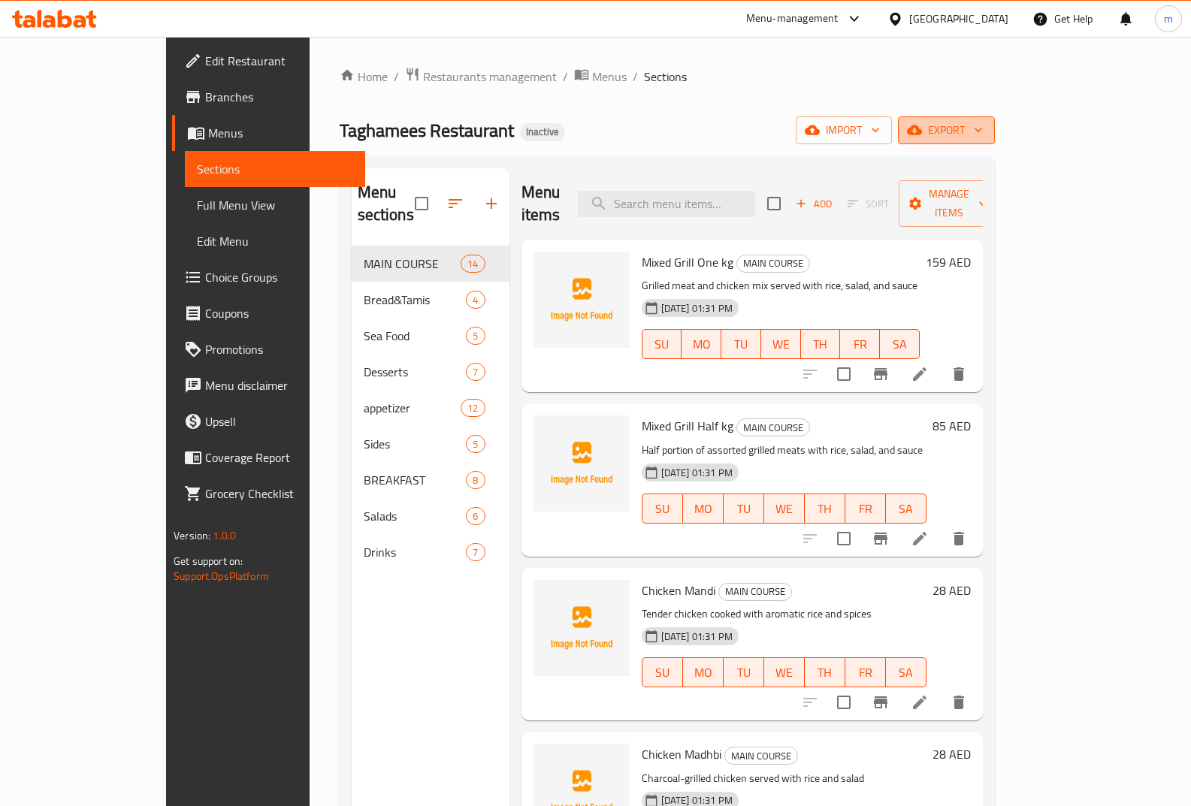
click at [983, 138] on span "export" at bounding box center [946, 130] width 73 height 19
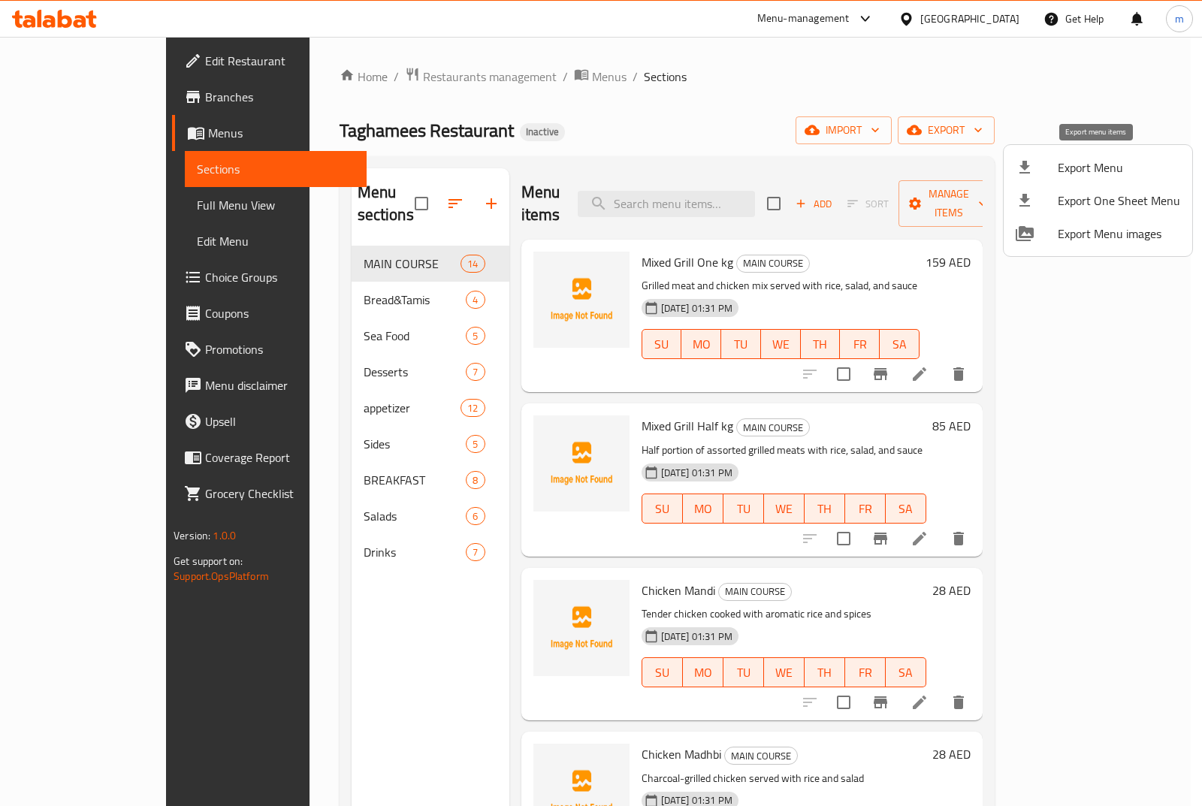
click at [1062, 164] on span "Export Menu" at bounding box center [1119, 168] width 123 height 18
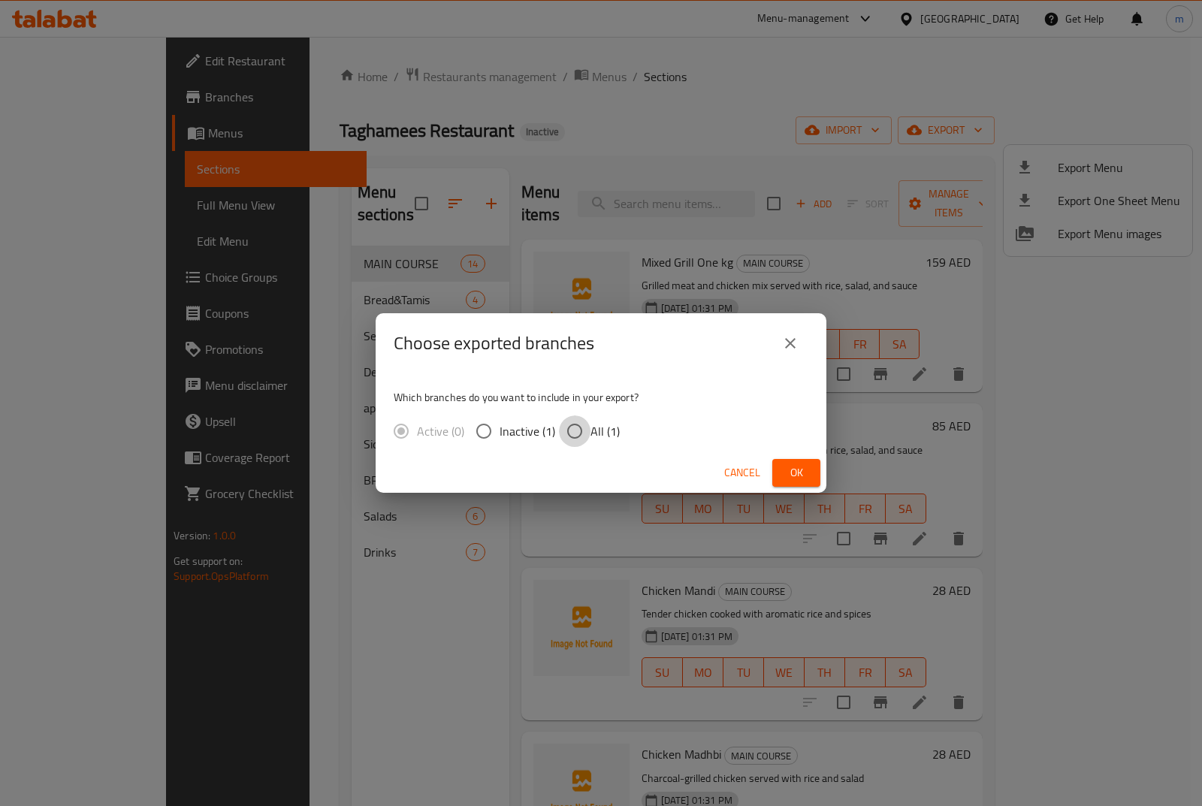
click at [577, 439] on input "All (1)" at bounding box center [575, 432] width 32 height 32
radio input "true"
click at [803, 469] on span "Ok" at bounding box center [797, 473] width 24 height 19
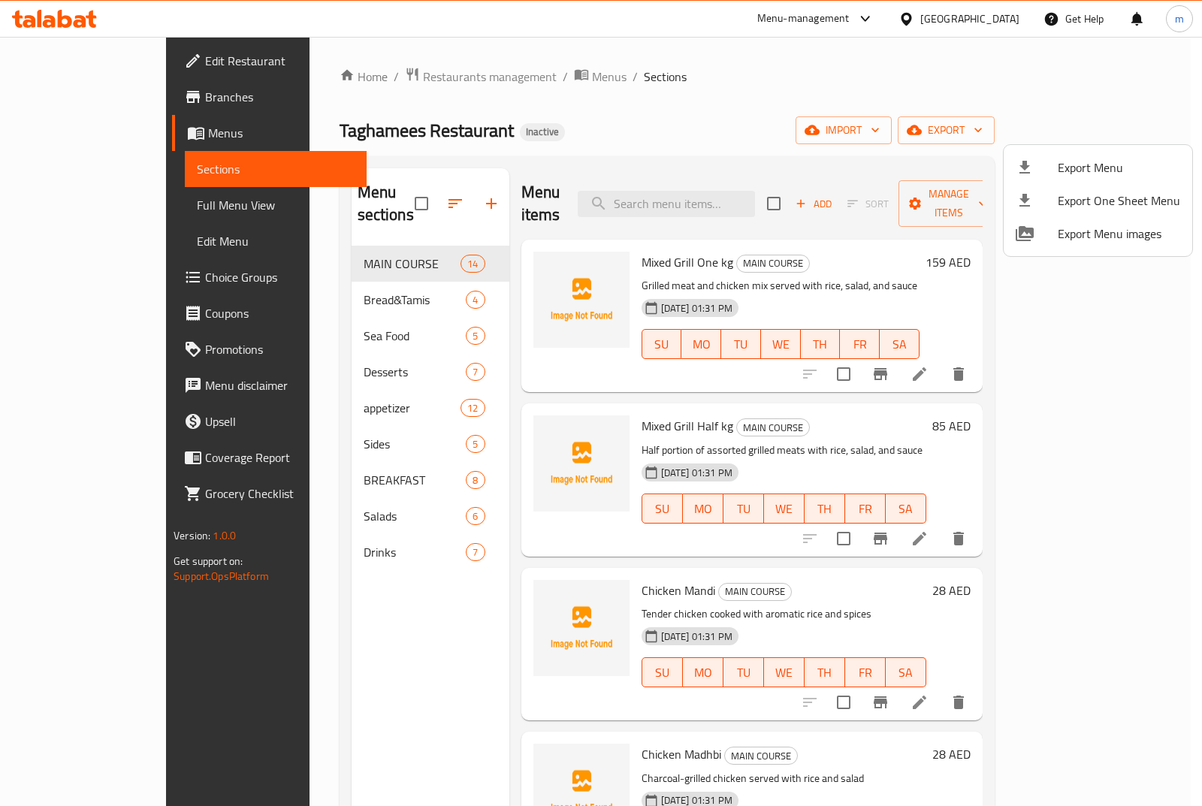
click at [132, 198] on div at bounding box center [601, 403] width 1202 height 806
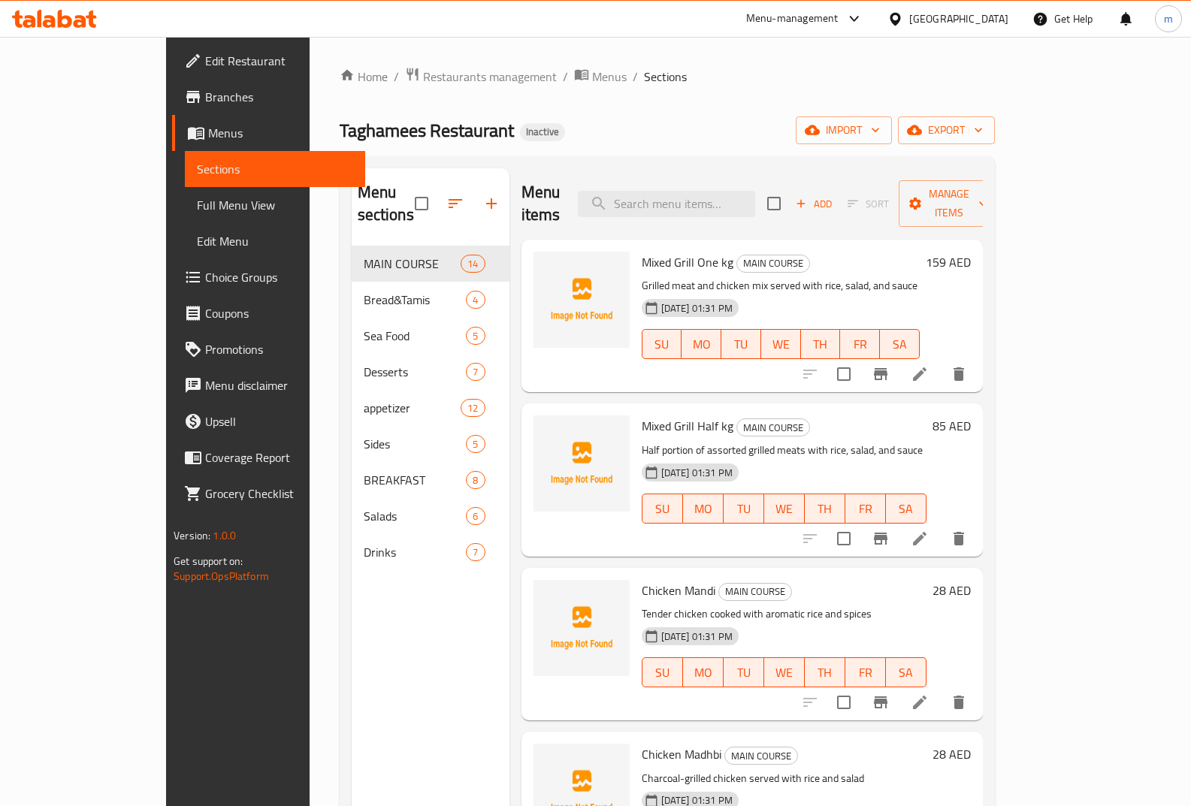
click at [197, 200] on span "Full Menu View" at bounding box center [275, 205] width 156 height 18
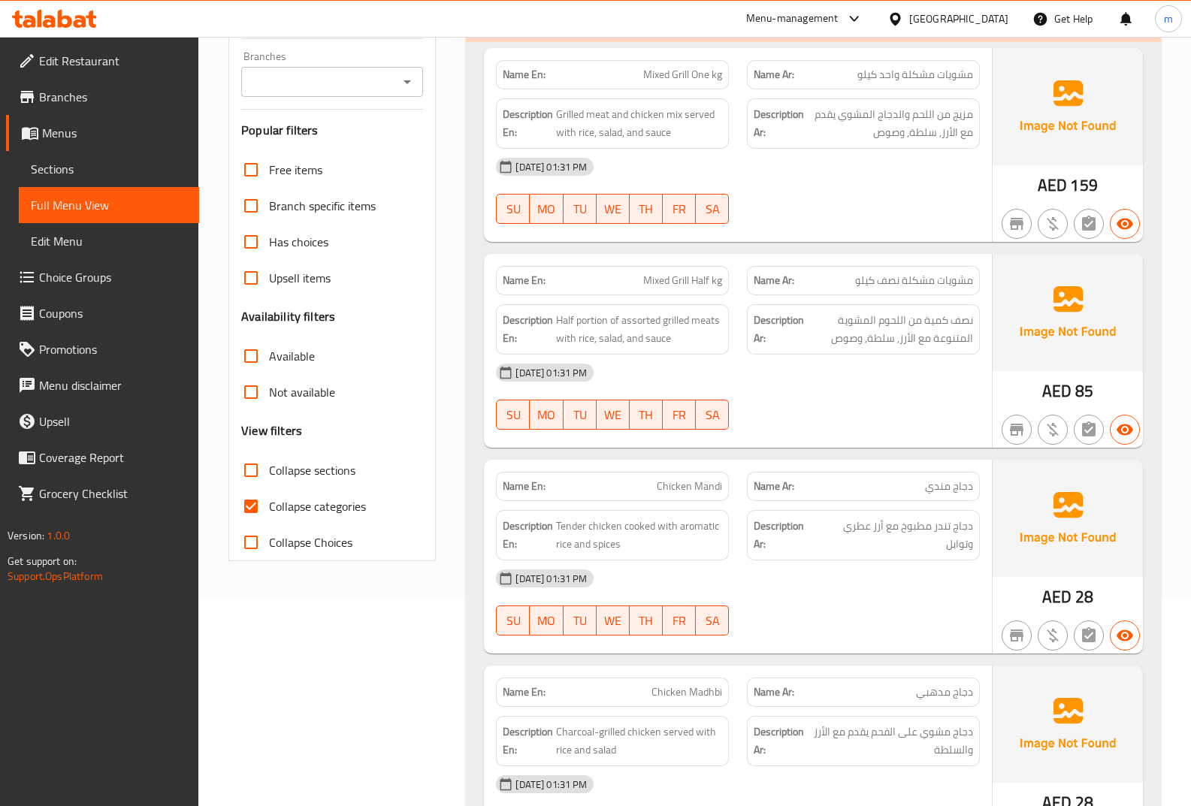
scroll to position [225, 0]
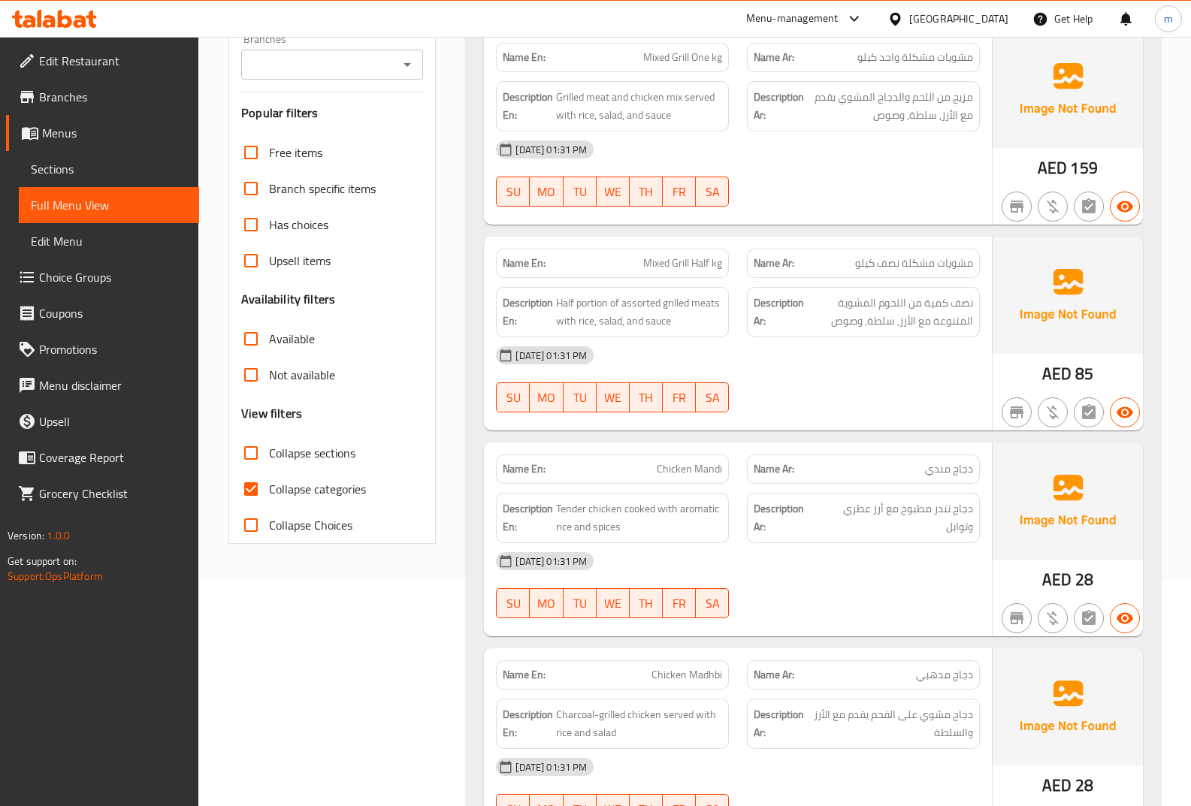
click at [253, 487] on input "Collapse categories" at bounding box center [251, 489] width 36 height 36
checkbox input "false"
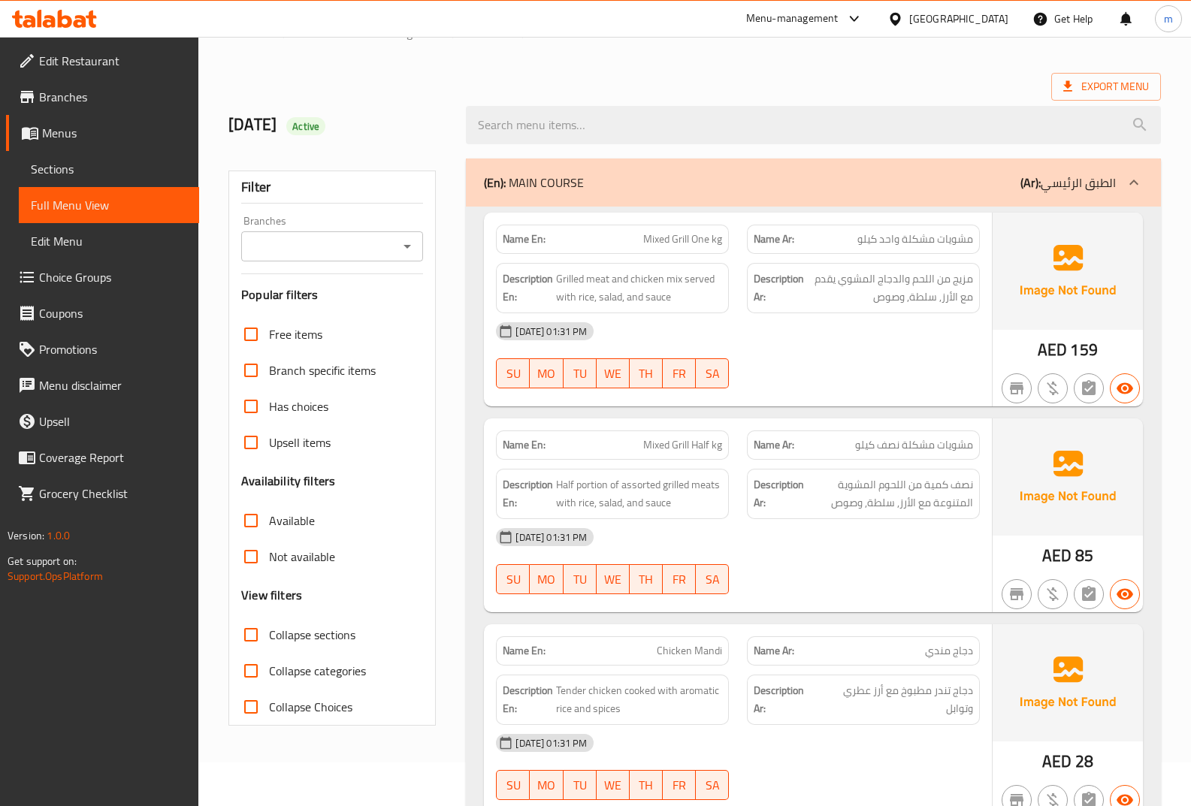
scroll to position [0, 0]
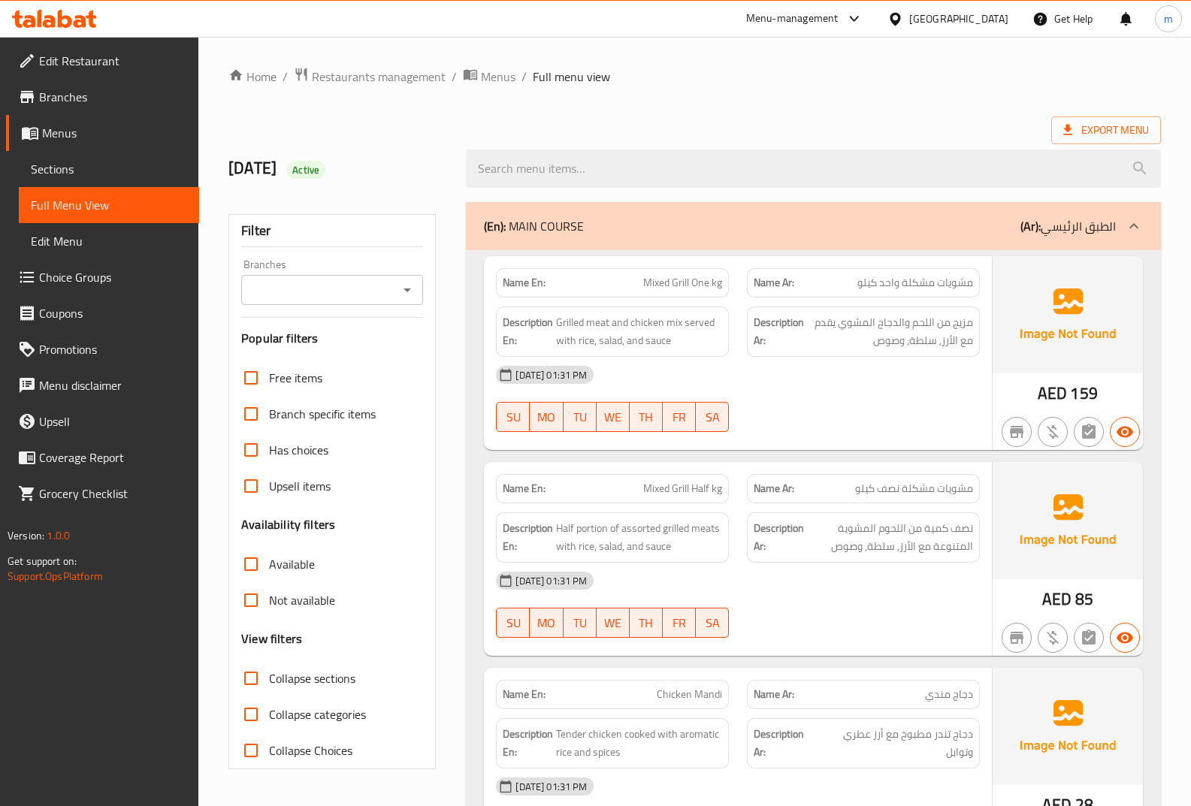
click at [1140, 221] on icon at bounding box center [1134, 226] width 18 height 18
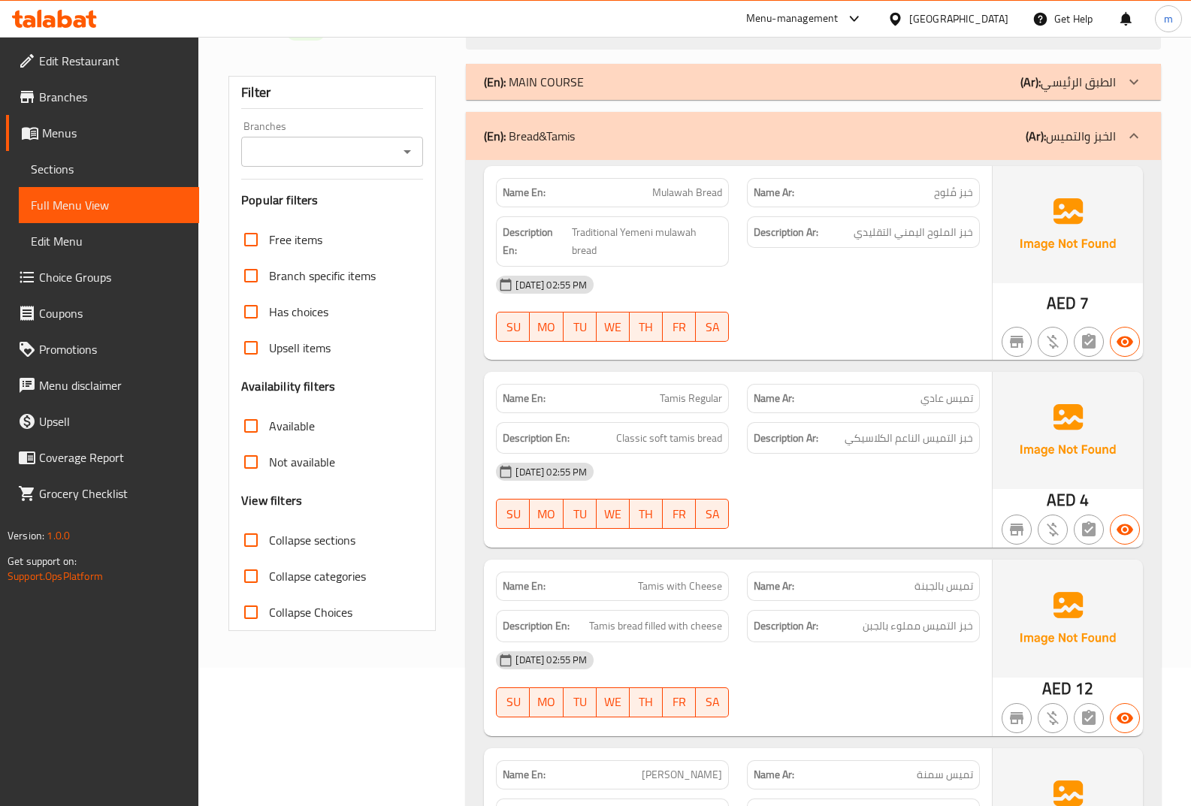
scroll to position [150, 0]
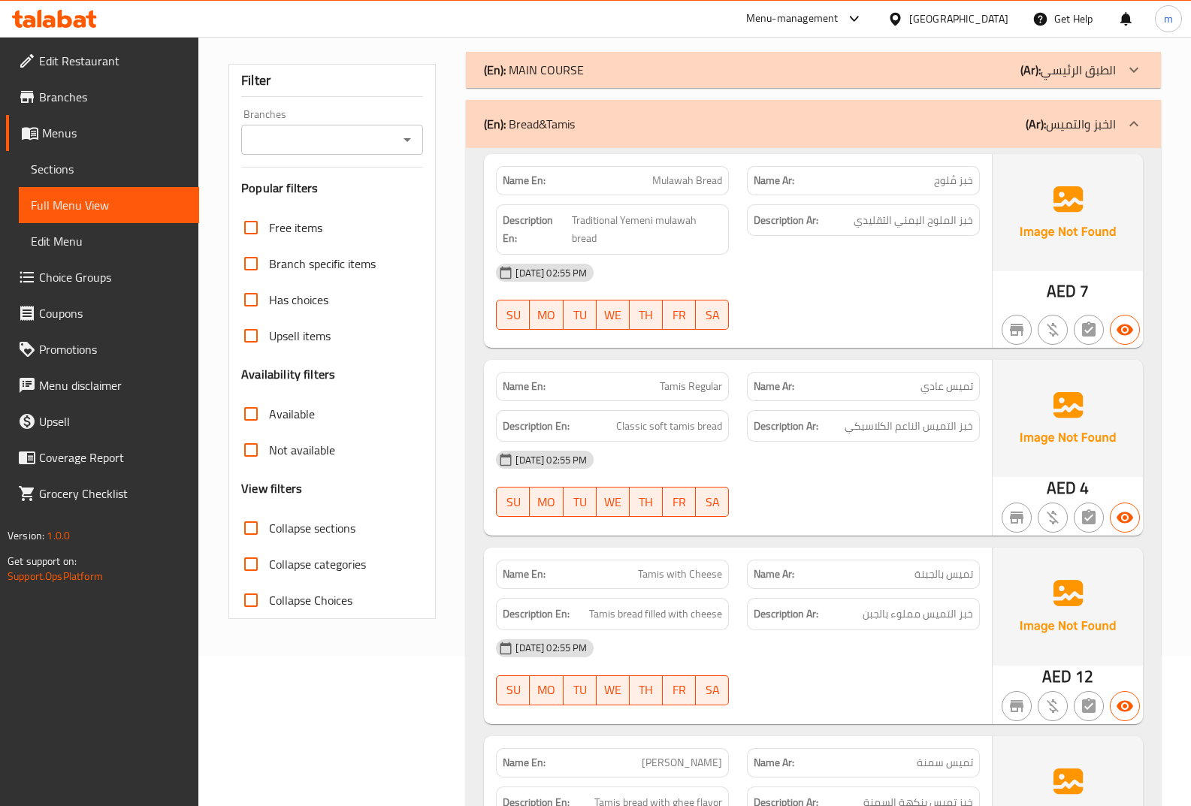
click at [259, 535] on input "Collapse sections" at bounding box center [251, 528] width 36 height 36
checkbox input "true"
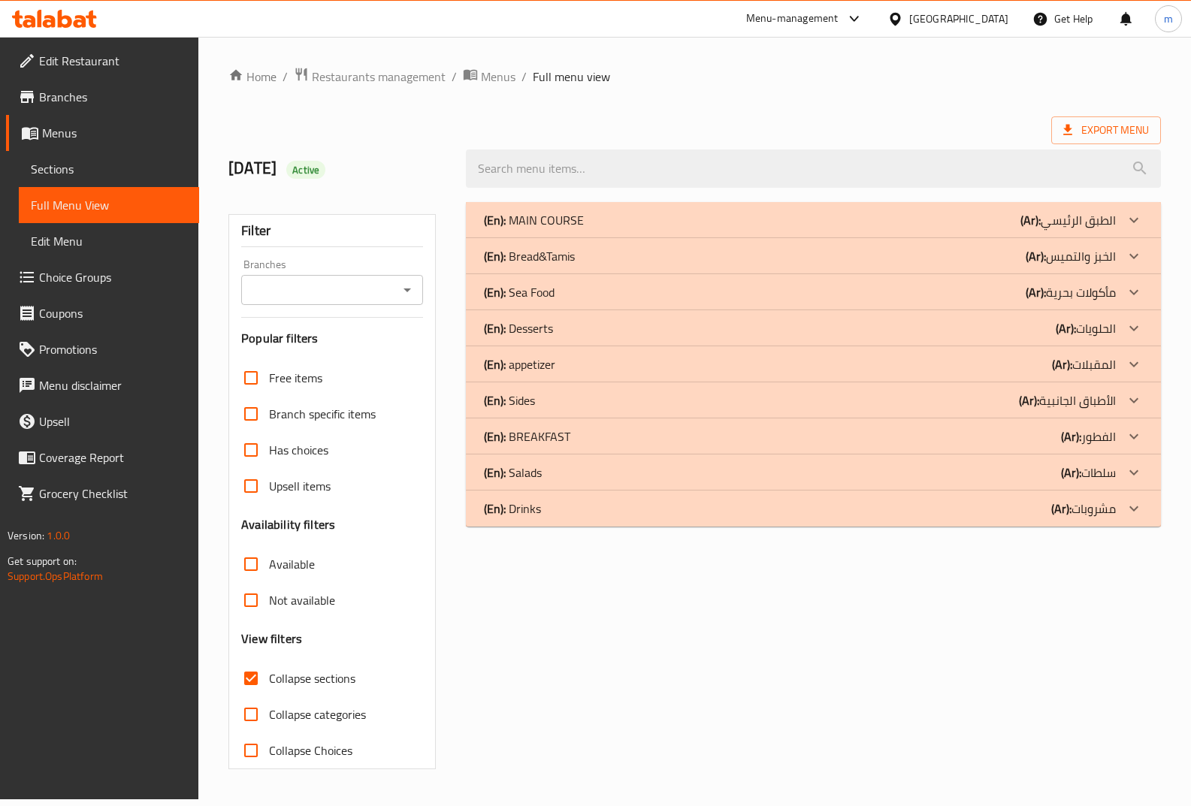
scroll to position [0, 0]
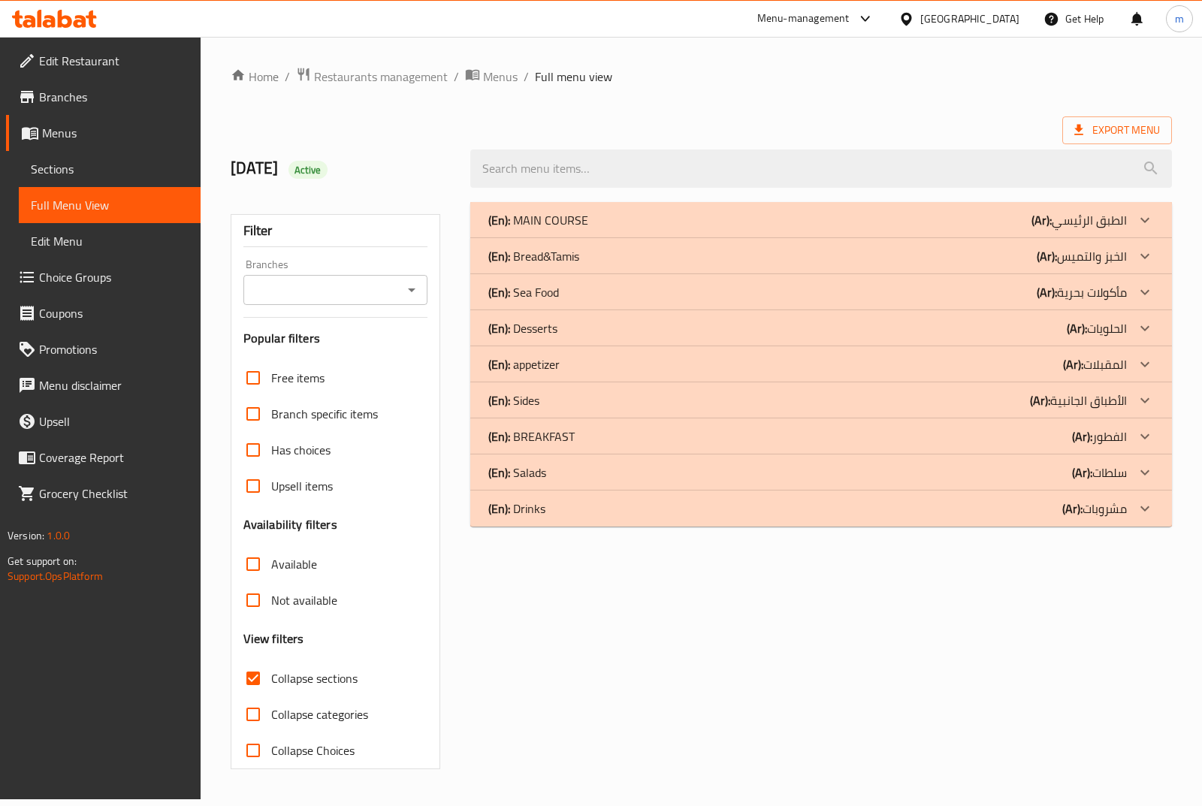
click at [1002, 253] on div "(En): Bread&Tamis (Ar): الخبز والتميس" at bounding box center [808, 256] width 639 height 18
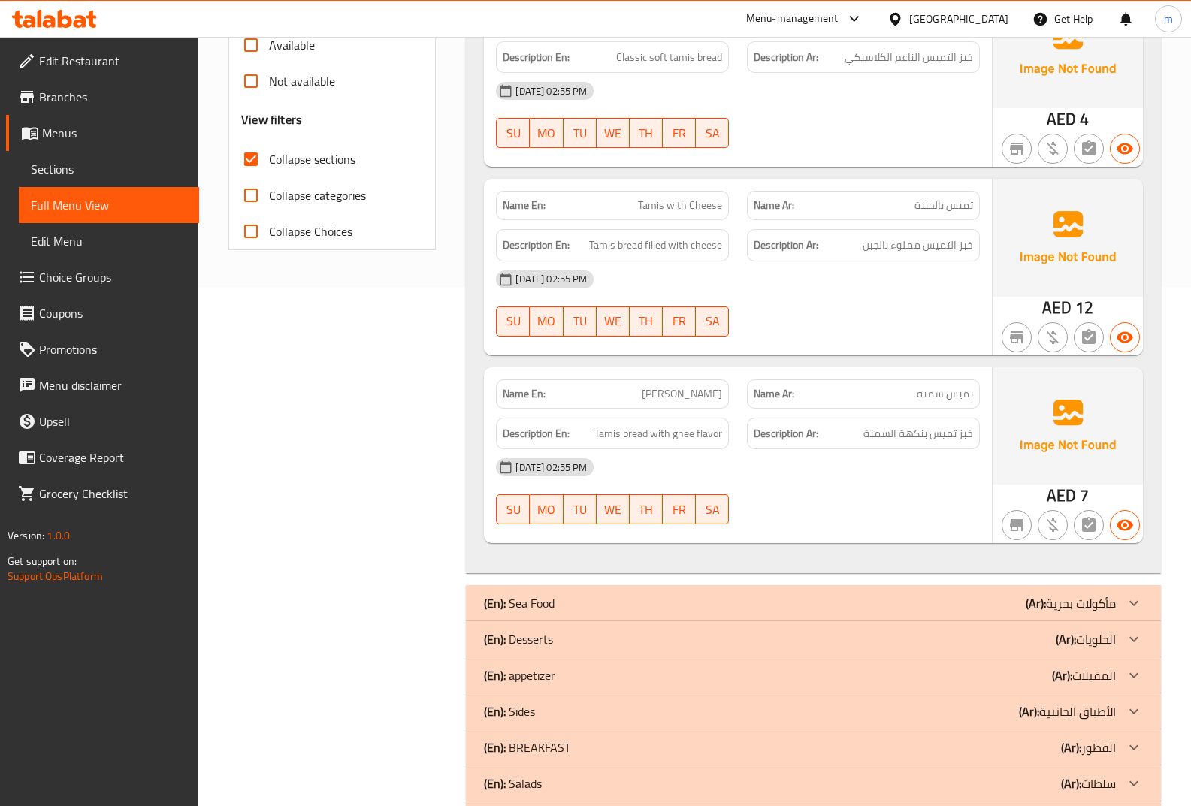
scroll to position [581, 0]
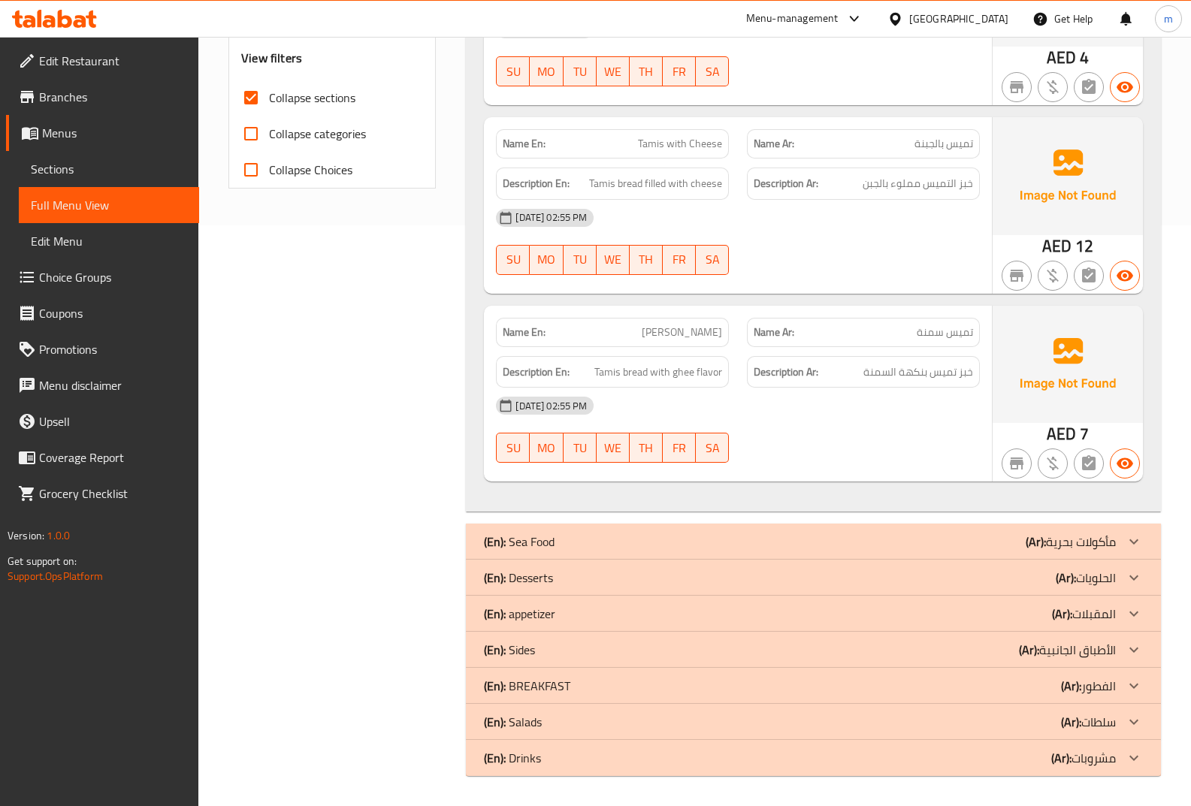
click at [1054, 575] on div "(En): Desserts (Ar): الحلويات" at bounding box center [800, 578] width 632 height 18
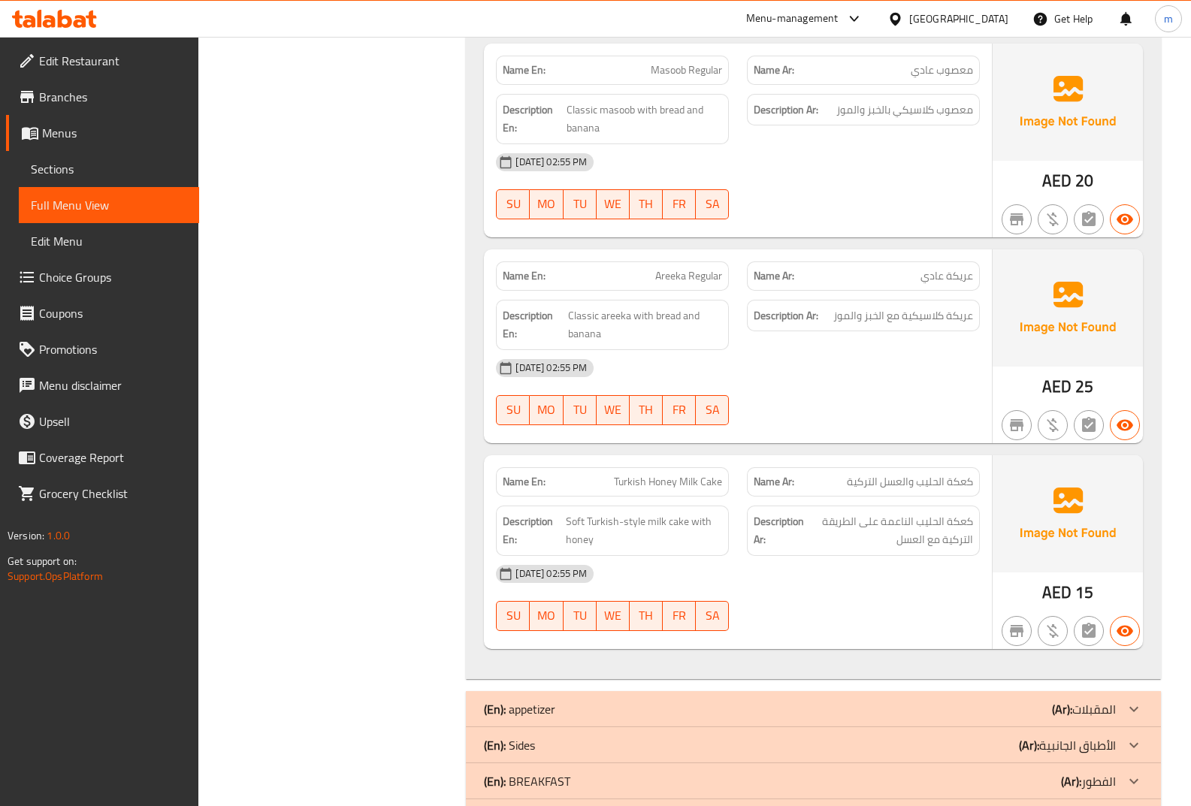
scroll to position [2047, 0]
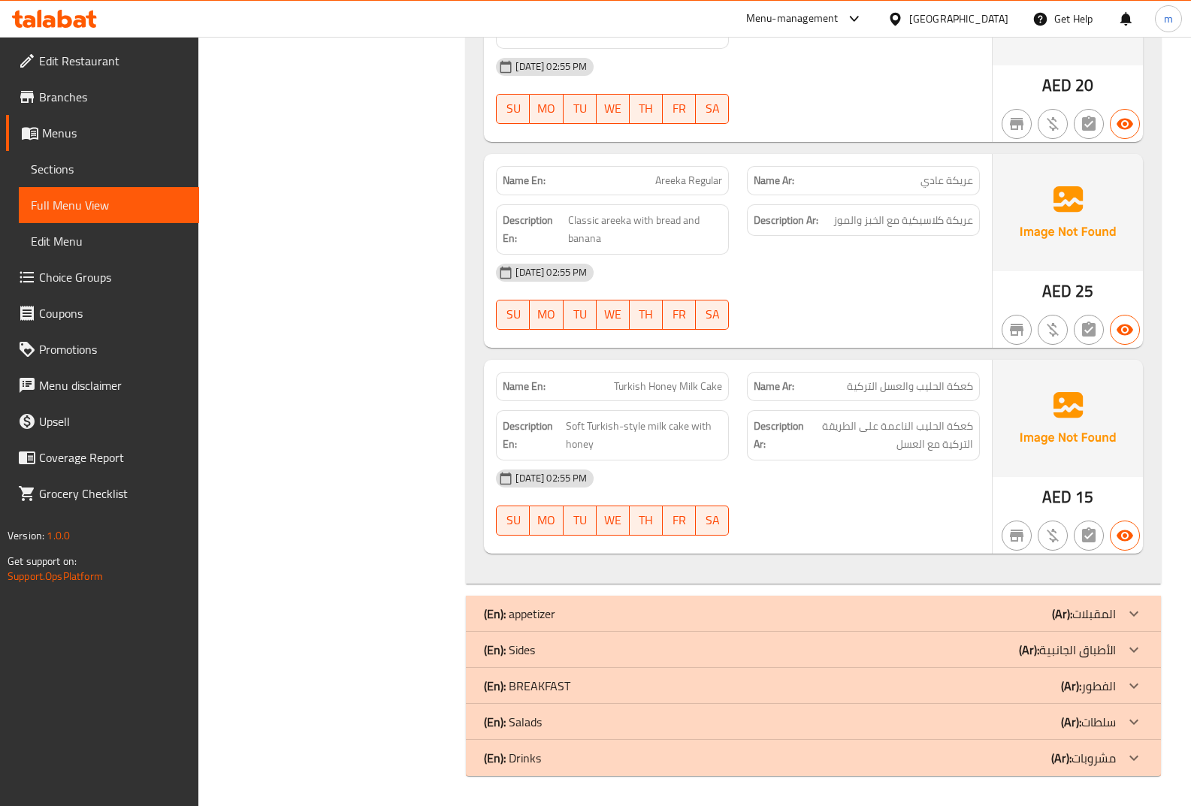
click at [966, 650] on div "(En): Sides (Ar): الأطباق الجانبية" at bounding box center [800, 650] width 632 height 18
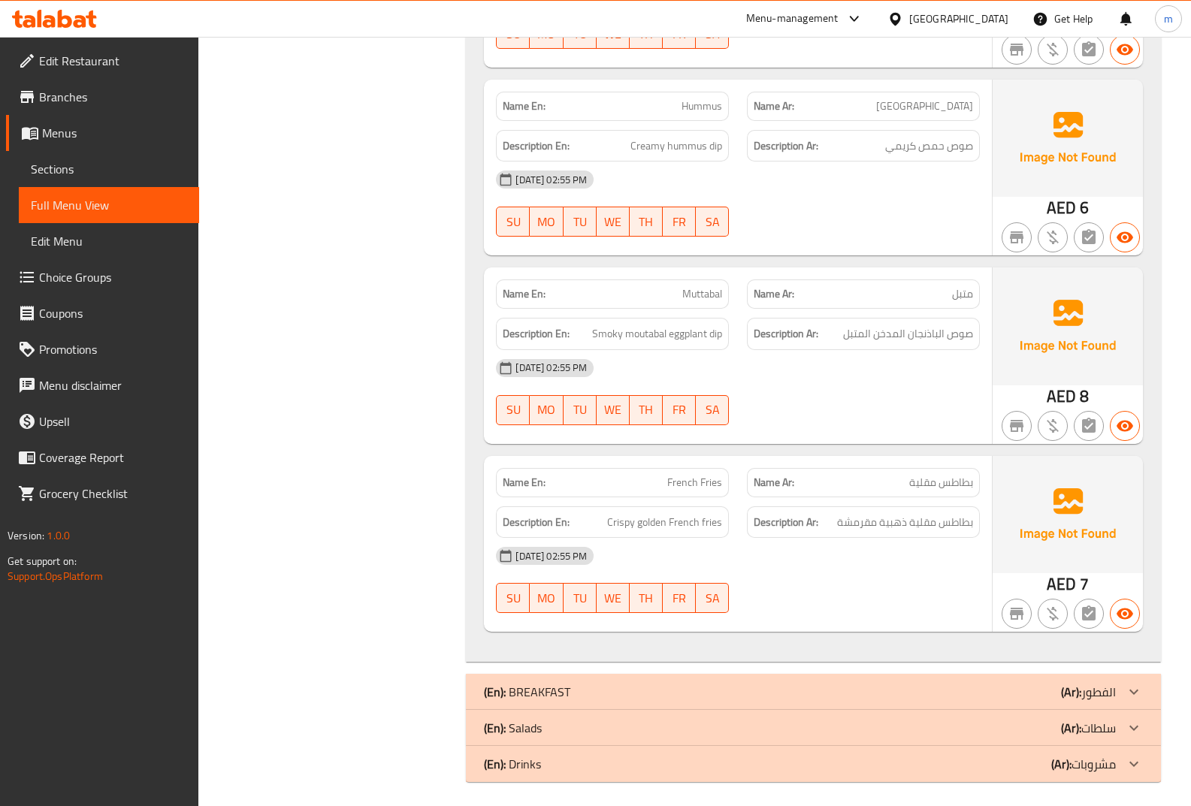
scroll to position [3066, 0]
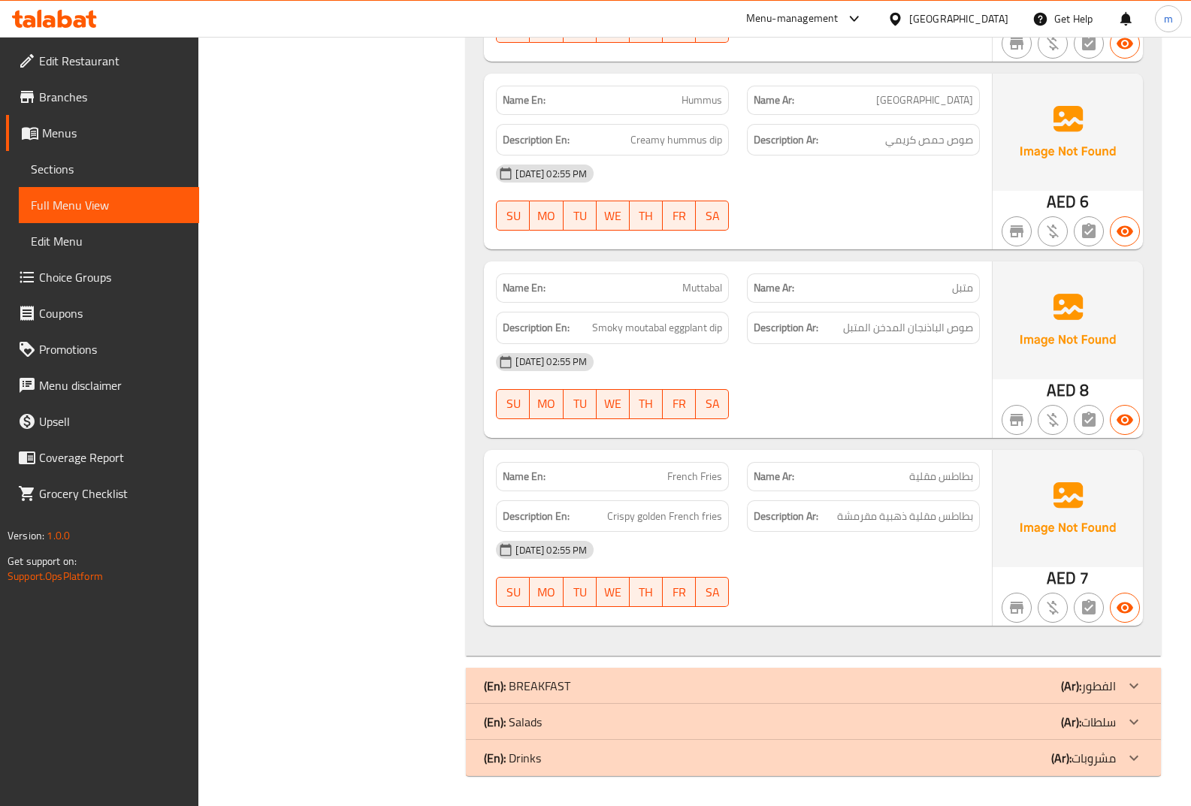
click at [1001, 712] on div "(En): Salads (Ar): سلطات" at bounding box center [813, 722] width 695 height 36
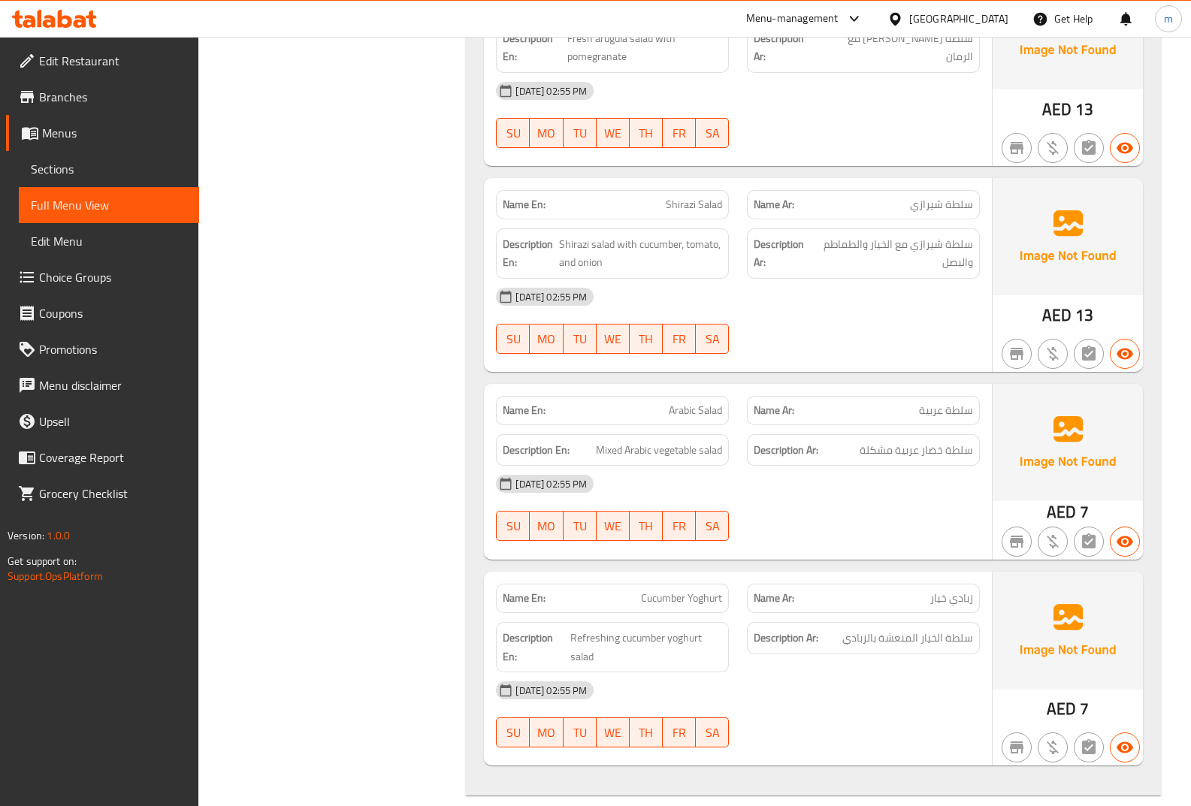
scroll to position [4343, 0]
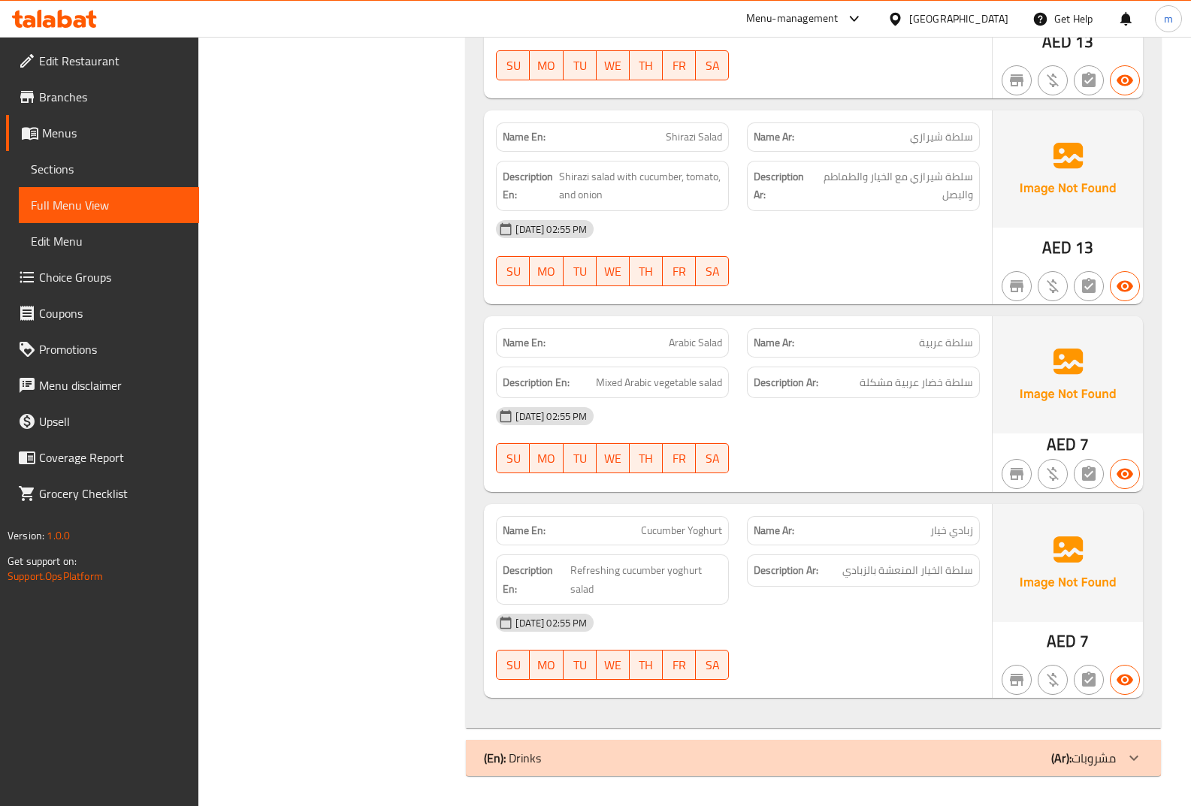
click at [965, 761] on div "(En): Drinks (Ar): مشروبات" at bounding box center [800, 758] width 632 height 18
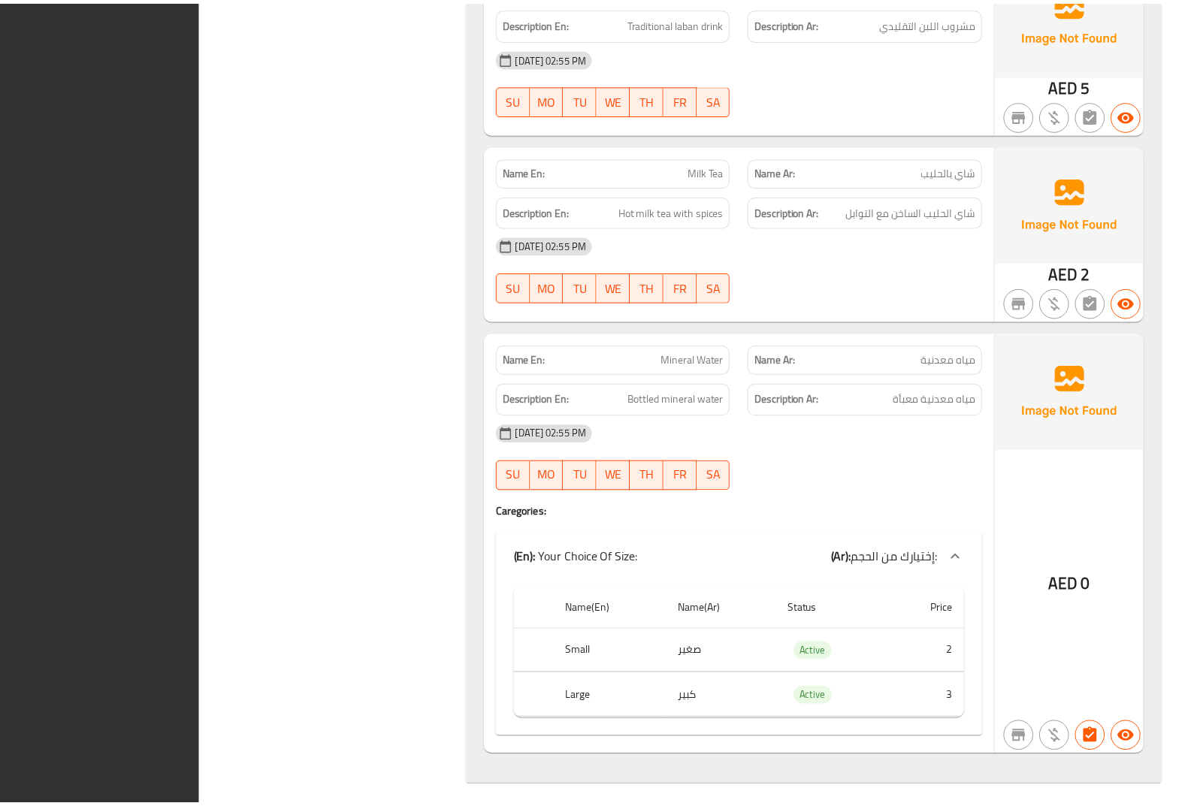
scroll to position [5908, 0]
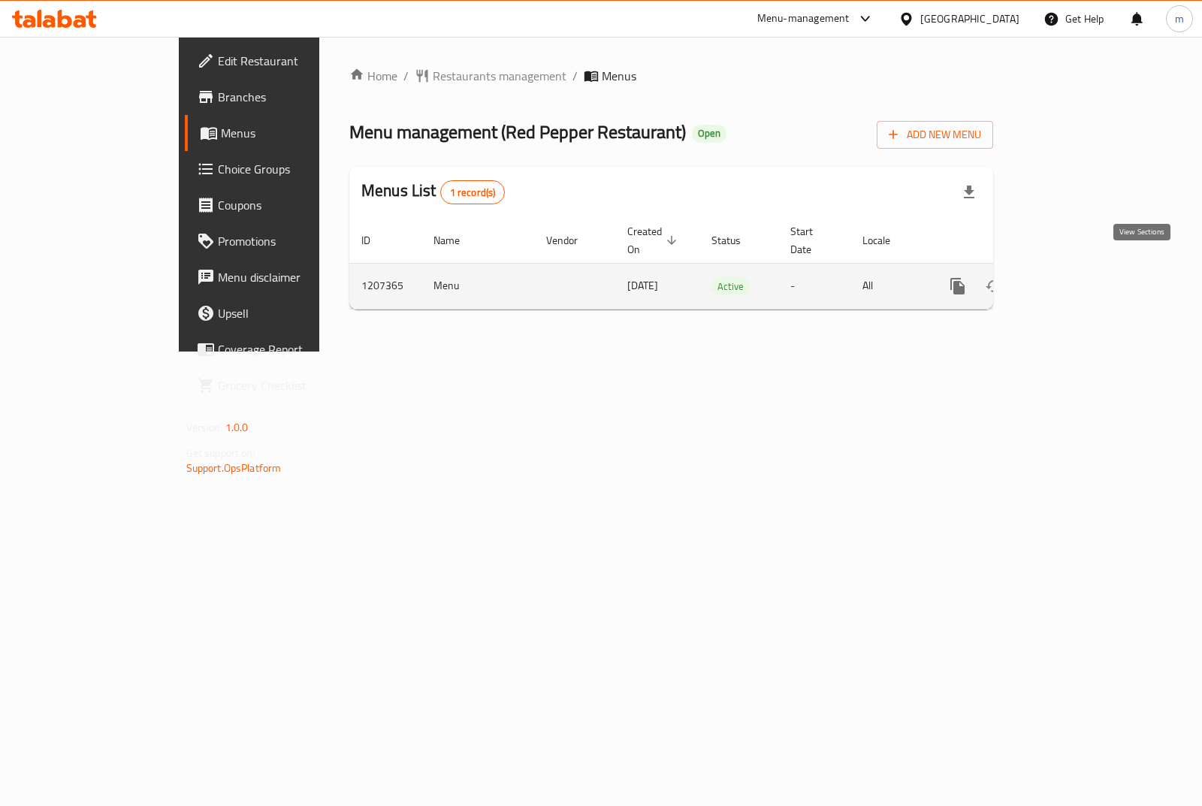
click at [1075, 277] on icon "enhanced table" at bounding box center [1066, 286] width 18 height 18
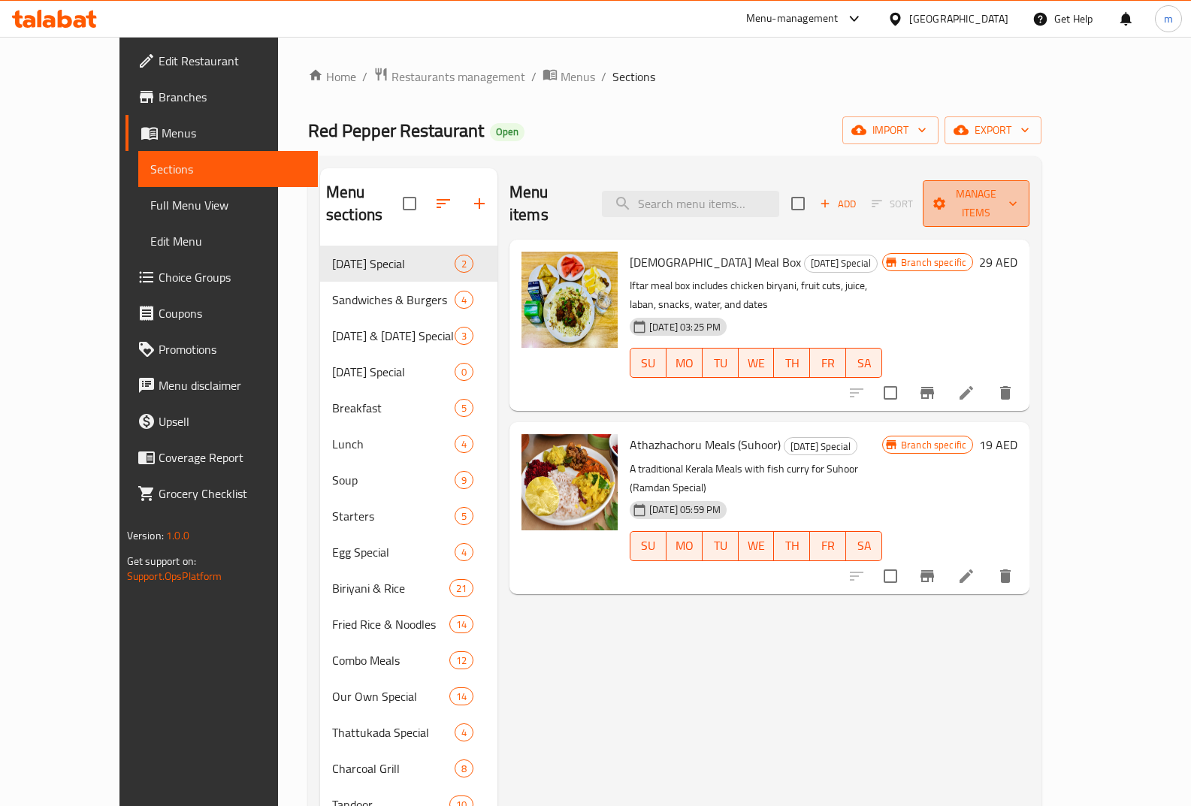
click at [1018, 191] on span "Manage items" at bounding box center [976, 204] width 83 height 38
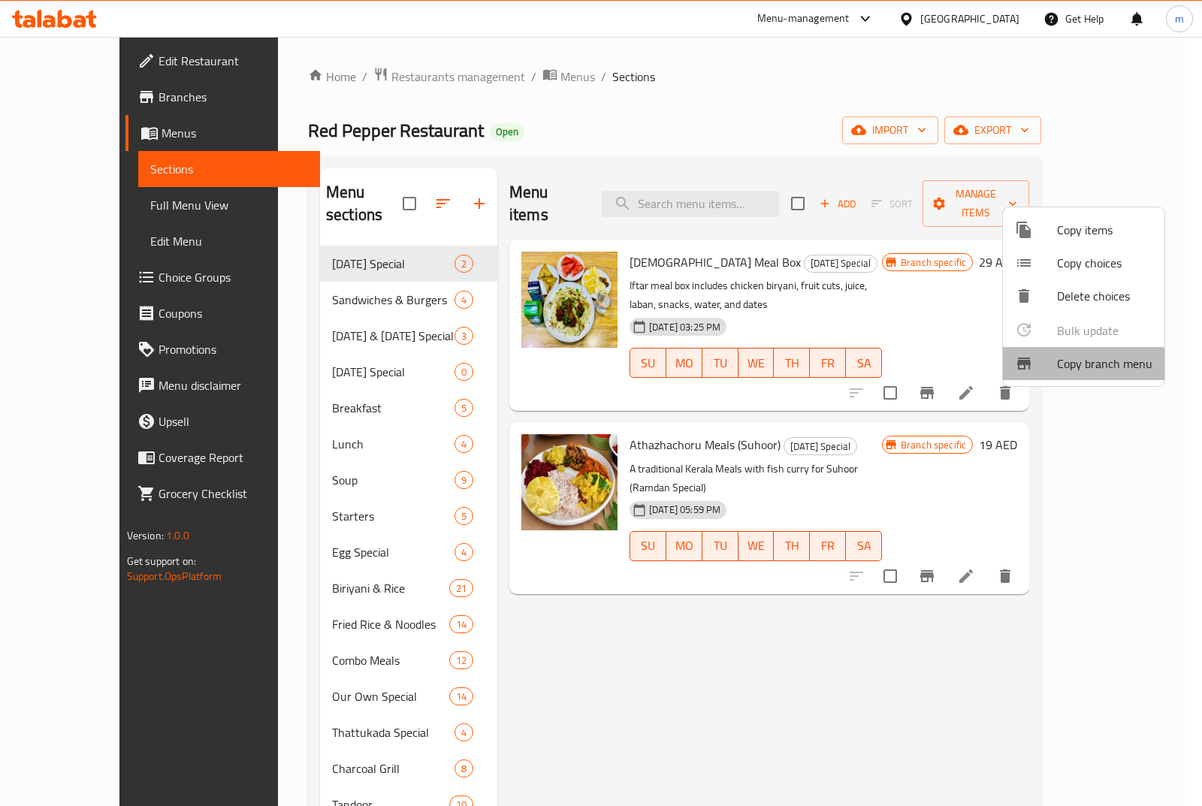
click at [1074, 370] on span "Copy branch menu" at bounding box center [1104, 364] width 95 height 18
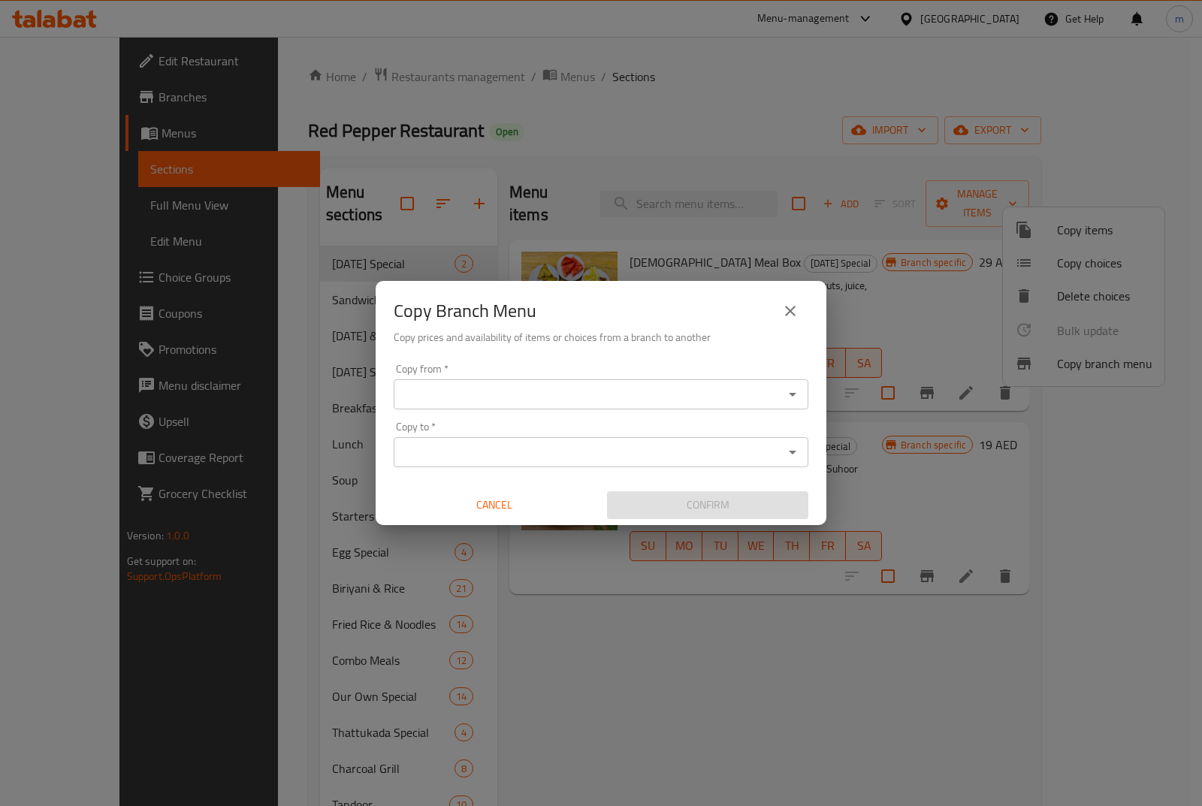
click at [791, 310] on icon "close" at bounding box center [790, 311] width 11 height 11
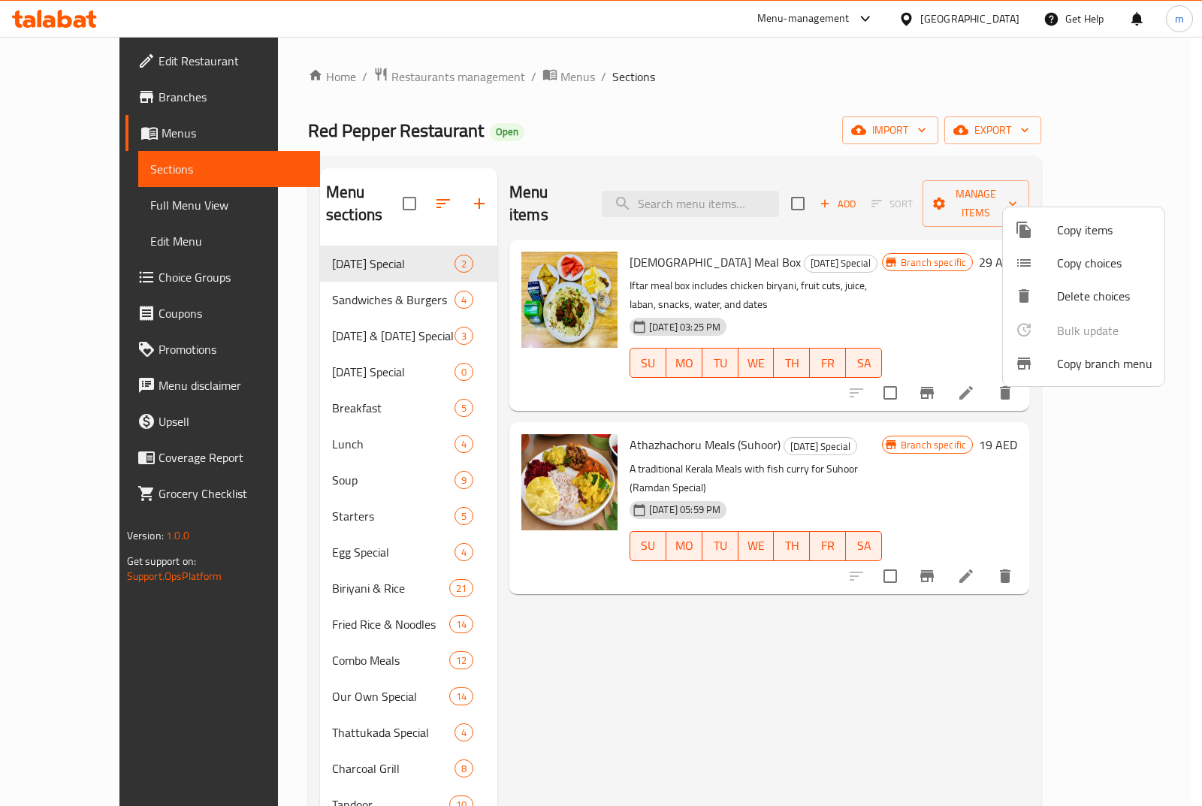
click at [1124, 133] on div at bounding box center [601, 403] width 1202 height 806
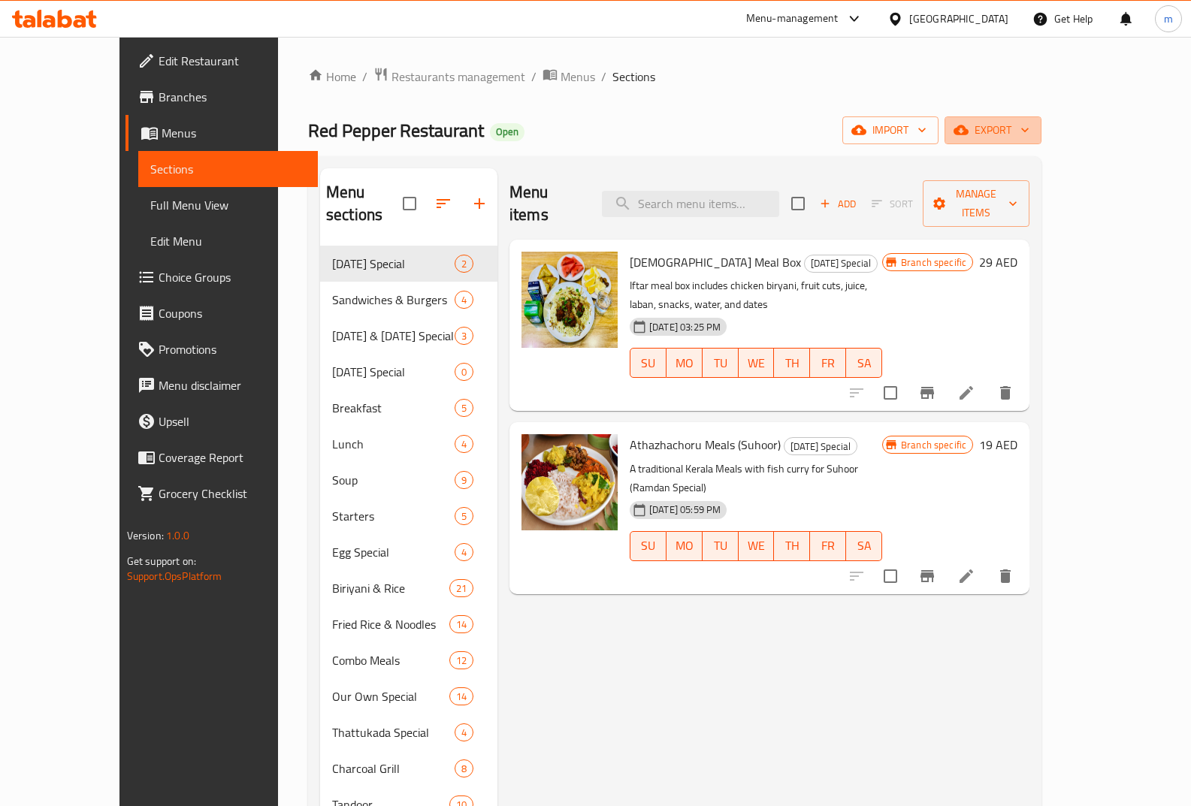
click at [1030, 133] on span "export" at bounding box center [993, 130] width 73 height 19
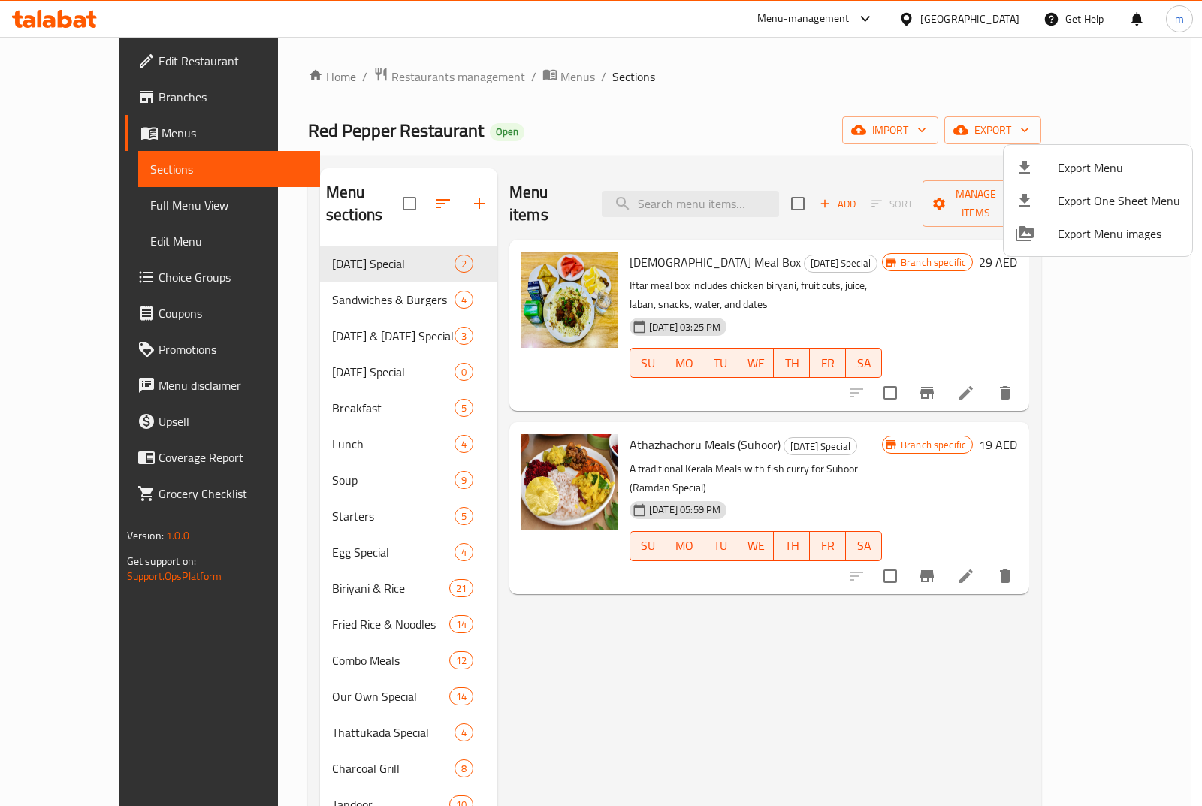
click at [864, 117] on div at bounding box center [601, 403] width 1202 height 806
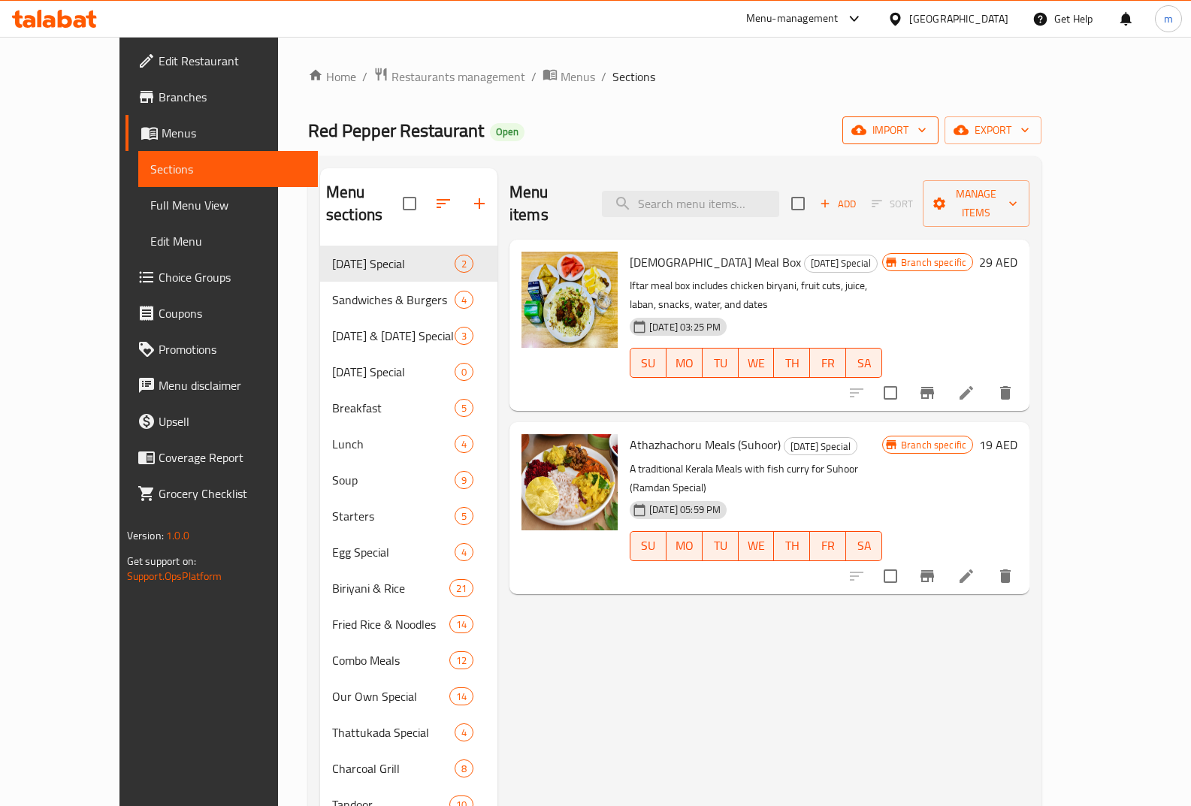
click at [930, 126] on icon "button" at bounding box center [922, 130] width 15 height 15
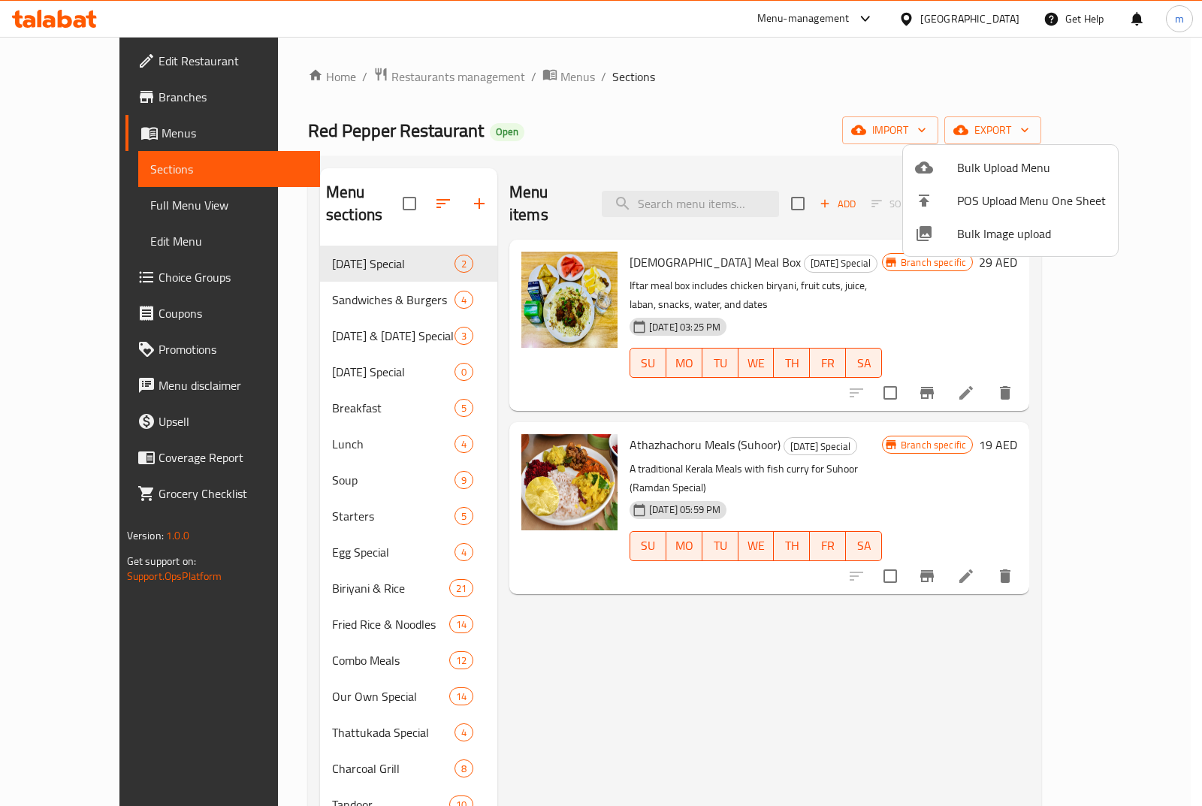
click at [1148, 126] on div at bounding box center [601, 403] width 1202 height 806
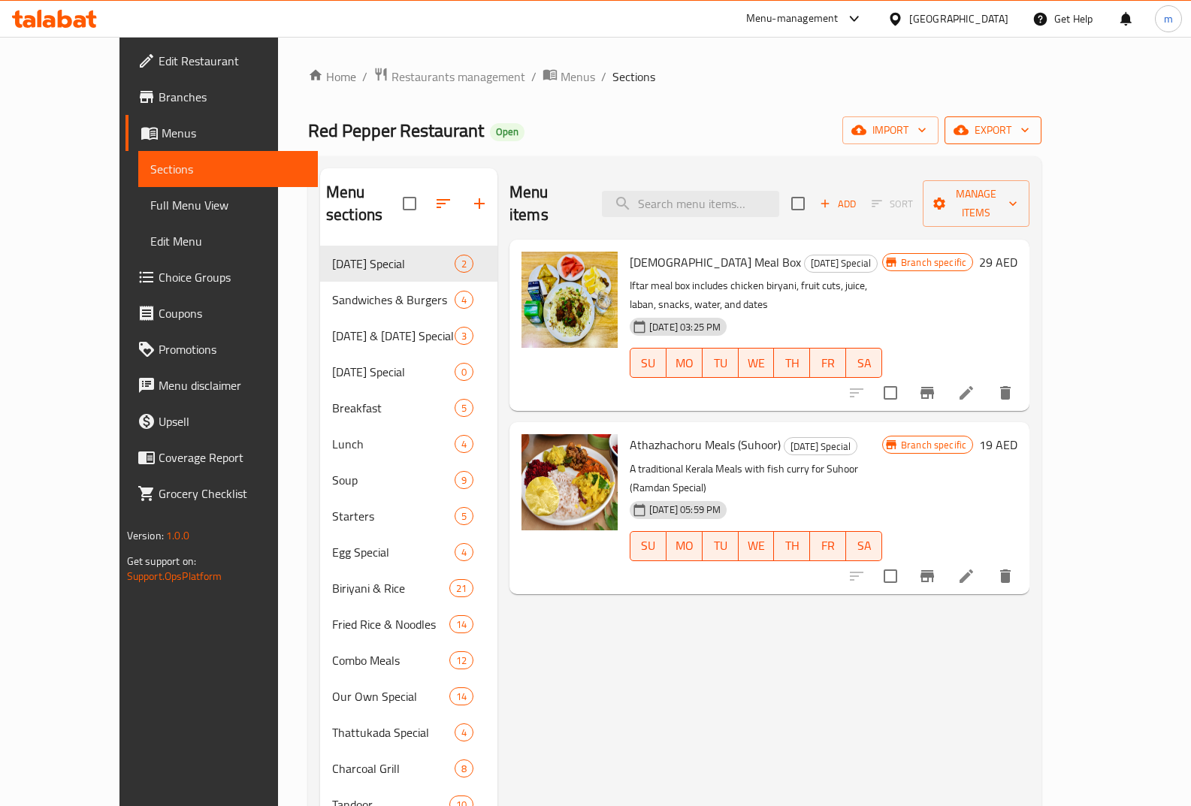
click at [1029, 129] on icon "button" at bounding box center [1025, 131] width 8 height 5
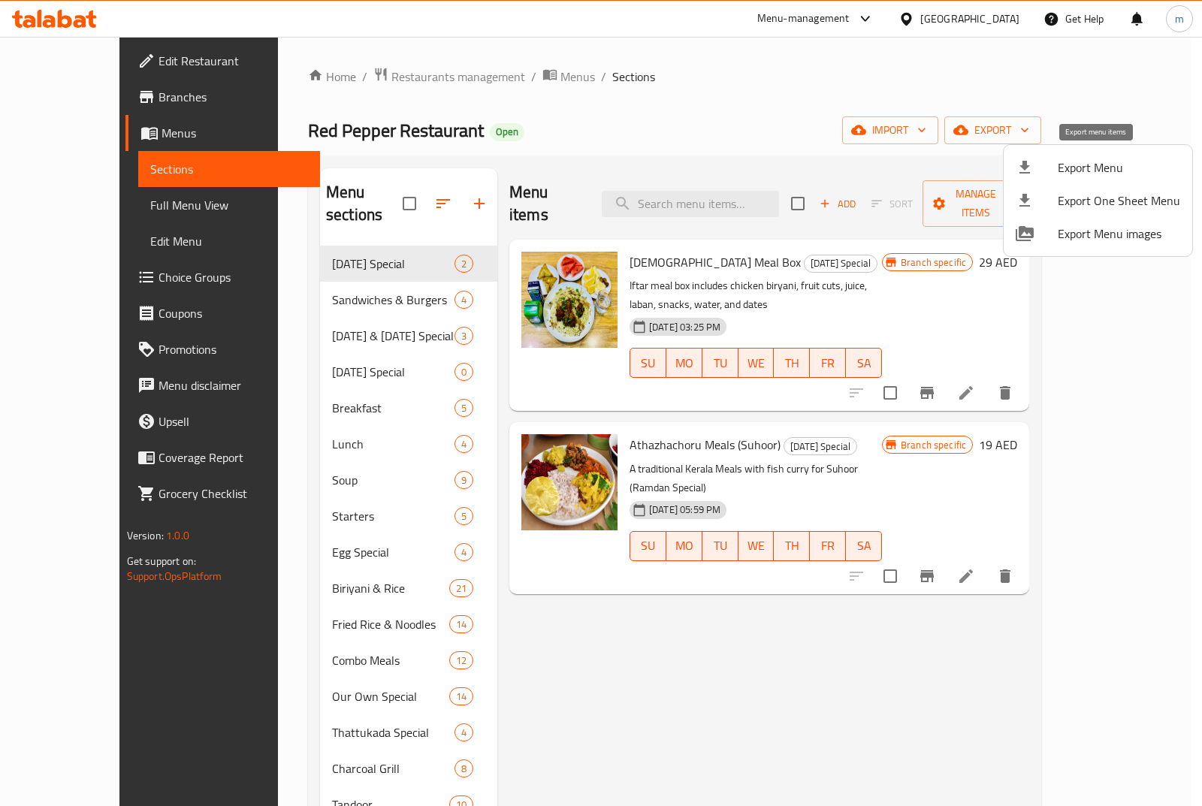
click at [1111, 175] on span "Export Menu" at bounding box center [1119, 168] width 123 height 18
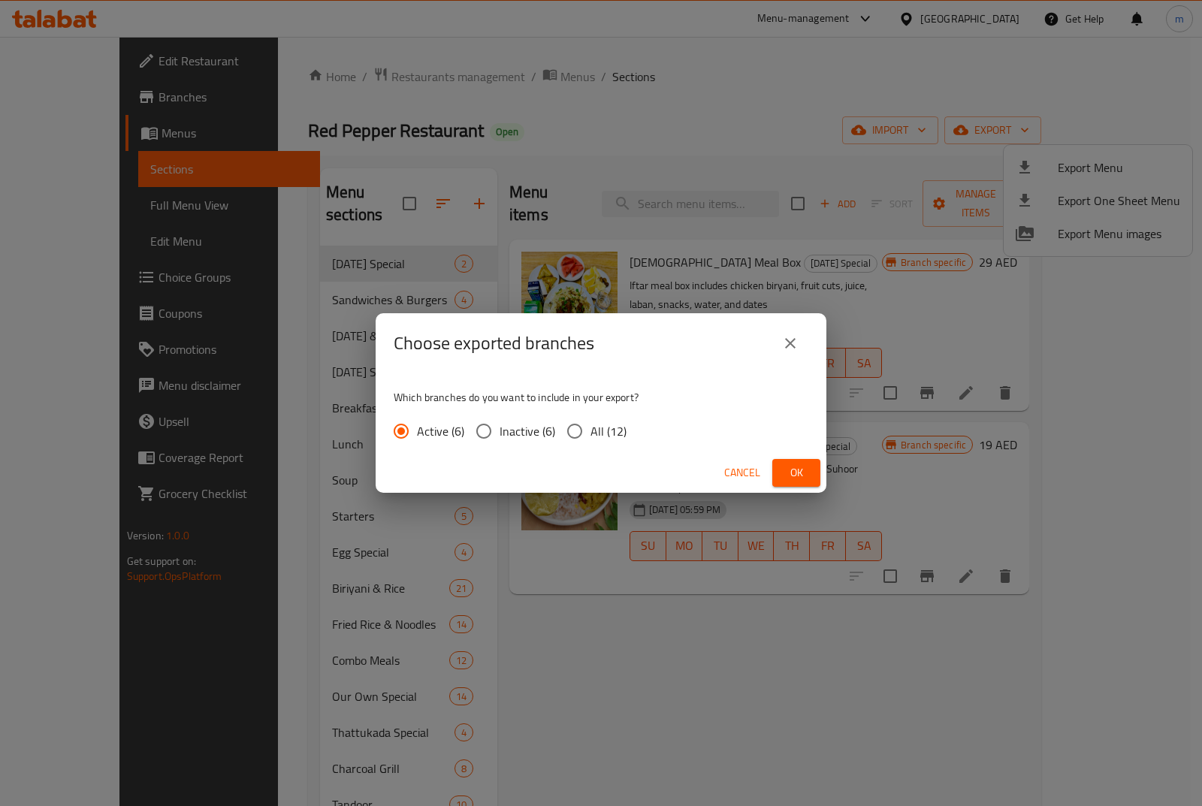
click at [580, 432] on input "All (12)" at bounding box center [575, 432] width 32 height 32
radio input "true"
click at [815, 473] on button "Ok" at bounding box center [797, 473] width 48 height 28
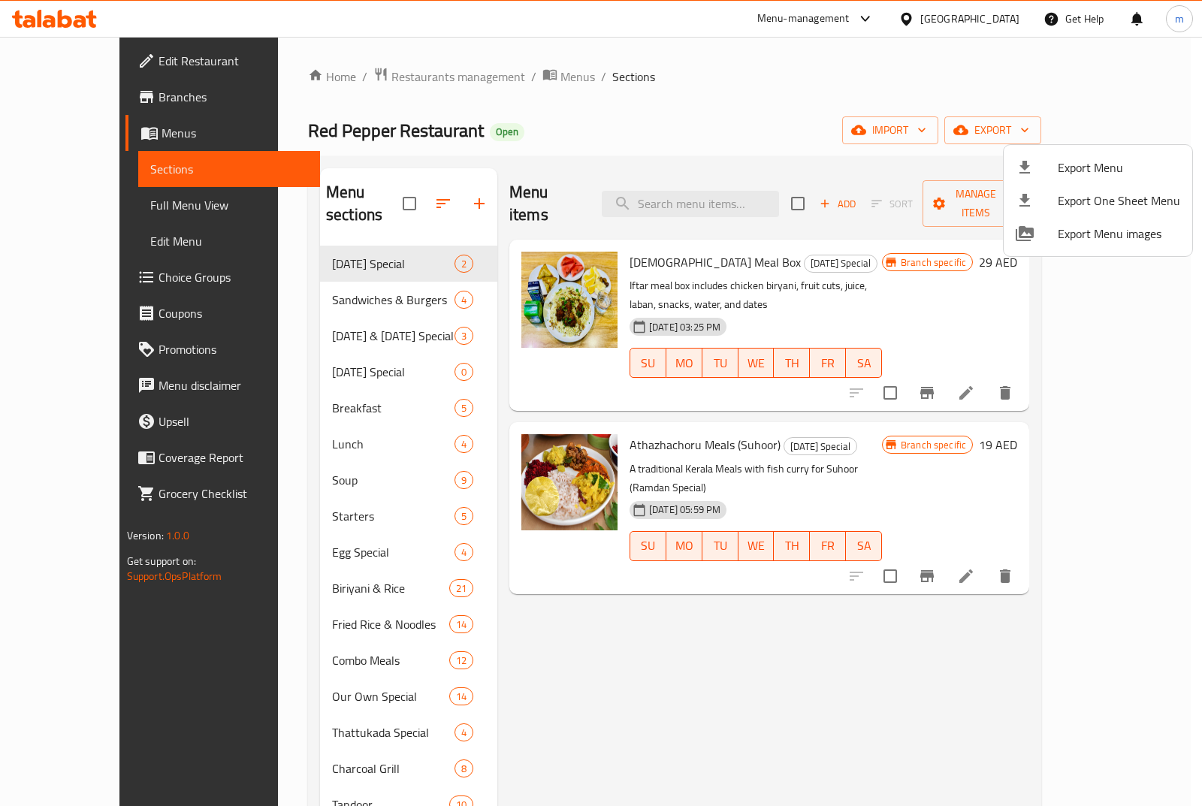
click at [1076, 87] on div at bounding box center [601, 403] width 1202 height 806
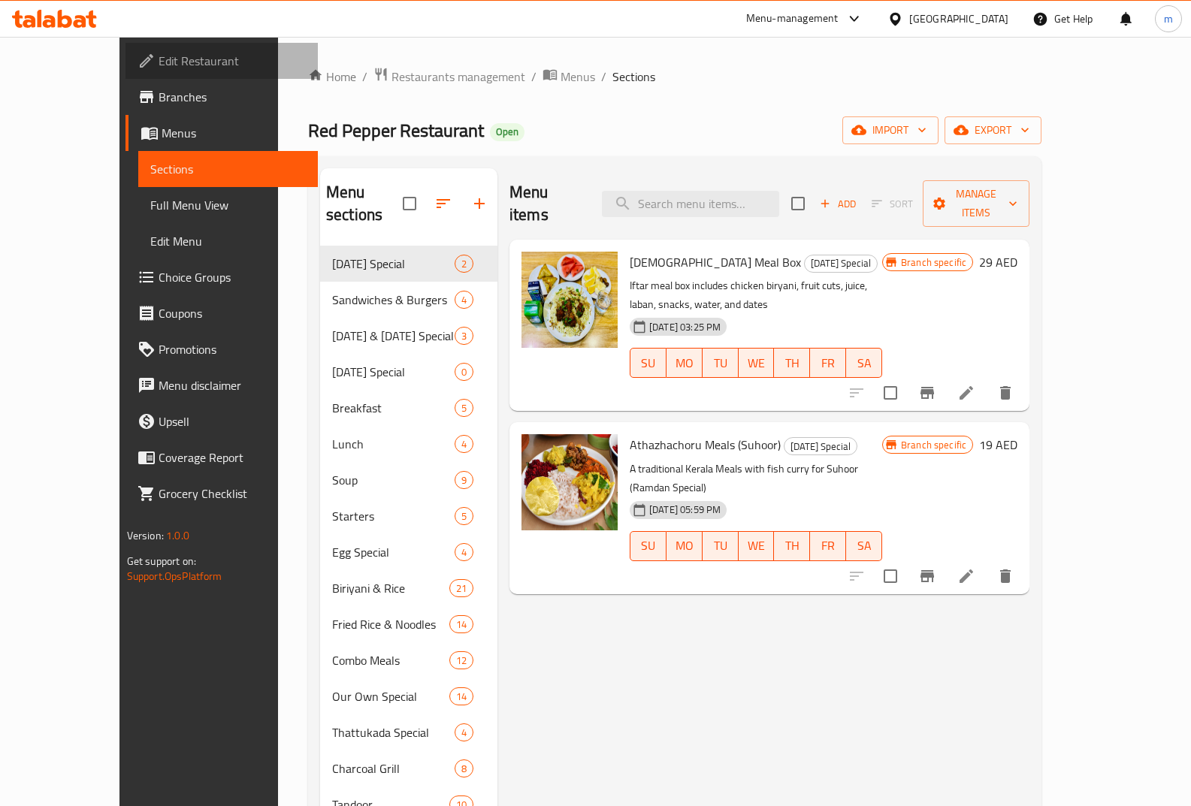
click at [159, 66] on span "Edit Restaurant" at bounding box center [233, 61] width 148 height 18
